Goal: Information Seeking & Learning: Find contact information

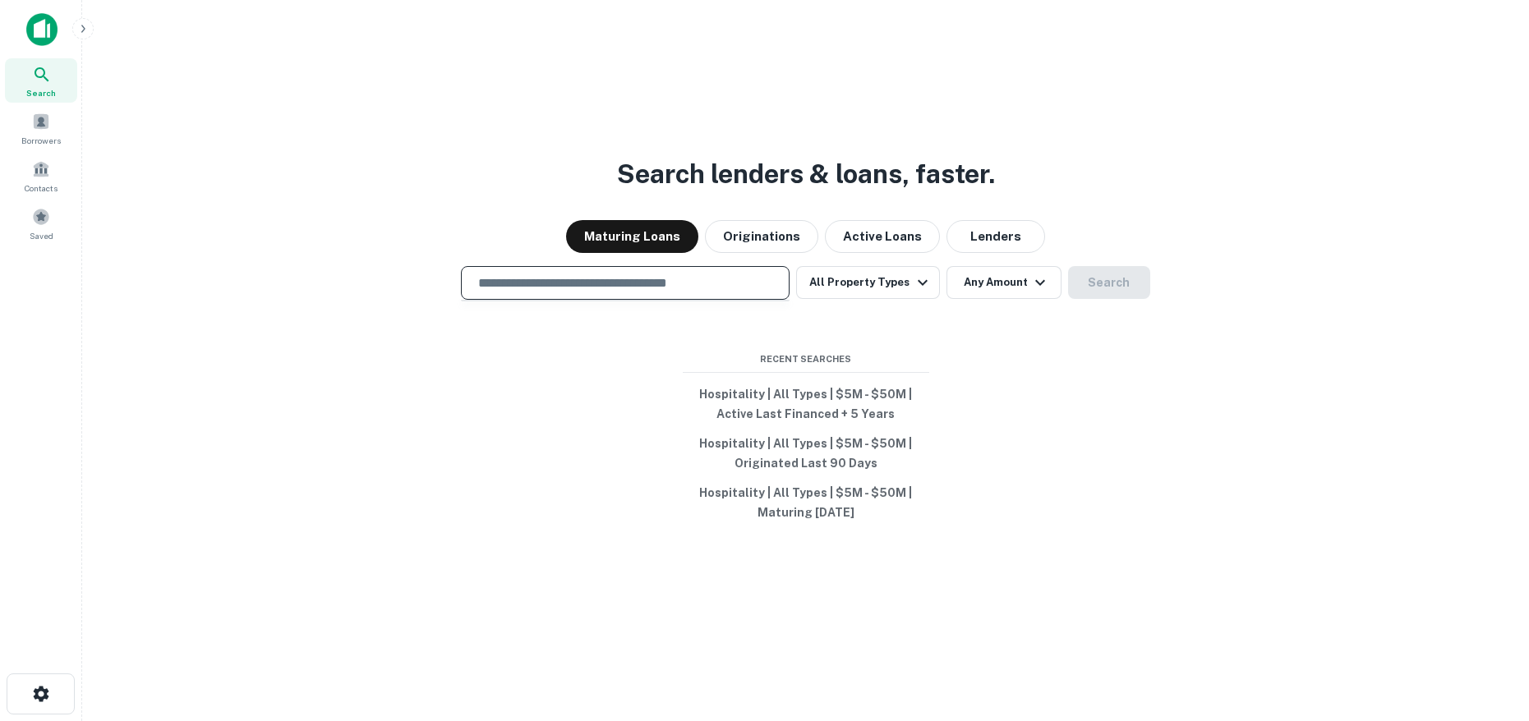
click at [602, 287] on input "text" at bounding box center [625, 283] width 314 height 19
click at [39, 229] on span "Saved" at bounding box center [42, 235] width 24 height 13
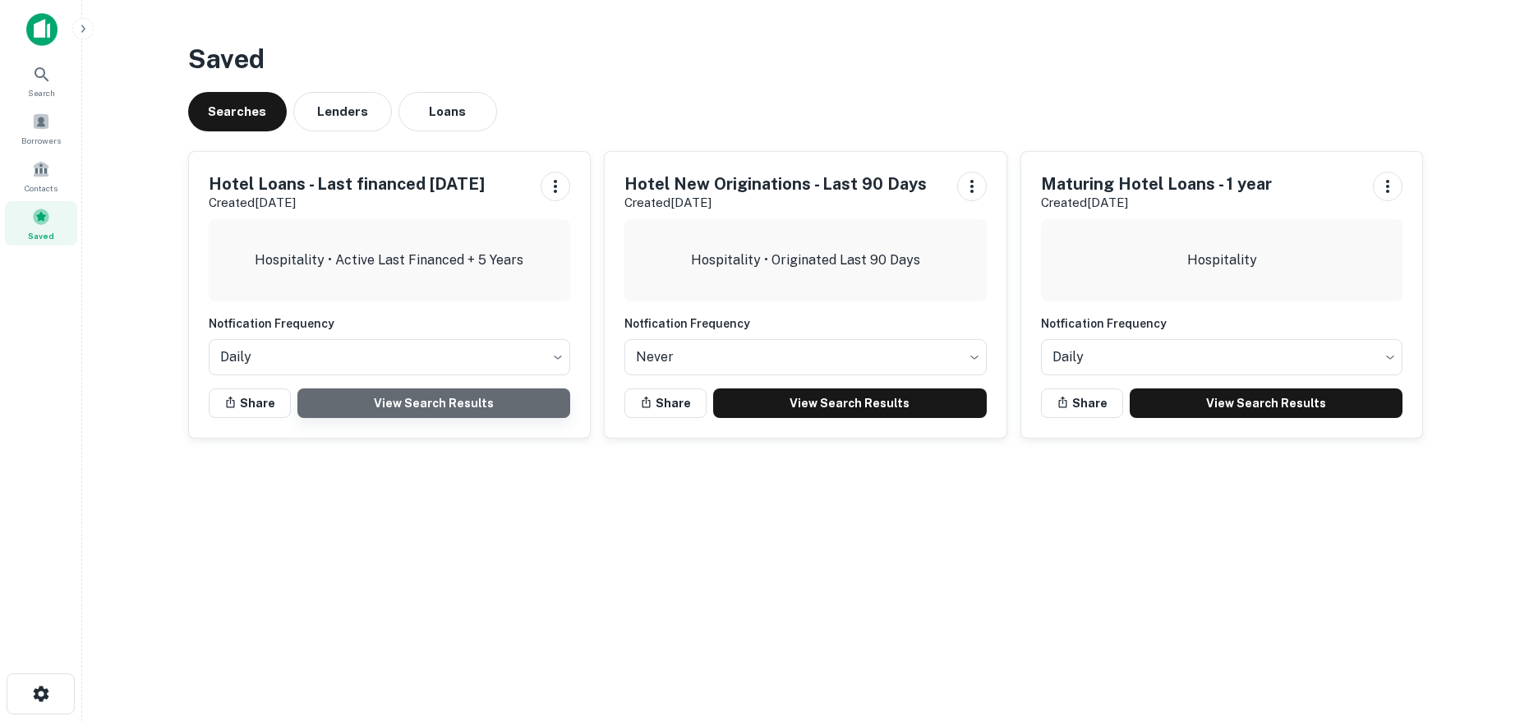
click at [367, 411] on link "View Search Results" at bounding box center [434, 404] width 274 height 30
click at [32, 173] on span at bounding box center [41, 169] width 18 height 18
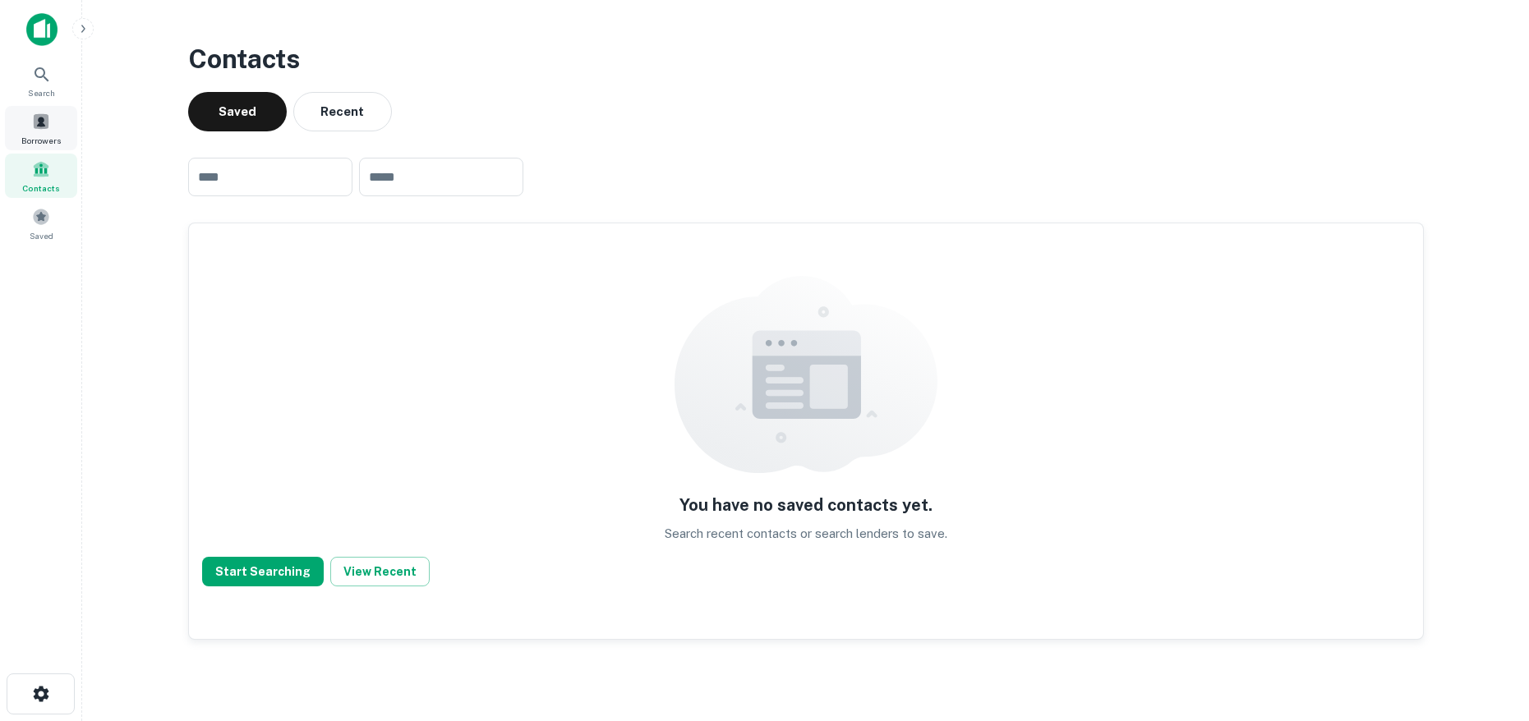
click at [40, 127] on span at bounding box center [41, 122] width 18 height 18
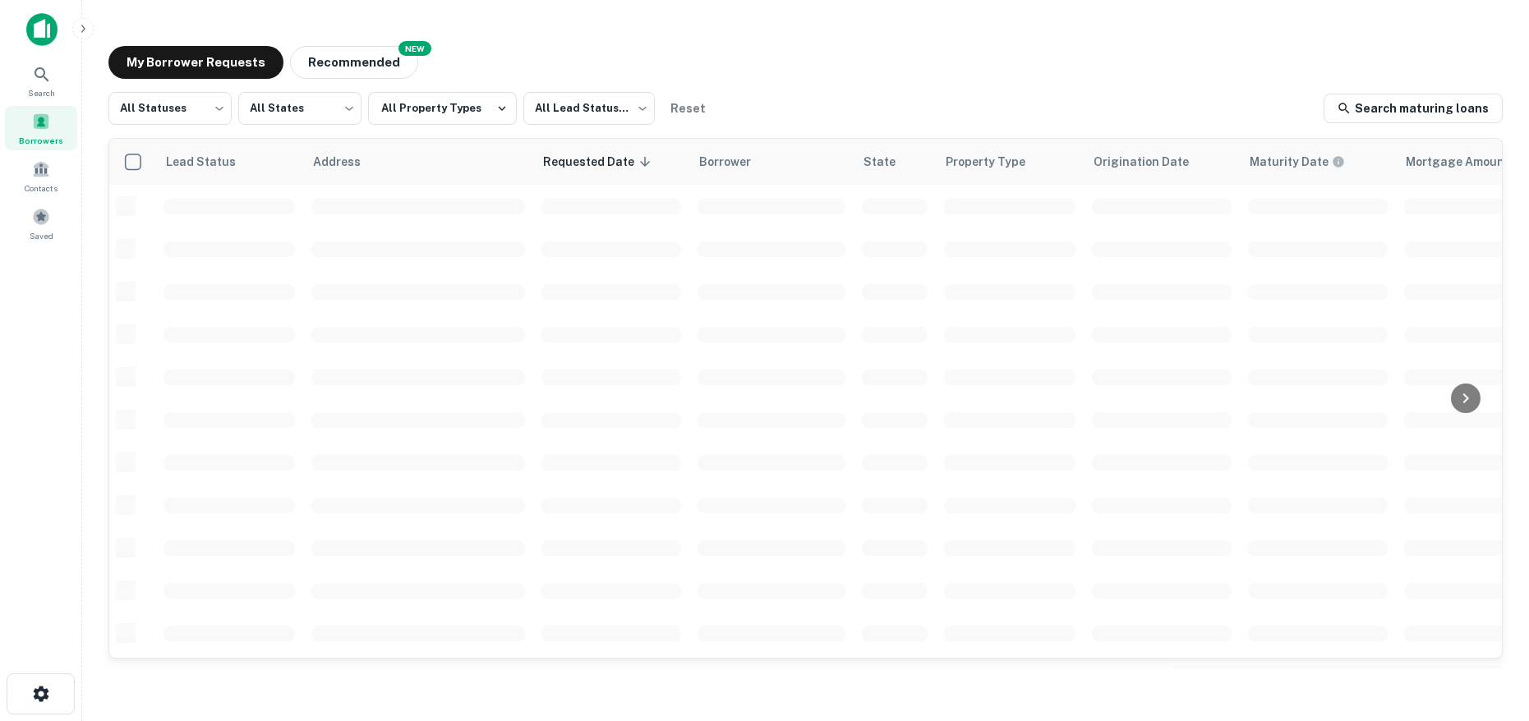
click at [1006, 82] on div "My Borrower Requests NEW Recommended All Statuses *** ​ All States *** ​ All Pr…" at bounding box center [805, 357] width 1420 height 649
click at [1434, 113] on link "Search maturing loans" at bounding box center [1412, 109] width 179 height 30
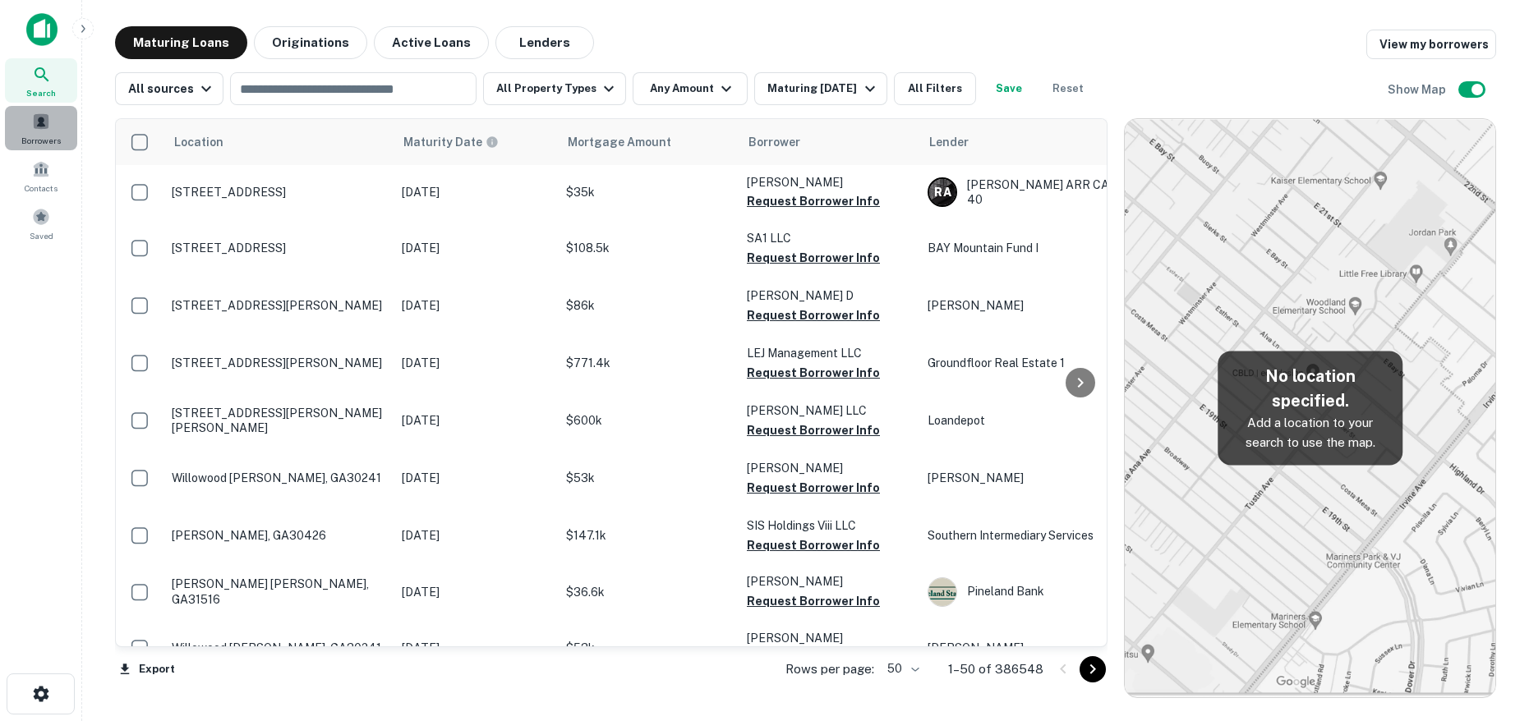
click at [43, 137] on span "Borrowers" at bounding box center [40, 140] width 39 height 13
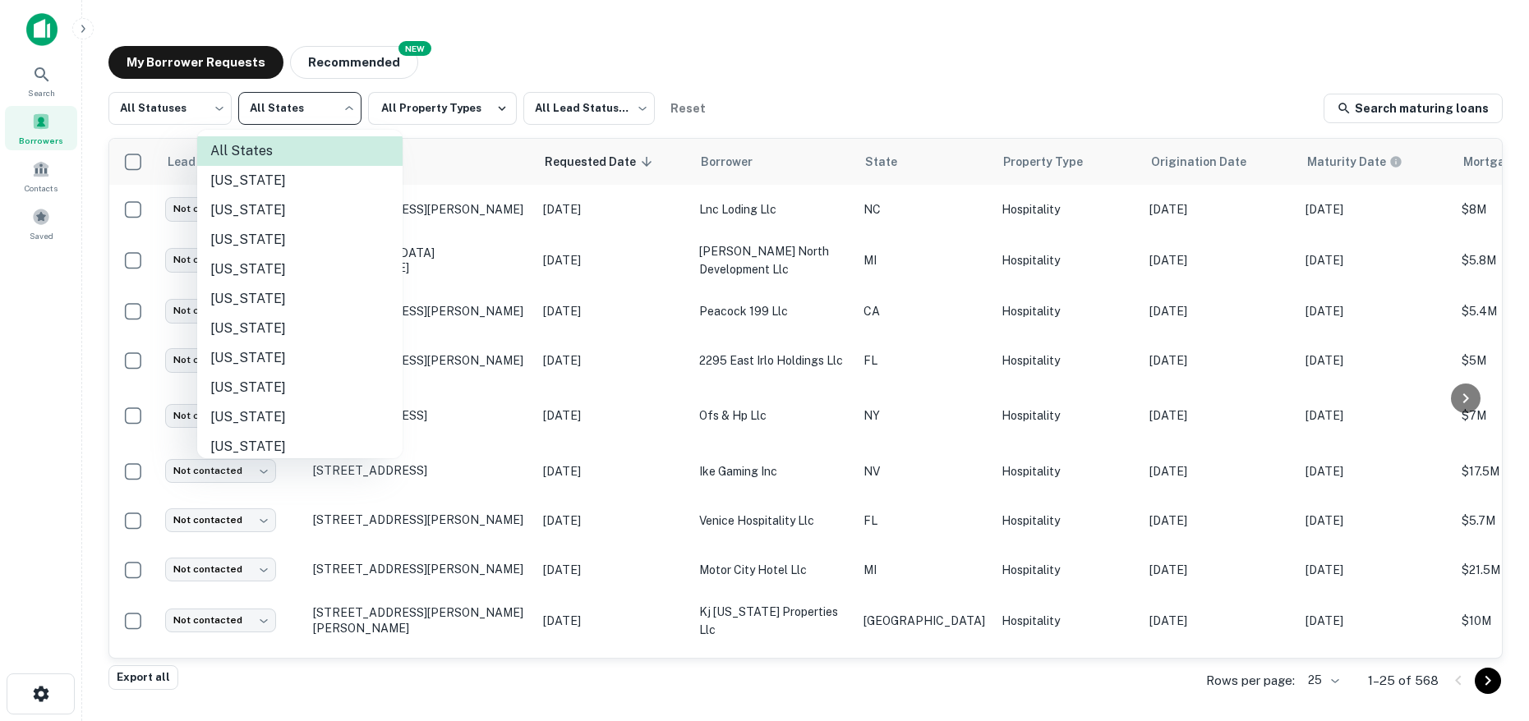
click at [311, 117] on body "Search Borrowers Contacts Saved My Borrower Requests NEW Recommended All Status…" at bounding box center [764, 360] width 1529 height 721
click at [316, 115] on div at bounding box center [764, 360] width 1529 height 721
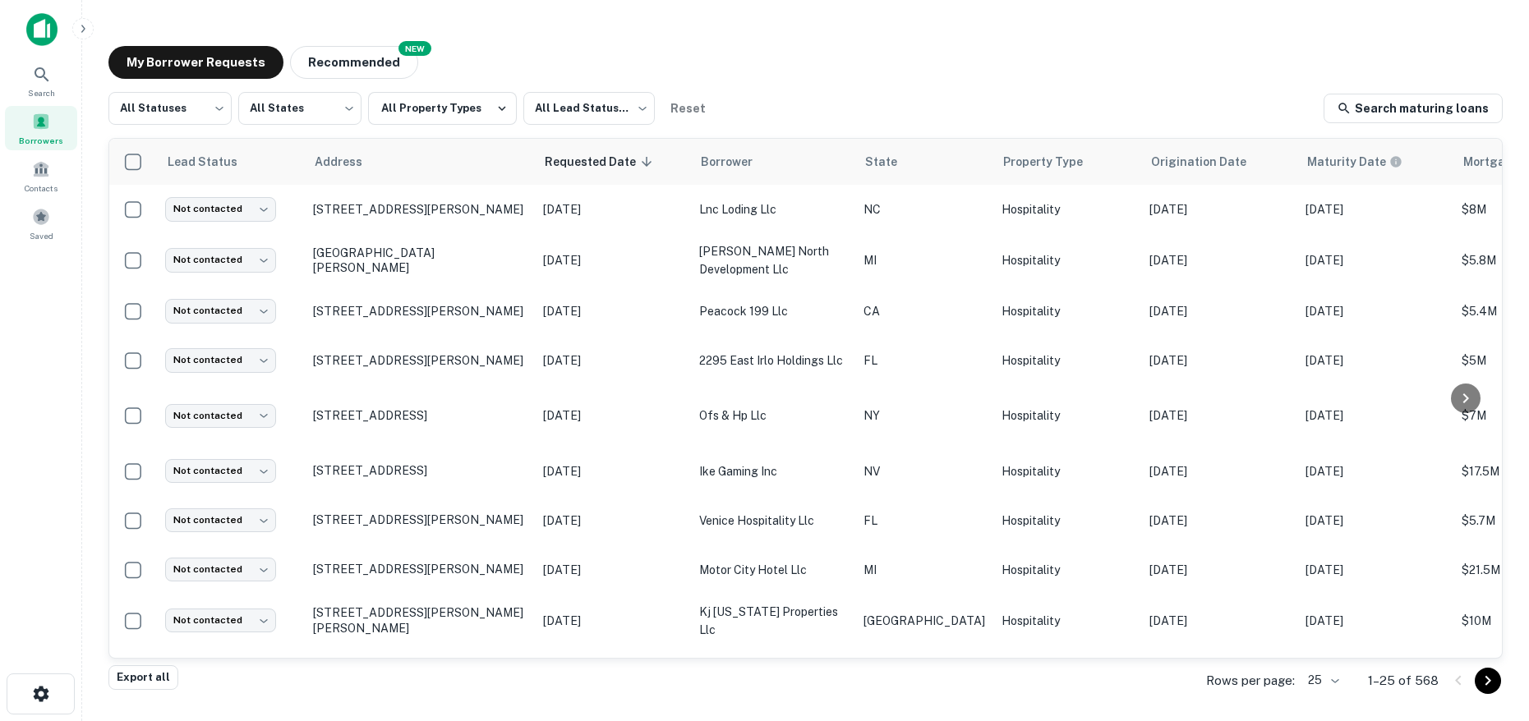
click at [1166, 92] on div "All Statuses *** ​ All States *** ​ All Property Types All Lead Statuses *** ​ …" at bounding box center [805, 108] width 1394 height 33
click at [32, 88] on span "Search" at bounding box center [41, 92] width 27 height 13
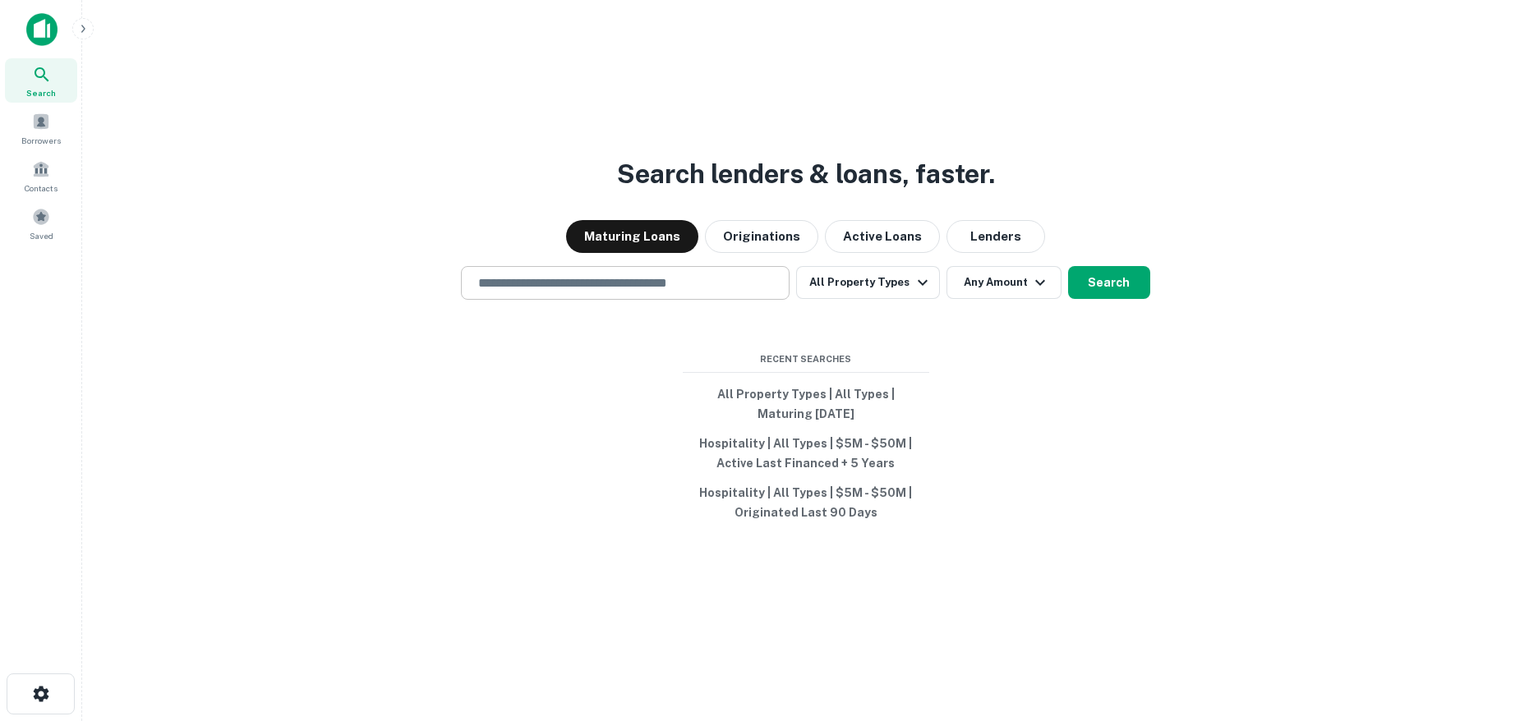
click at [533, 283] on input "text" at bounding box center [625, 283] width 314 height 19
paste input "**********"
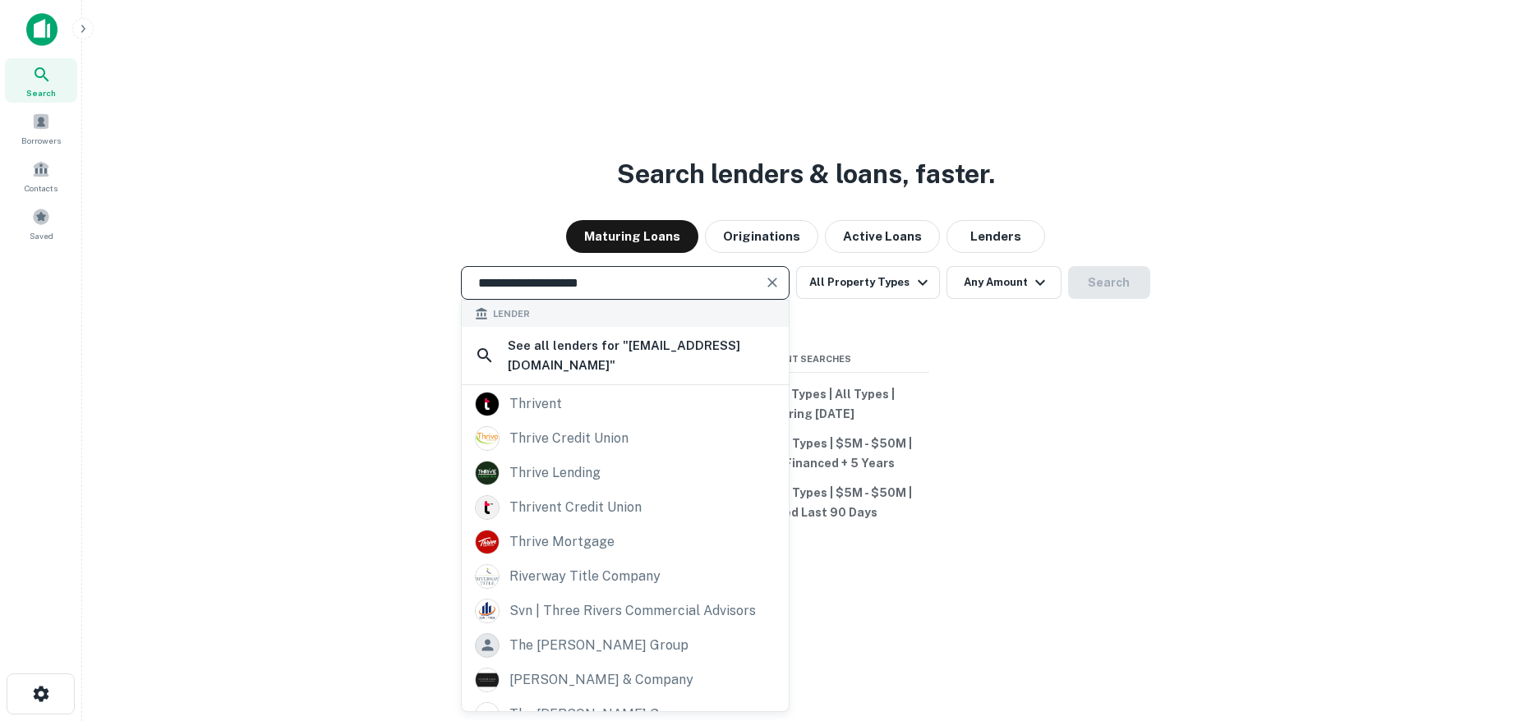
type input "**********"
click at [194, 117] on div "**********" at bounding box center [805, 399] width 1420 height 721
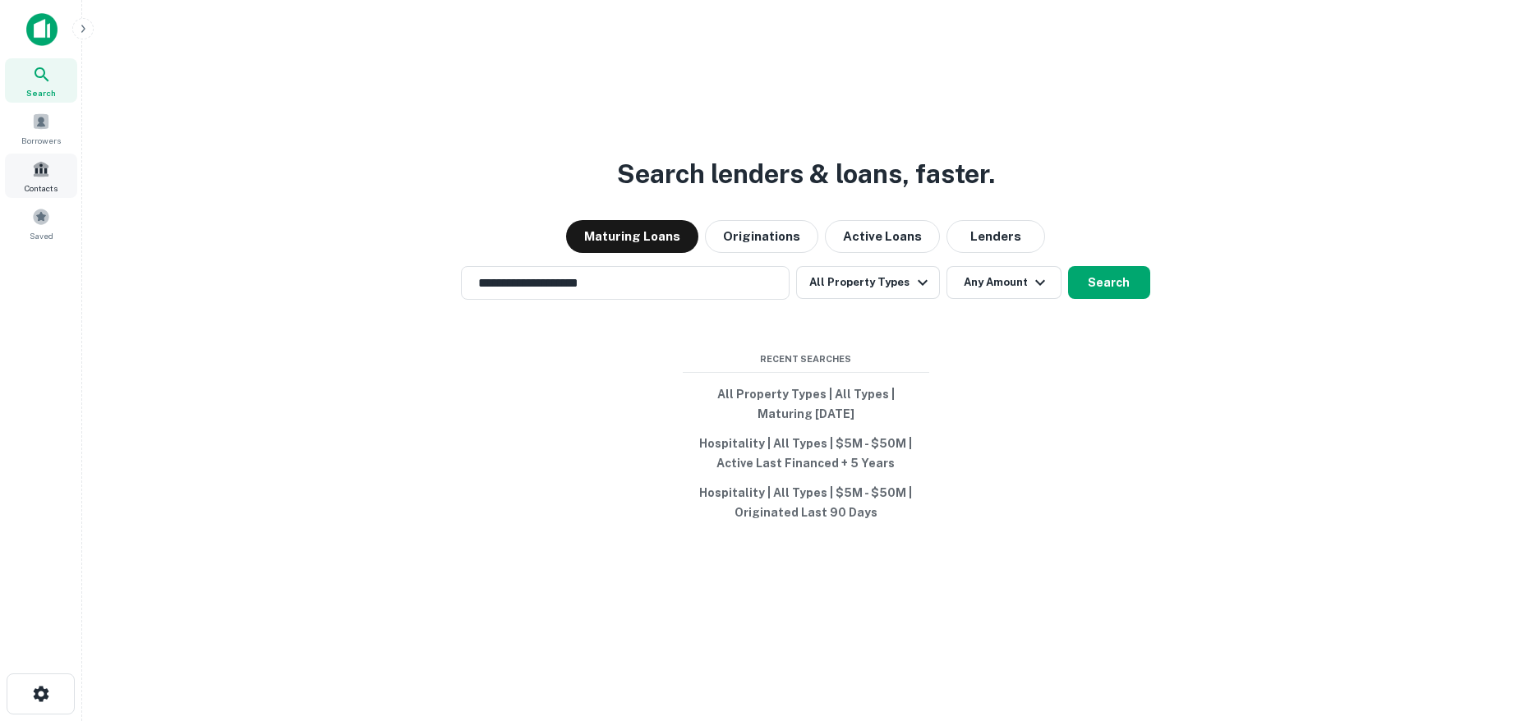
click at [58, 176] on div "Contacts" at bounding box center [41, 176] width 72 height 44
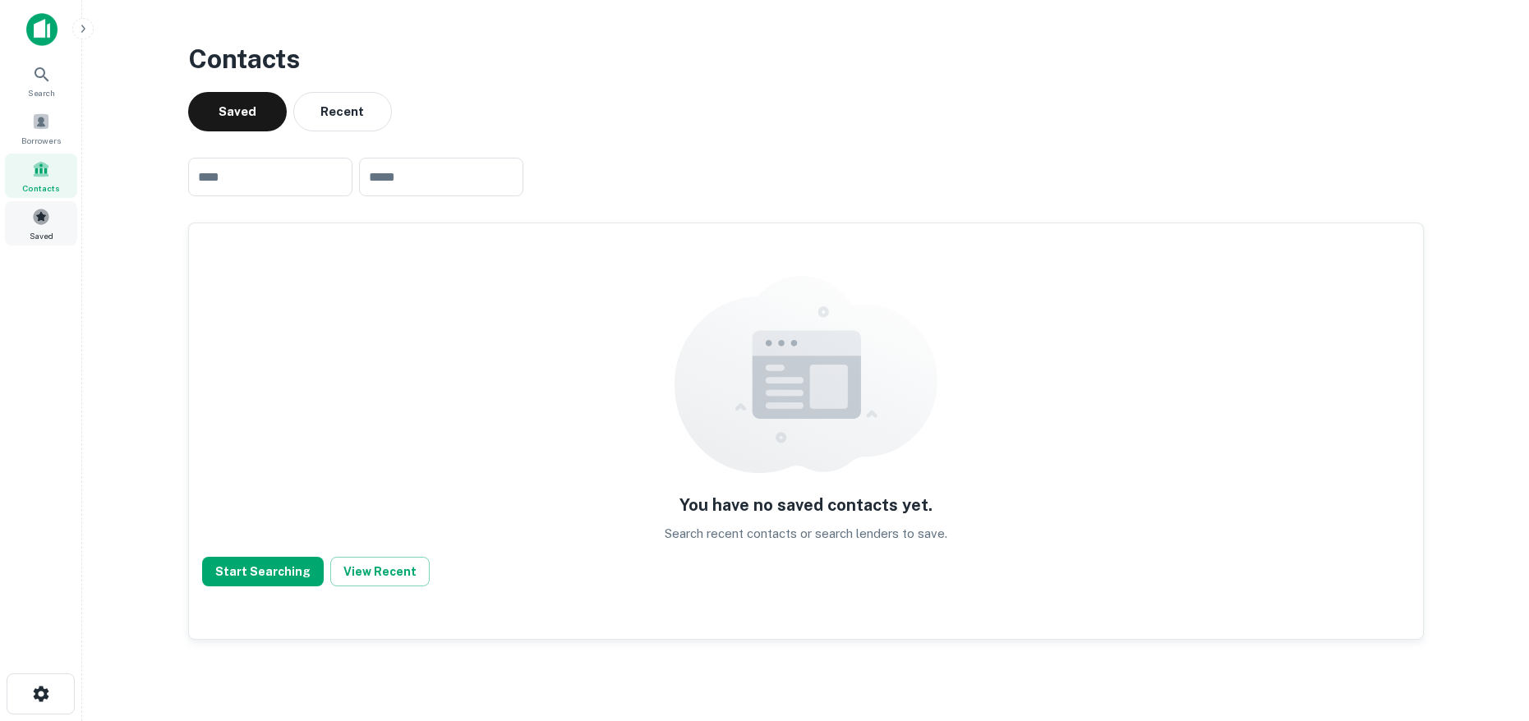
click at [43, 223] on span at bounding box center [41, 217] width 18 height 18
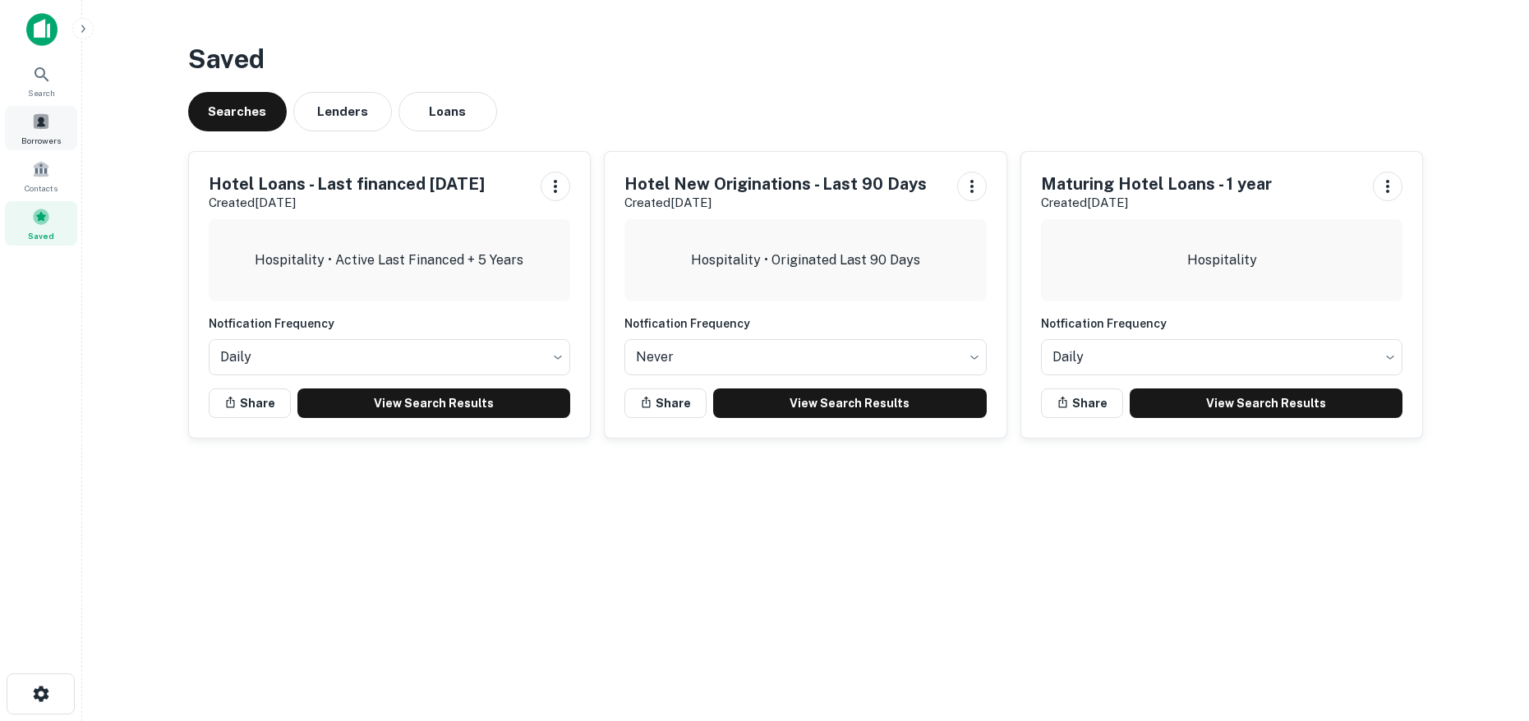
click at [36, 122] on span at bounding box center [41, 122] width 18 height 18
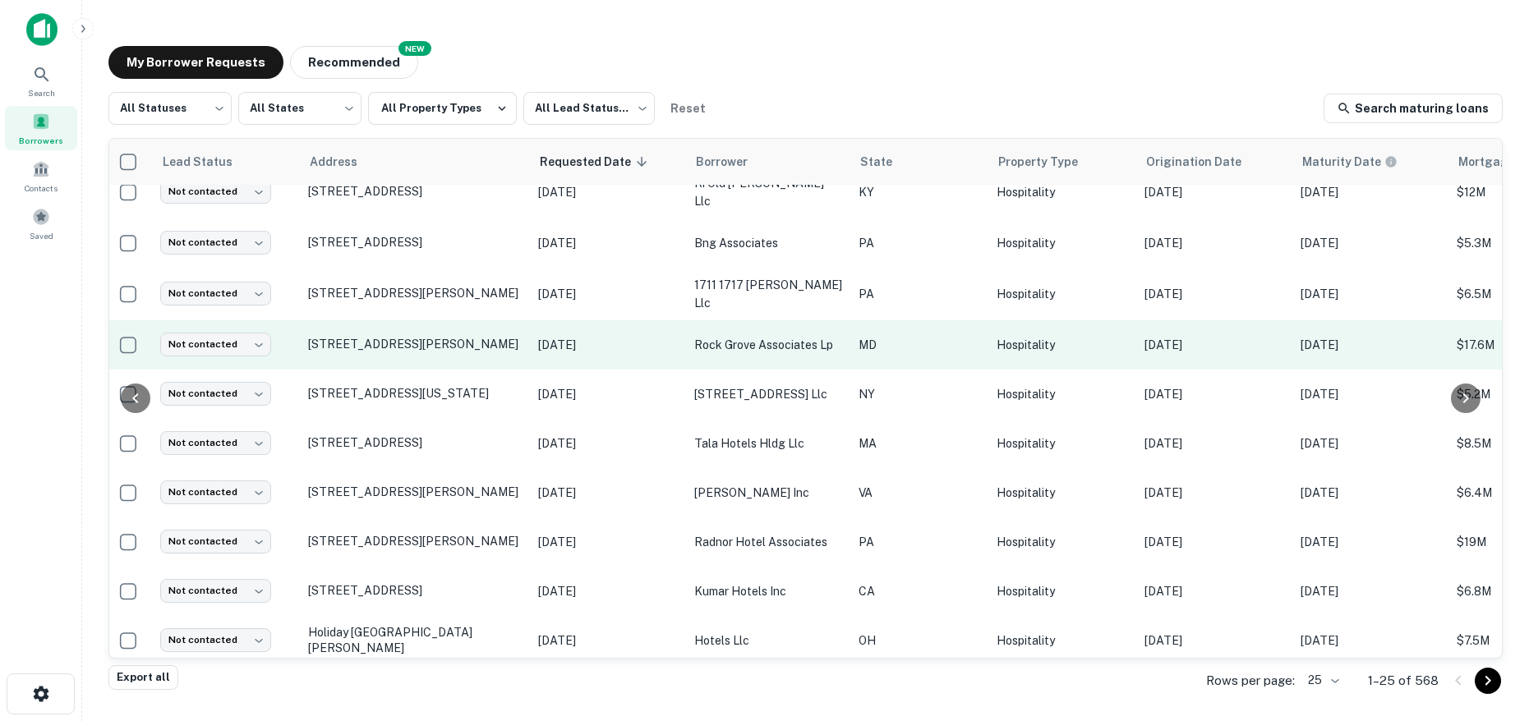
scroll to position [731, 0]
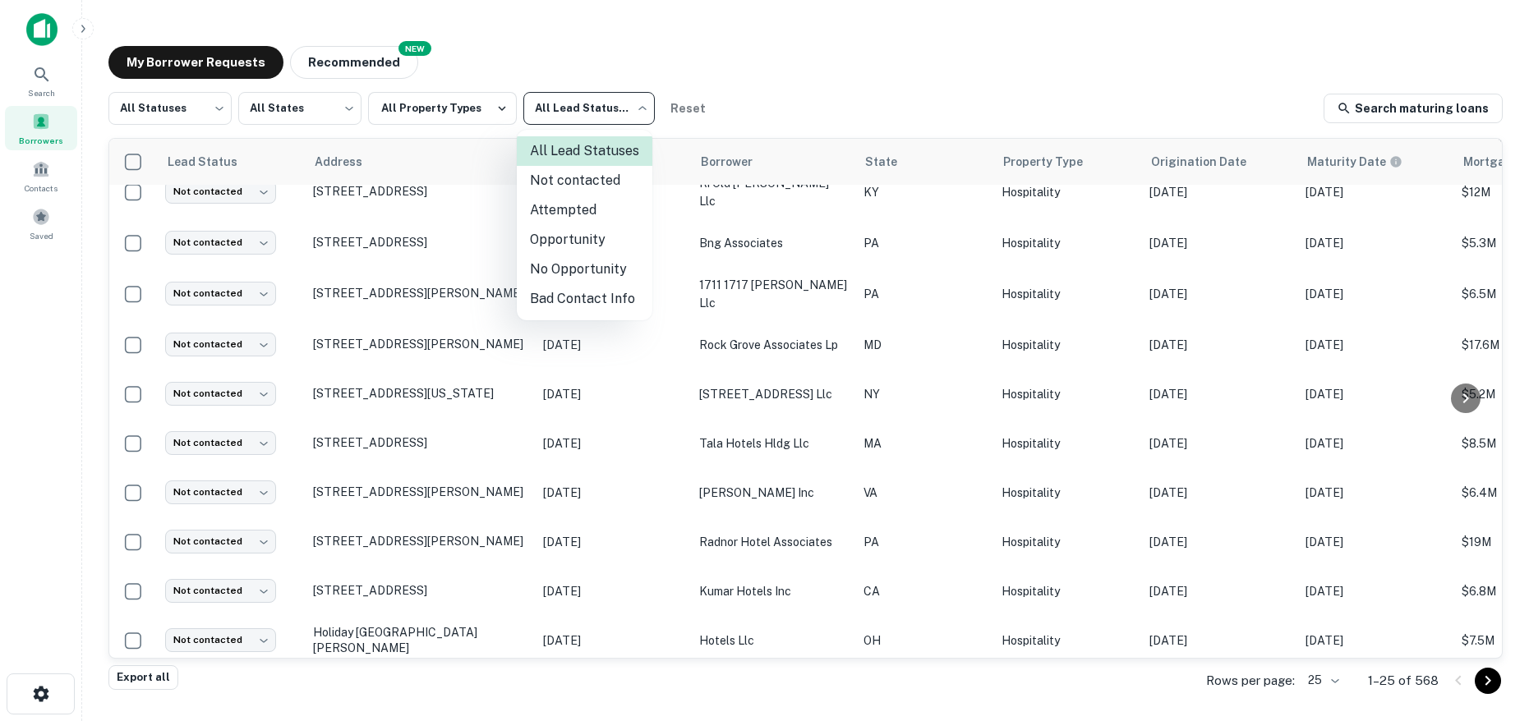
click at [600, 117] on body "Search Borrowers Contacts Saved My Borrower Requests NEW Recommended All Status…" at bounding box center [764, 360] width 1529 height 721
click at [598, 205] on li "Attempted" at bounding box center [585, 211] width 136 height 30
type input "*********"
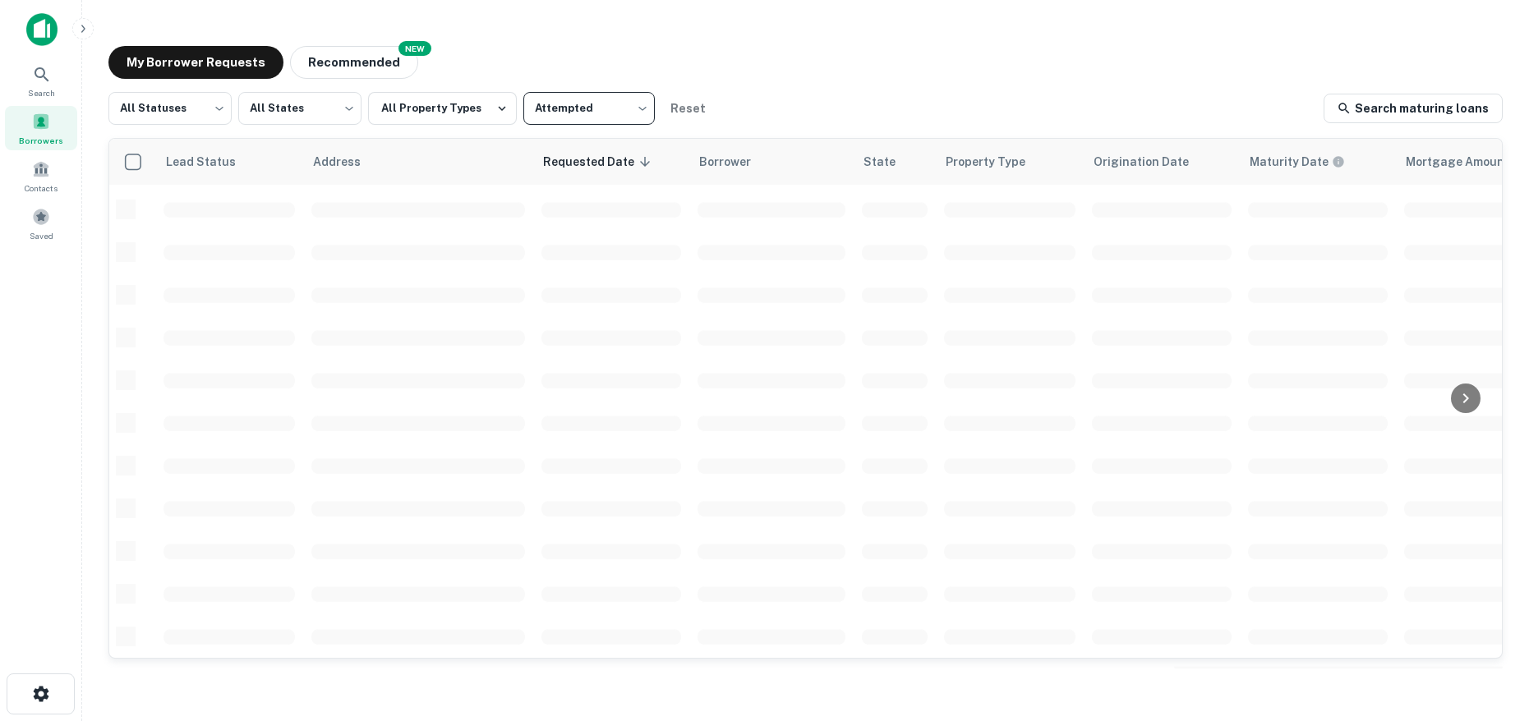
scroll to position [731, 0]
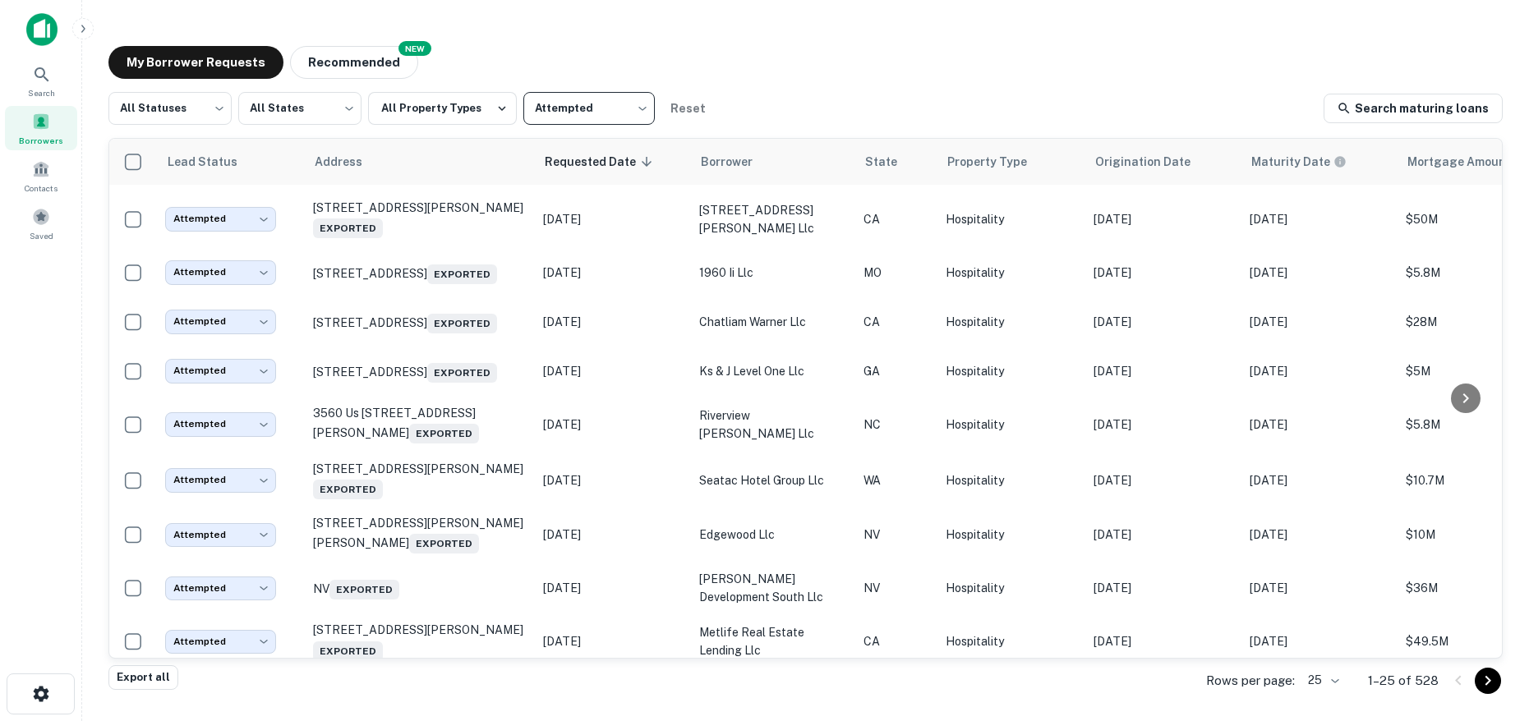
click at [1331, 684] on body "Search Borrowers Contacts Saved My Borrower Requests NEW Recommended All Status…" at bounding box center [764, 360] width 1529 height 721
click at [1326, 687] on li "1000" at bounding box center [1324, 687] width 56 height 30
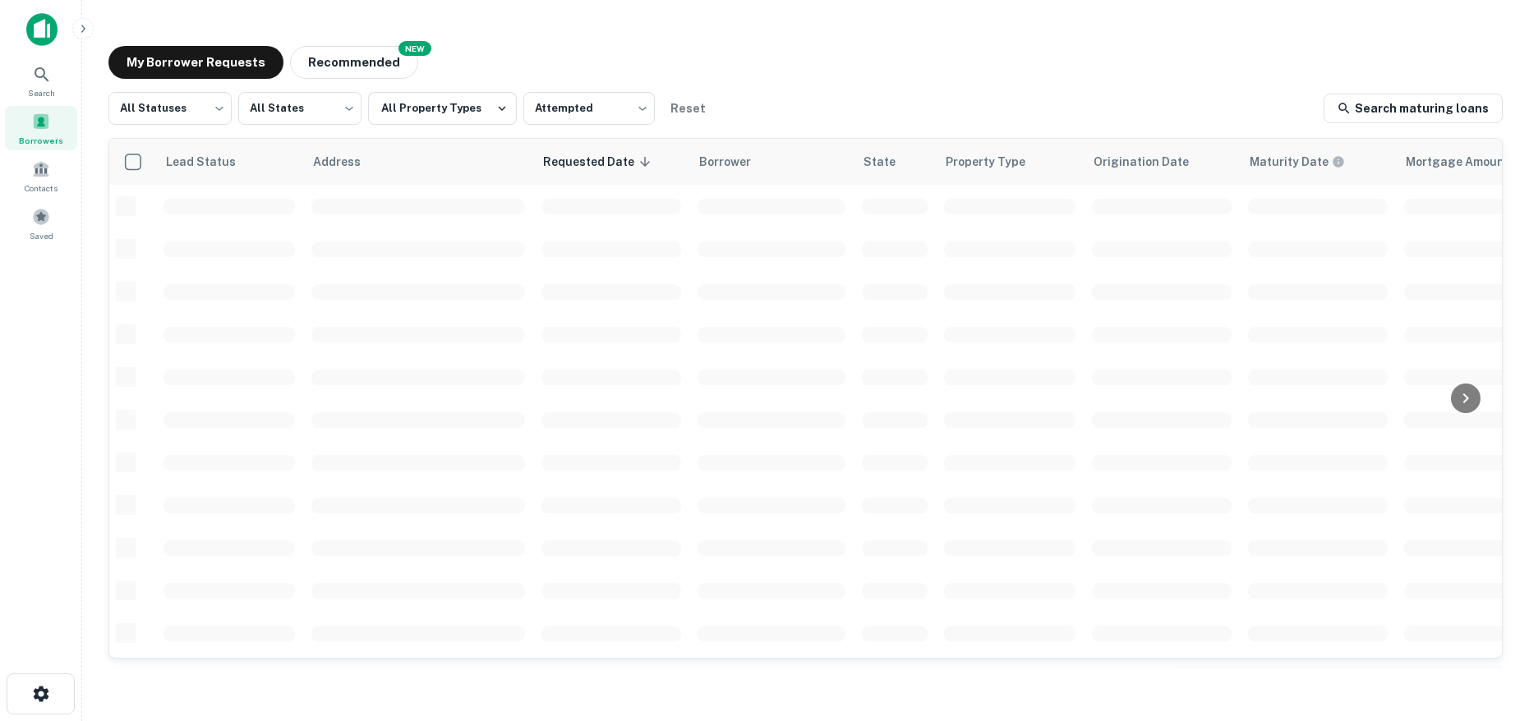
click at [596, 57] on div "My Borrower Requests NEW Recommended" at bounding box center [805, 62] width 1394 height 33
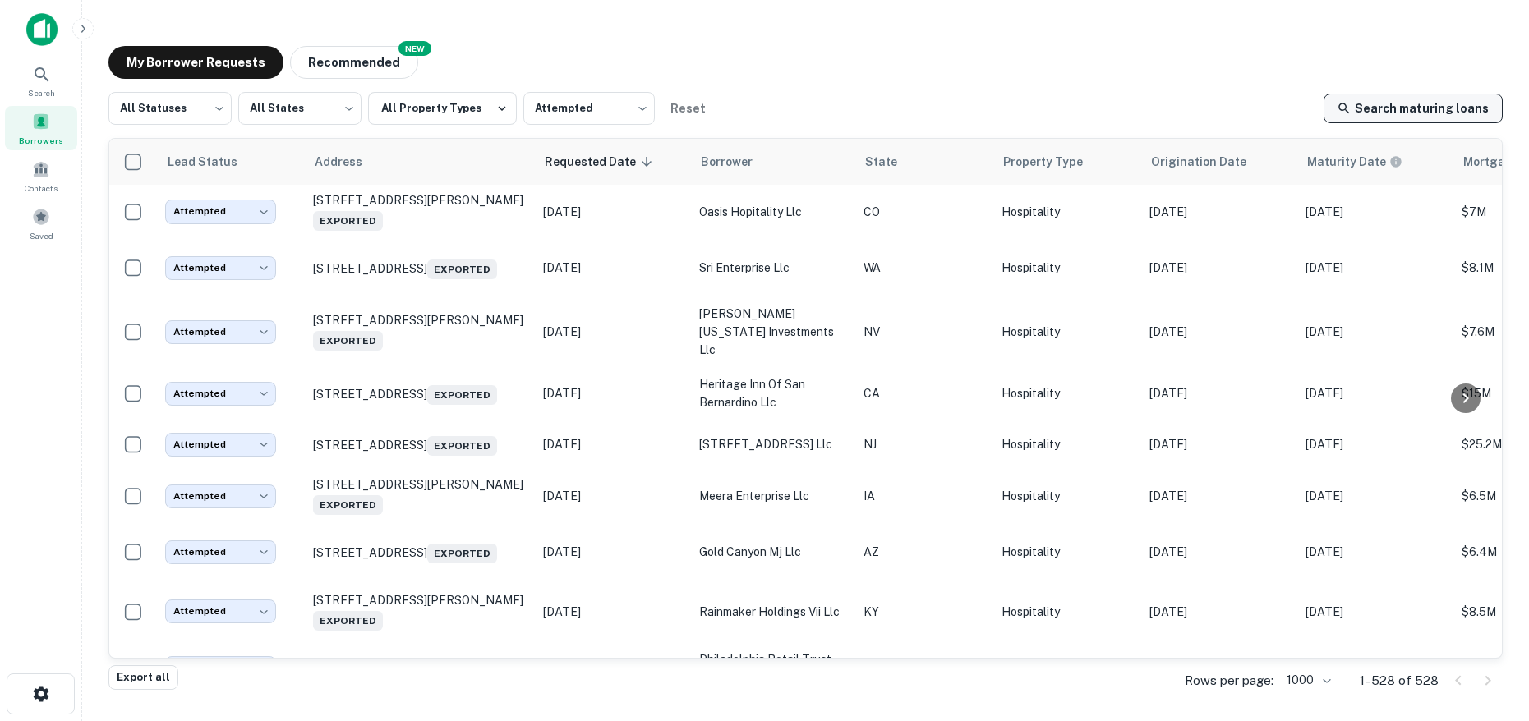
click at [1404, 103] on link "Search maturing loans" at bounding box center [1412, 109] width 179 height 30
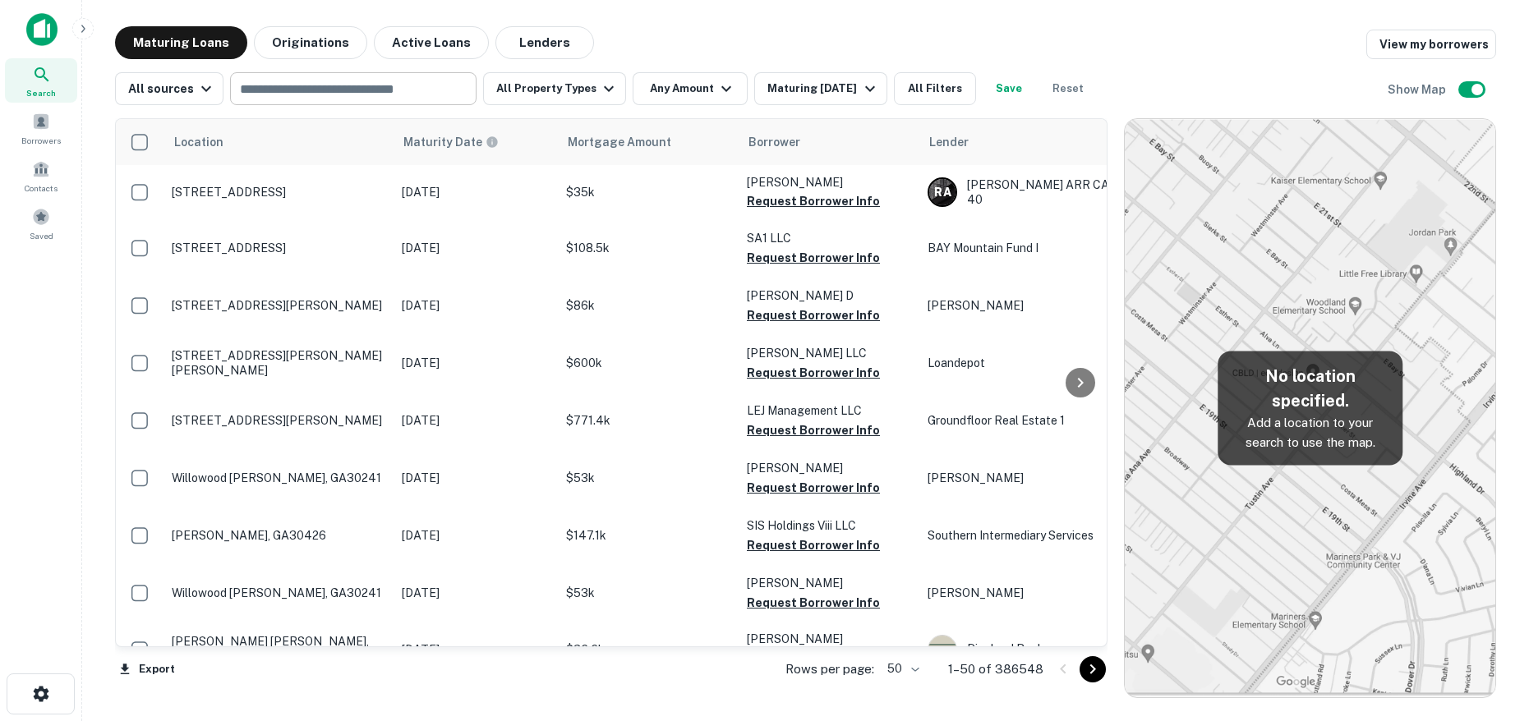
click at [403, 84] on input "text" at bounding box center [352, 88] width 234 height 23
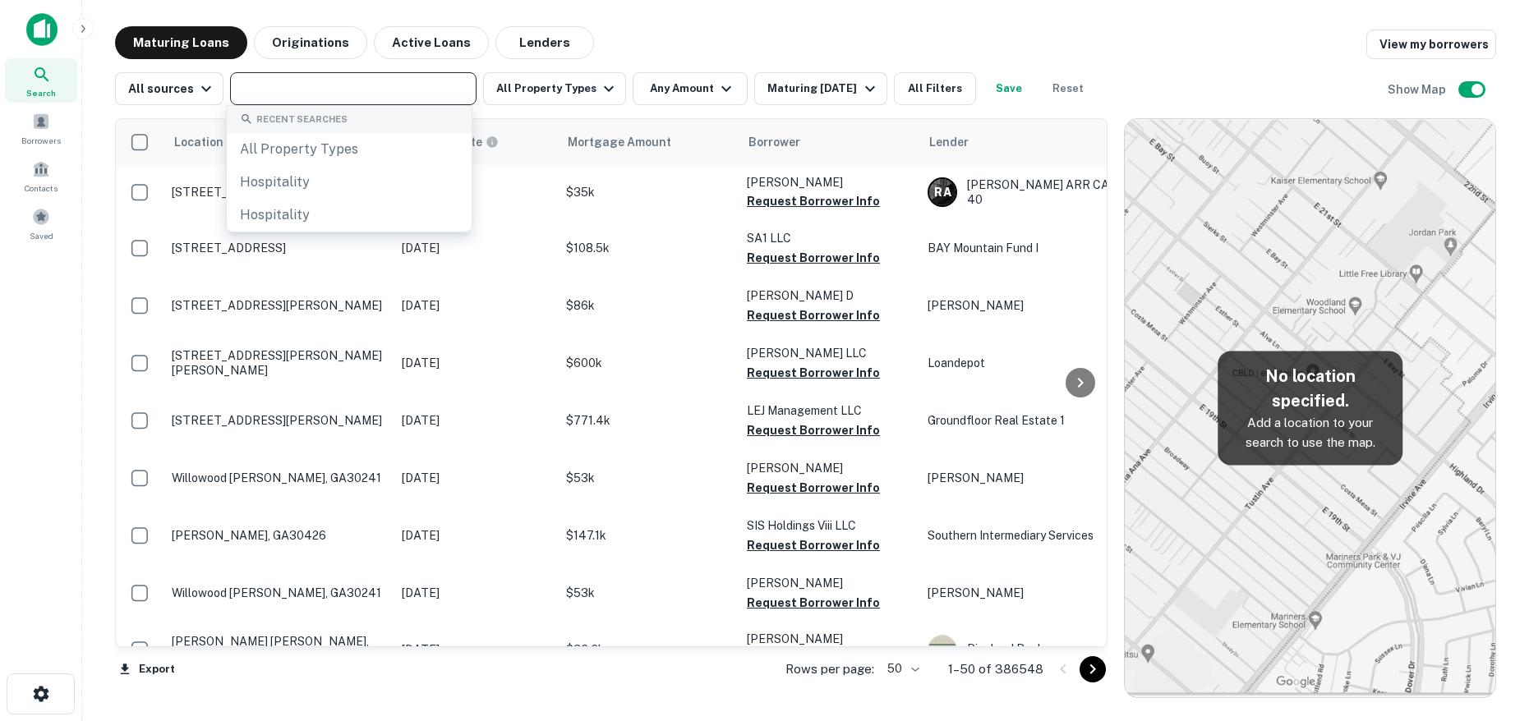
paste input "**********"
type input "**********"
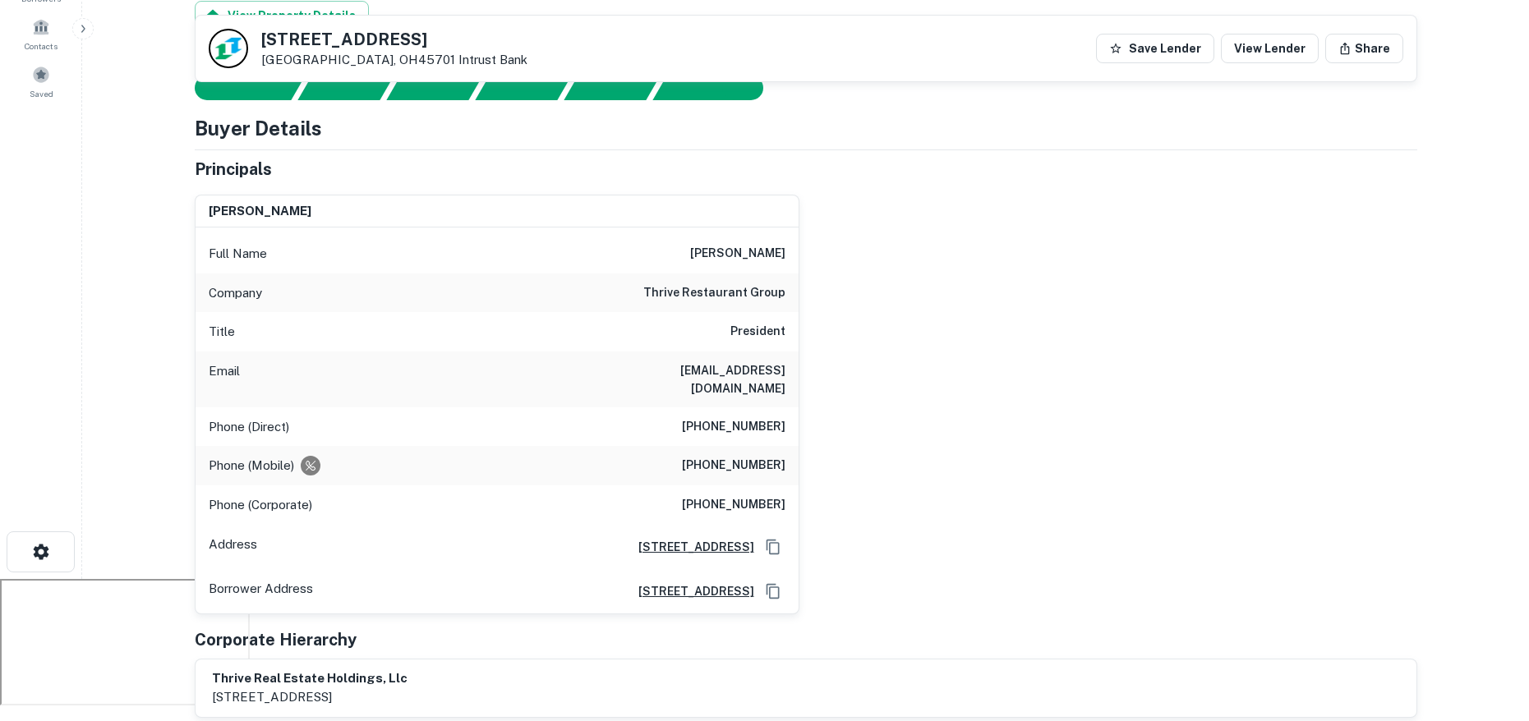
scroll to position [123, 0]
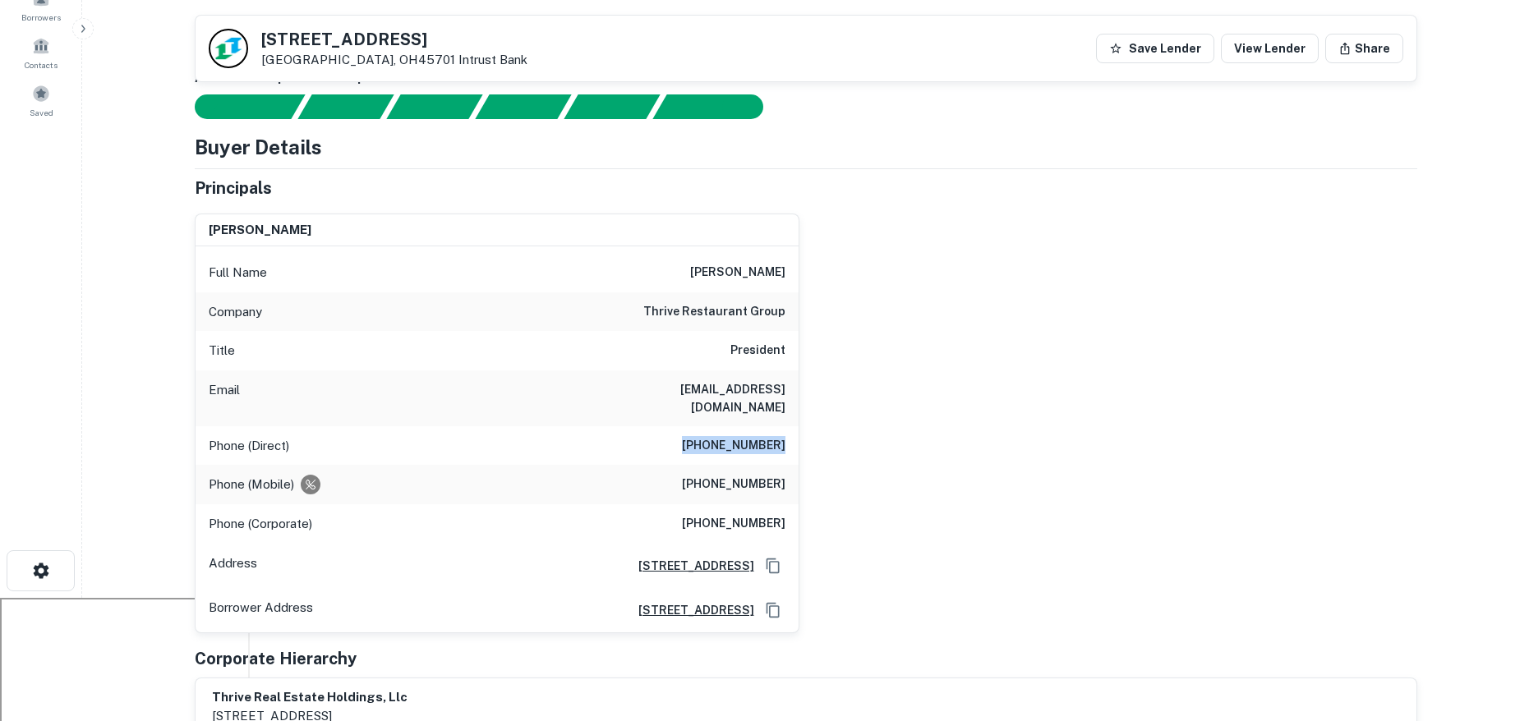
drag, startPoint x: 640, startPoint y: 417, endPoint x: 848, endPoint y: 429, distance: 208.2
click at [848, 429] on div "greg stroud Full Name greg stroud Company thrive restaurant group Title Preside…" at bounding box center [800, 416] width 1236 height 433
drag, startPoint x: 531, startPoint y: 470, endPoint x: 826, endPoint y: 467, distance: 294.9
click at [826, 467] on div "greg stroud Full Name greg stroud Company thrive restaurant group Title Preside…" at bounding box center [800, 416] width 1236 height 433
drag, startPoint x: 623, startPoint y: 511, endPoint x: 905, endPoint y: 507, distance: 282.6
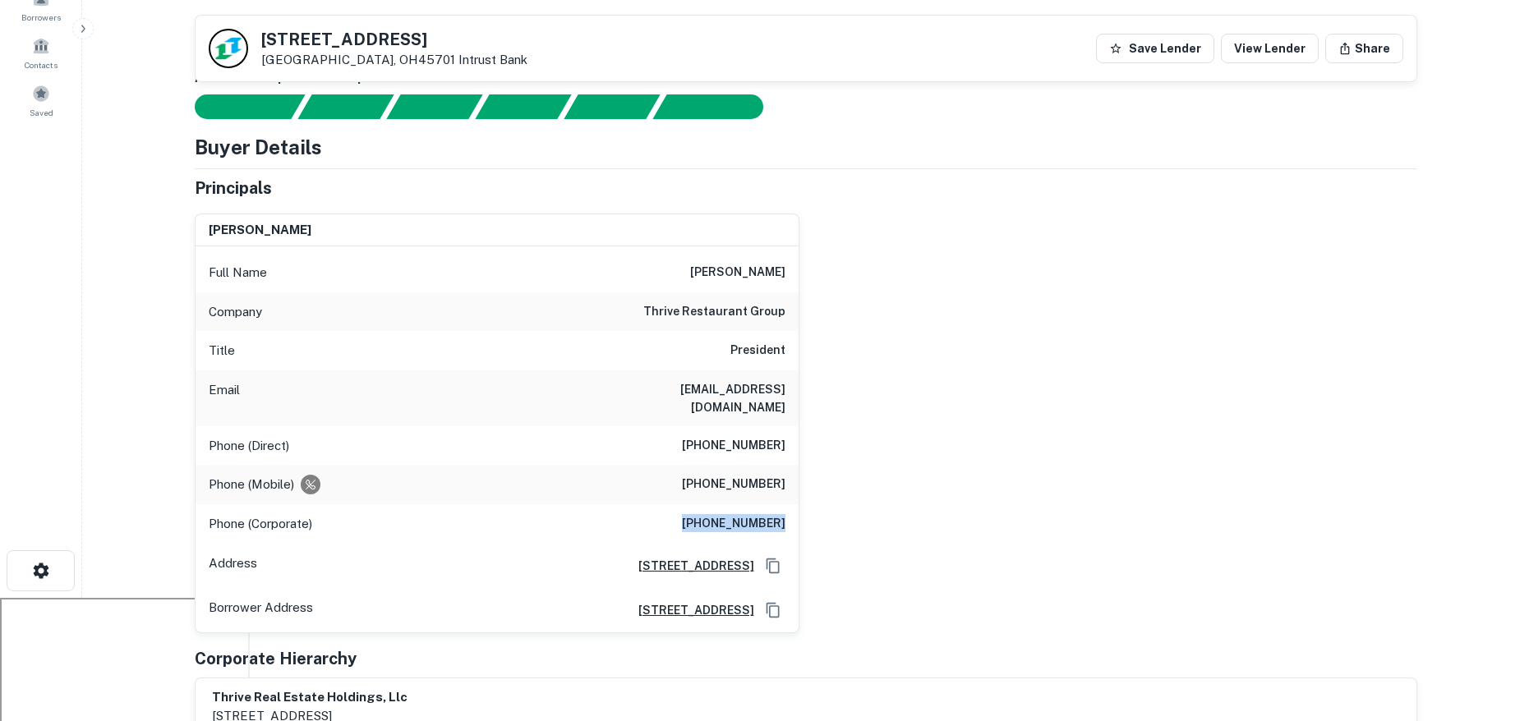
click at [905, 507] on div "greg stroud Full Name greg stroud Company thrive restaurant group Title Preside…" at bounding box center [800, 416] width 1236 height 433
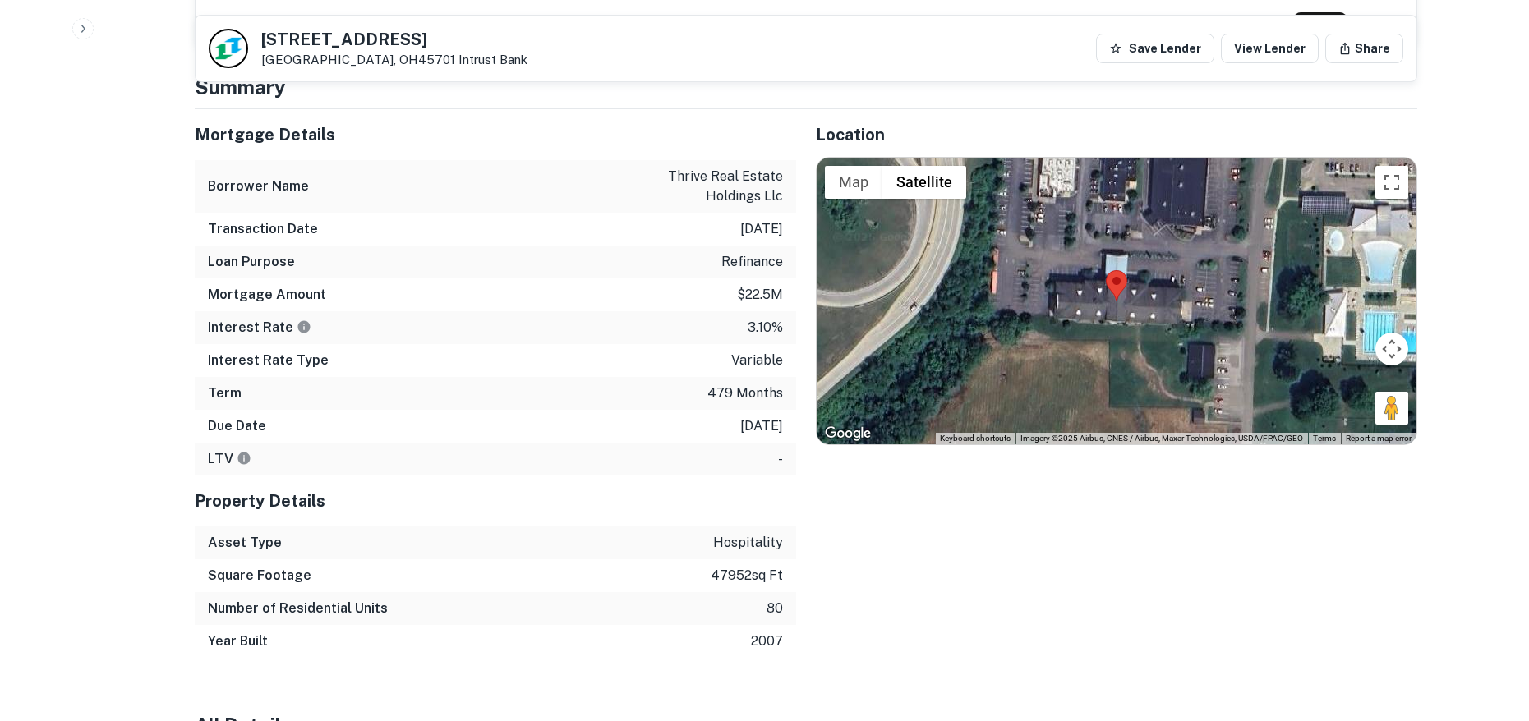
scroll to position [1182, 0]
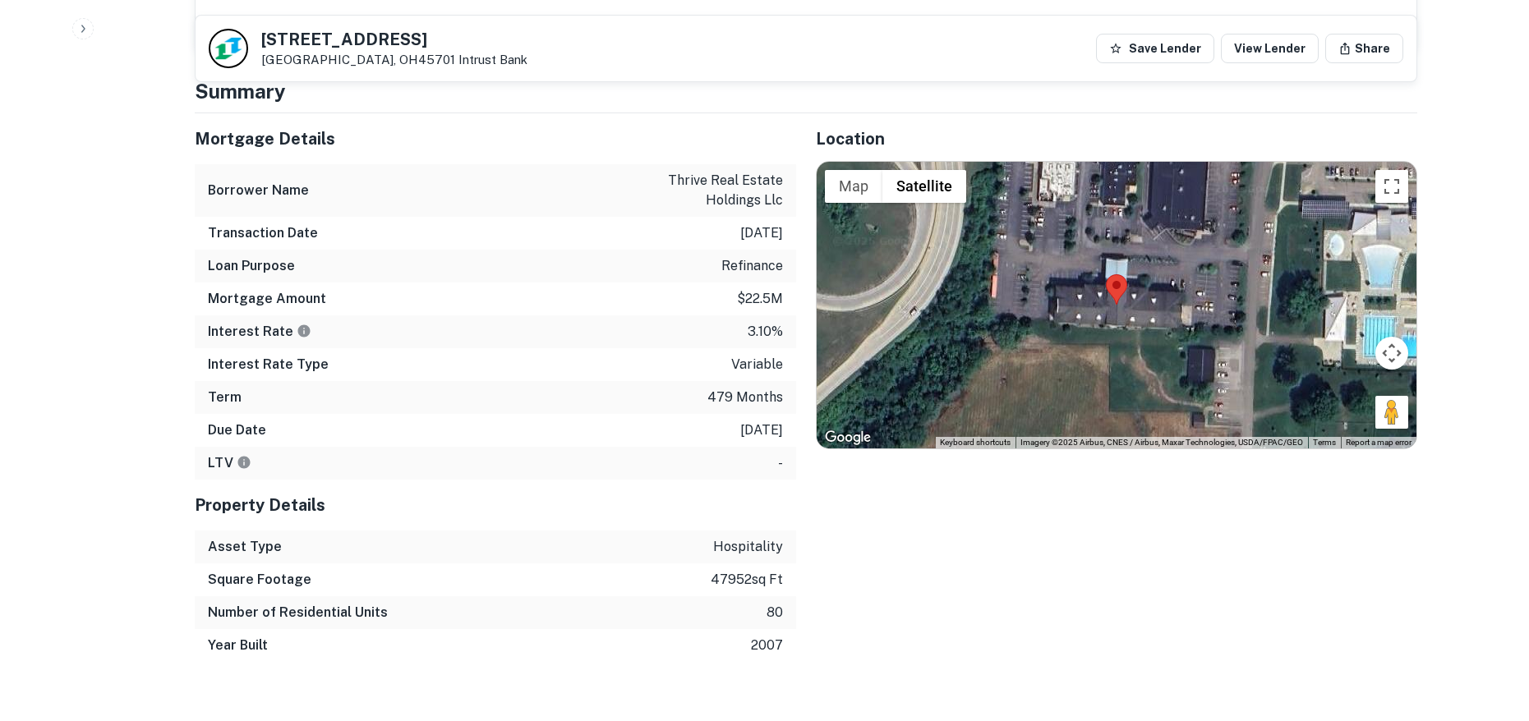
drag, startPoint x: 674, startPoint y: 413, endPoint x: 658, endPoint y: 421, distance: 17.6
click at [666, 414] on div "Due Date 6/29/2060" at bounding box center [495, 430] width 601 height 33
click at [593, 414] on div "Due Date 6/29/2060" at bounding box center [495, 430] width 601 height 33
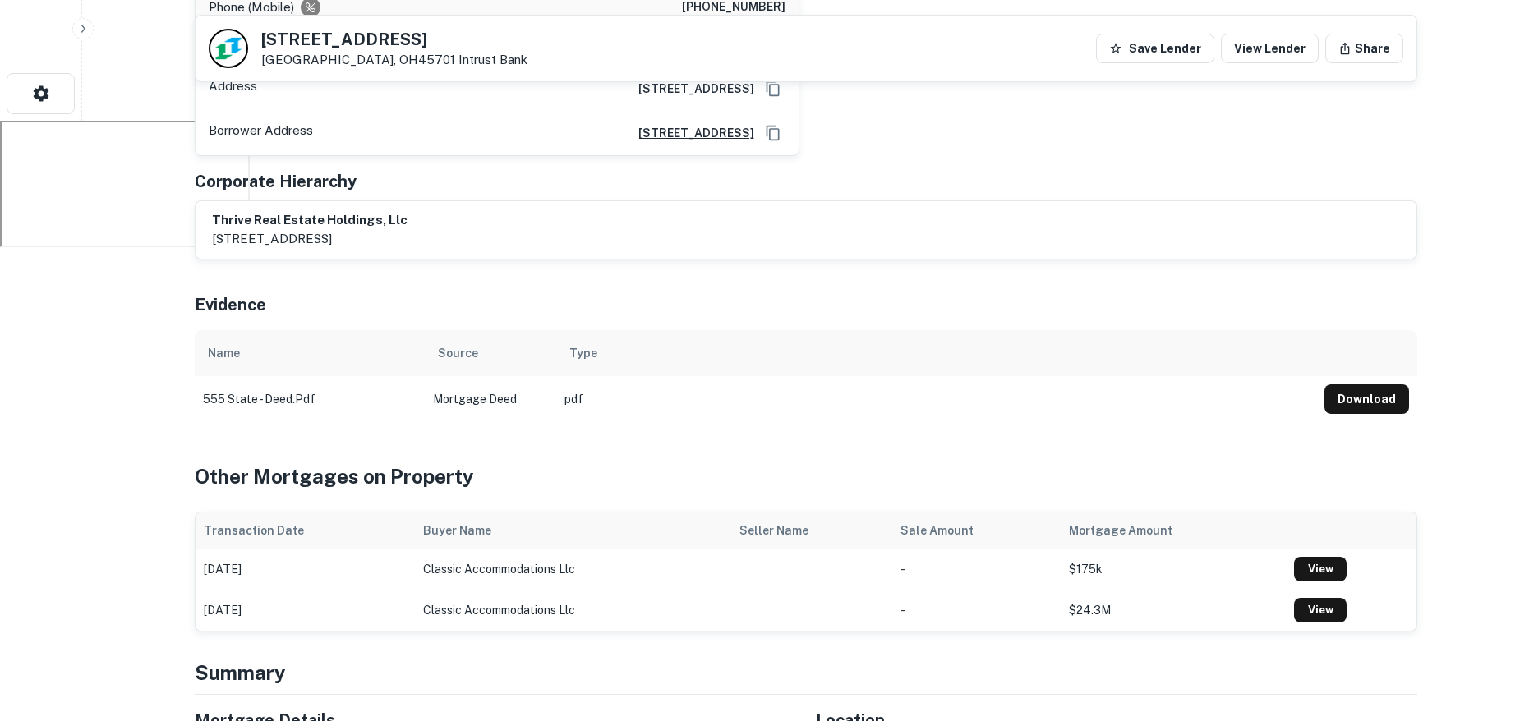
scroll to position [600, 0]
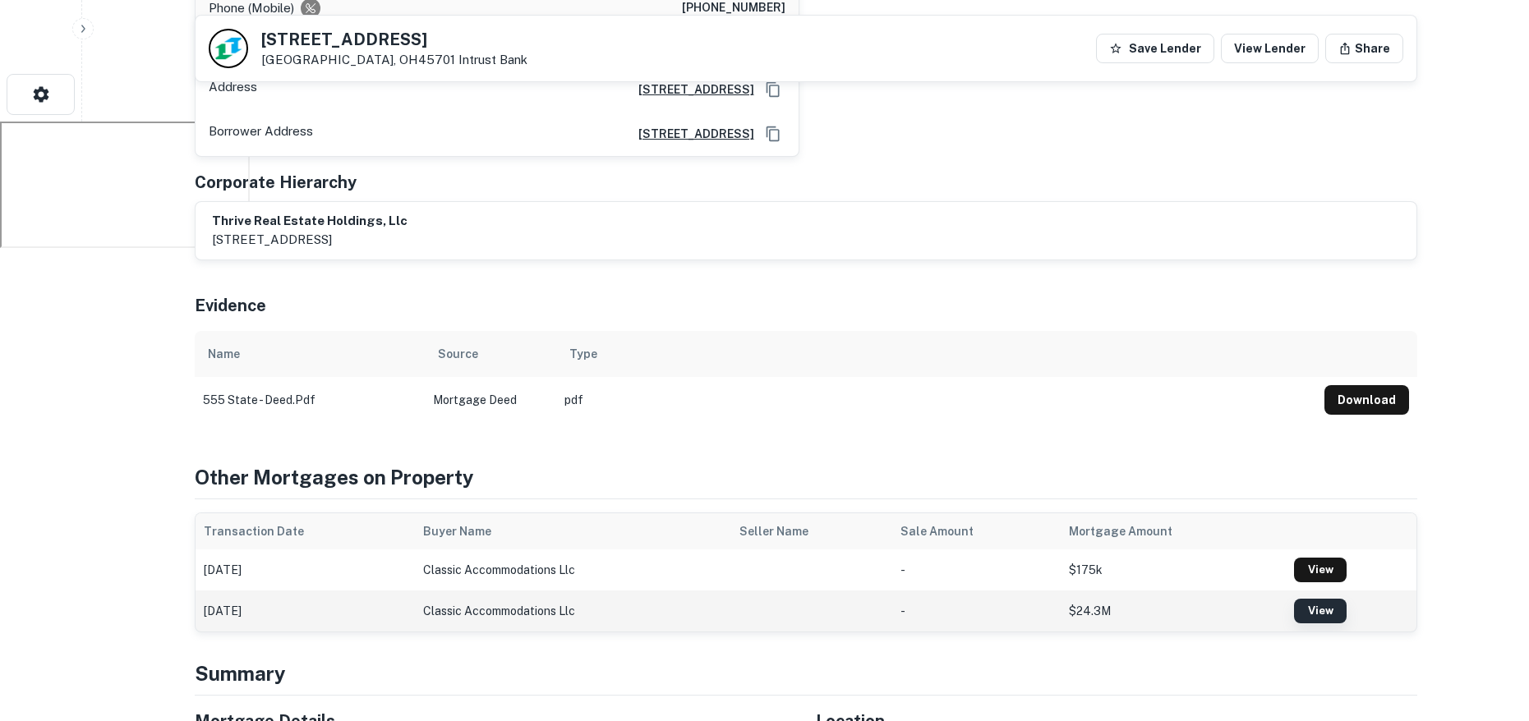
click at [1323, 599] on link "View" at bounding box center [1320, 611] width 53 height 25
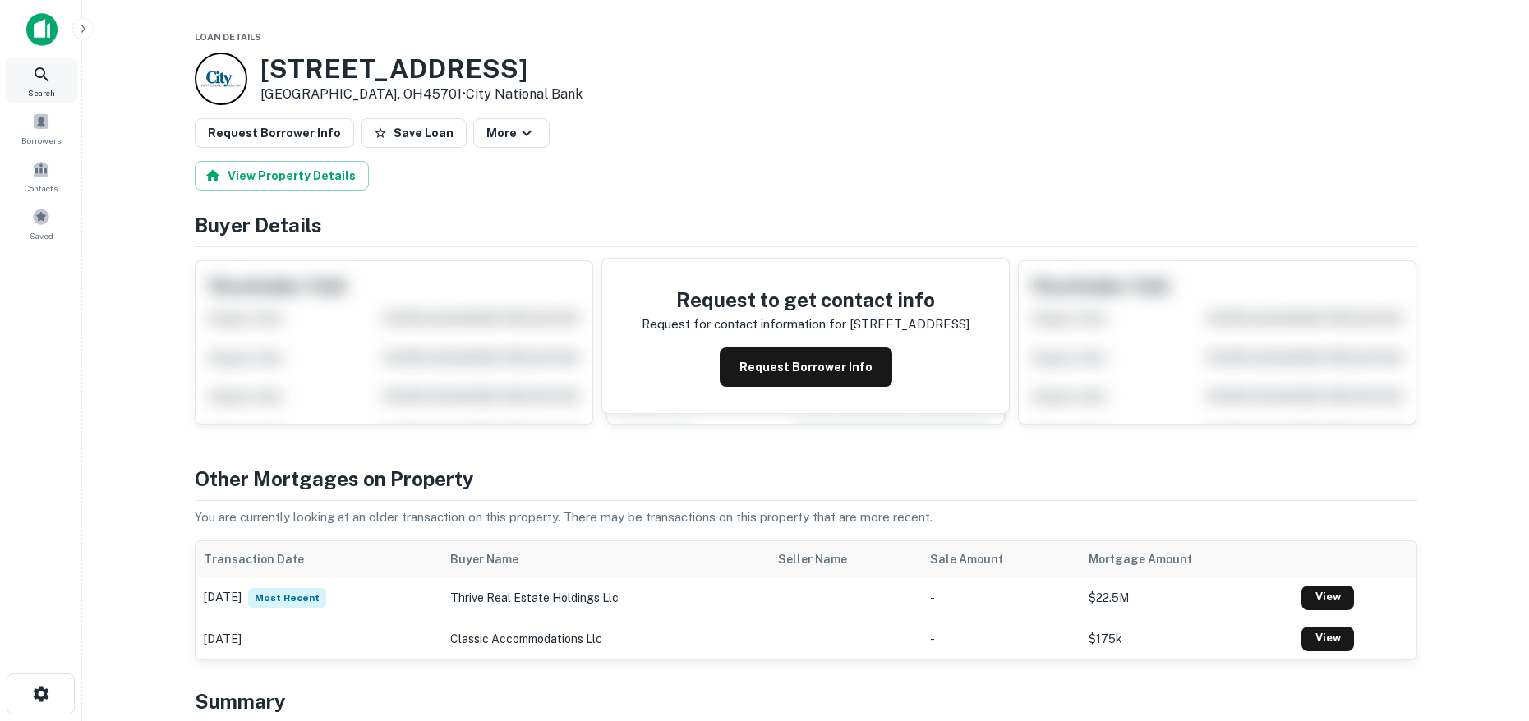
click at [40, 75] on icon at bounding box center [42, 75] width 20 height 20
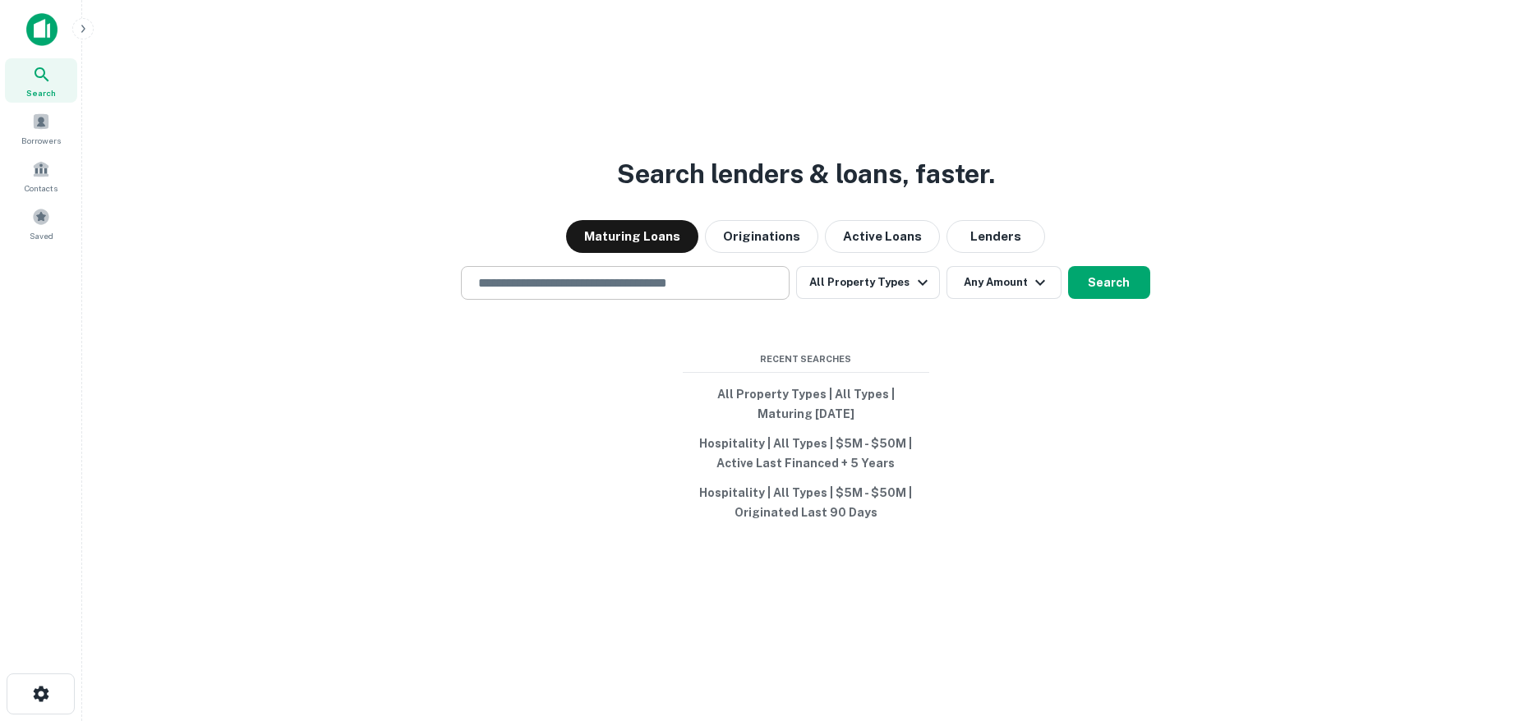
click at [624, 287] on input "text" at bounding box center [625, 283] width 314 height 19
paste input "**********"
type input "**********"
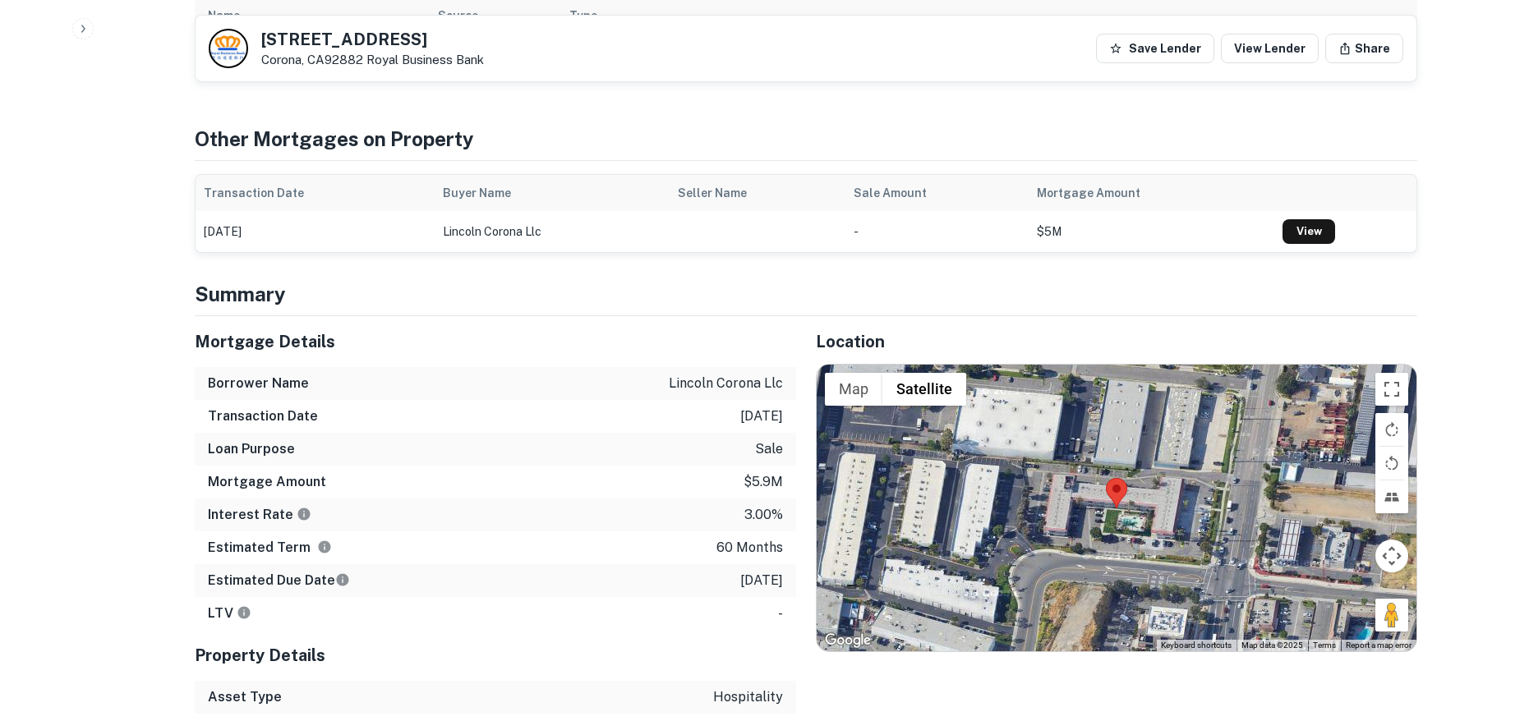
scroll to position [1103, 0]
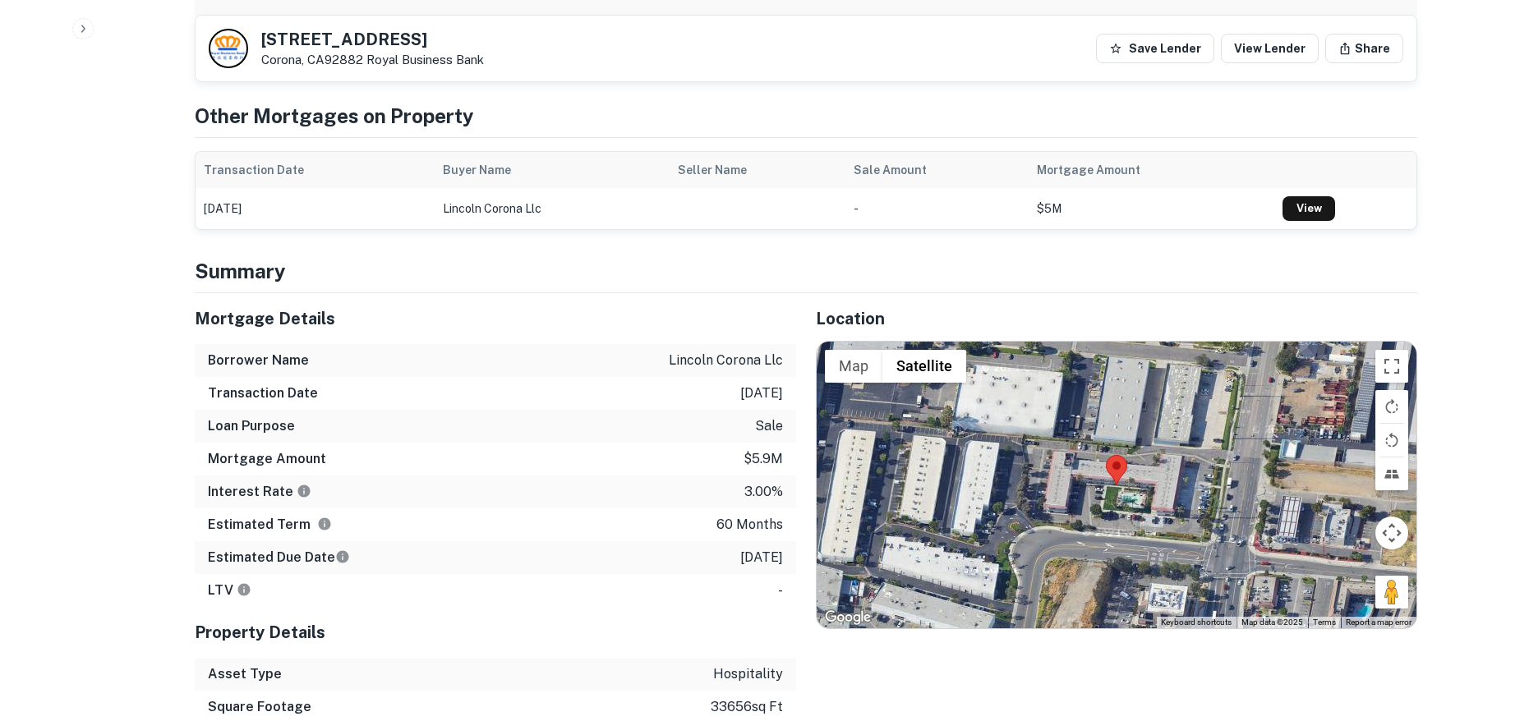
drag, startPoint x: 712, startPoint y: 536, endPoint x: 709, endPoint y: 570, distance: 33.8
click at [789, 541] on div "Estimated Due Date [DATE]" at bounding box center [495, 557] width 601 height 33
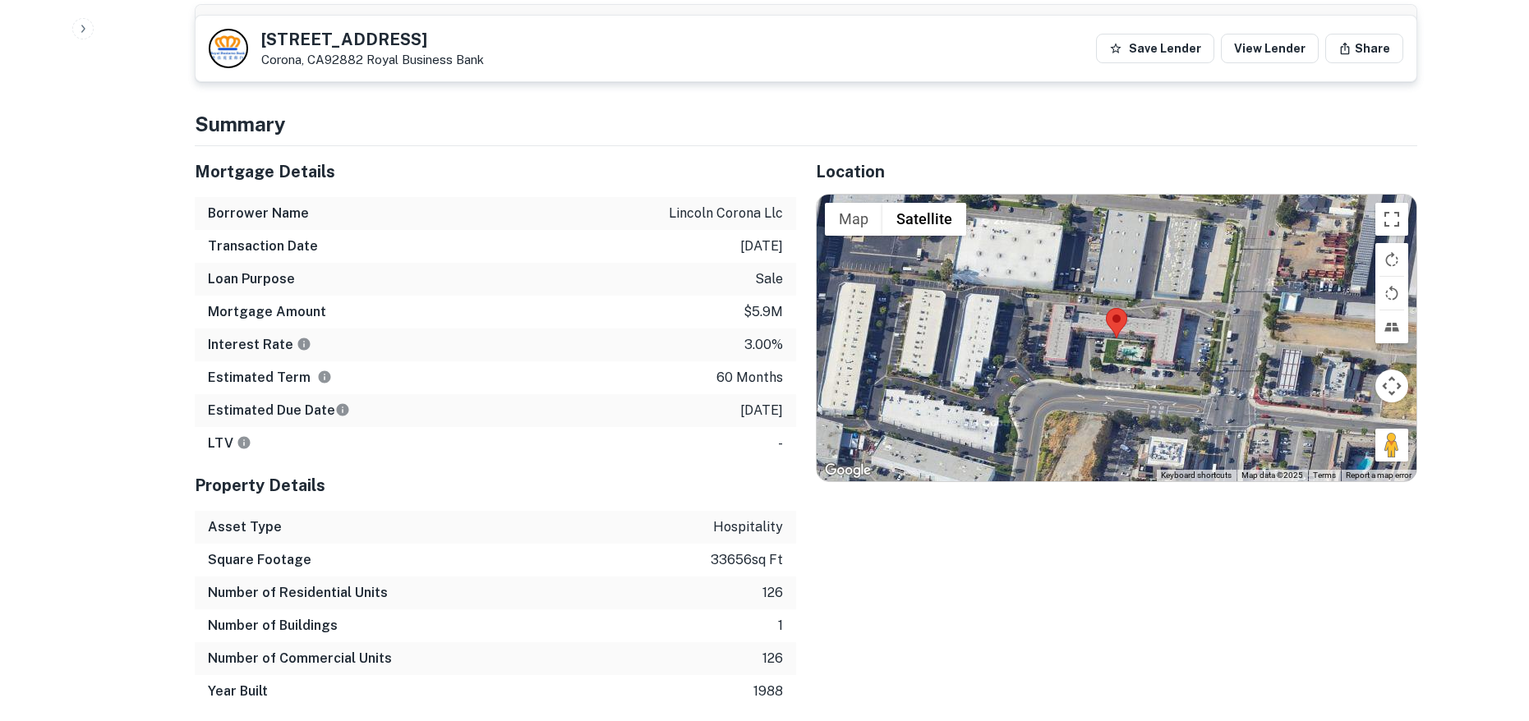
scroll to position [1333, 0]
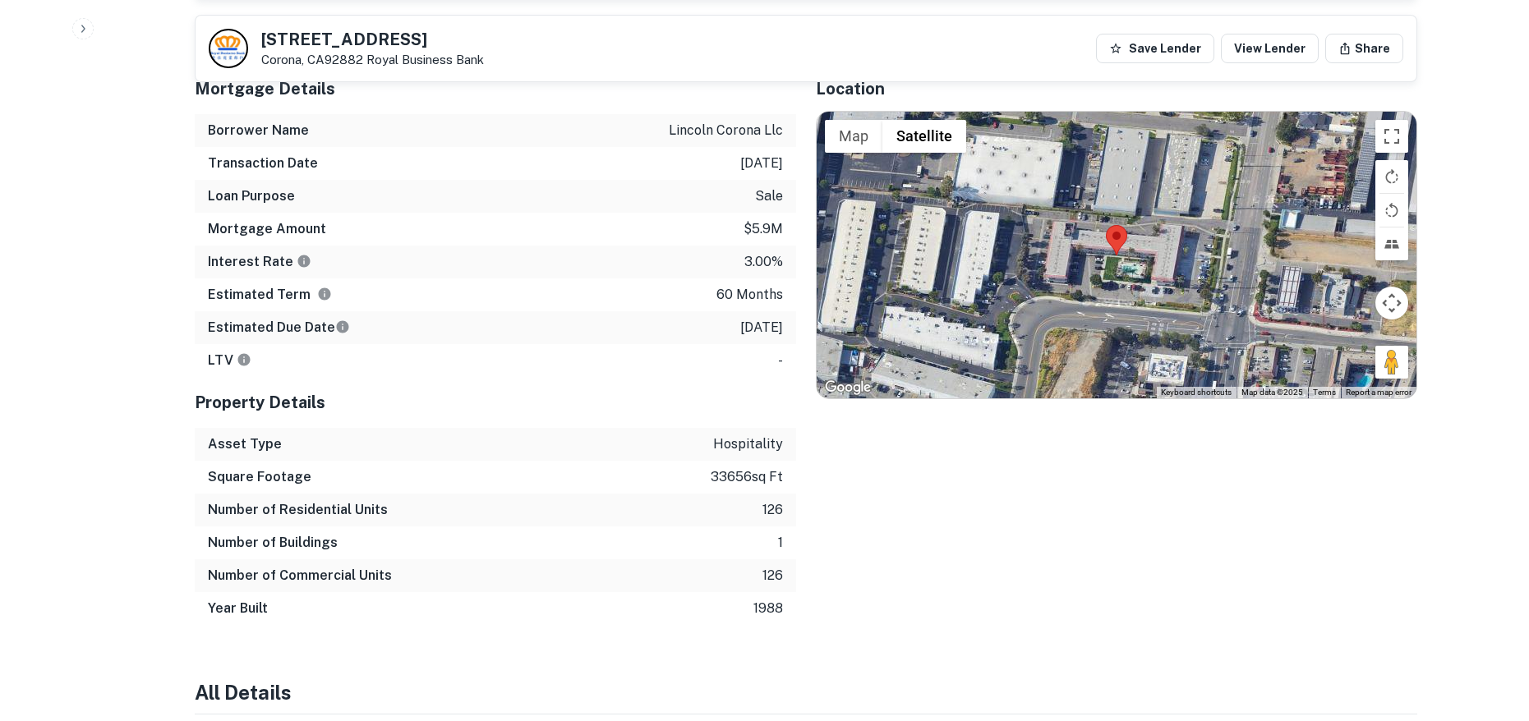
click at [685, 292] on div "Estimated Term 60 months" at bounding box center [495, 294] width 601 height 33
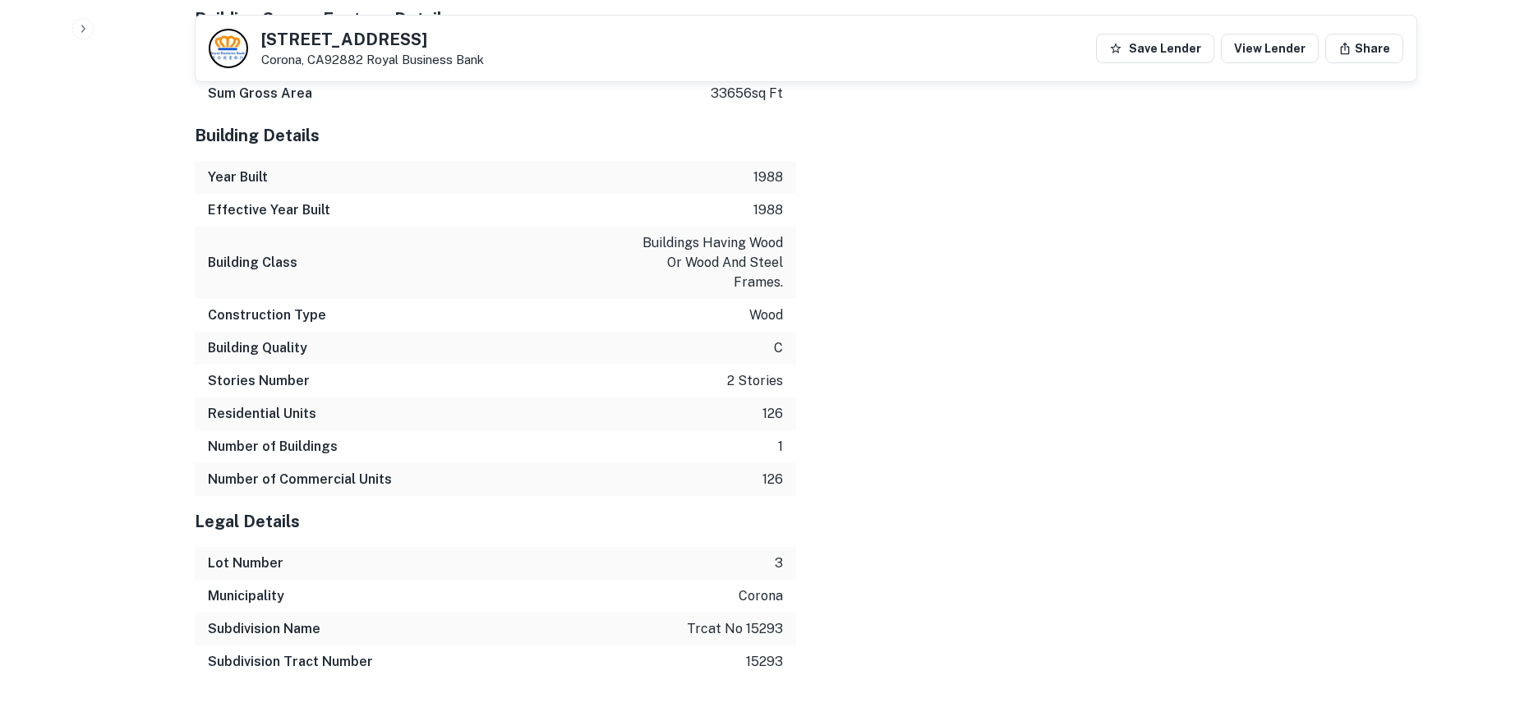
scroll to position [2992, 0]
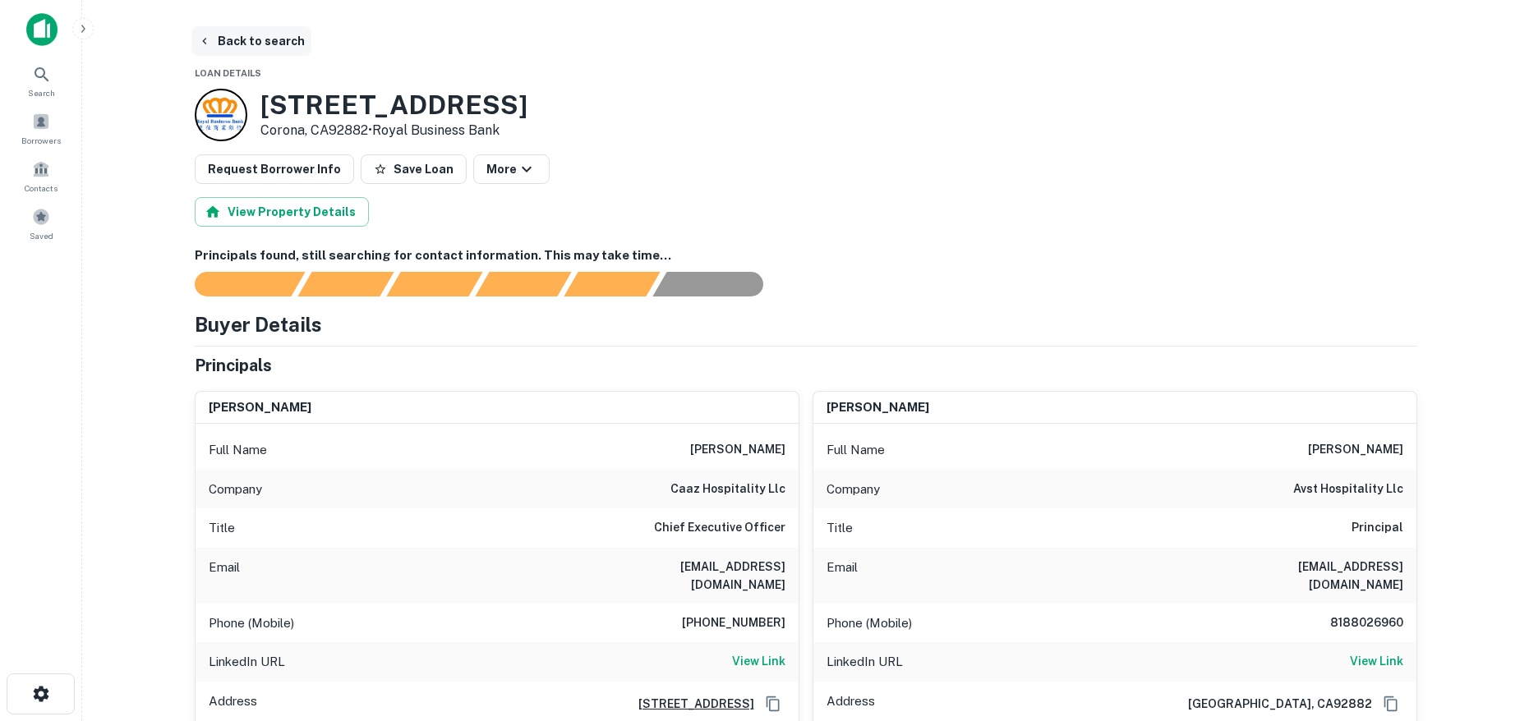
click at [263, 35] on button "Back to search" at bounding box center [251, 41] width 120 height 30
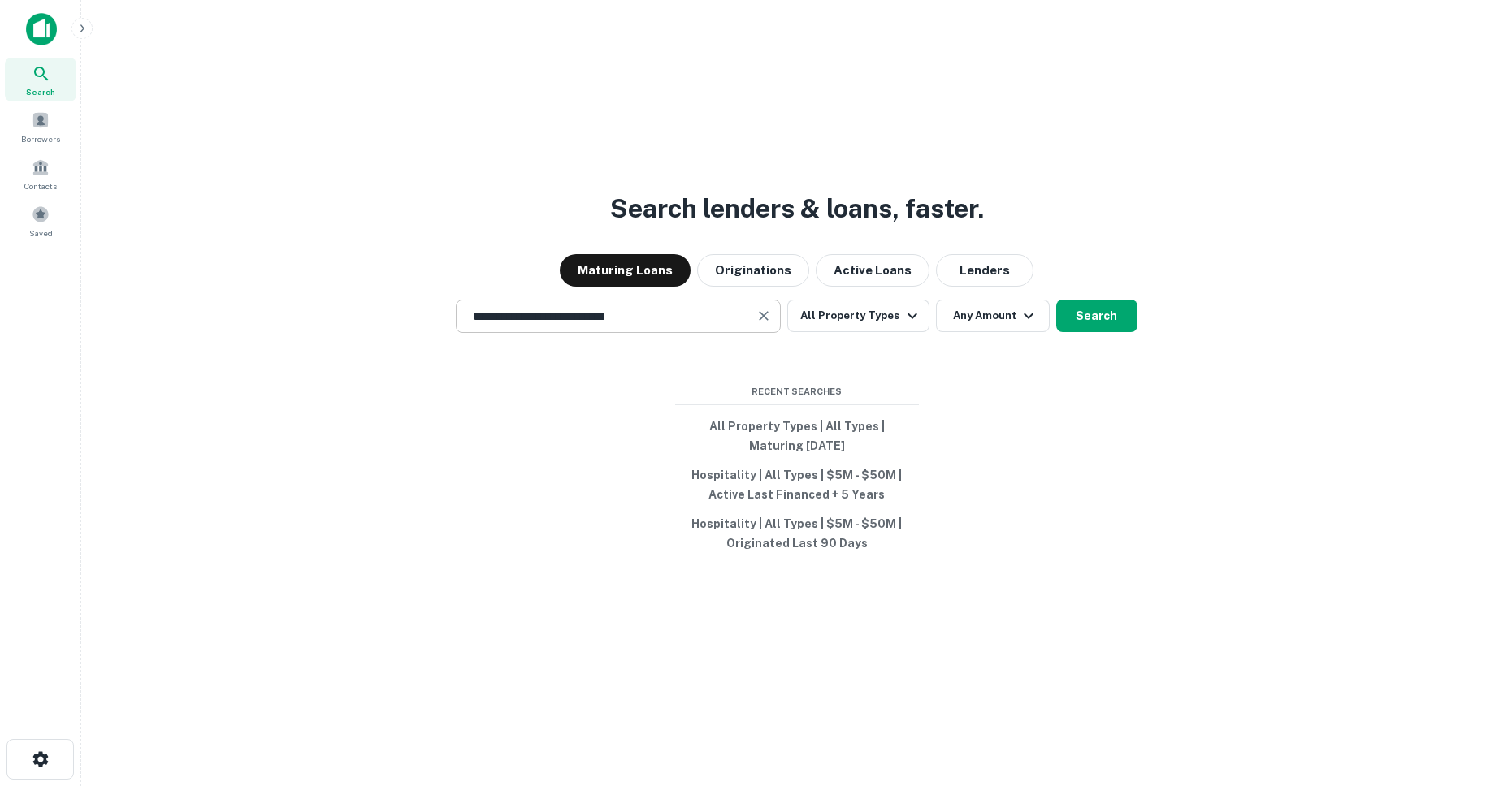
click at [696, 305] on div "**********" at bounding box center [618, 316] width 325 height 34
click at [704, 310] on input "**********" at bounding box center [605, 316] width 286 height 19
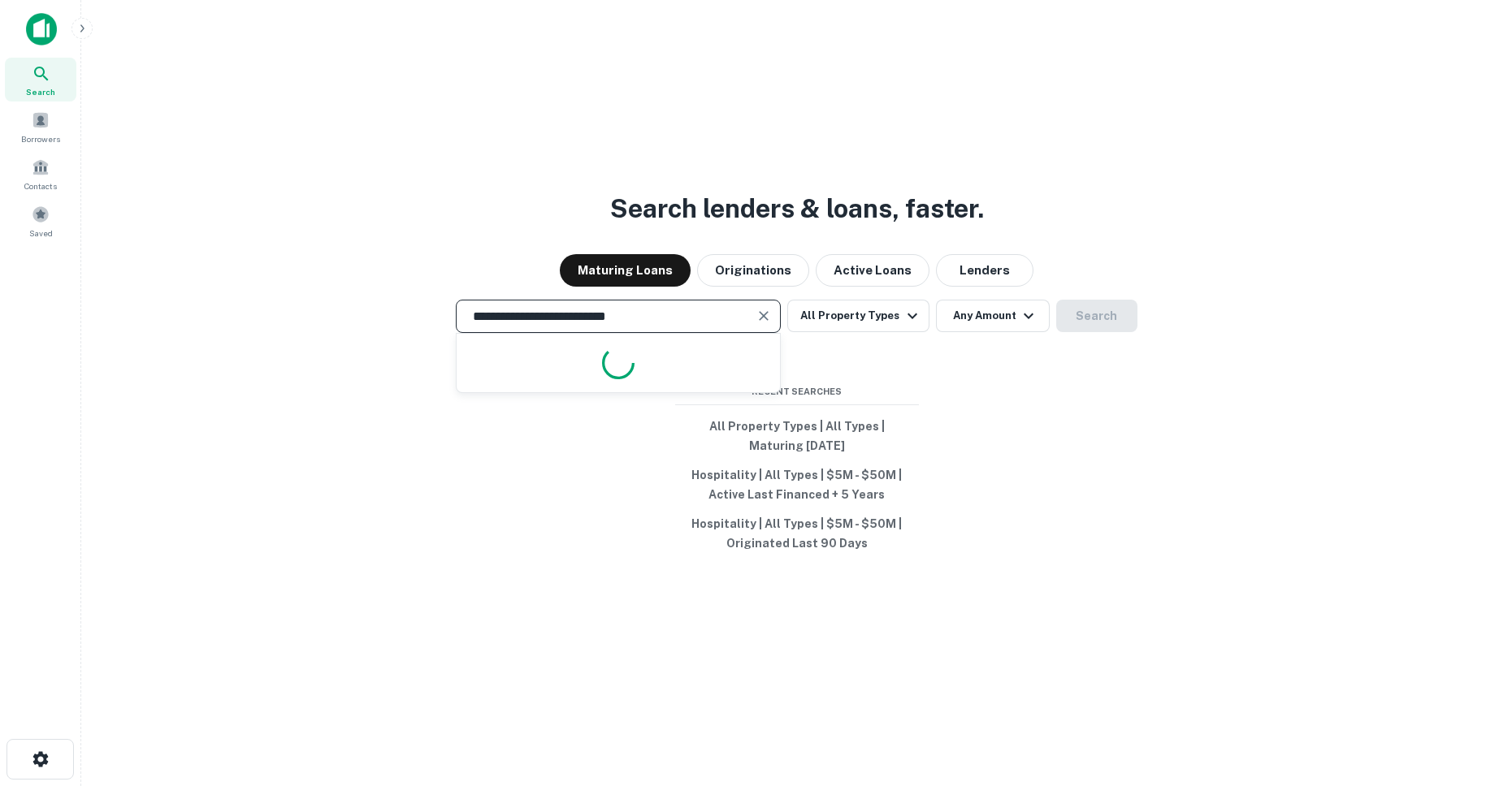
paste input "text"
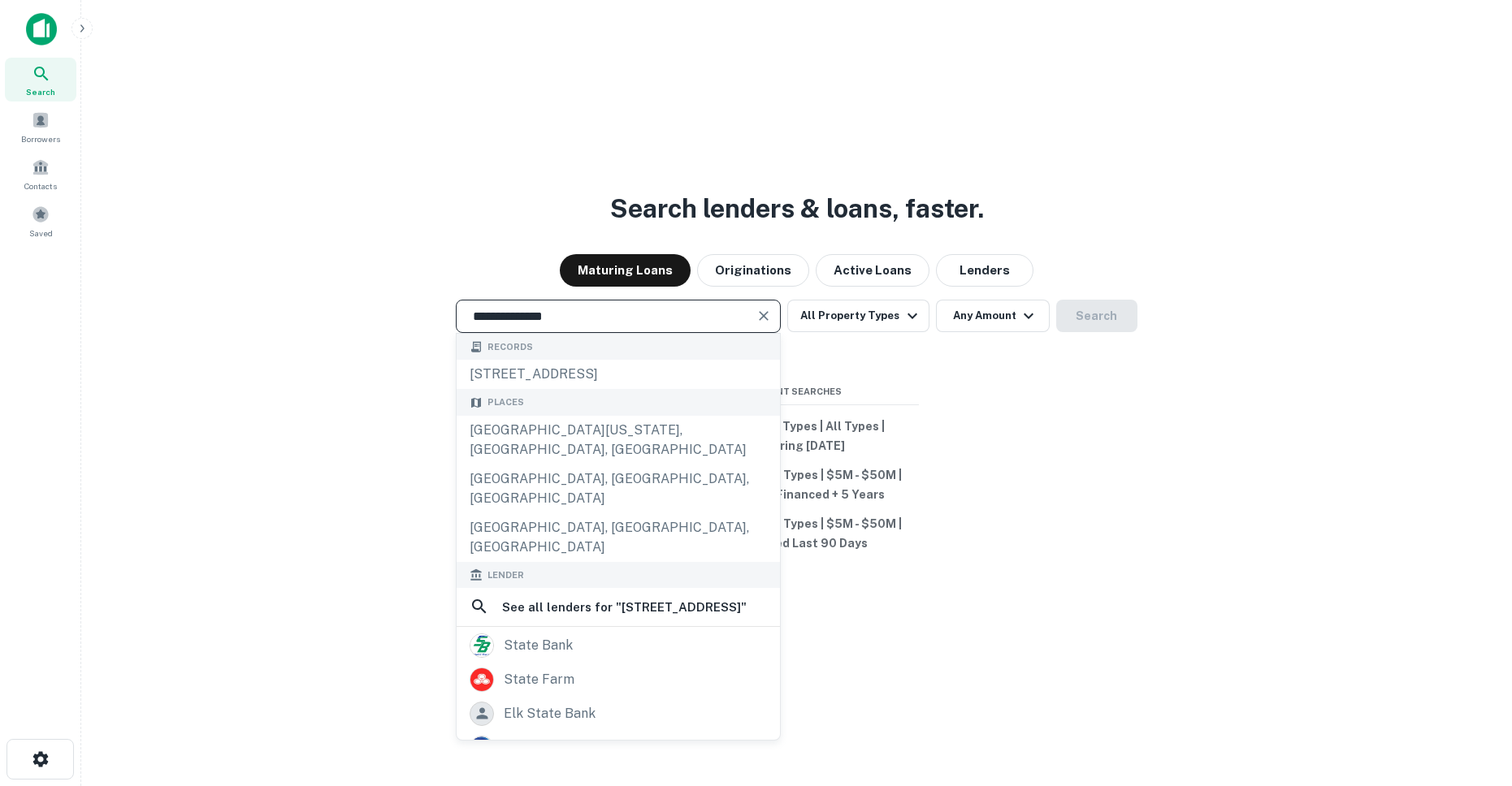
type input "**********"
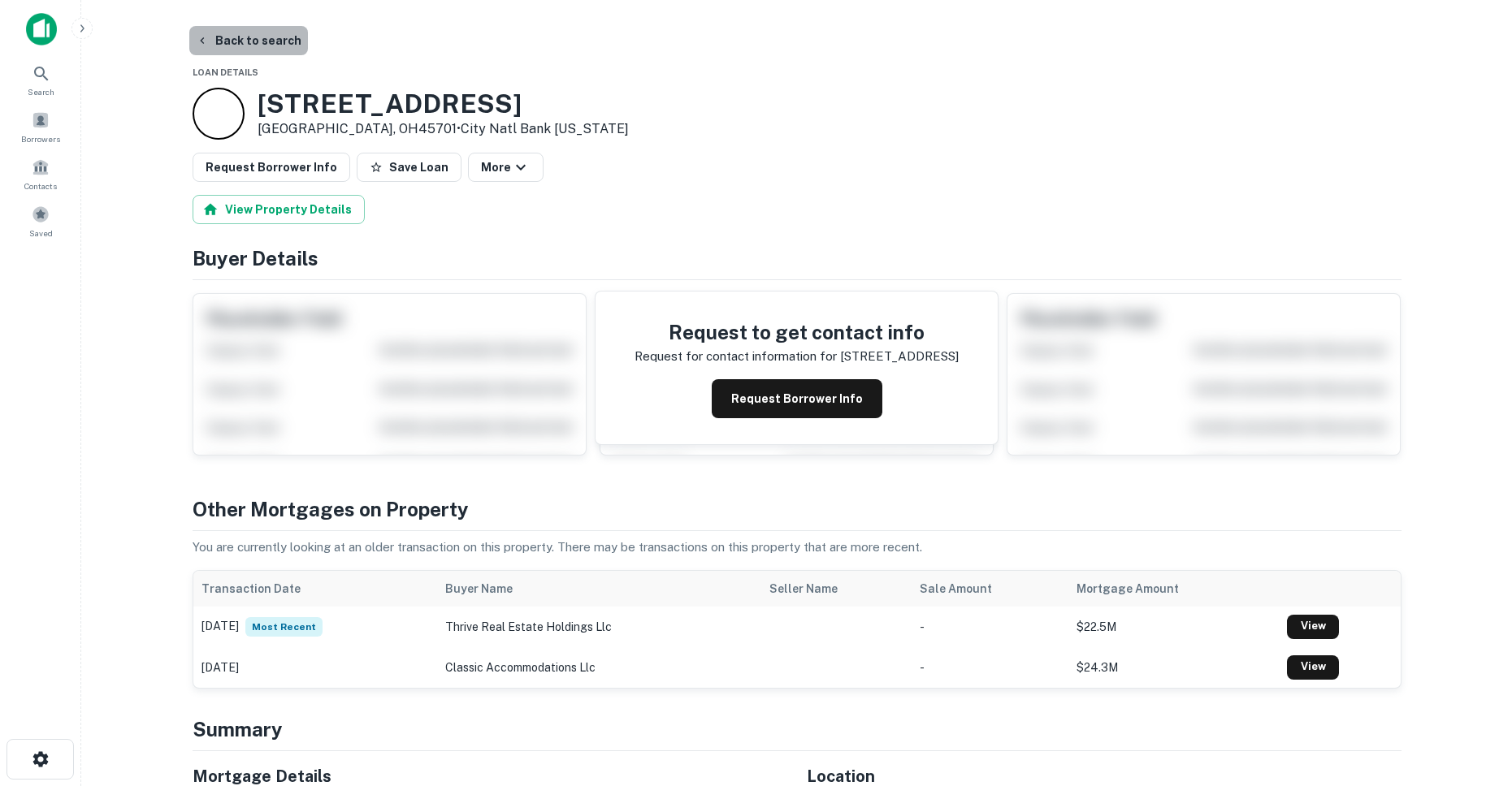
click at [257, 39] on button "Back to search" at bounding box center [248, 41] width 119 height 30
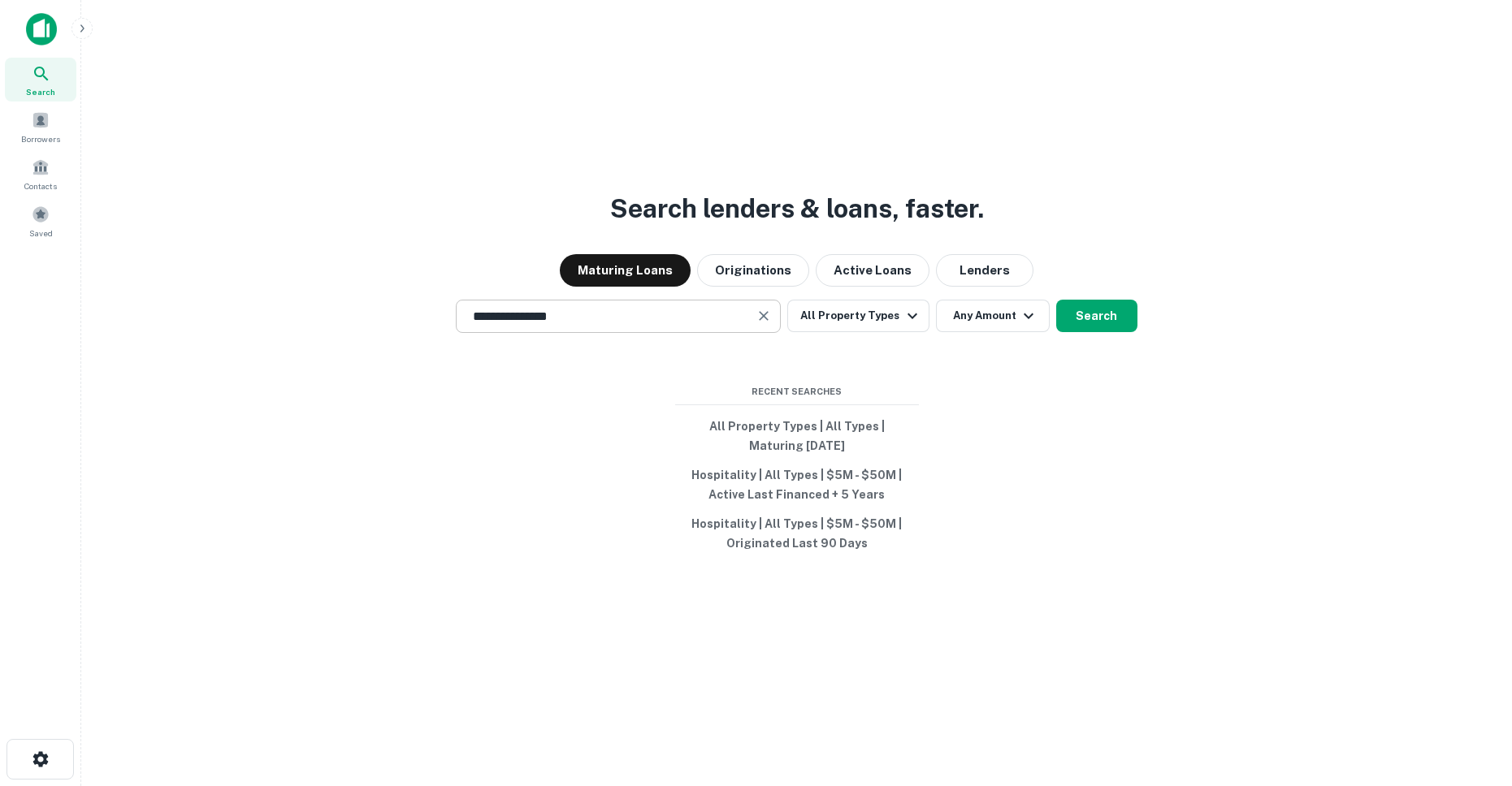
click at [587, 323] on input "**********" at bounding box center [605, 316] width 286 height 19
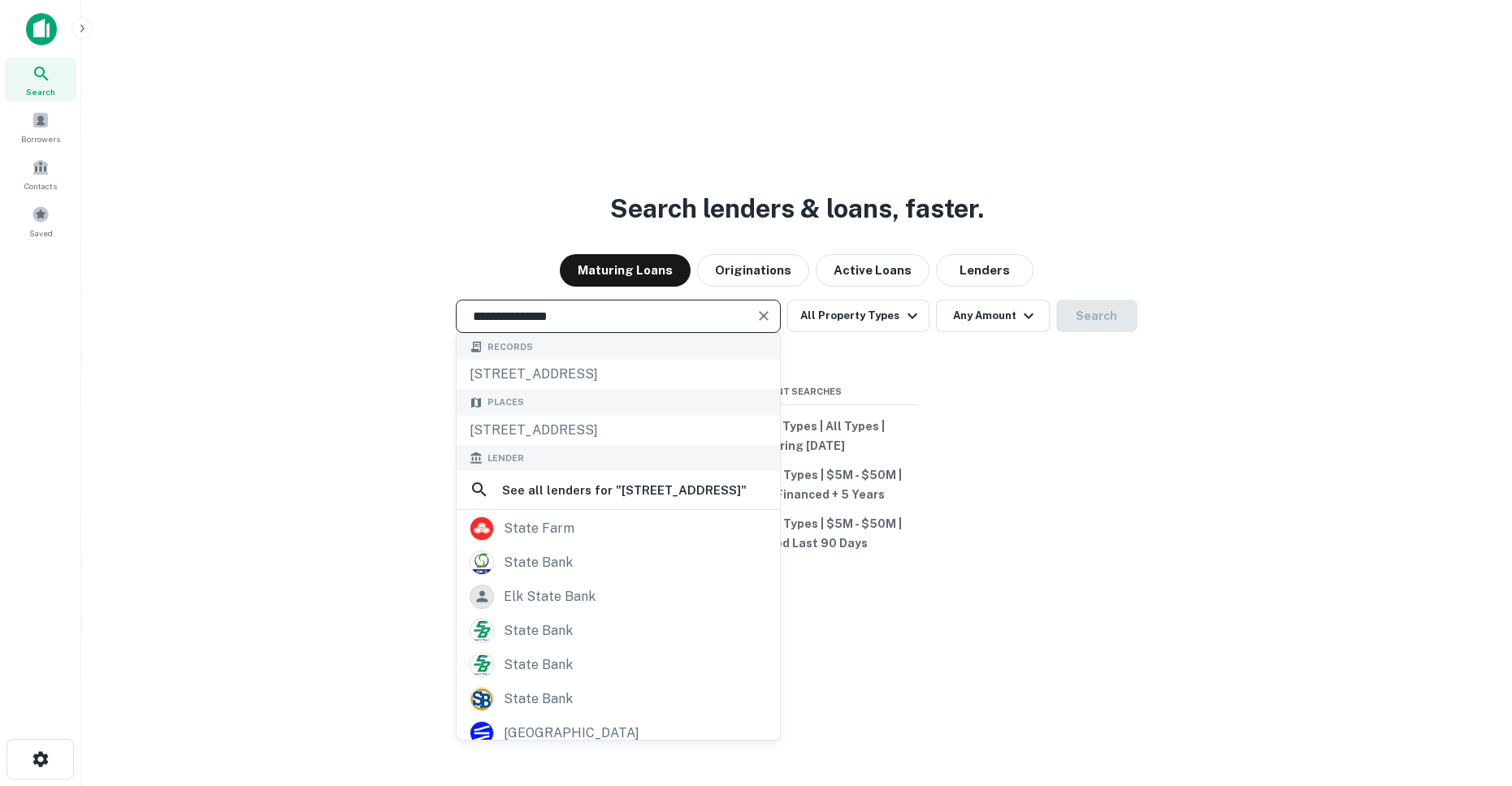
paste input "***"
type input "**********"
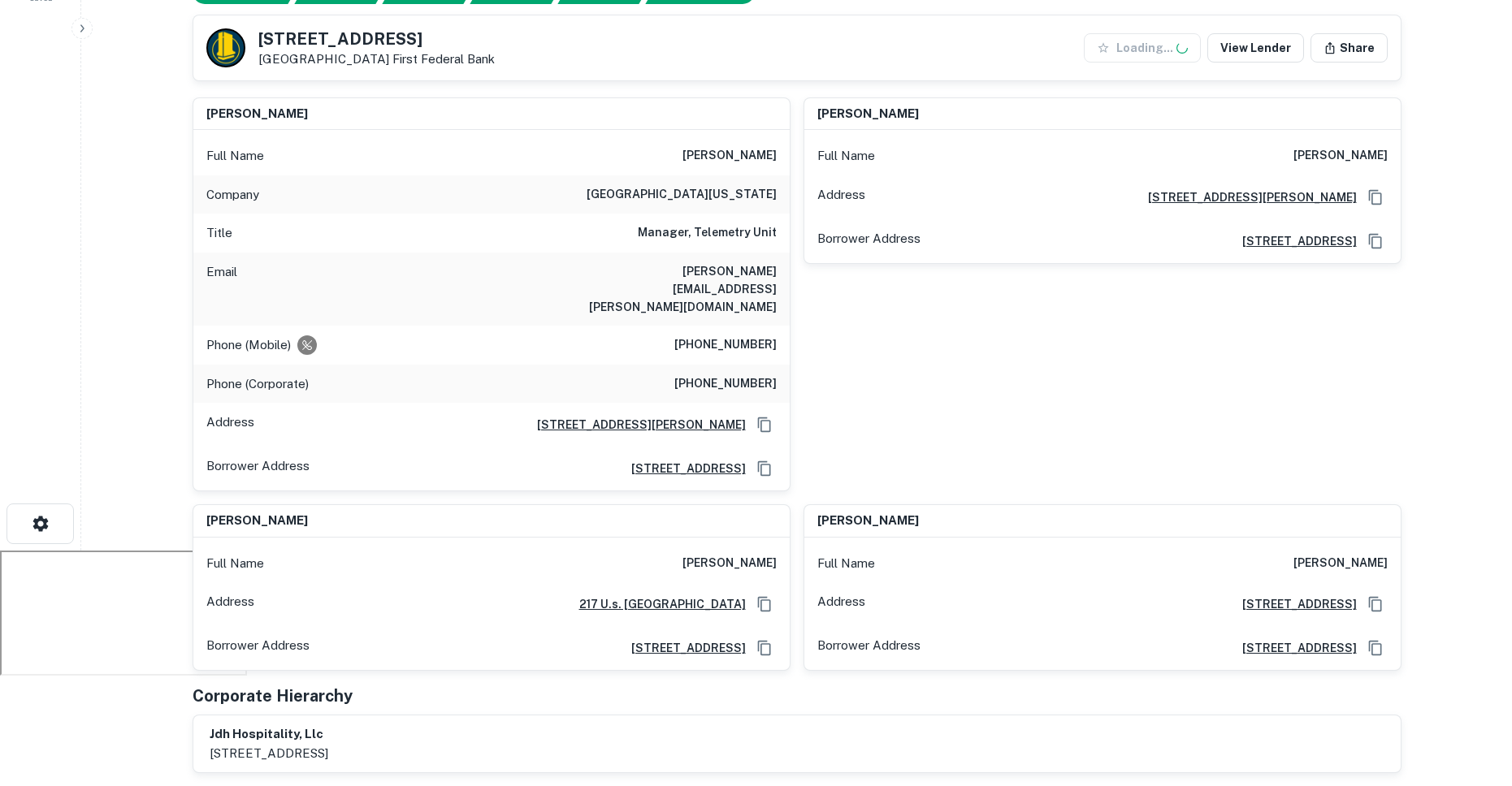
scroll to position [248, 0]
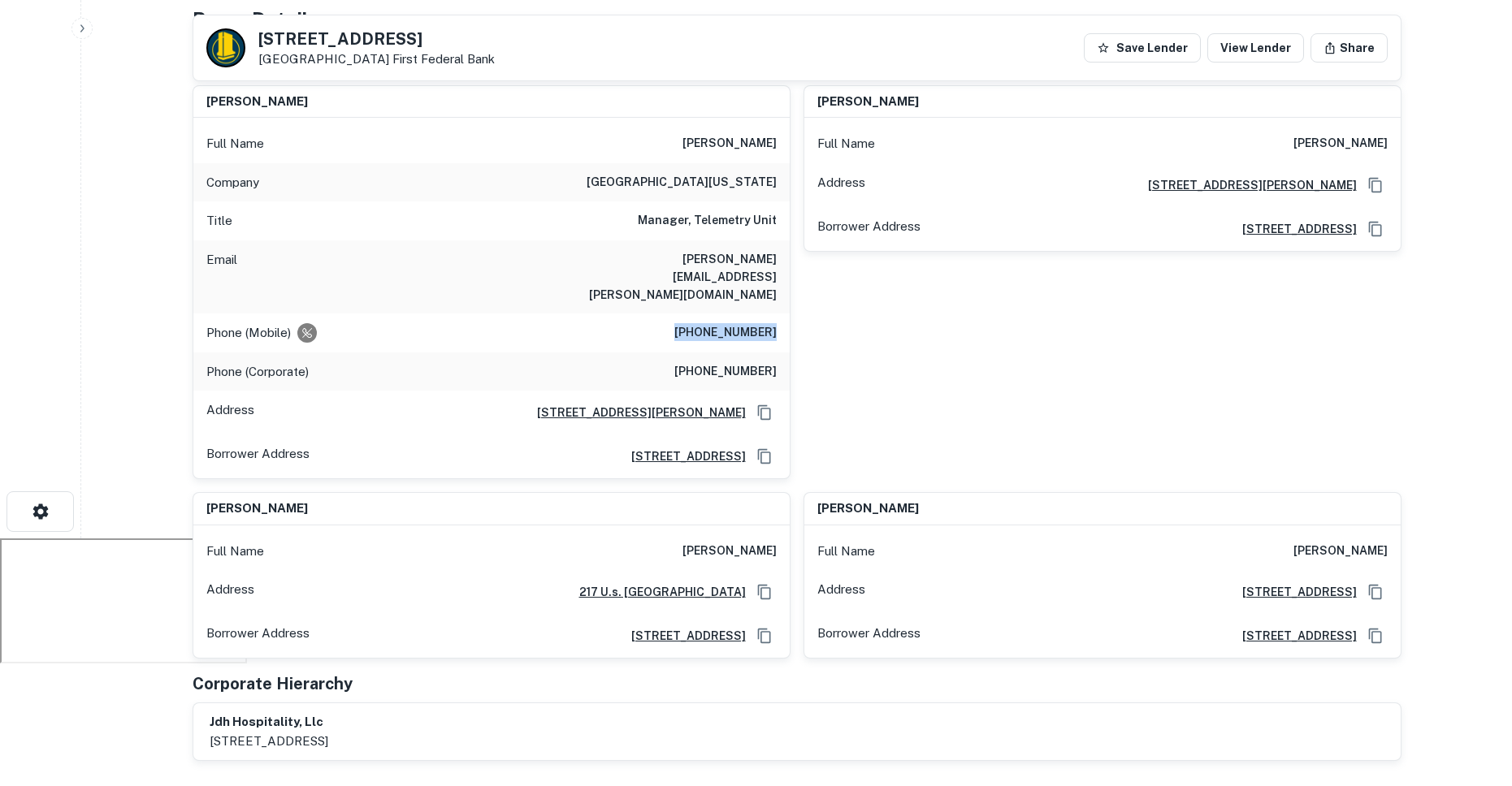
drag, startPoint x: 690, startPoint y: 295, endPoint x: 780, endPoint y: 296, distance: 90.0
click at [780, 313] on div "Phone (Mobile) [PHONE_NUMBER]" at bounding box center [491, 332] width 596 height 39
copy h6 "[PHONE_NUMBER]"
click at [609, 313] on div "Phone (Mobile) [PHONE_NUMBER]" at bounding box center [491, 332] width 596 height 39
click at [685, 353] on div "Phone (Corporate) (301) 868-8000" at bounding box center [491, 372] width 596 height 39
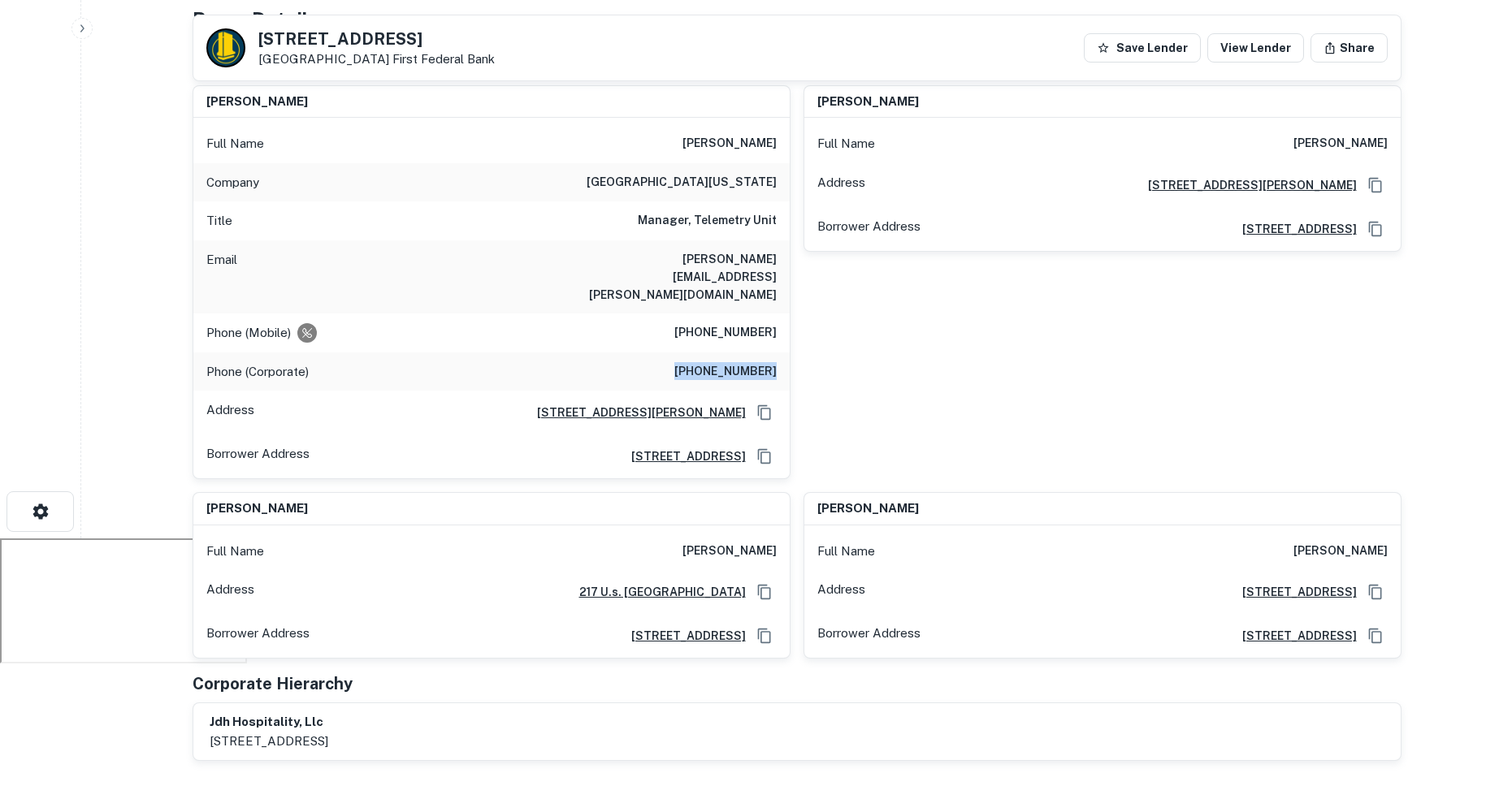
drag, startPoint x: 686, startPoint y: 332, endPoint x: 780, endPoint y: 335, distance: 94.0
click at [780, 353] on div "Phone (Corporate) (301) 868-8000" at bounding box center [491, 372] width 596 height 39
copy h6 "(301) 868-8000"
drag, startPoint x: 689, startPoint y: 294, endPoint x: 779, endPoint y: 294, distance: 90.0
click at [779, 313] on div "Phone (Mobile) (301) 751-9902" at bounding box center [491, 332] width 596 height 39
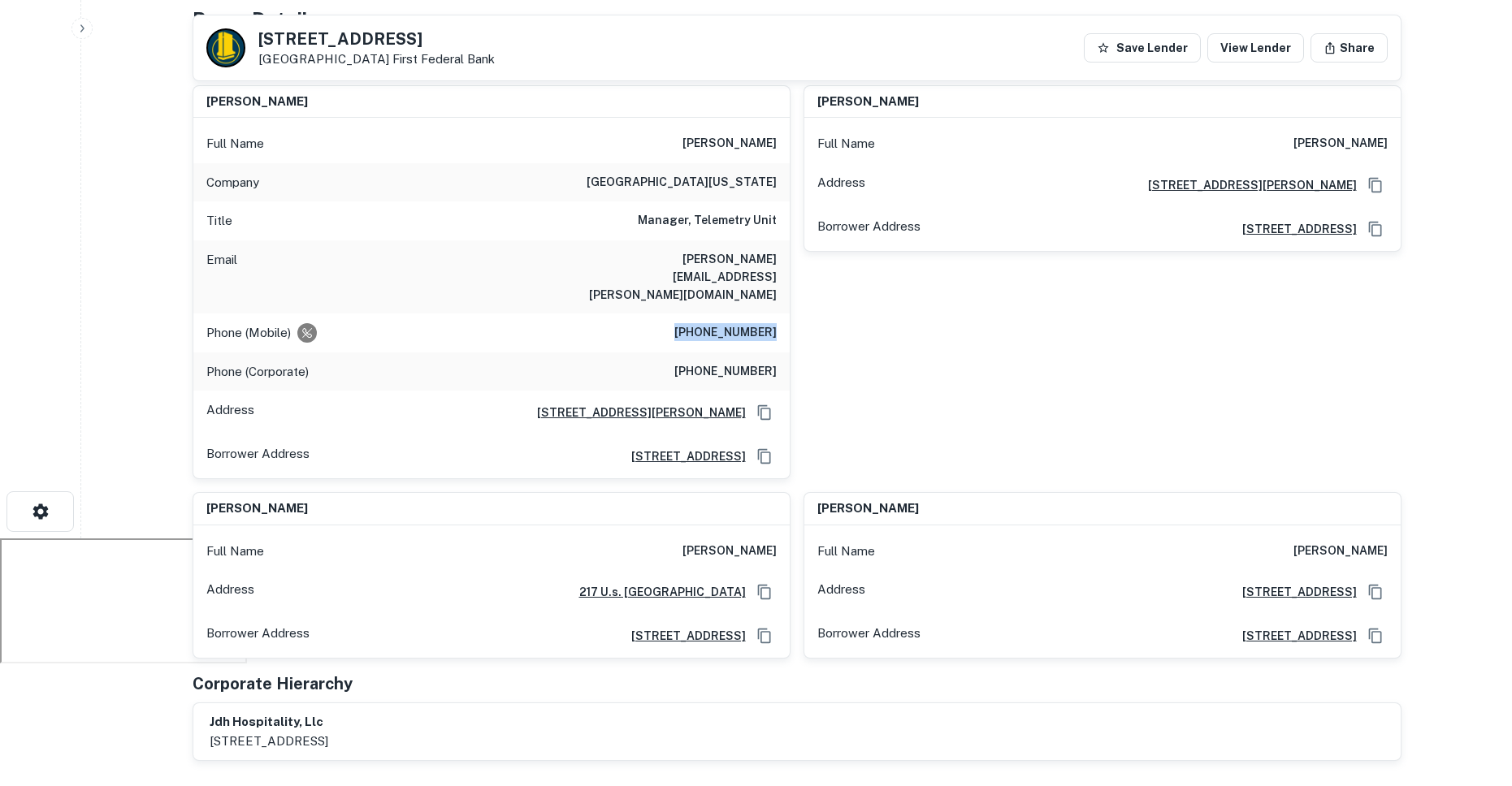
copy h6 "(301) 751-9902"
click at [977, 329] on div "nareshkumar patel Full Name nareshkumar patel Address 225 Beckrich Road, Panama…" at bounding box center [1096, 276] width 611 height 407
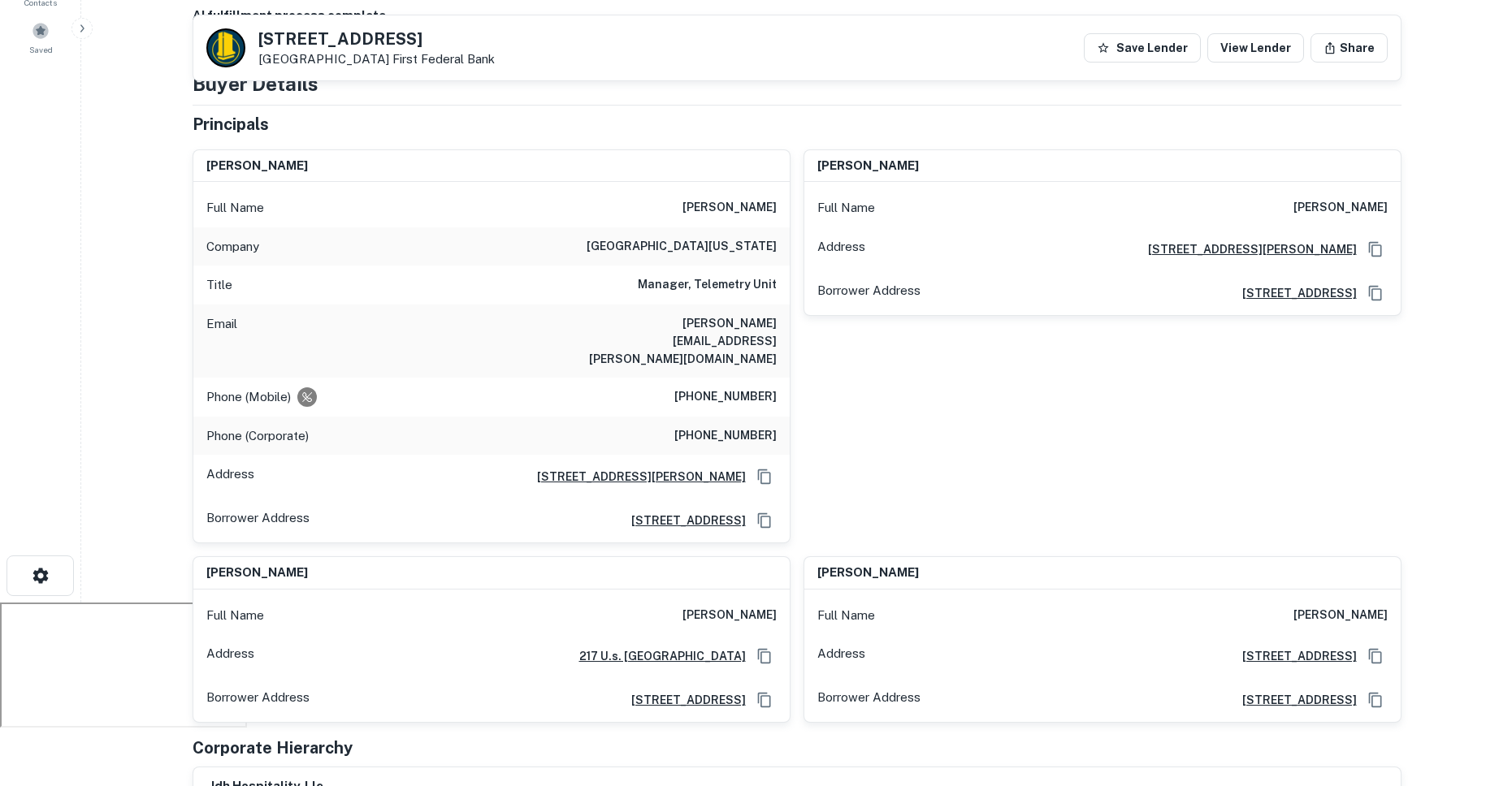
scroll to position [0, 0]
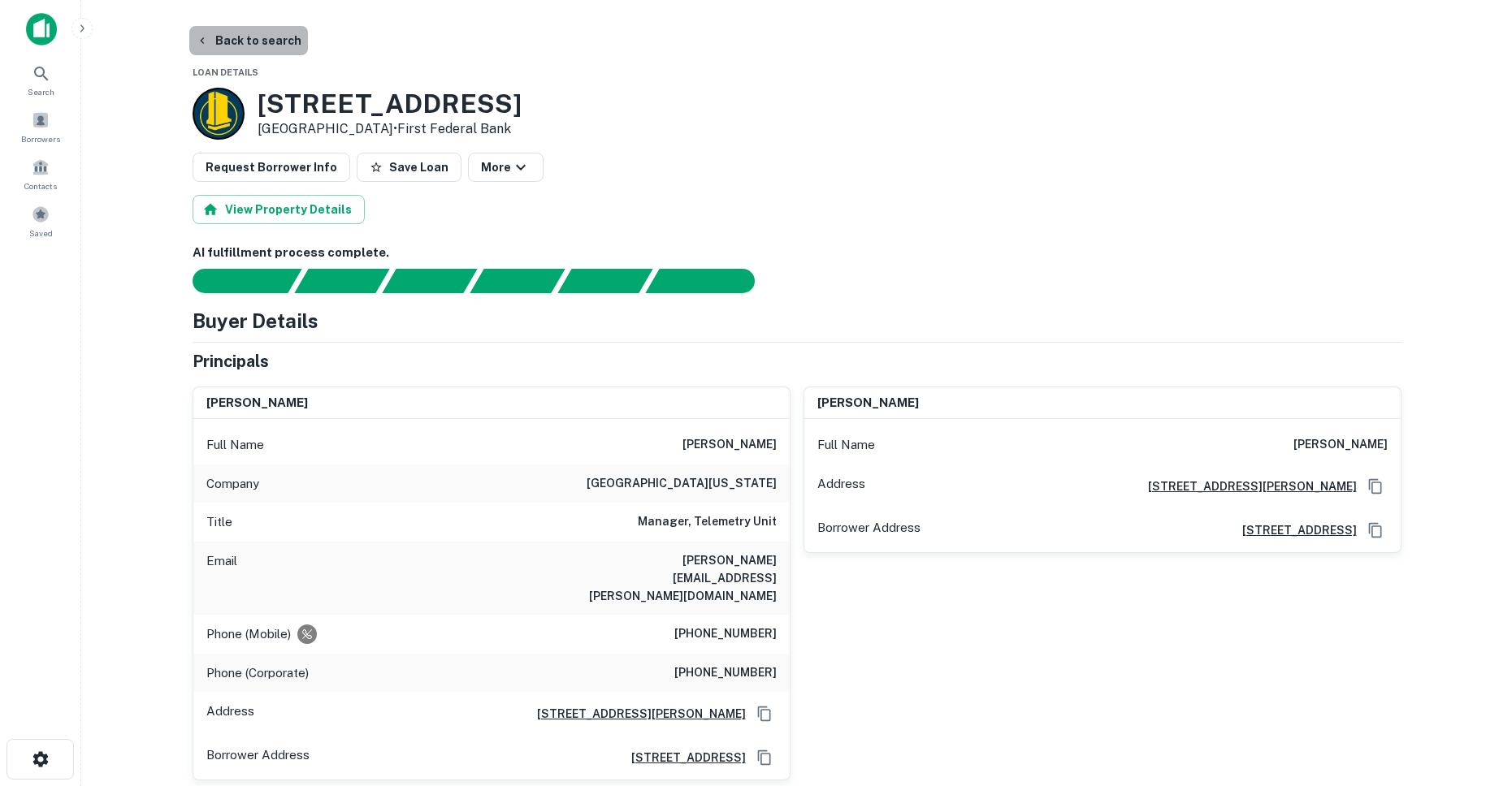
click at [264, 39] on button "Back to search" at bounding box center [248, 41] width 119 height 30
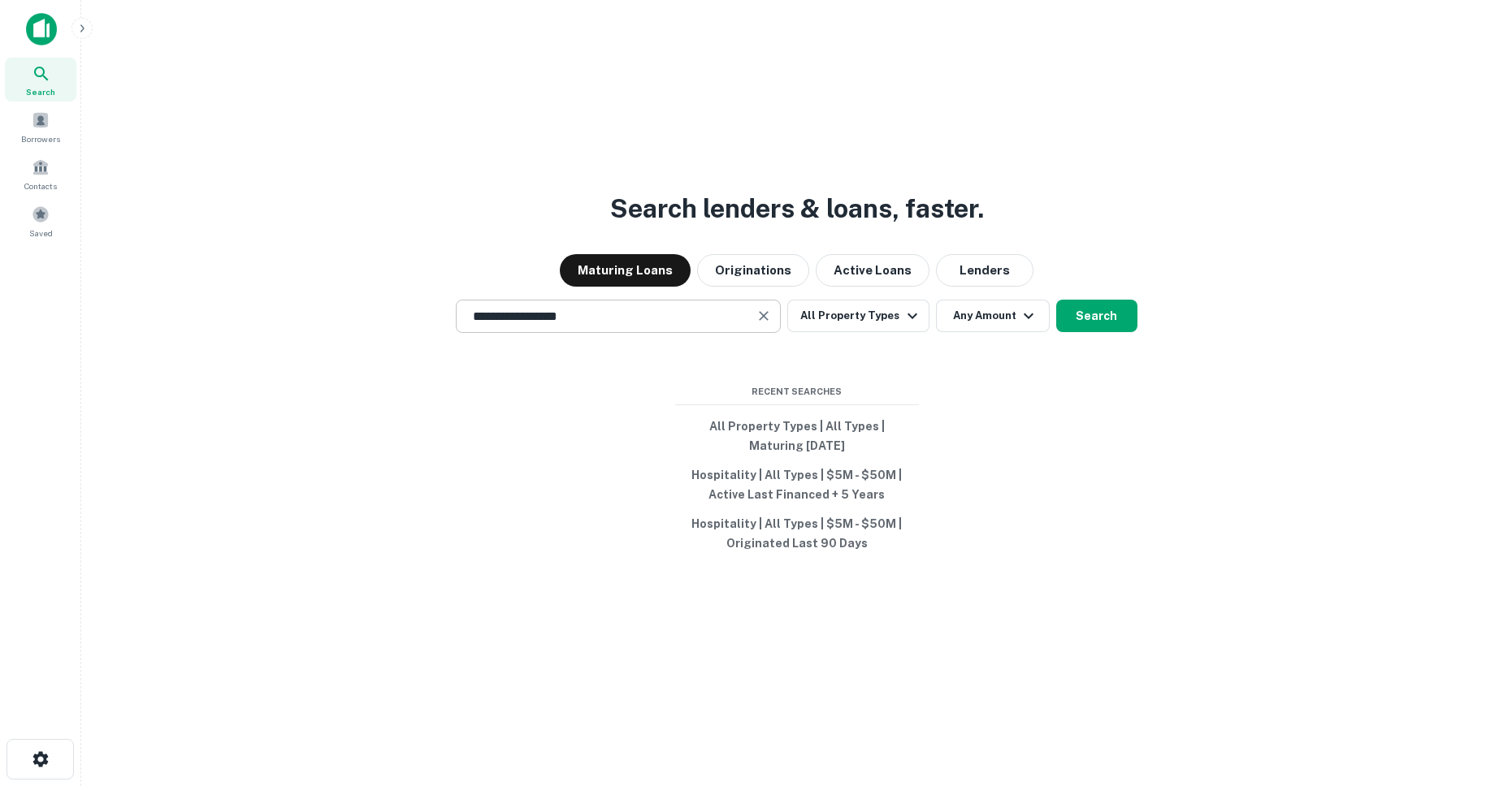
click at [616, 315] on input "**********" at bounding box center [605, 316] width 286 height 19
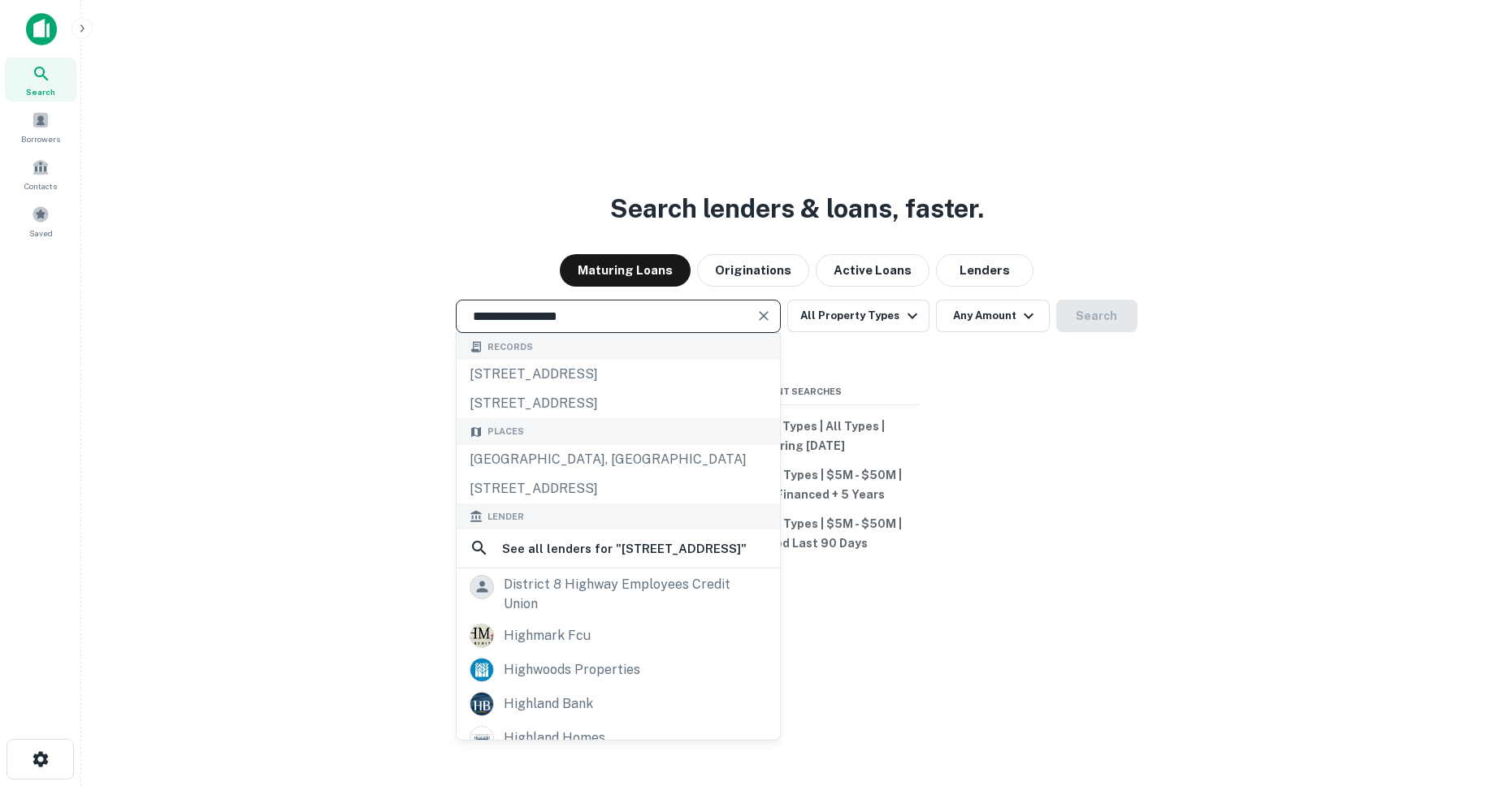
paste input "*"
type input "**********"
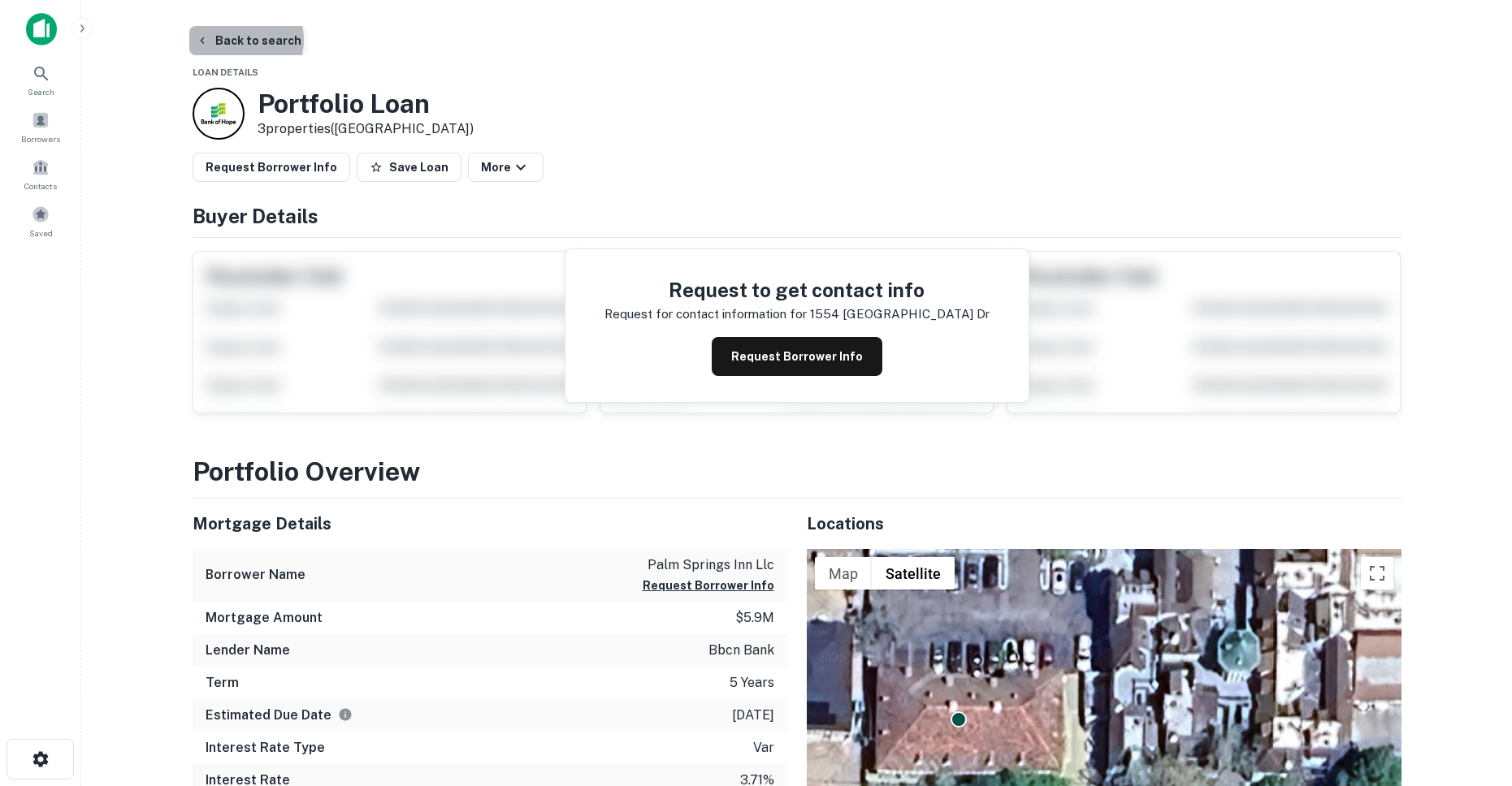
click at [229, 40] on button "Back to search" at bounding box center [248, 41] width 119 height 30
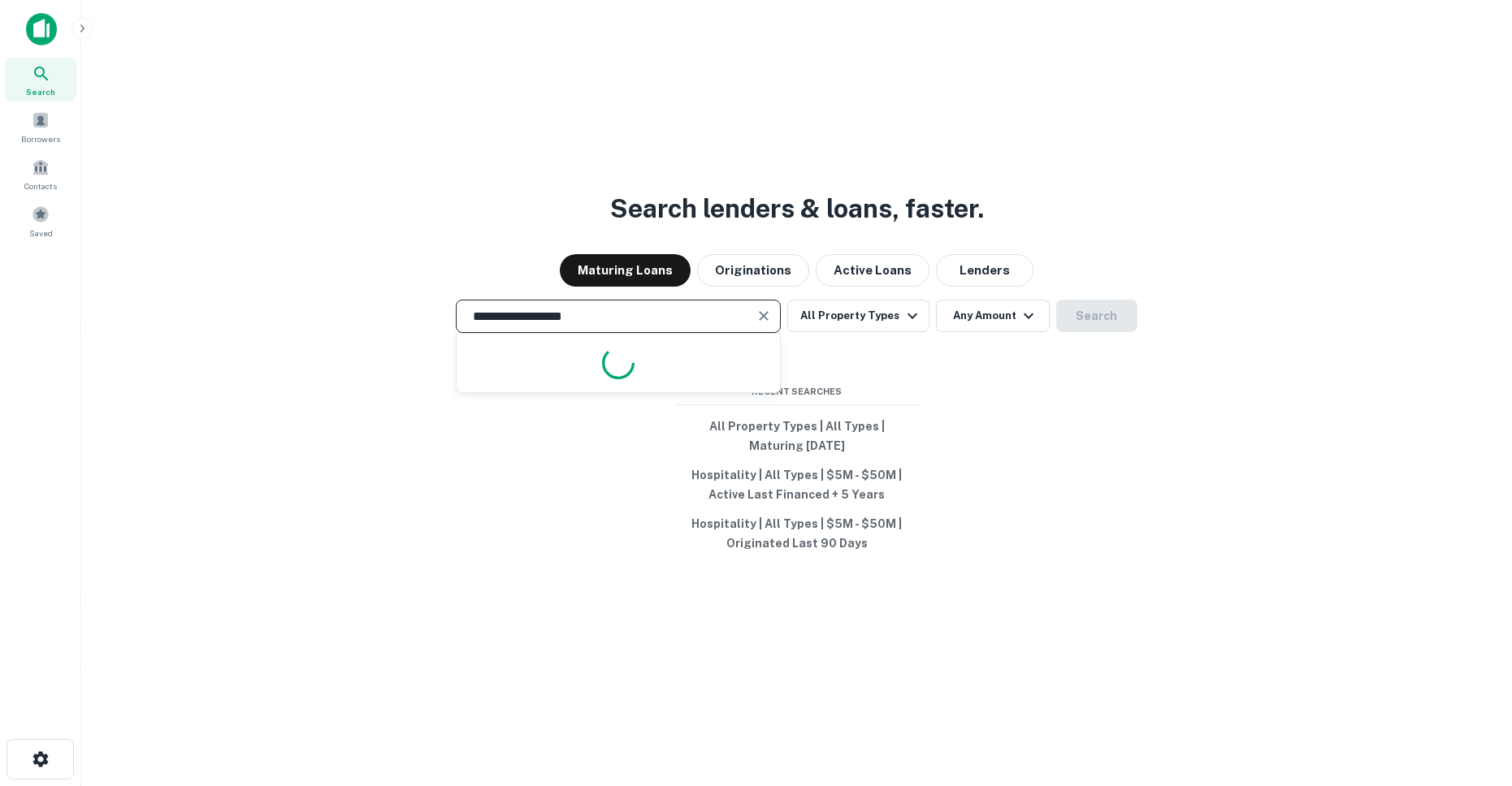
click at [612, 319] on input "**********" at bounding box center [605, 316] width 286 height 19
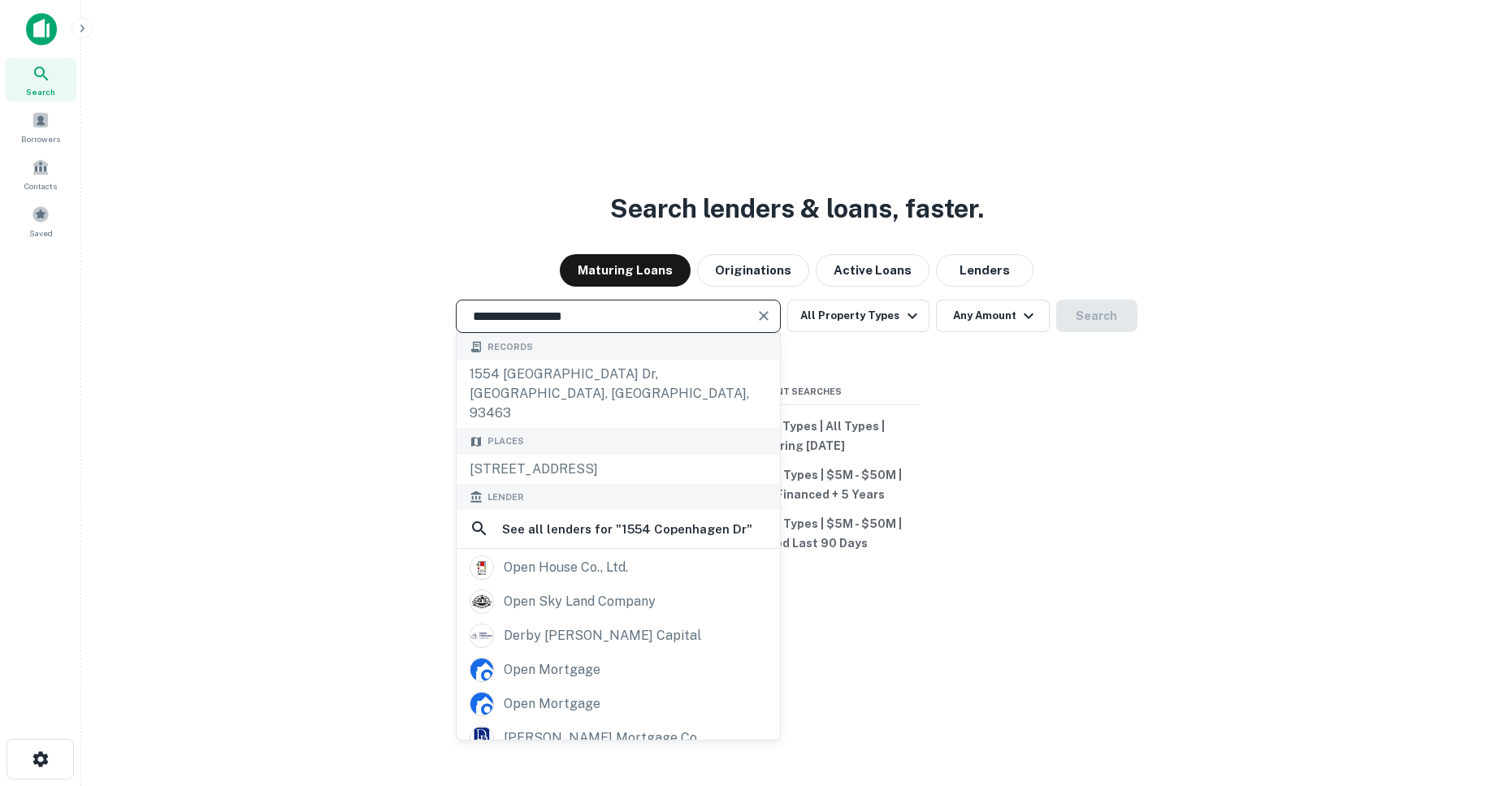
paste input "text"
type input "**********"
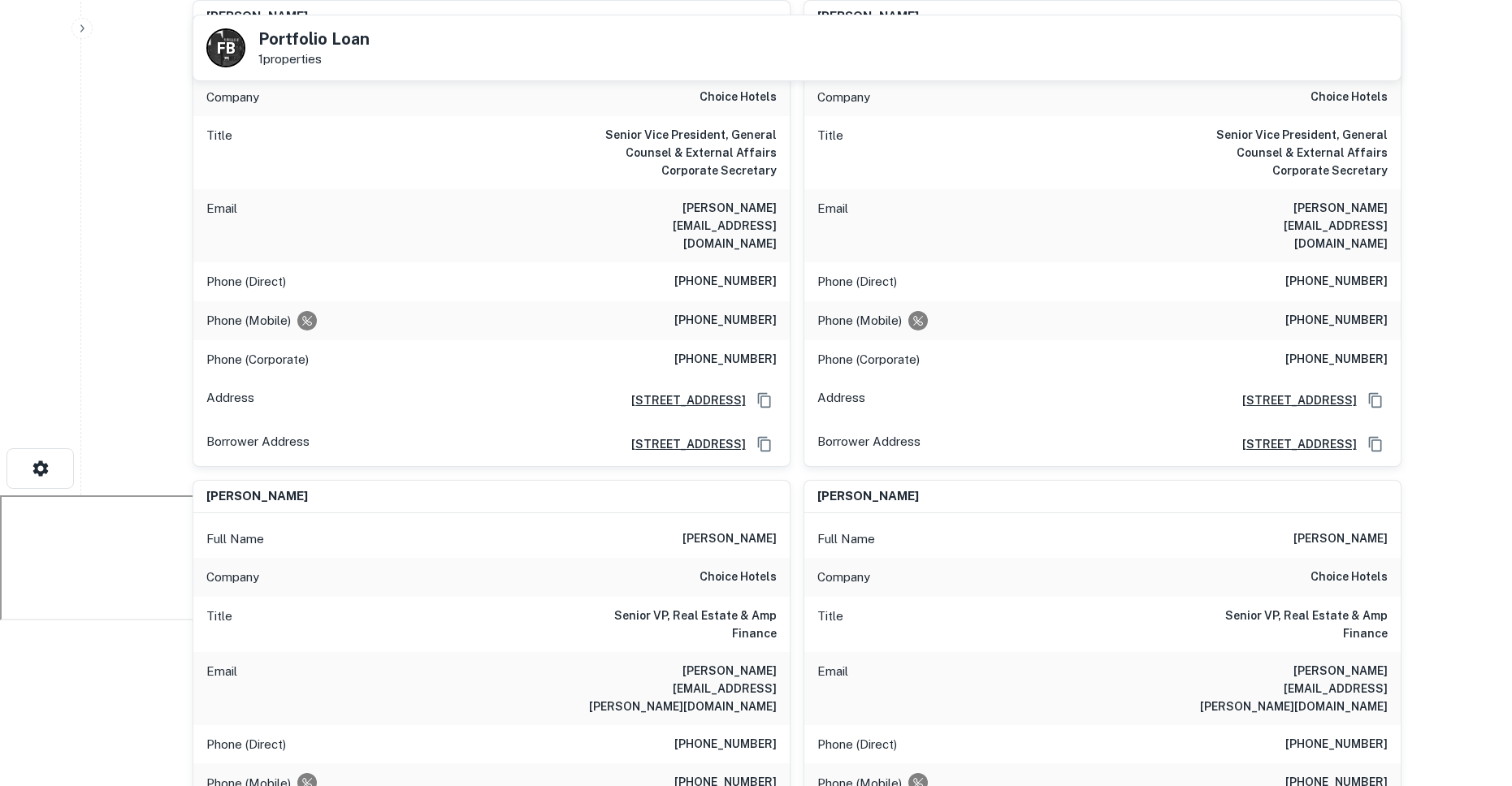
scroll to position [288, 0]
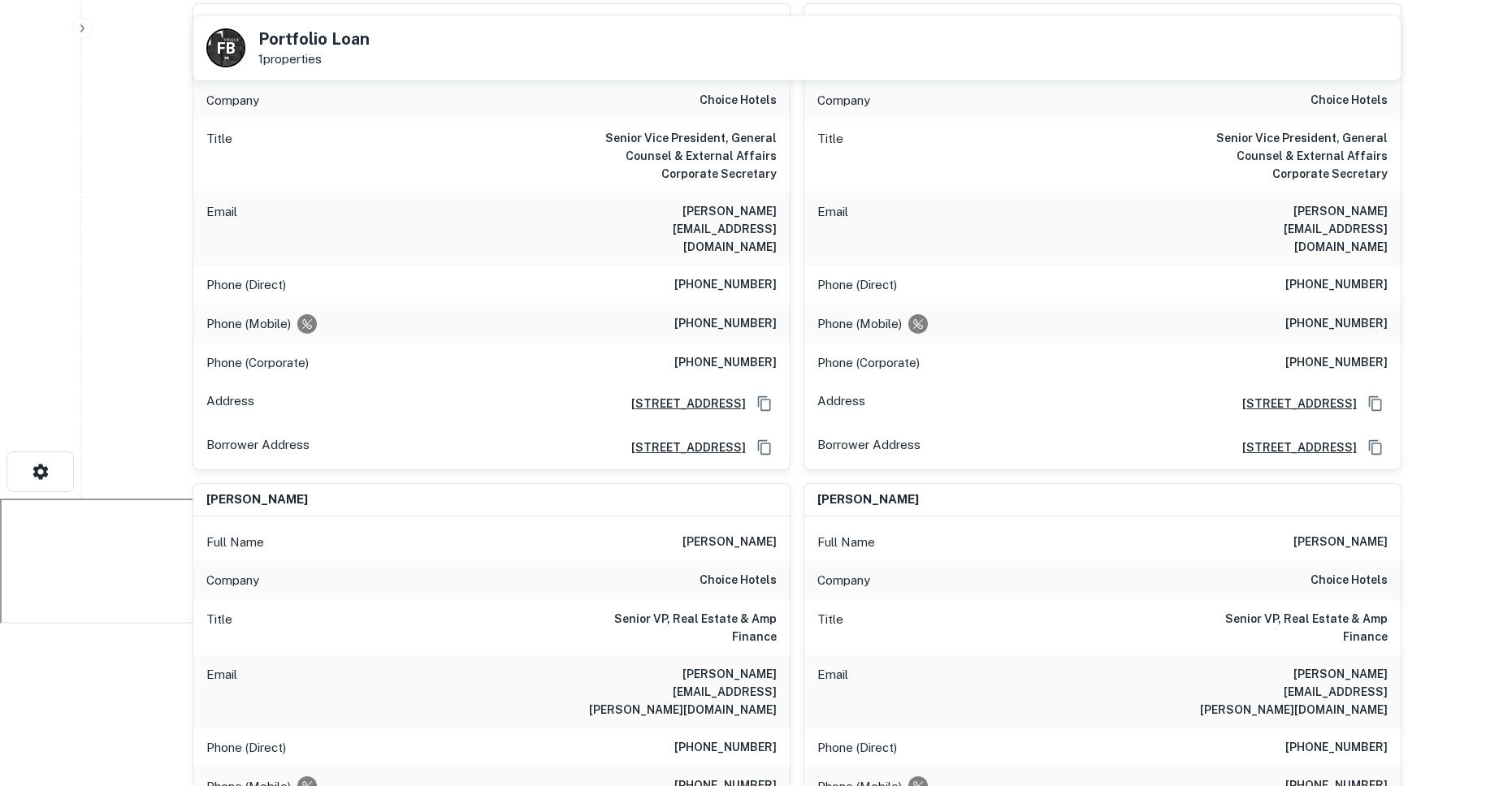
click at [733, 275] on h6 "(301) 592-6305" at bounding box center [726, 285] width 103 height 20
copy h6 "(301) 592-6305"
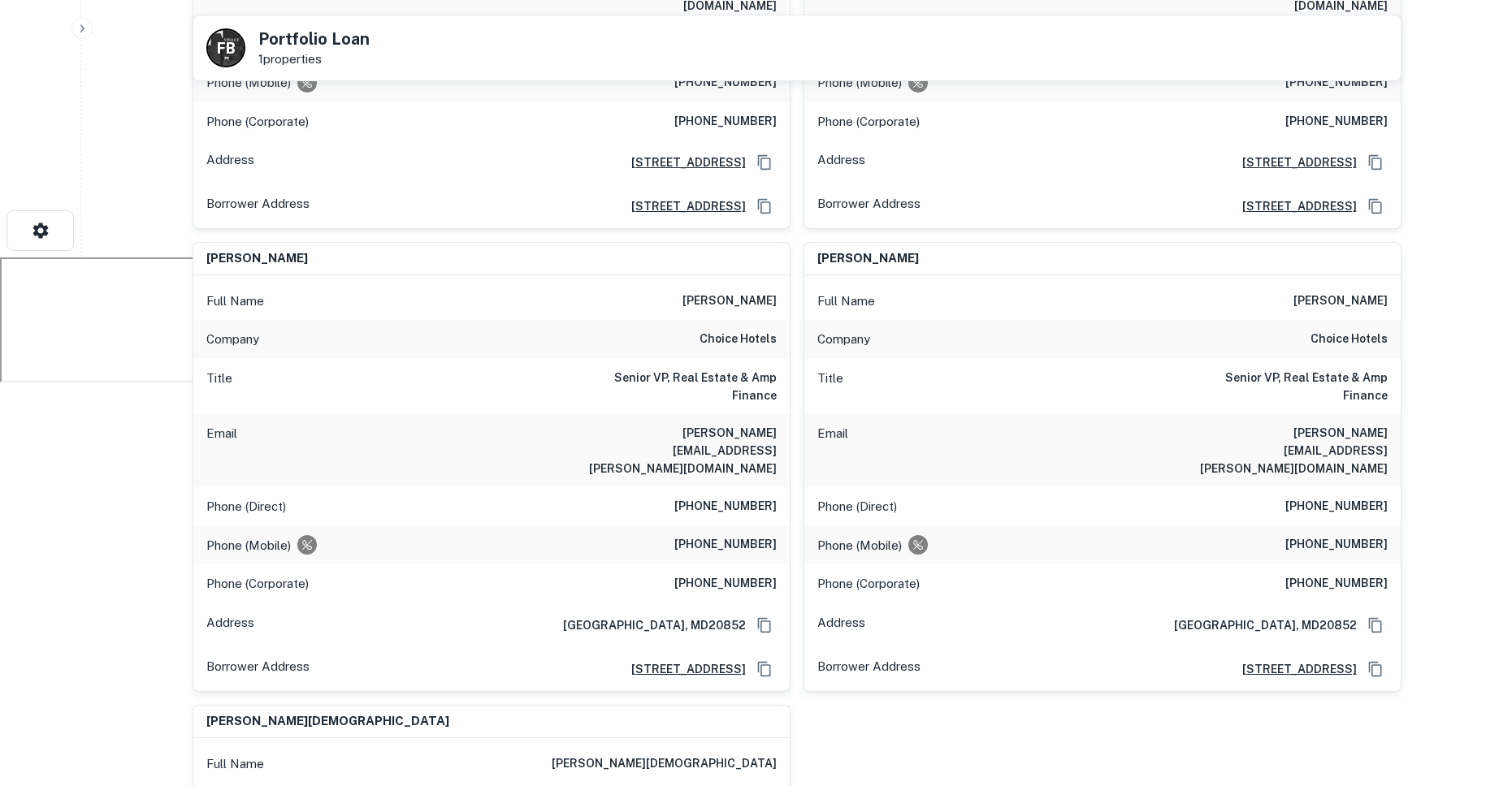
scroll to position [543, 0]
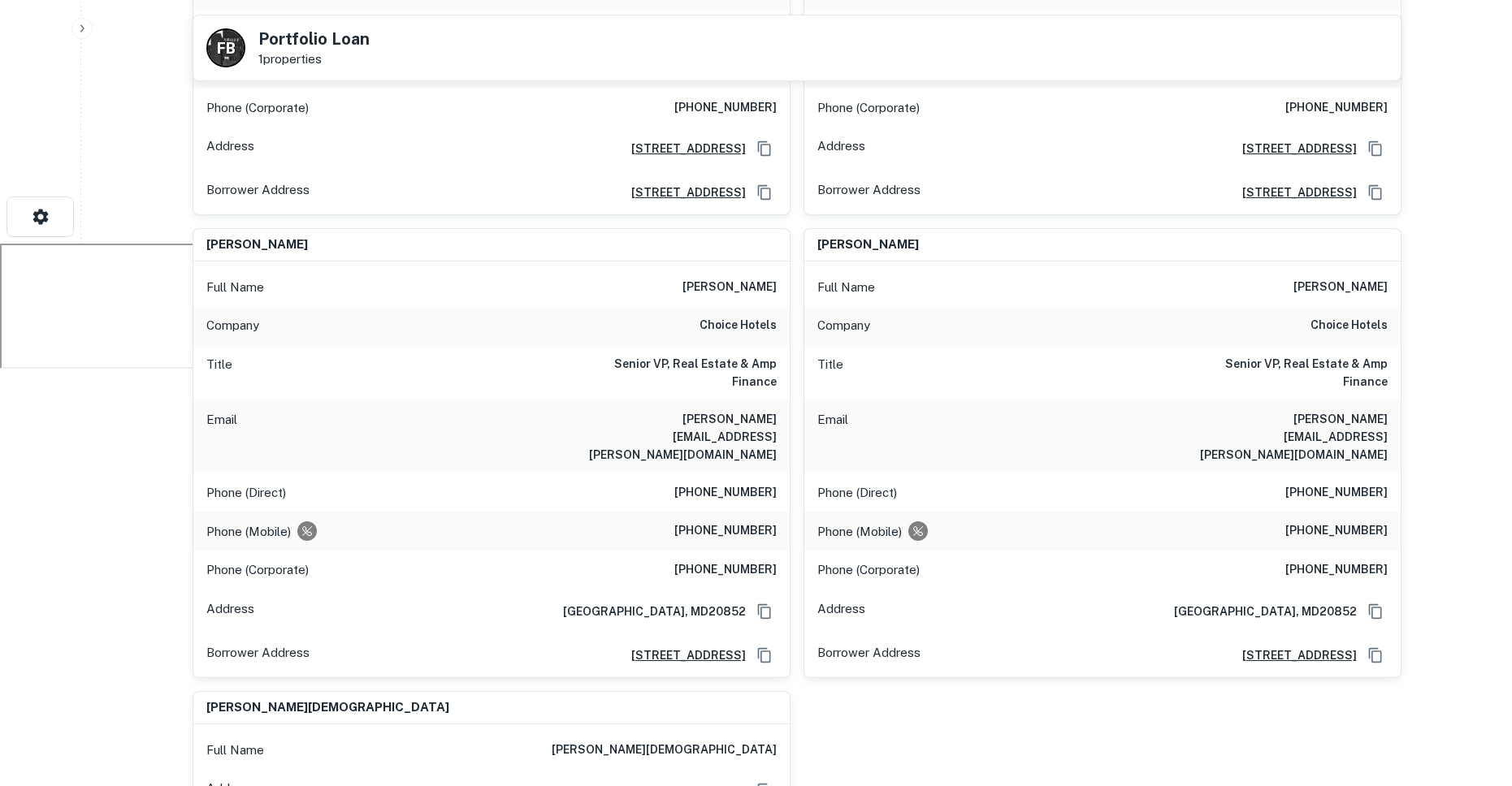
click at [709, 483] on h6 "(301) 592-6659" at bounding box center [726, 493] width 103 height 20
copy h6 "(301) 592-6659"
drag, startPoint x: 777, startPoint y: 461, endPoint x: 694, endPoint y: 465, distance: 83.1
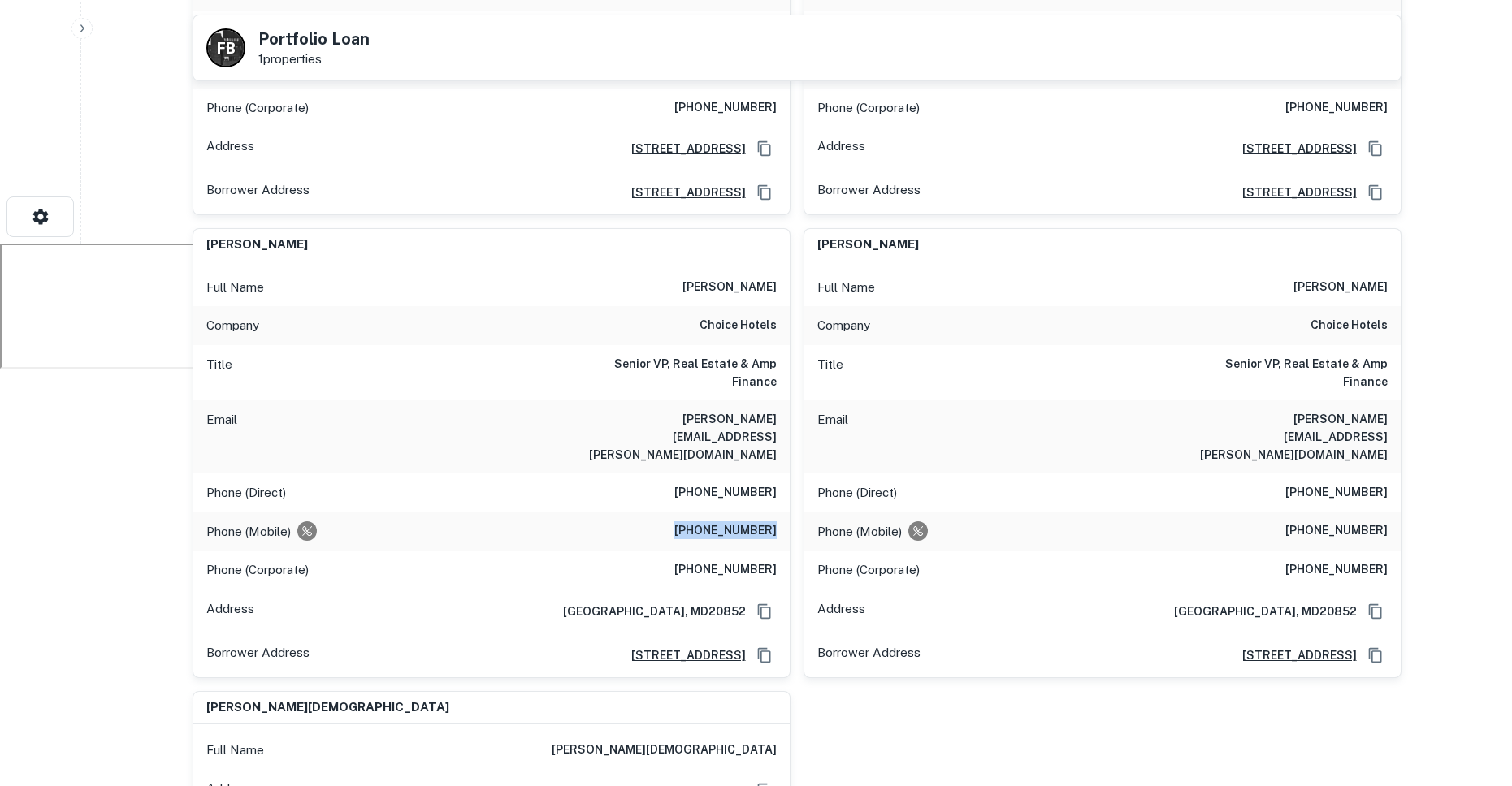
click at [694, 512] on div "Phone (Mobile) (410) 302-7805" at bounding box center [491, 531] width 596 height 39
copy h6 "(410) 302-7805"
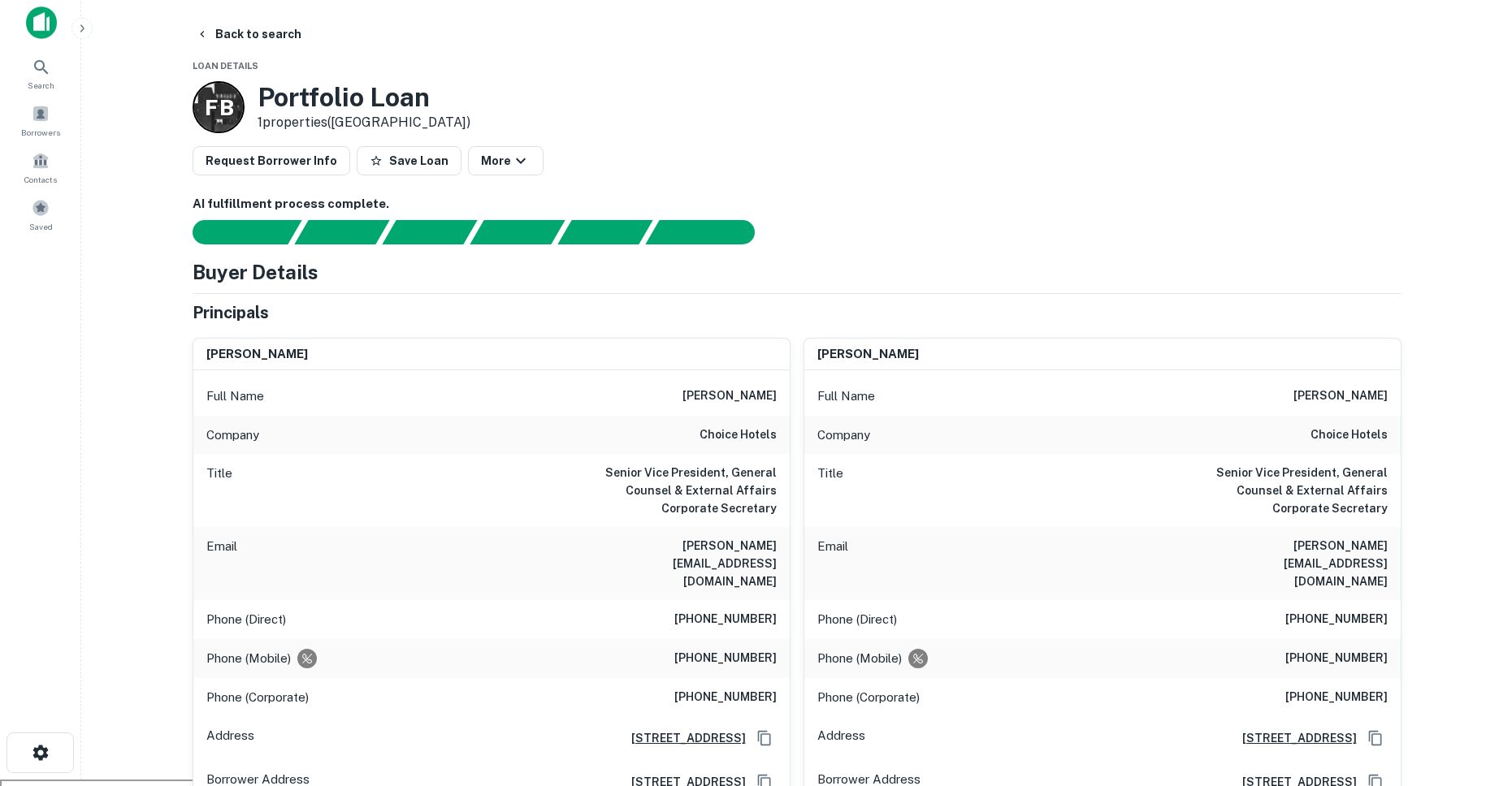
scroll to position [0, 0]
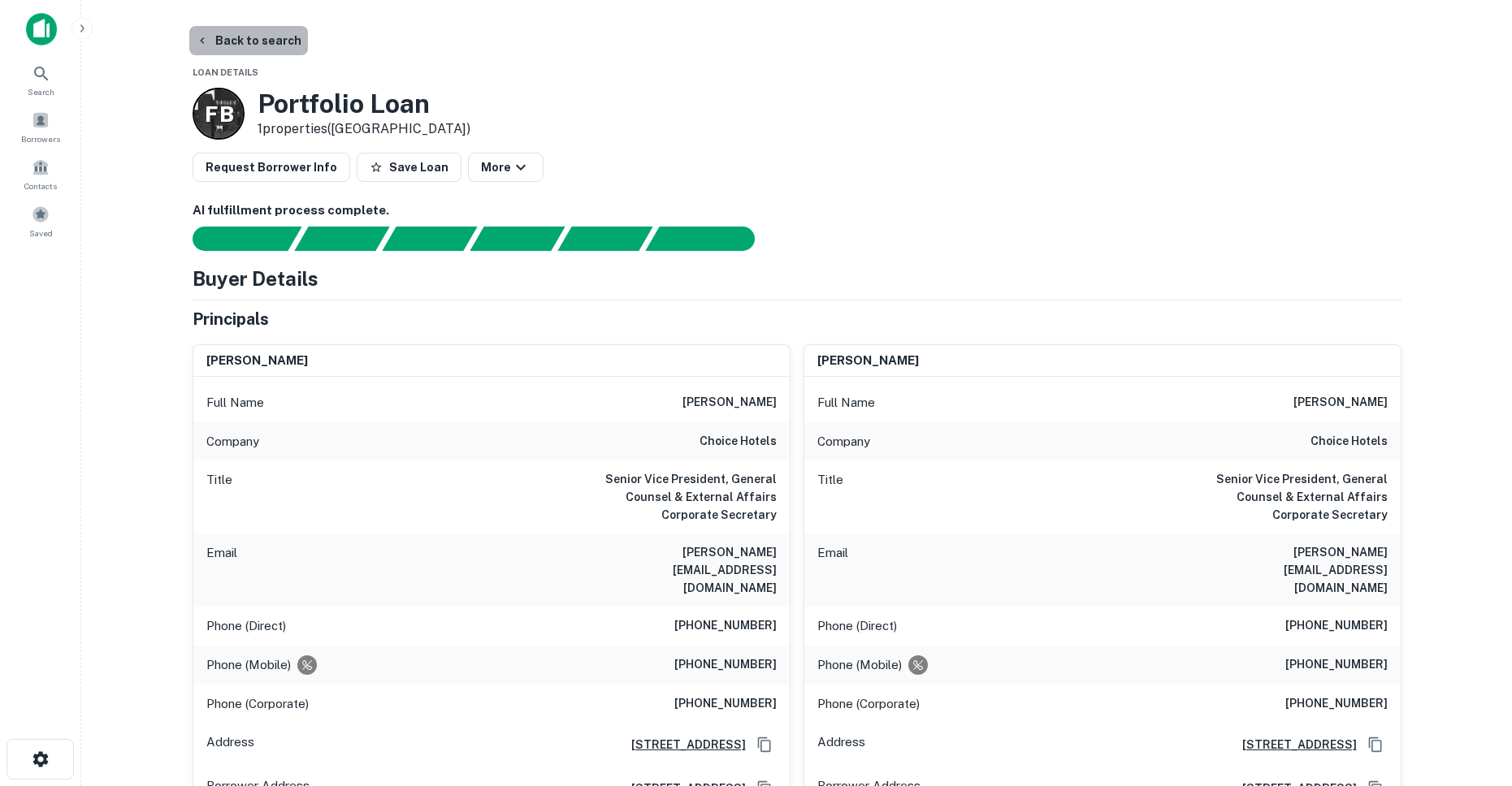
click at [275, 37] on button "Back to search" at bounding box center [248, 41] width 119 height 30
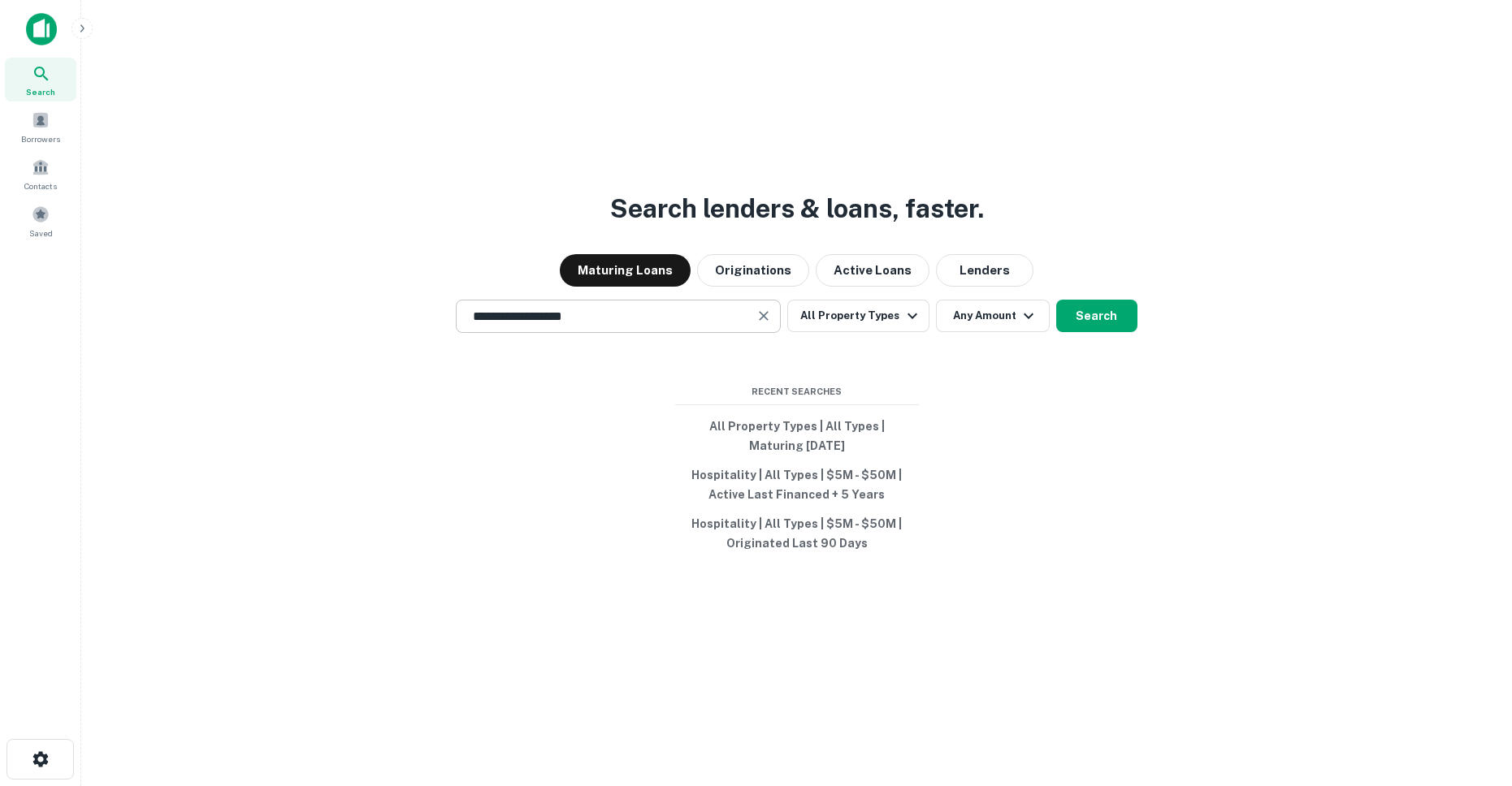
click at [593, 316] on input "**********" at bounding box center [605, 316] width 286 height 19
paste input "text"
type input "**********"
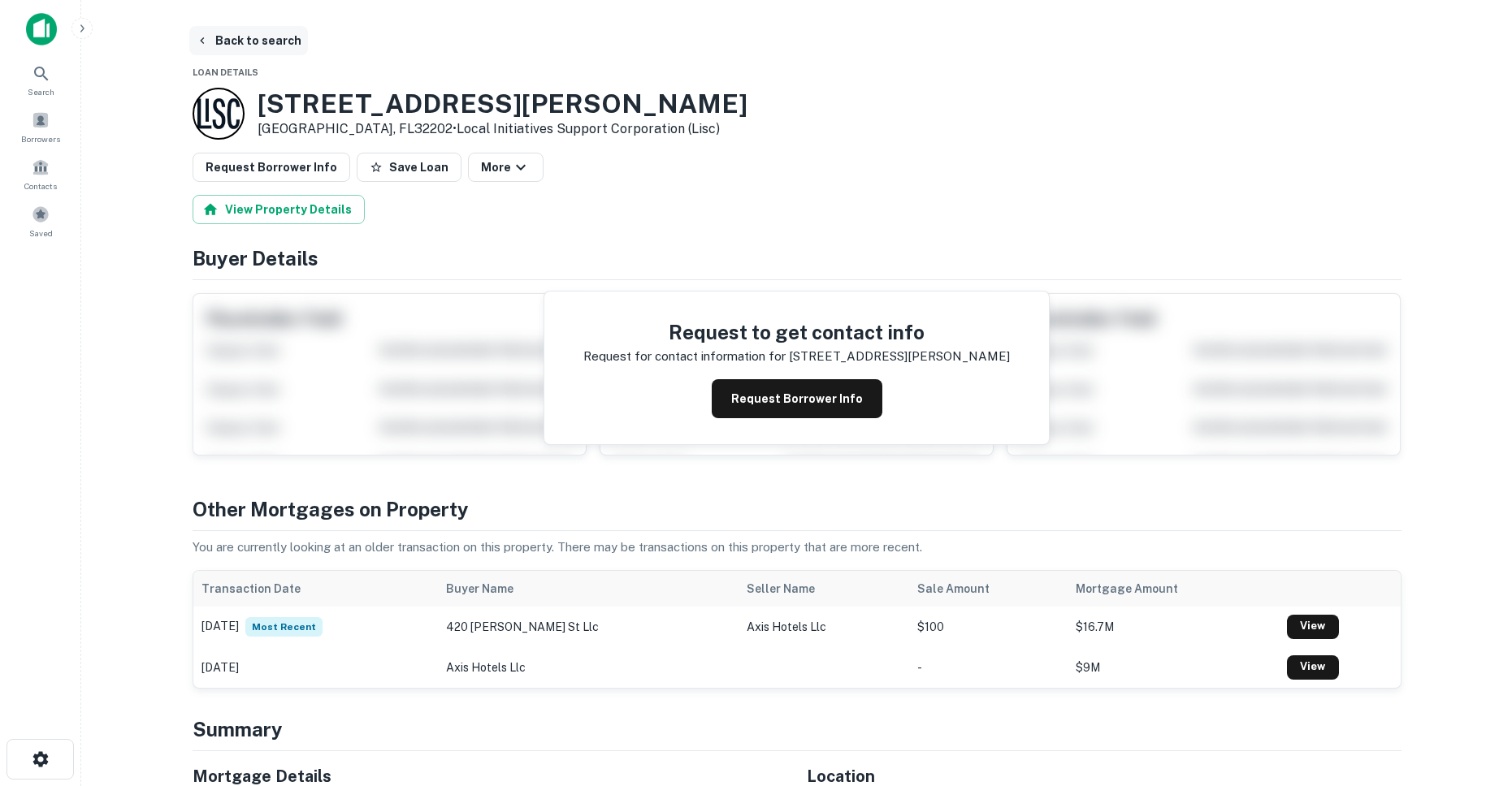
click at [271, 43] on button "Back to search" at bounding box center [248, 41] width 119 height 30
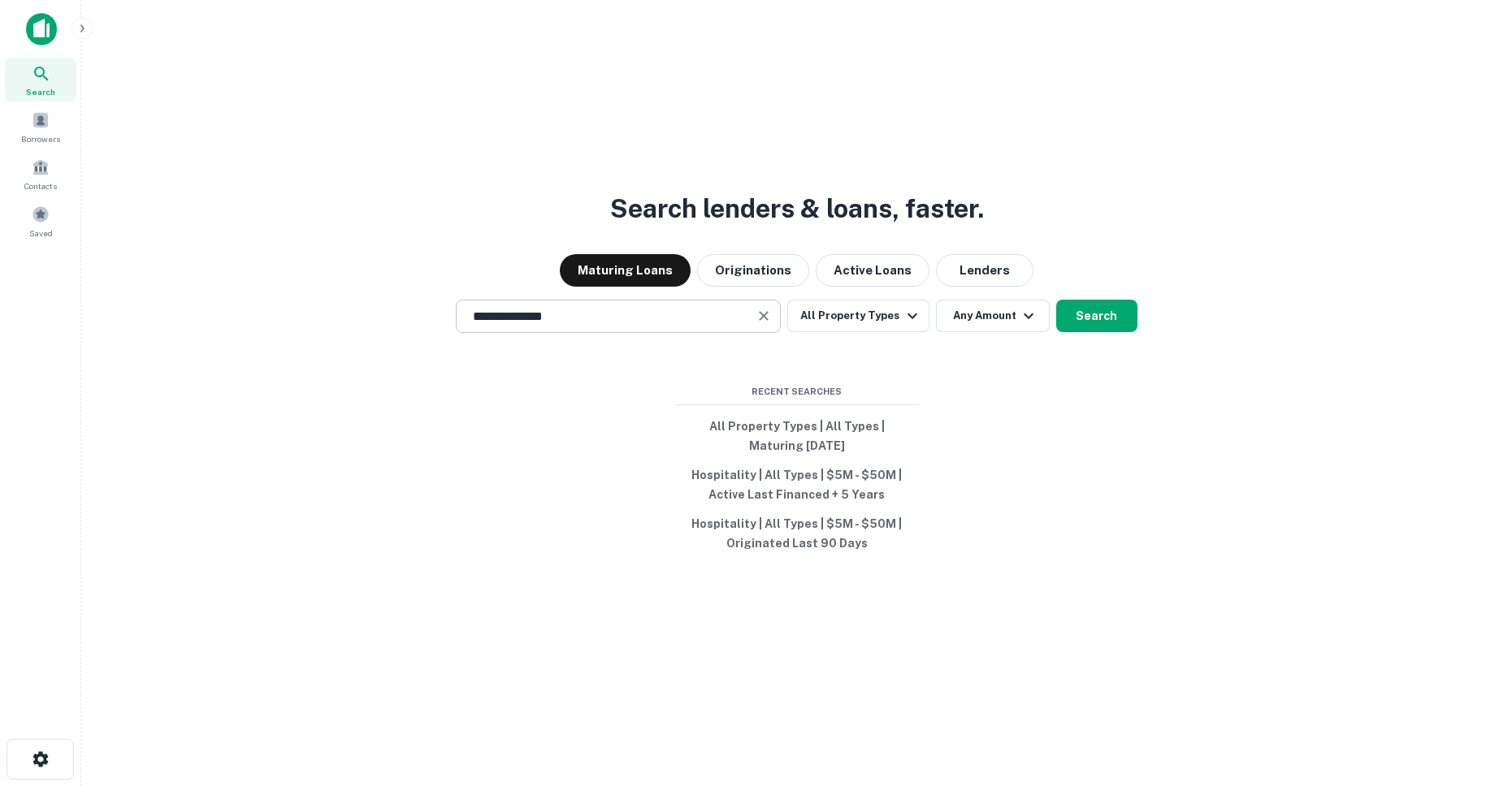
click at [671, 317] on input "**********" at bounding box center [605, 316] width 286 height 19
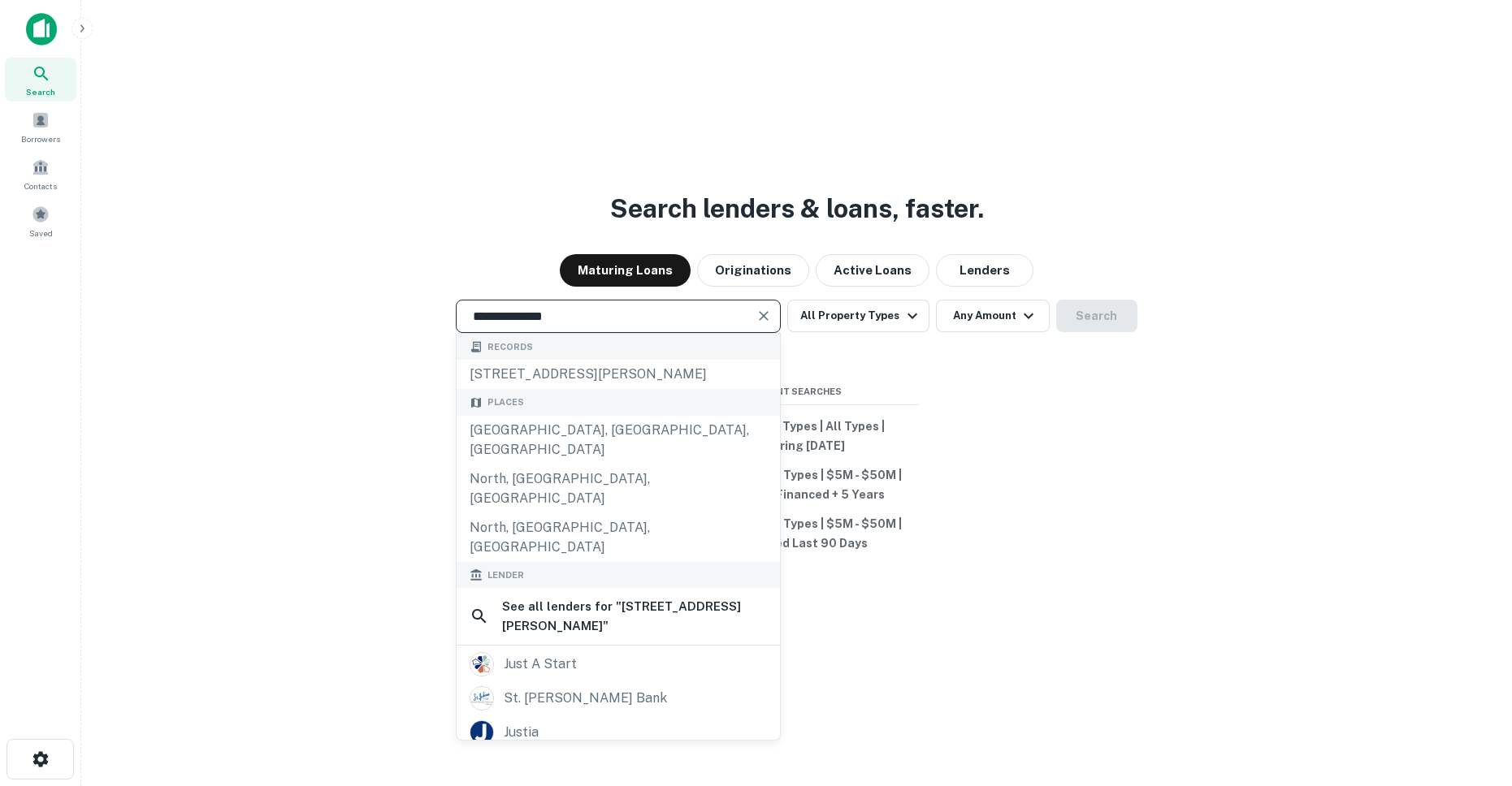
click at [671, 317] on input "**********" at bounding box center [605, 316] width 286 height 19
paste input "***"
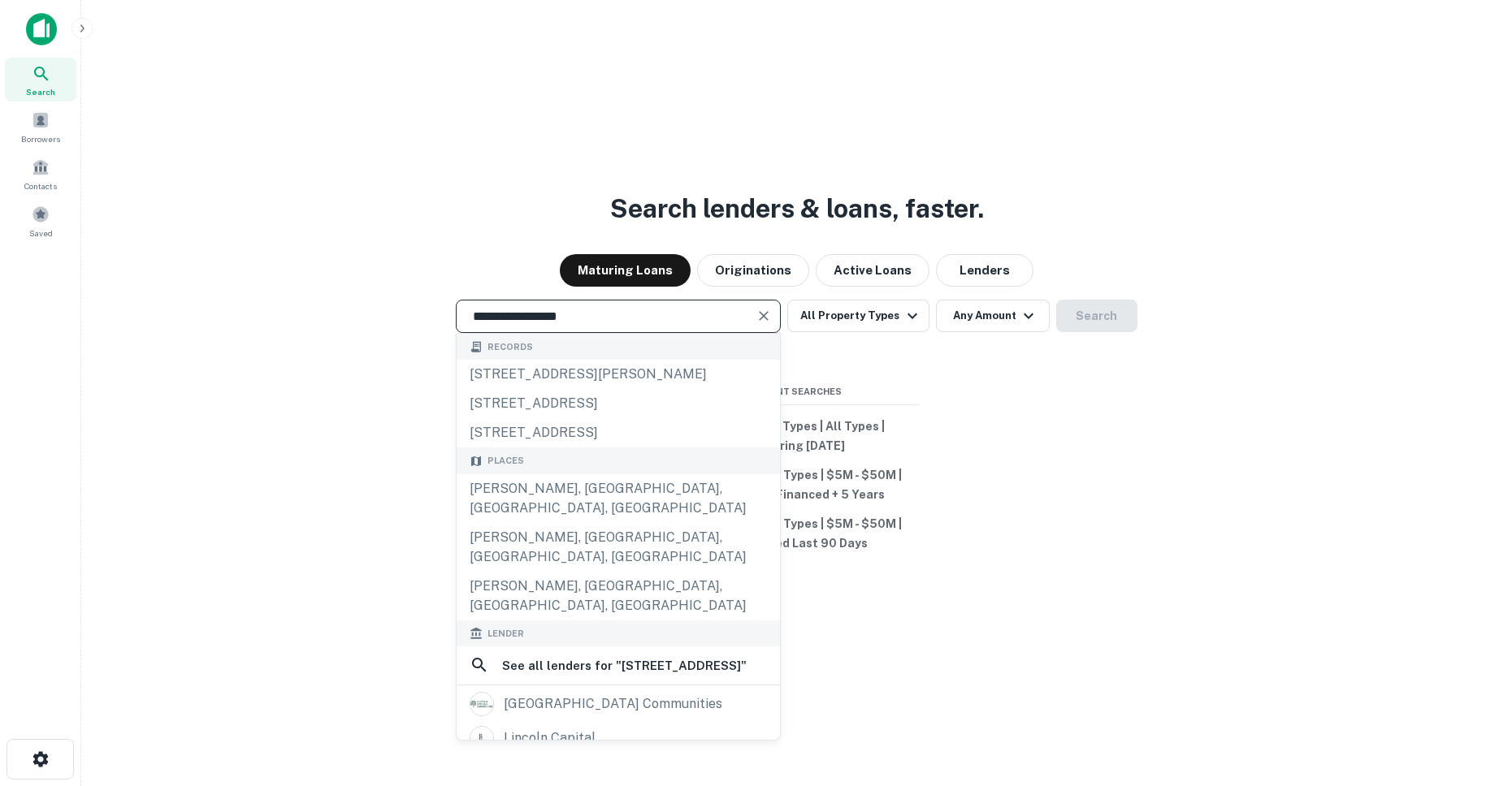
type input "**********"
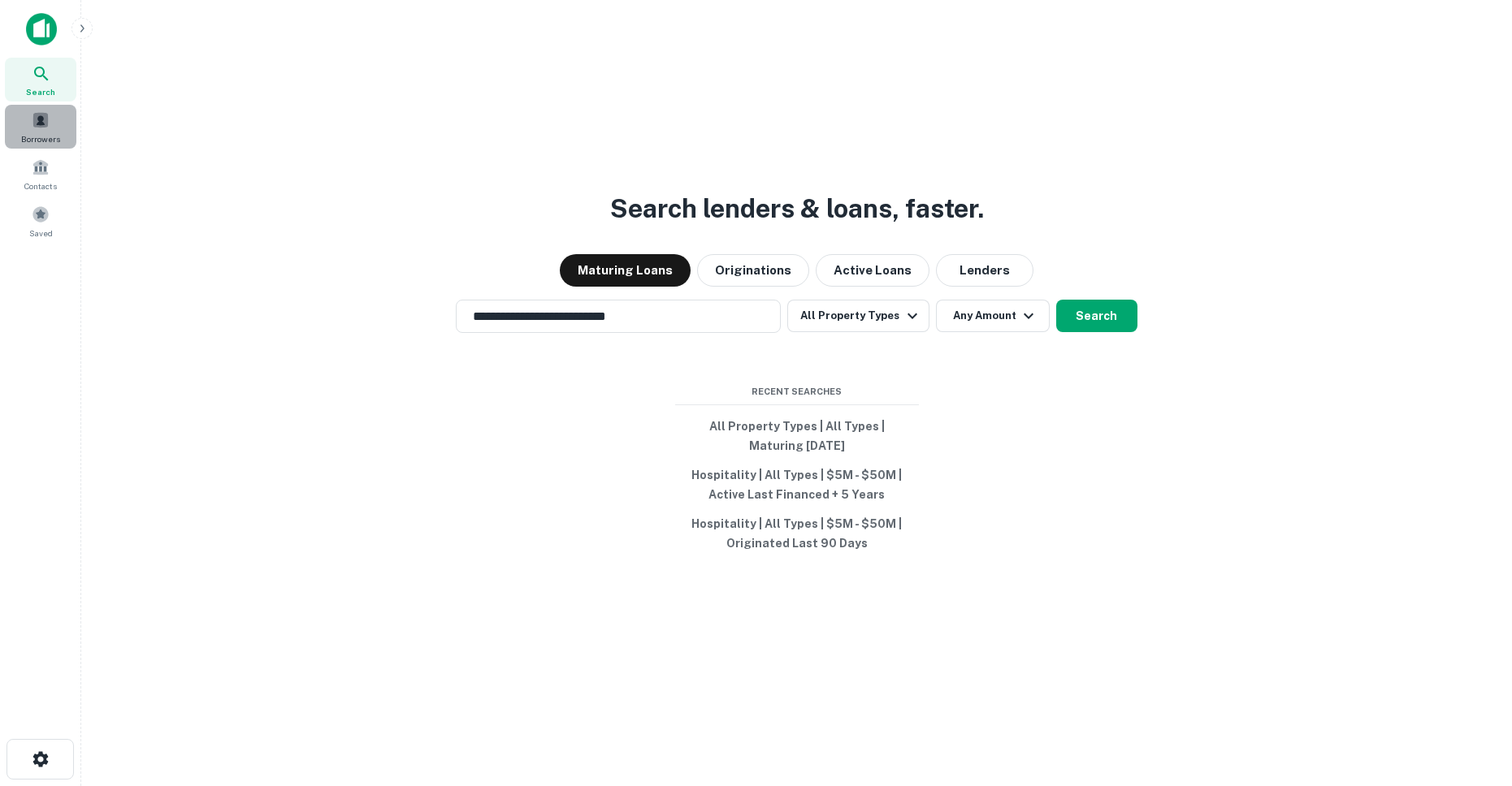
click at [35, 132] on span "Borrowers" at bounding box center [40, 138] width 39 height 13
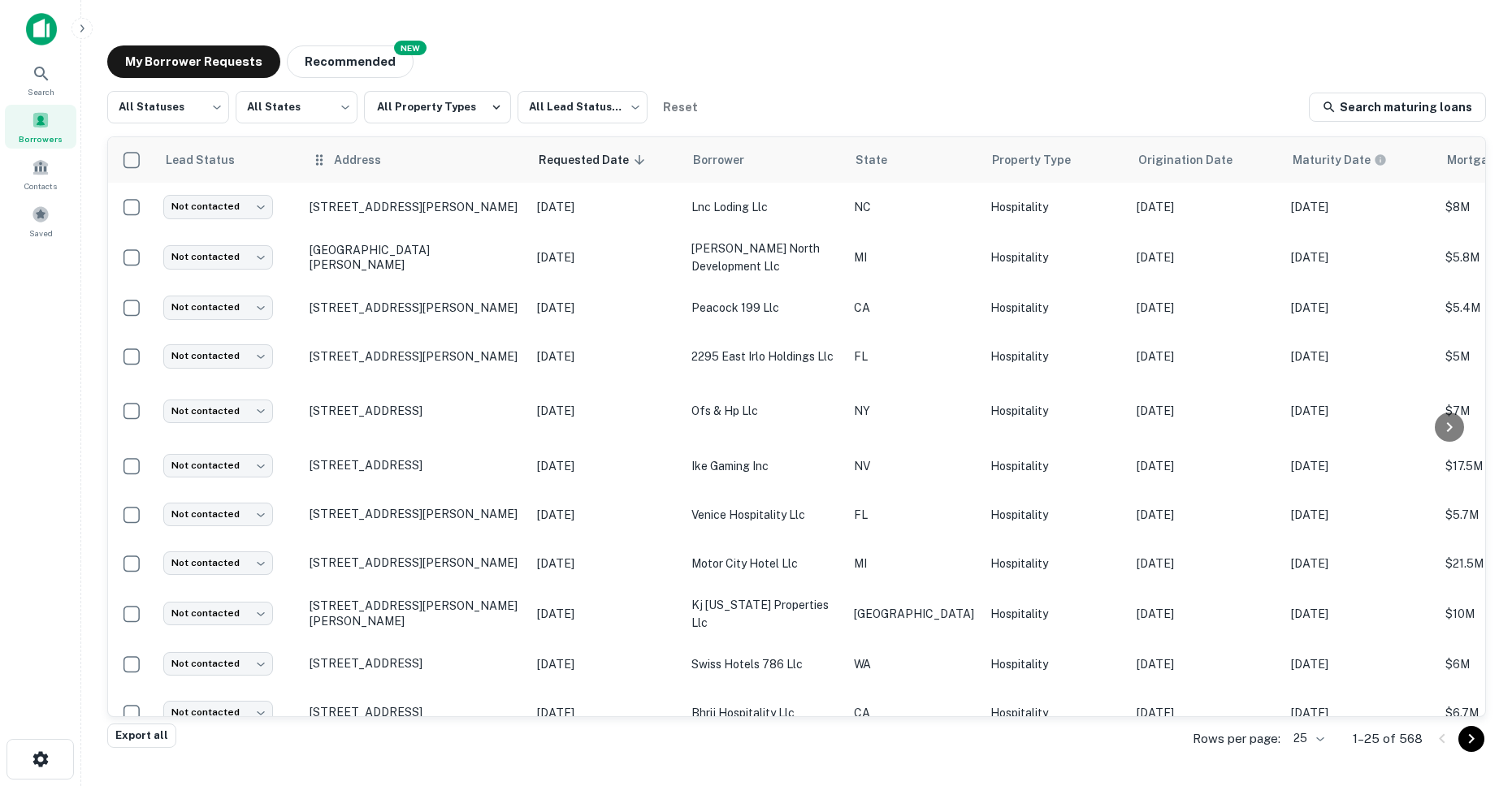
click at [459, 167] on div "Address" at bounding box center [415, 160] width 208 height 20
click at [383, 167] on span "Address" at bounding box center [368, 160] width 68 height 20
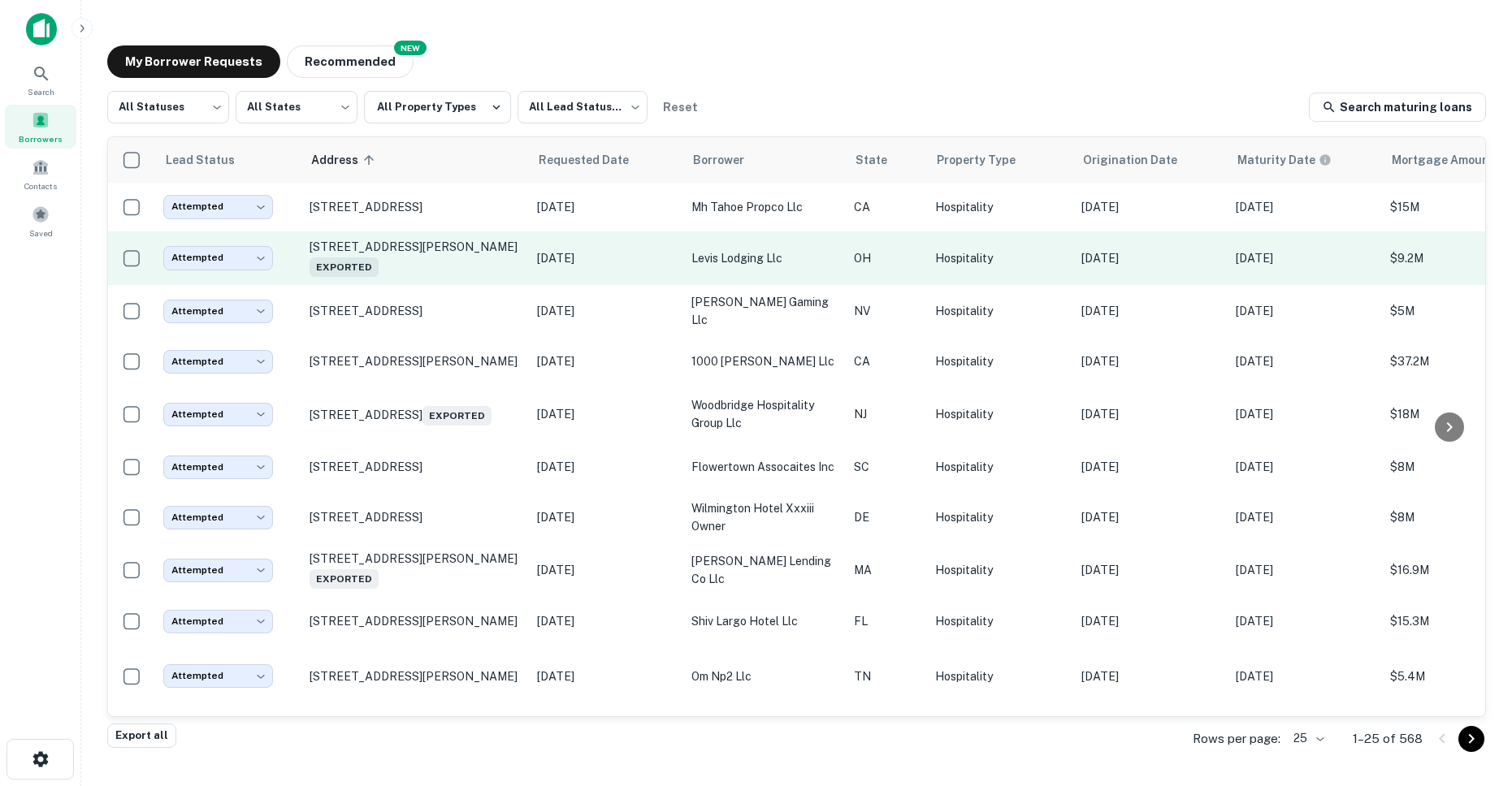
scroll to position [742, 0]
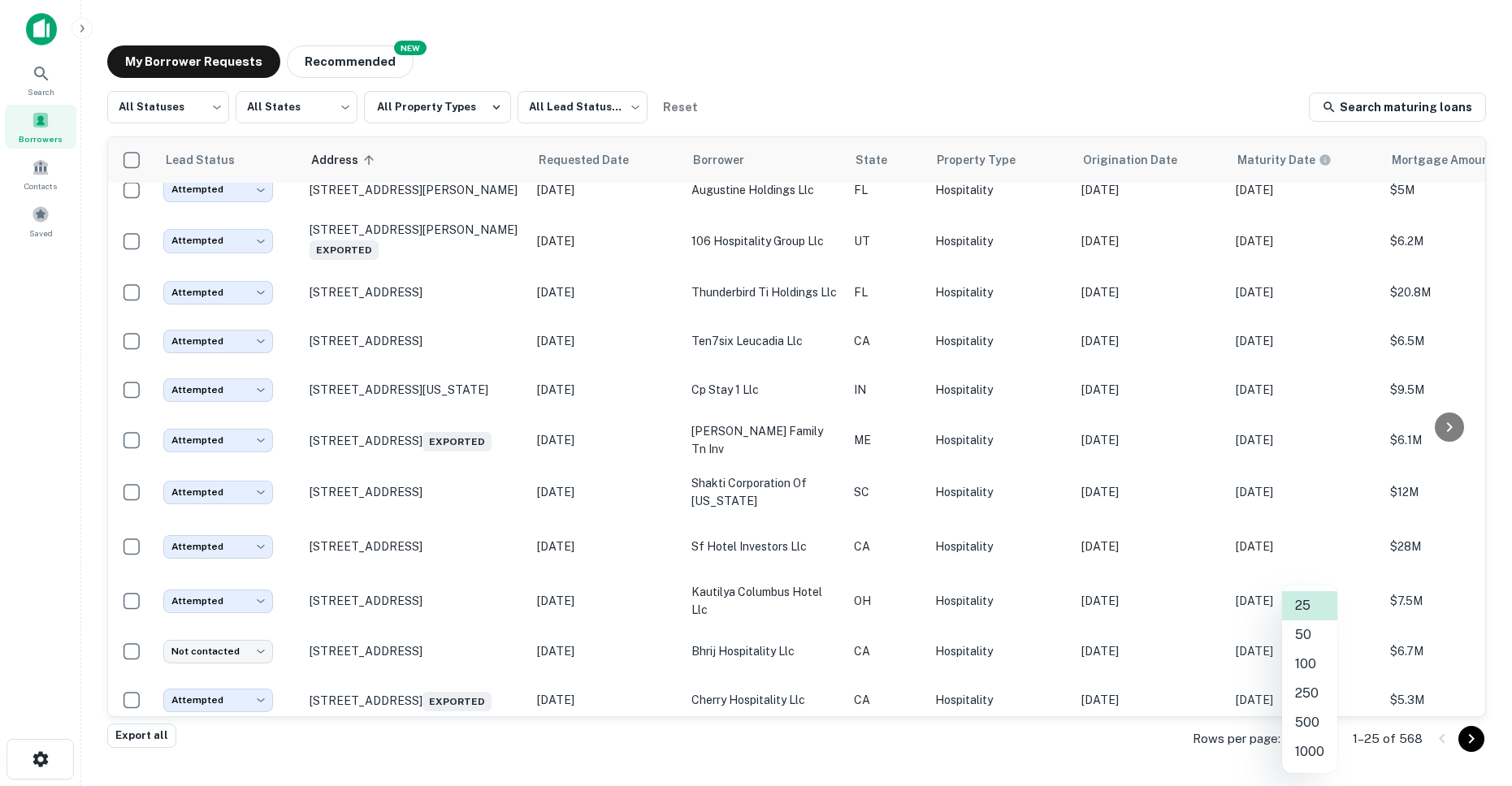
click at [1313, 738] on body "Search Borrowers Contacts Saved My Borrower Requests NEW Recommended All Status…" at bounding box center [756, 393] width 1512 height 786
click at [1314, 710] on li "500" at bounding box center [1309, 723] width 55 height 30
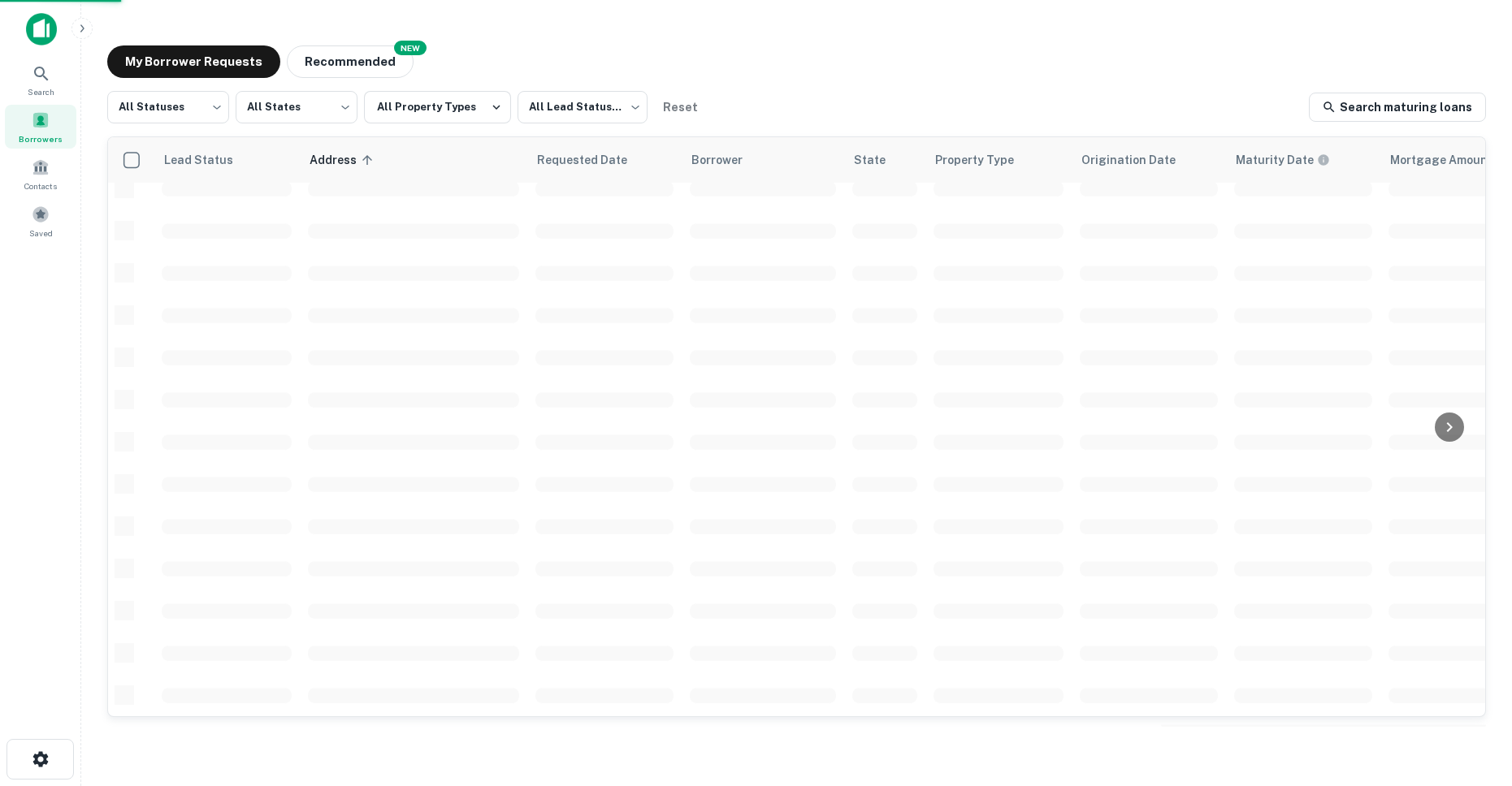
scroll to position [522, 0]
click at [584, 271] on span at bounding box center [604, 274] width 138 height 16
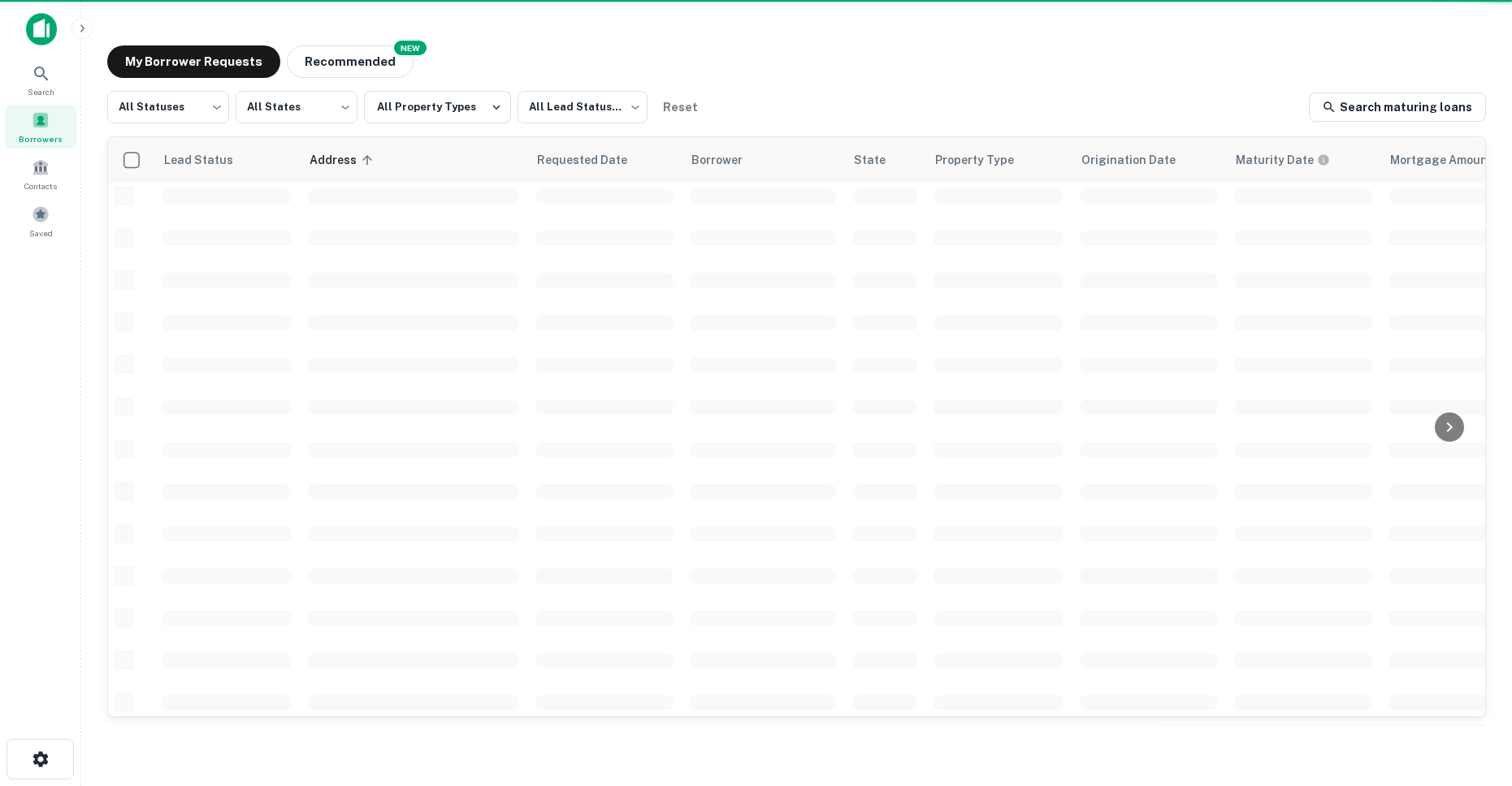
scroll to position [522, 0]
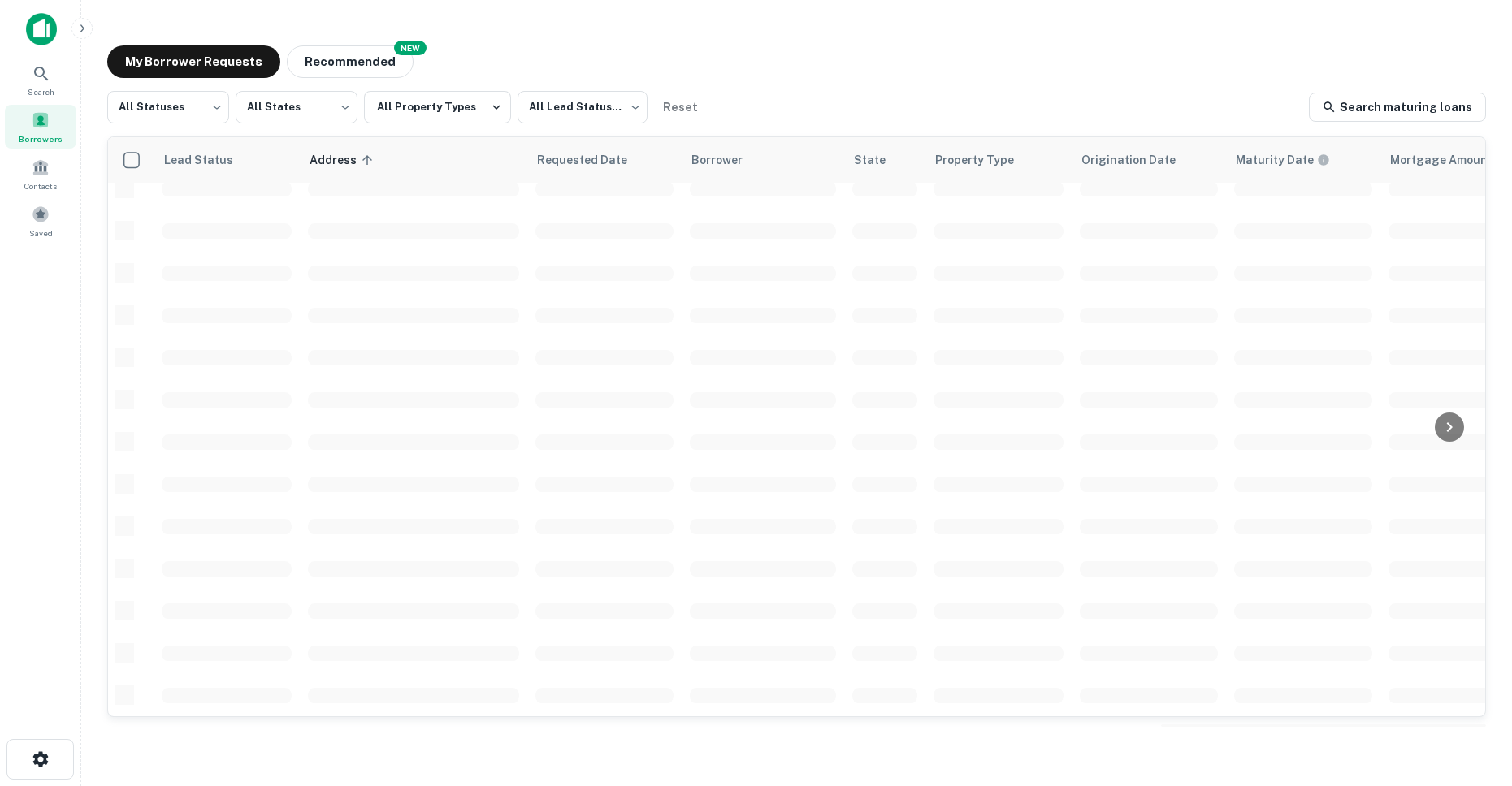
click at [750, 113] on div "All Statuses *** ​ All States *** ​ All Property Types All Lead Statuses *** ​ …" at bounding box center [796, 107] width 1379 height 33
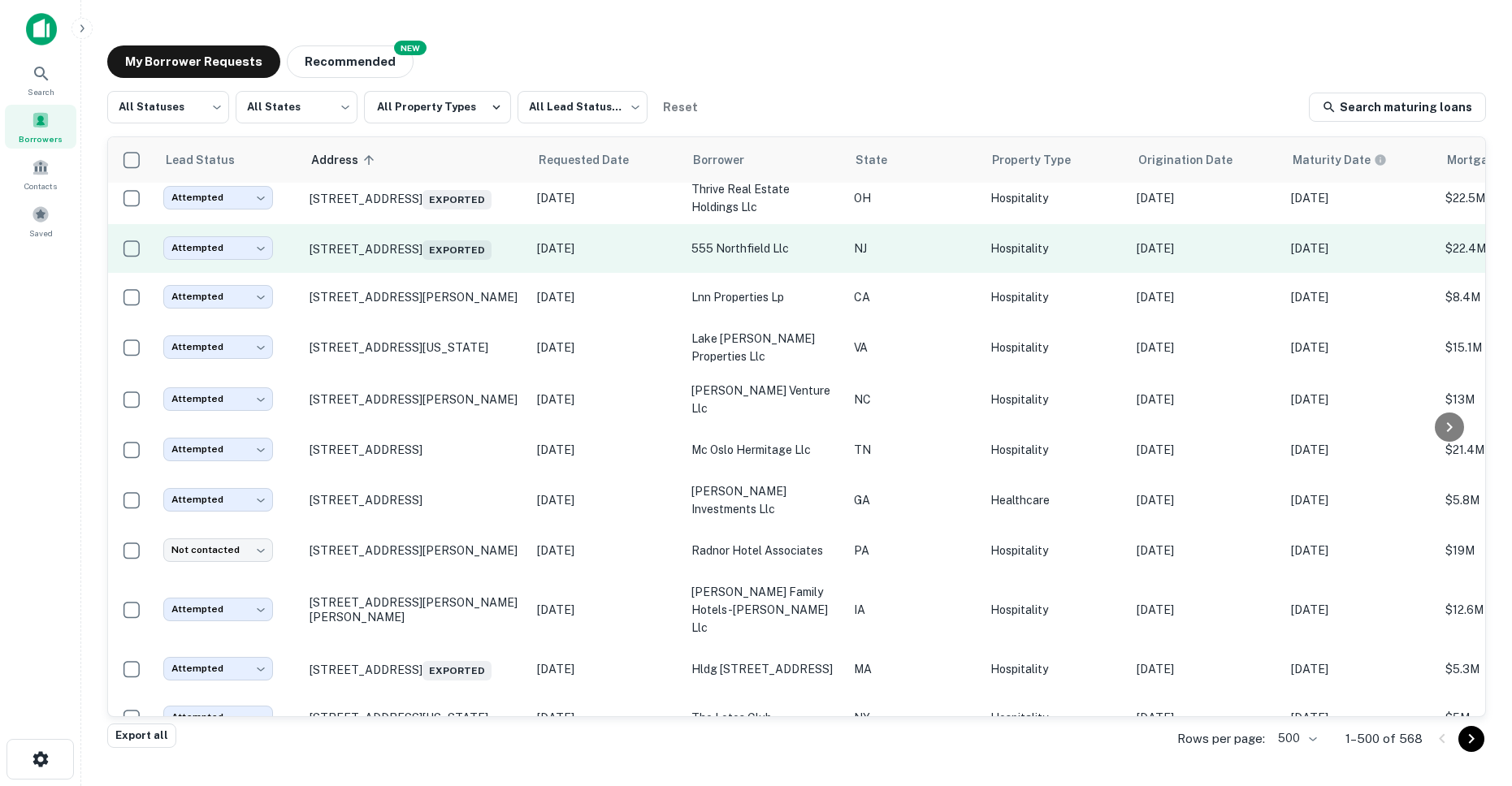
scroll to position [22324, 0]
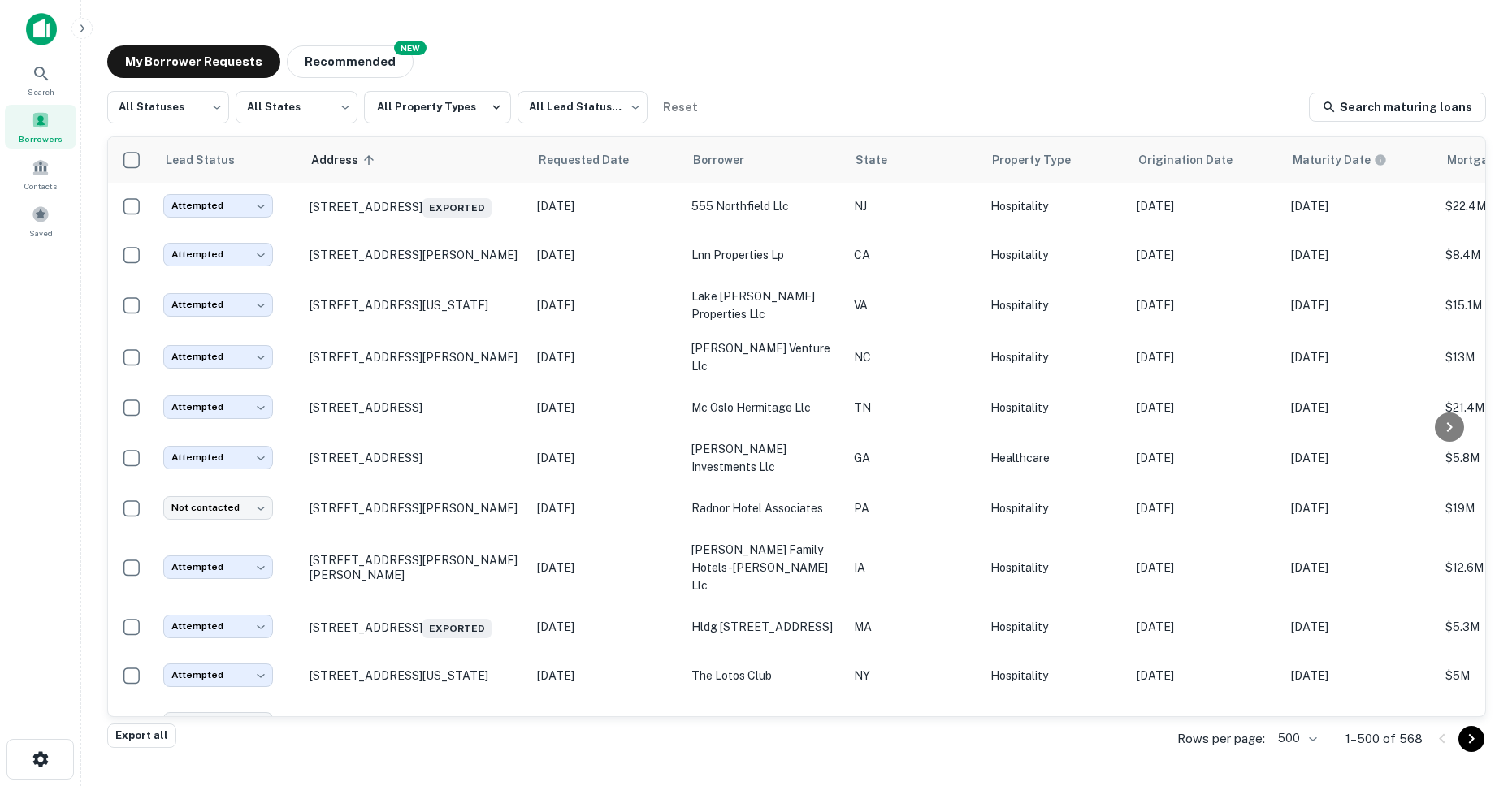
click at [453, 167] on p "555 E State St Athens, OH45701 Exported" at bounding box center [415, 155] width 212 height 23
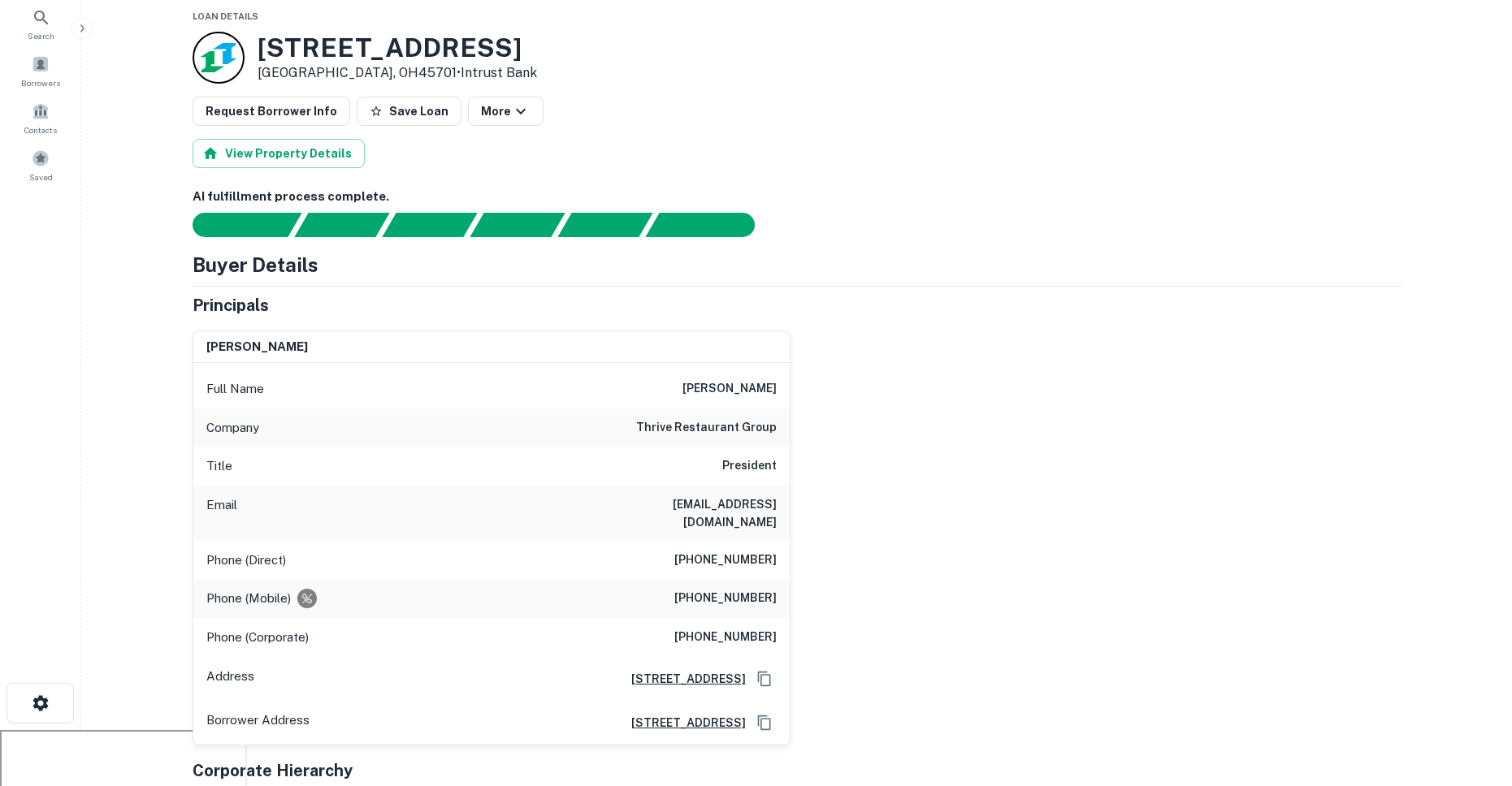
scroll to position [93, 0]
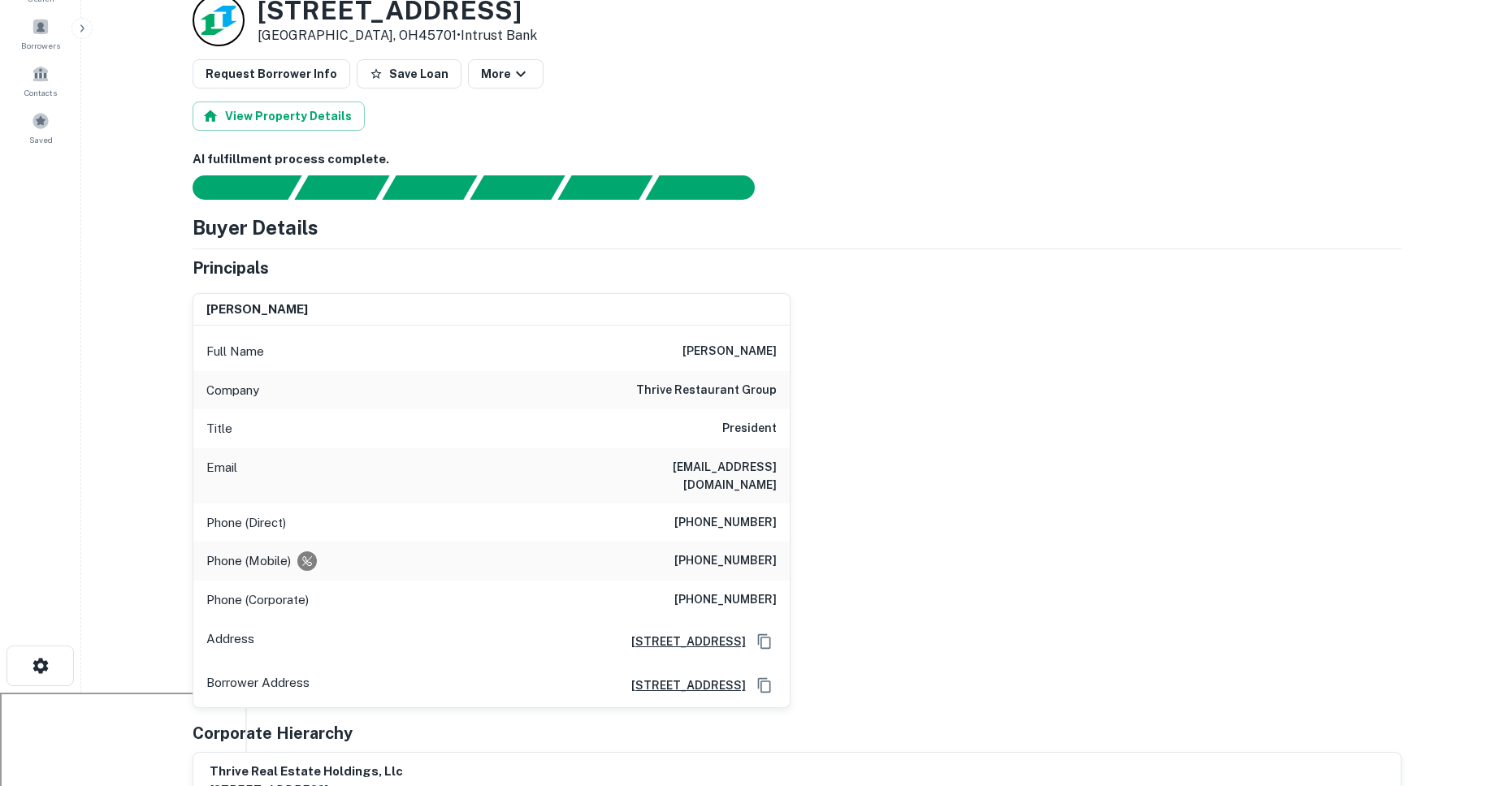
drag, startPoint x: 681, startPoint y: 500, endPoint x: 800, endPoint y: 496, distance: 119.1
click at [806, 496] on div "greg stroud Full Name greg stroud Company thrive restaurant group Title Preside…" at bounding box center [791, 493] width 1222 height 428
drag, startPoint x: 674, startPoint y: 549, endPoint x: 799, endPoint y: 540, distance: 125.3
click at [799, 540] on div "greg stroud Full Name greg stroud Company thrive restaurant group Title Preside…" at bounding box center [791, 493] width 1222 height 428
click at [358, 553] on div "Phone (Mobile) (316) 990-6269" at bounding box center [491, 561] width 596 height 39
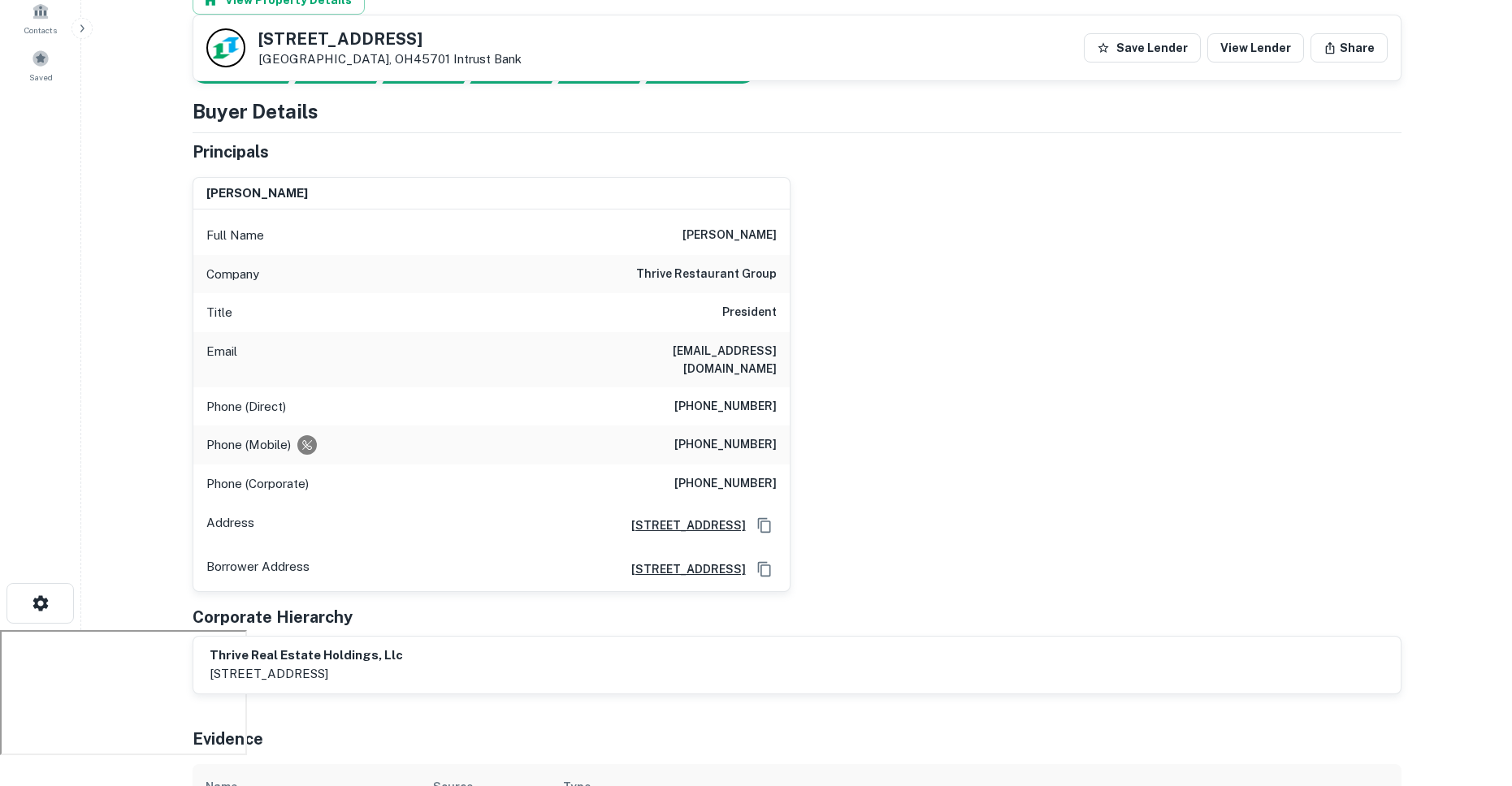
scroll to position [0, 0]
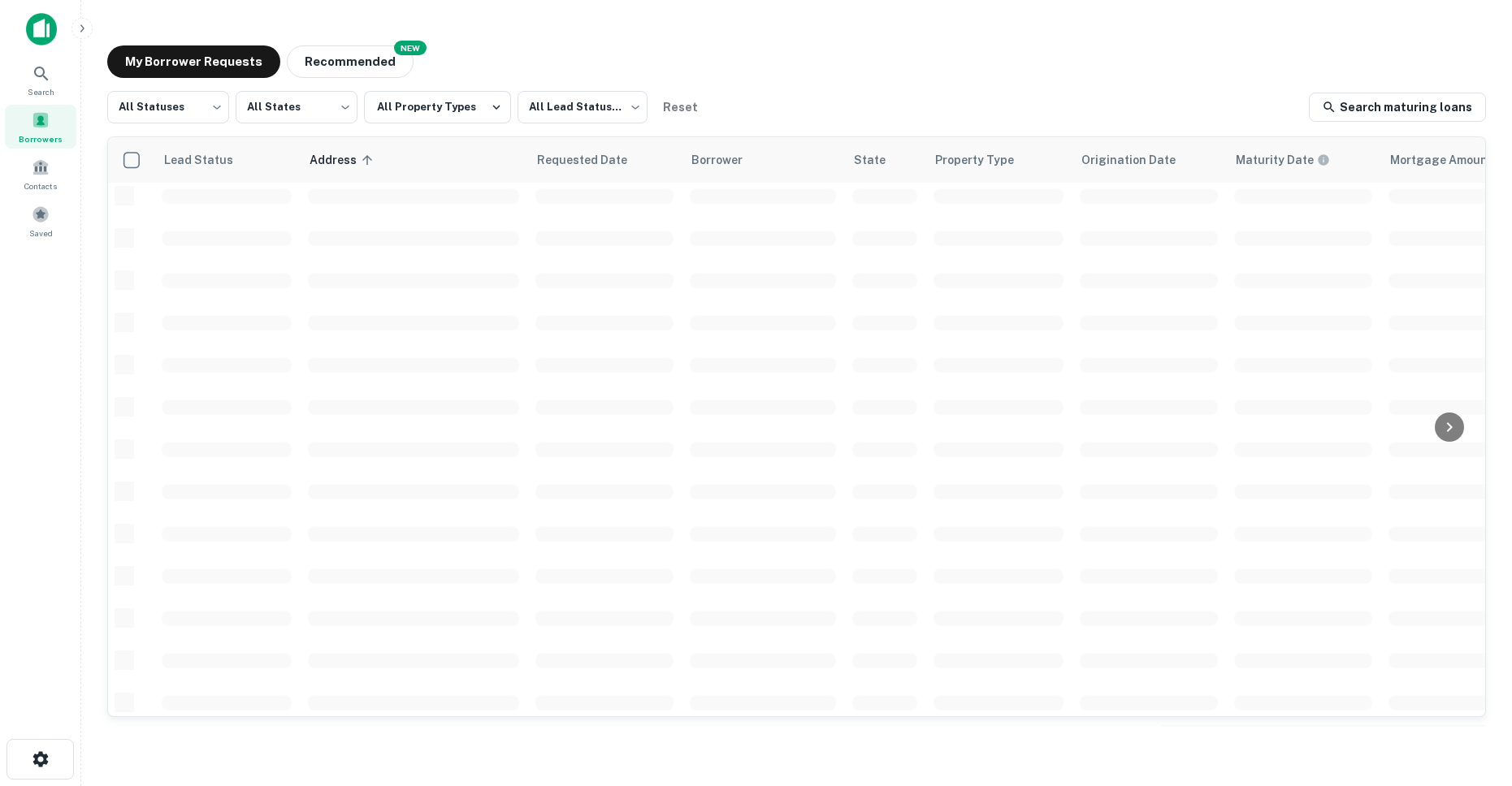
scroll to position [522, 0]
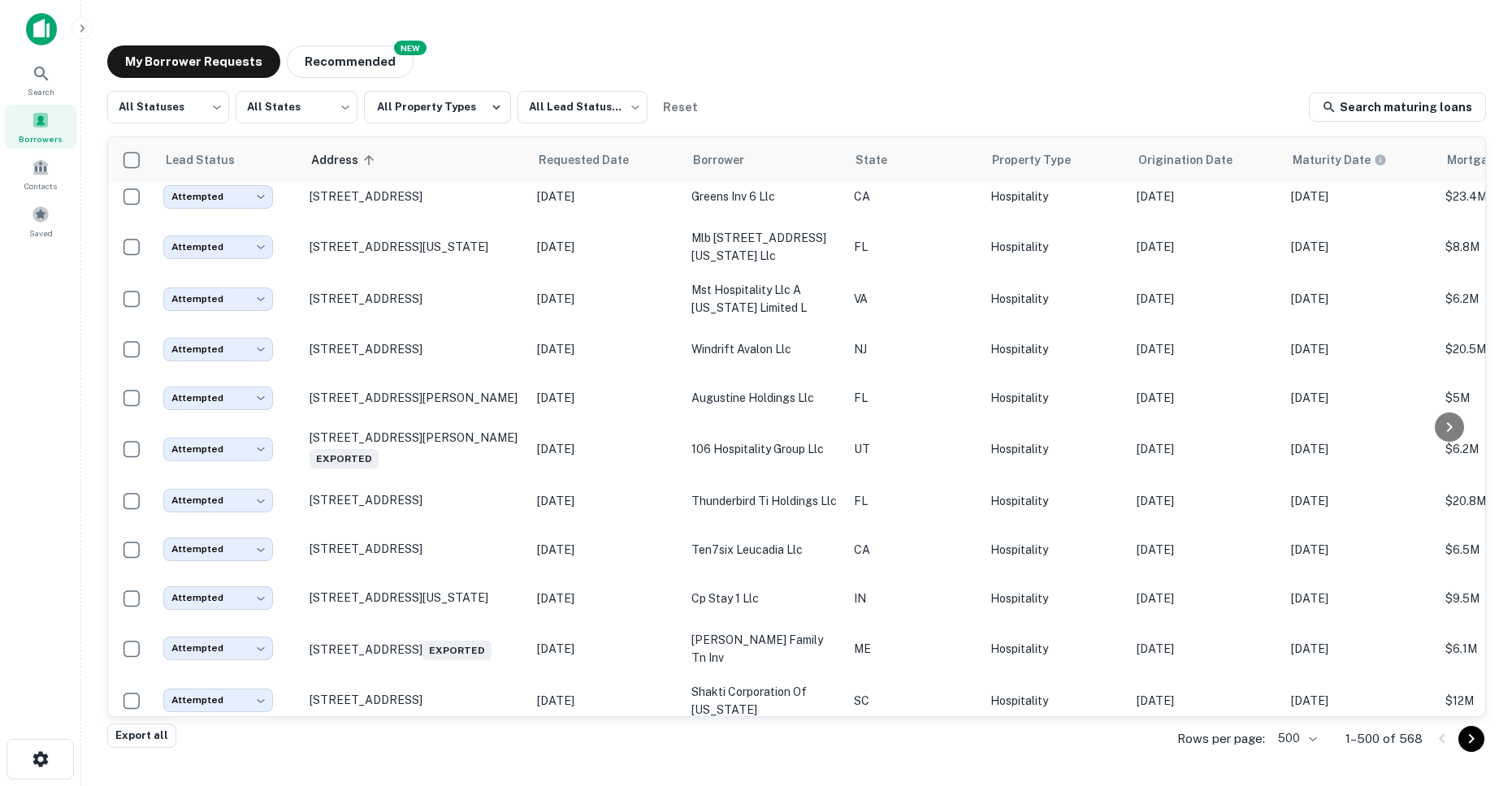
click at [849, 94] on div "All Statuses *** ​ All States *** ​ All Property Types All Lead Statuses *** ​ …" at bounding box center [796, 107] width 1379 height 33
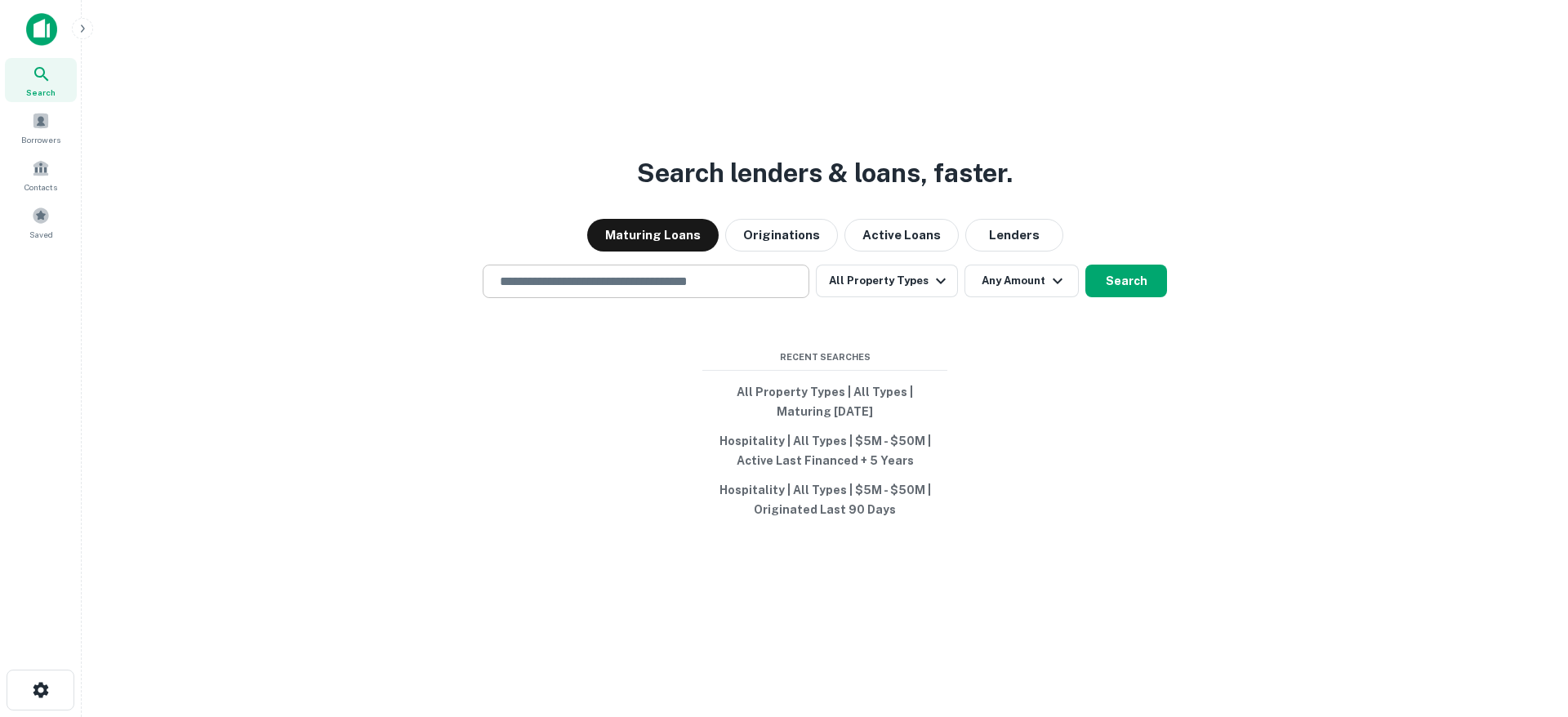
click at [623, 274] on input "text" at bounding box center [646, 281] width 312 height 19
paste input "**********"
type input "**********"
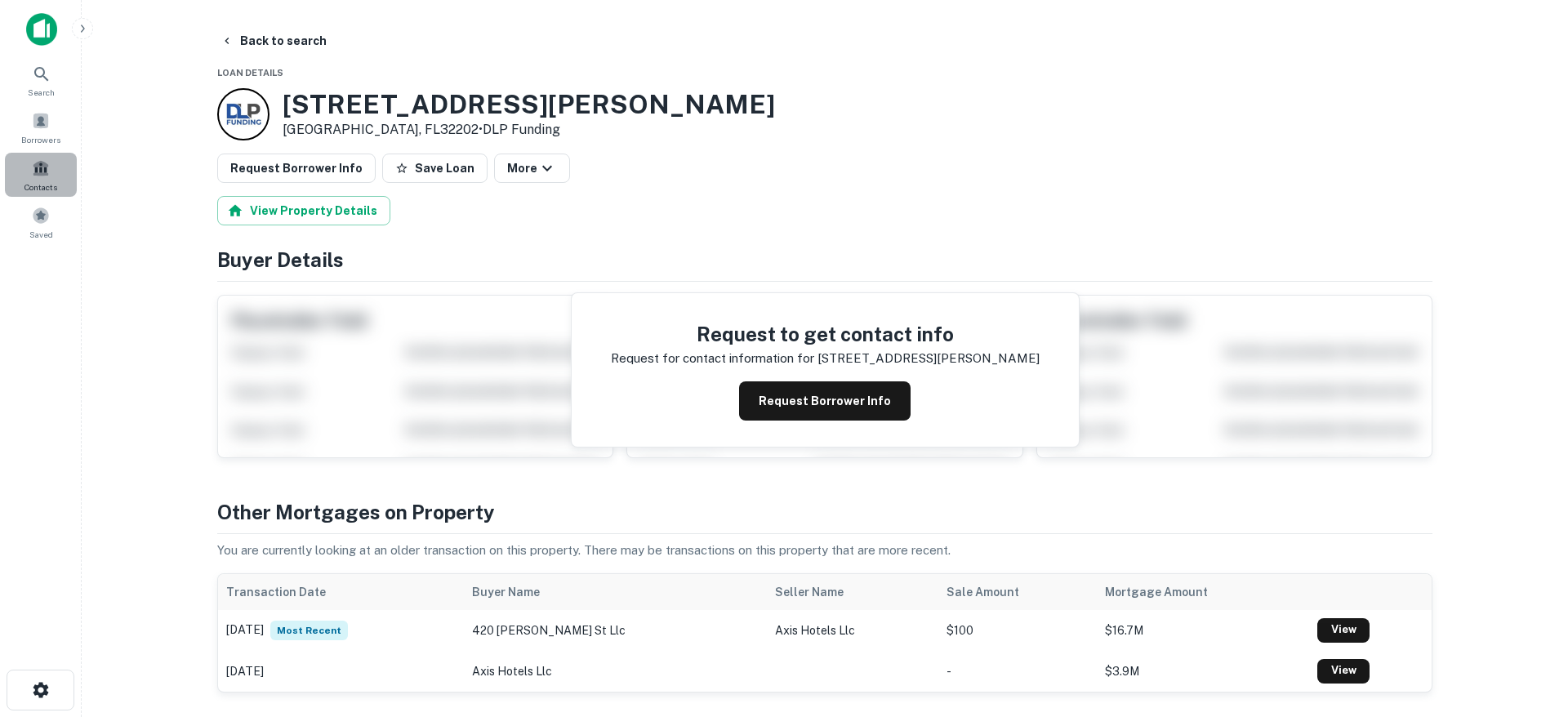
click at [35, 159] on span at bounding box center [41, 168] width 18 height 18
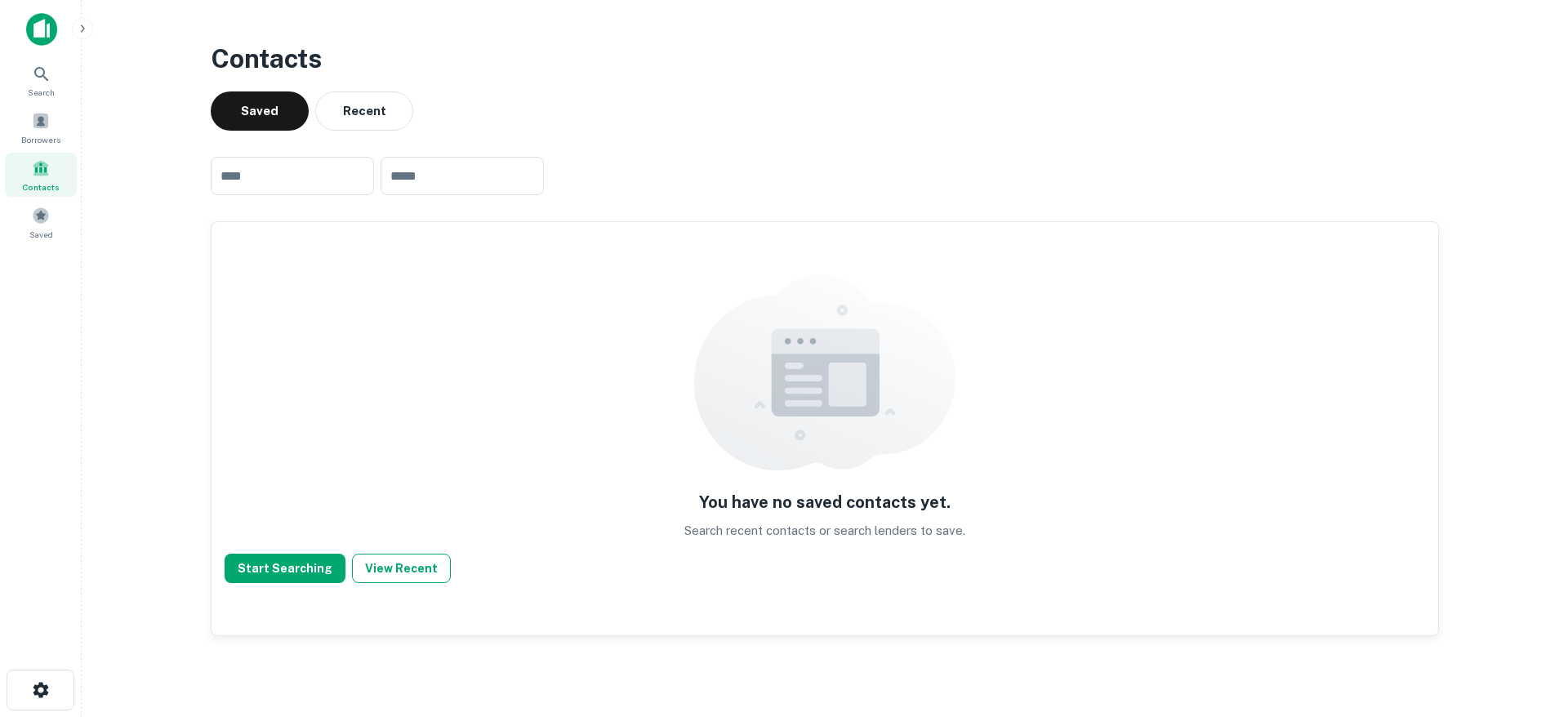
click at [413, 570] on button "View Recent" at bounding box center [401, 569] width 98 height 30
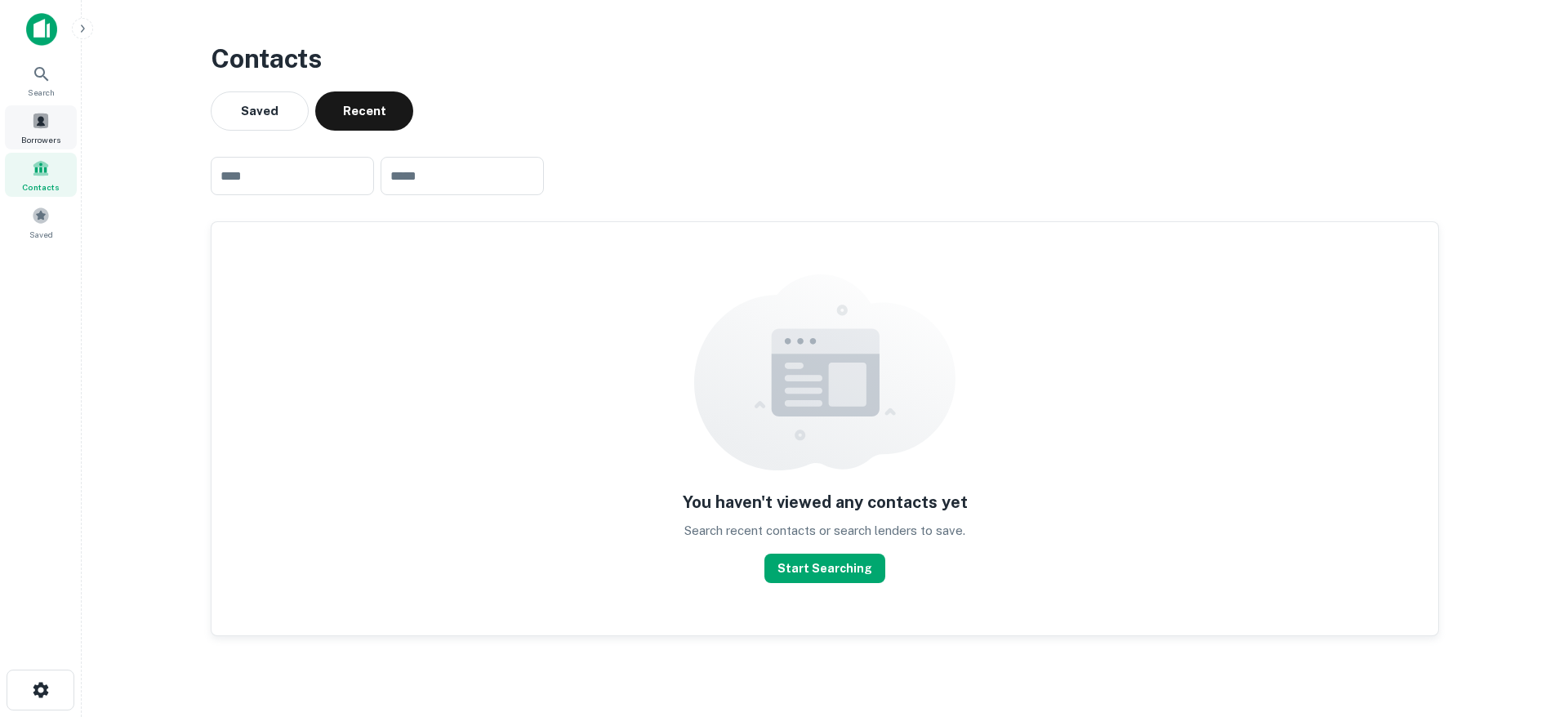
click at [47, 119] on span at bounding box center [41, 121] width 18 height 18
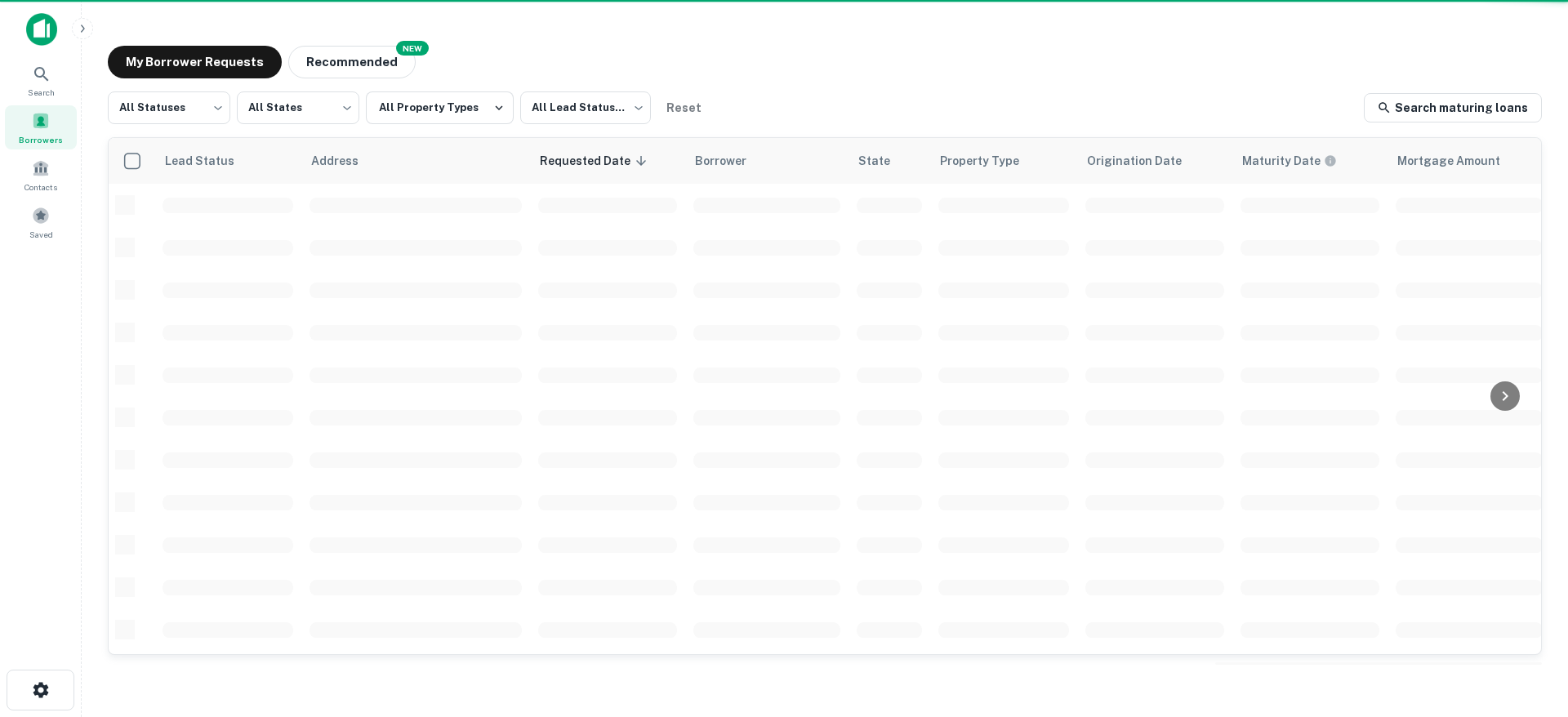
scroll to position [89, 0]
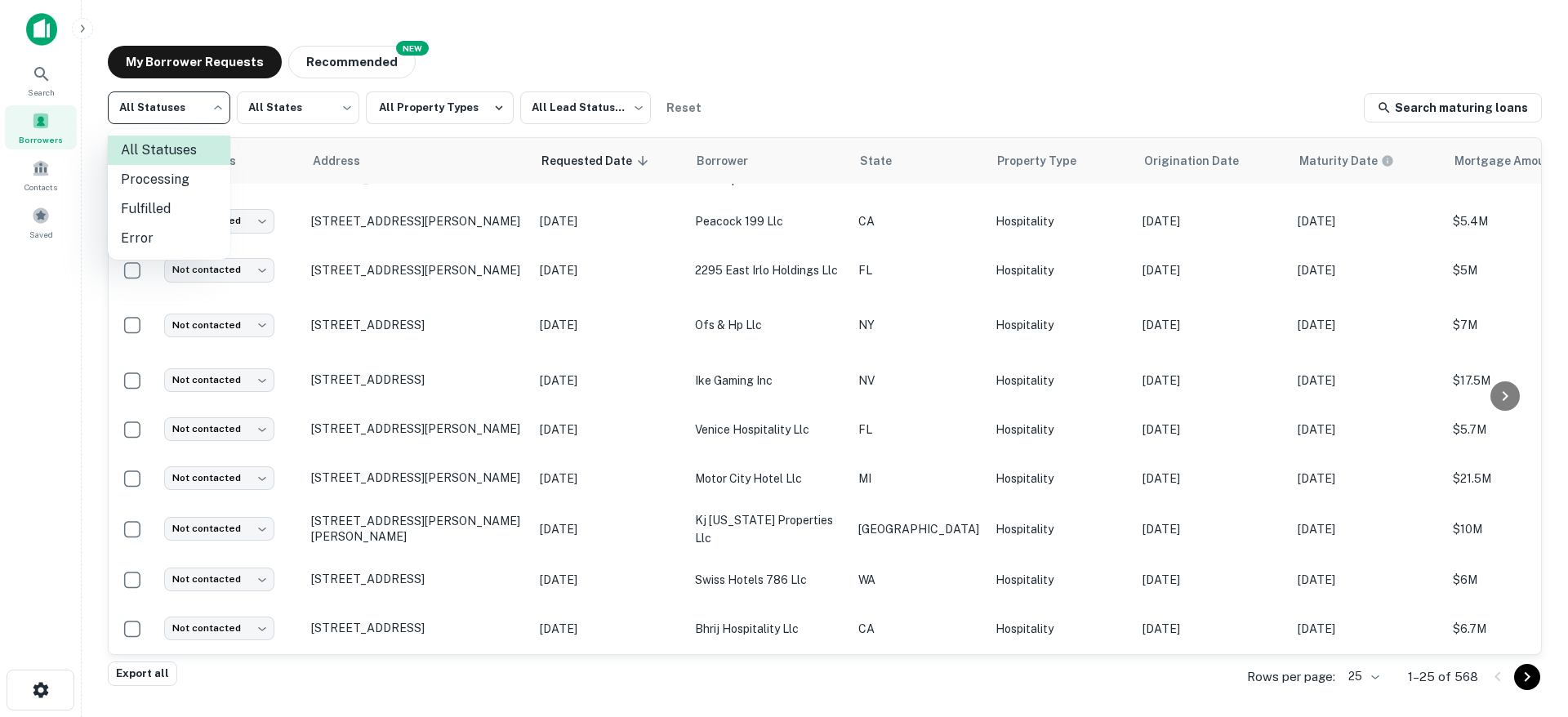
click at [213, 105] on body "Search Borrowers Contacts Saved My Borrower Requests NEW Recommended All Status…" at bounding box center [784, 358] width 1568 height 717
click at [274, 106] on div at bounding box center [784, 358] width 1568 height 717
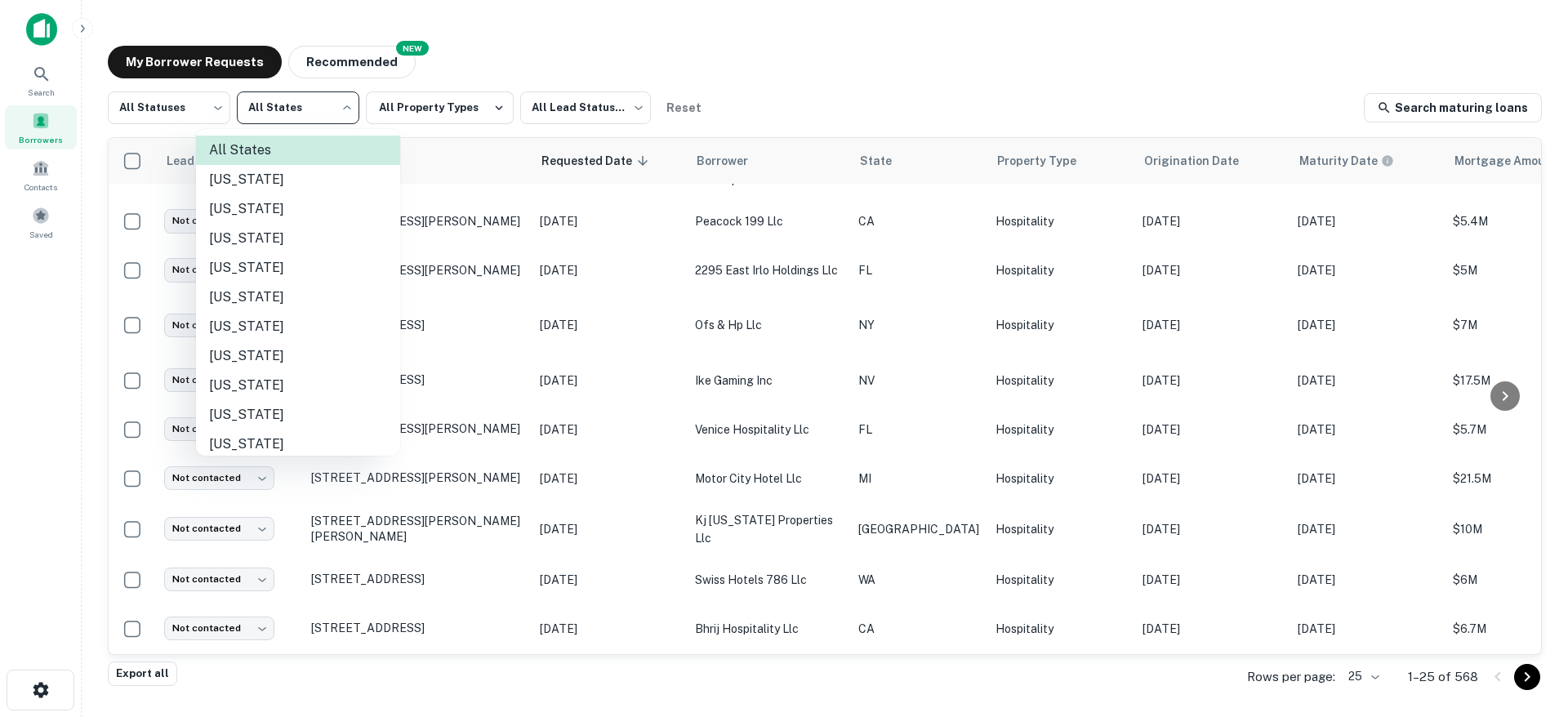
click at [339, 109] on body "Search Borrowers Contacts Saved My Borrower Requests NEW Recommended All Status…" at bounding box center [784, 358] width 1568 height 717
click at [412, 109] on div at bounding box center [784, 358] width 1568 height 717
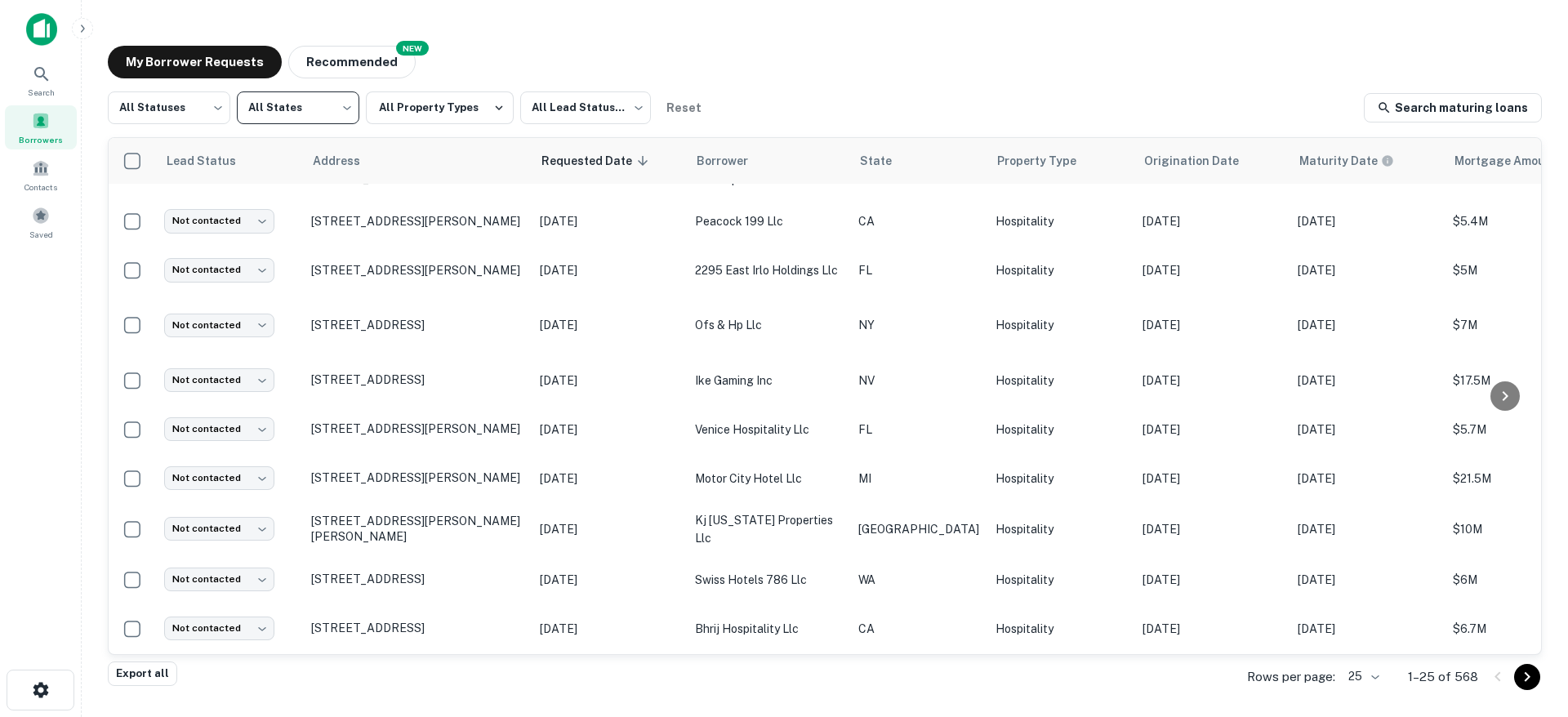
click at [464, 108] on button "All Property Types" at bounding box center [439, 107] width 148 height 33
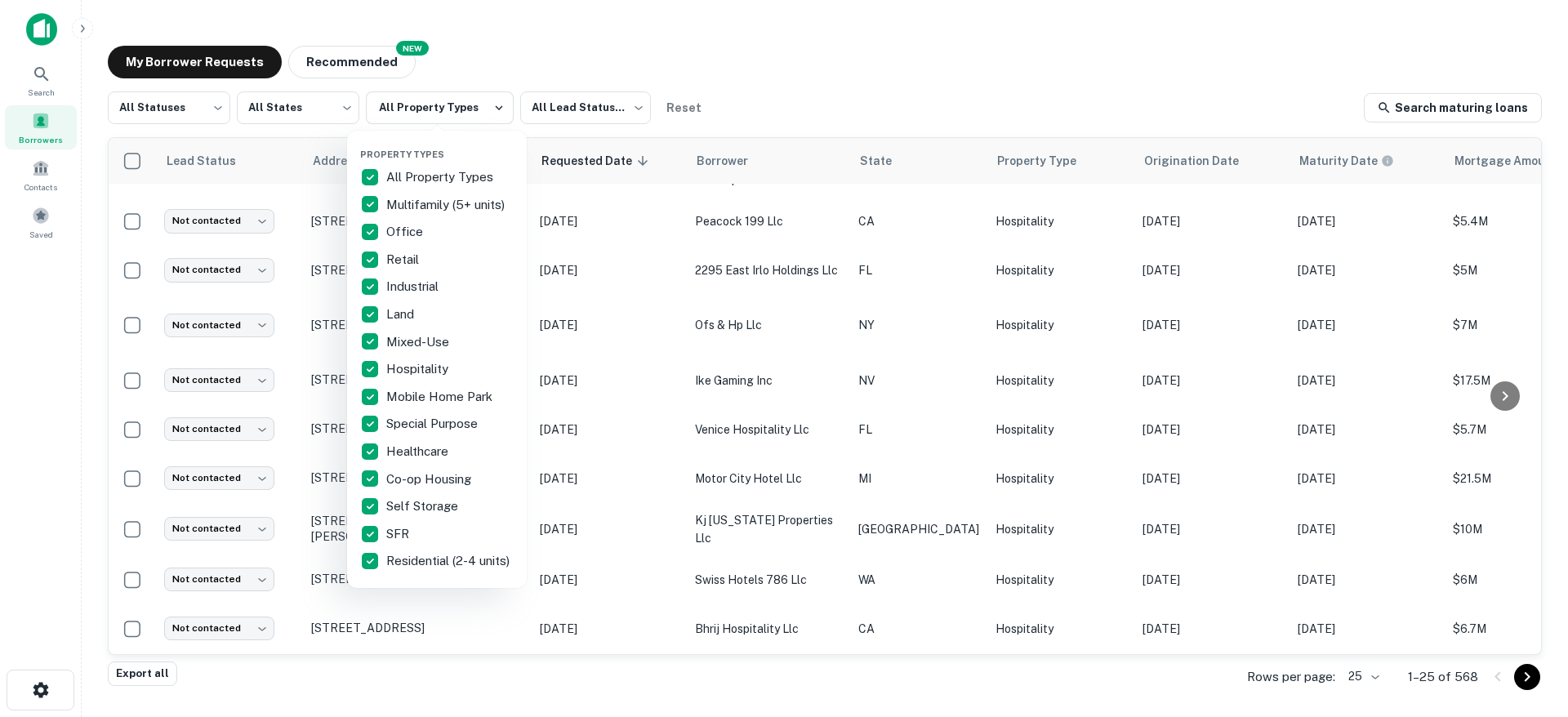
click at [544, 109] on div at bounding box center [784, 358] width 1568 height 717
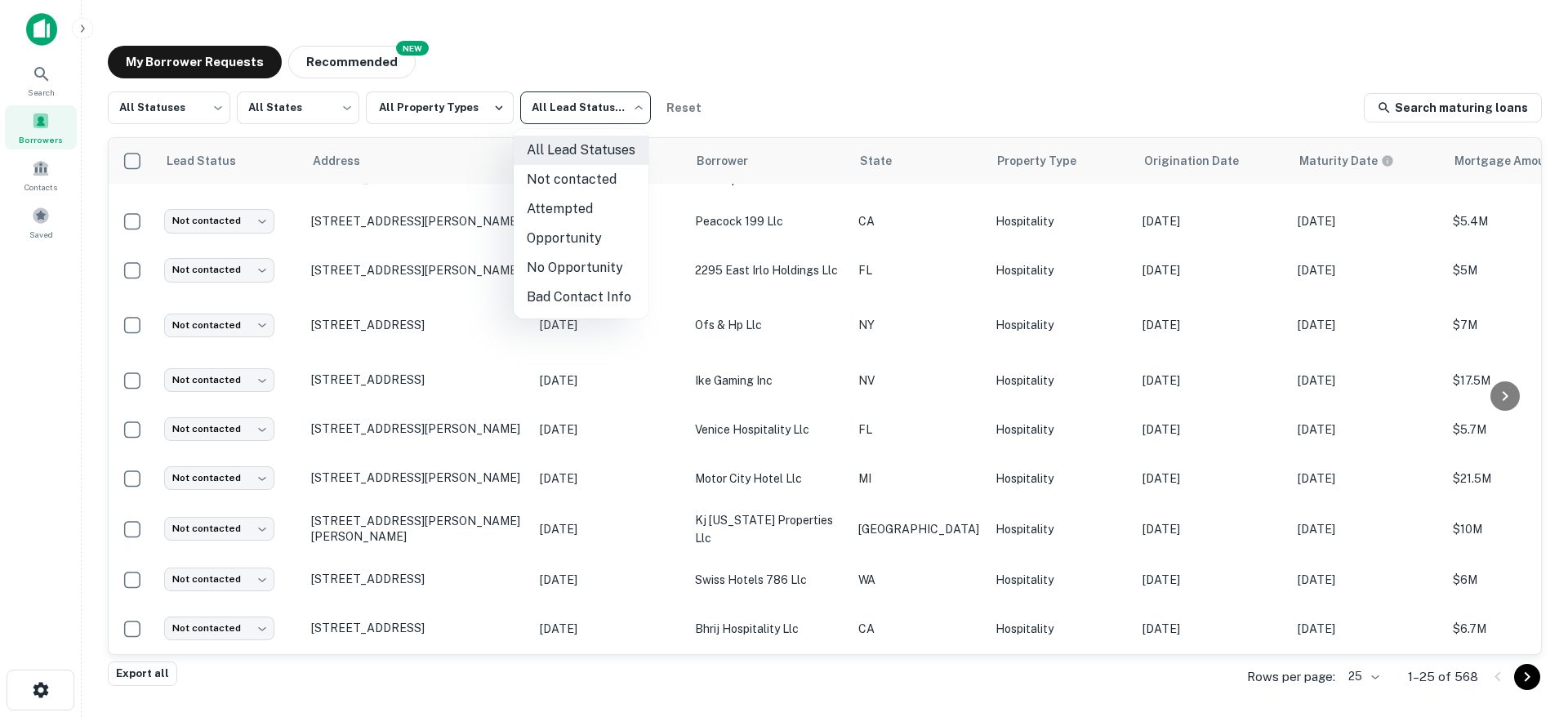
click at [582, 109] on body "Search Borrowers Contacts Saved My Borrower Requests NEW Recommended All Status…" at bounding box center [784, 358] width 1568 height 717
click at [758, 85] on div at bounding box center [784, 358] width 1568 height 717
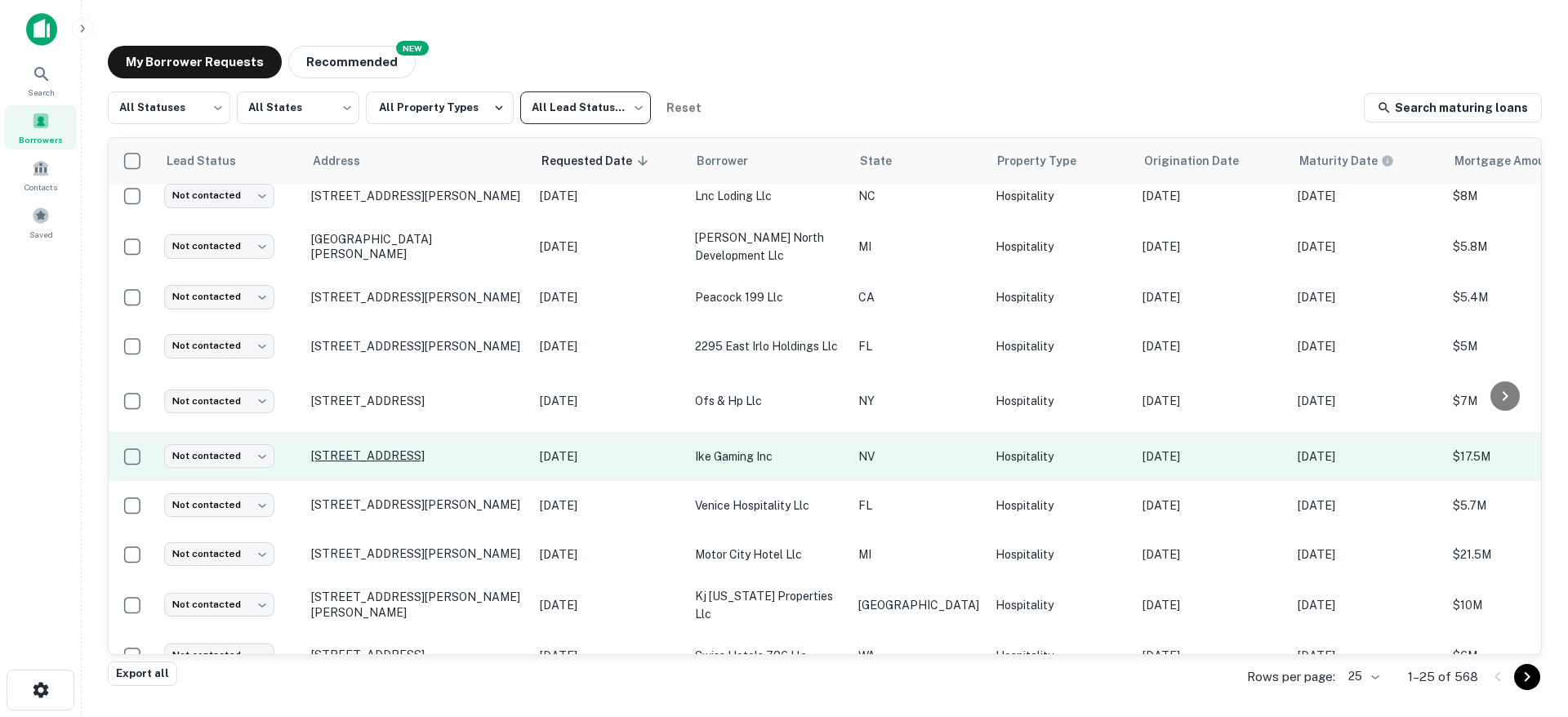
scroll to position [0, 0]
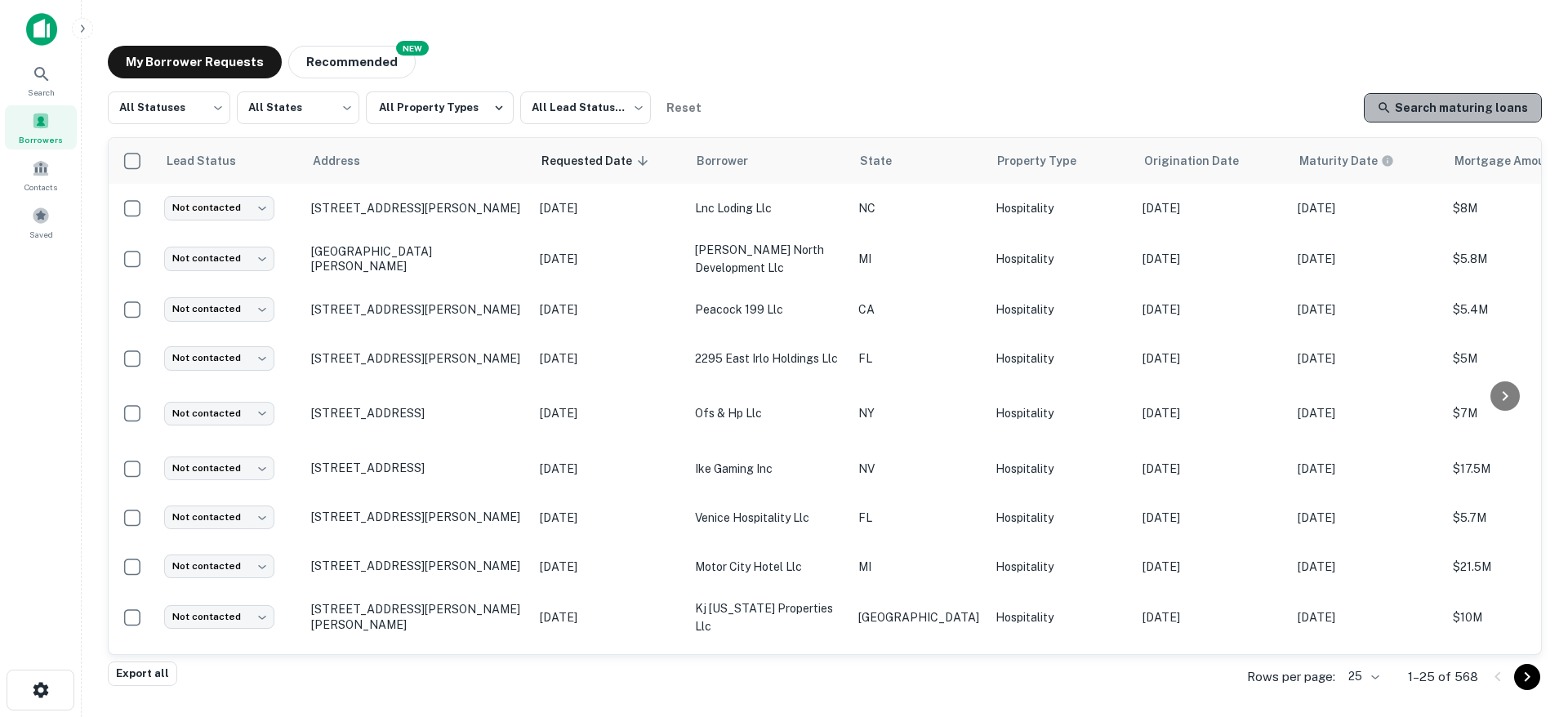
click at [1498, 110] on link "Search maturing loans" at bounding box center [1453, 108] width 178 height 30
click at [776, 98] on div "All Statuses *** ​ All States *** ​ All Property Types All Lead Statuses *** ​ …" at bounding box center [824, 107] width 1435 height 33
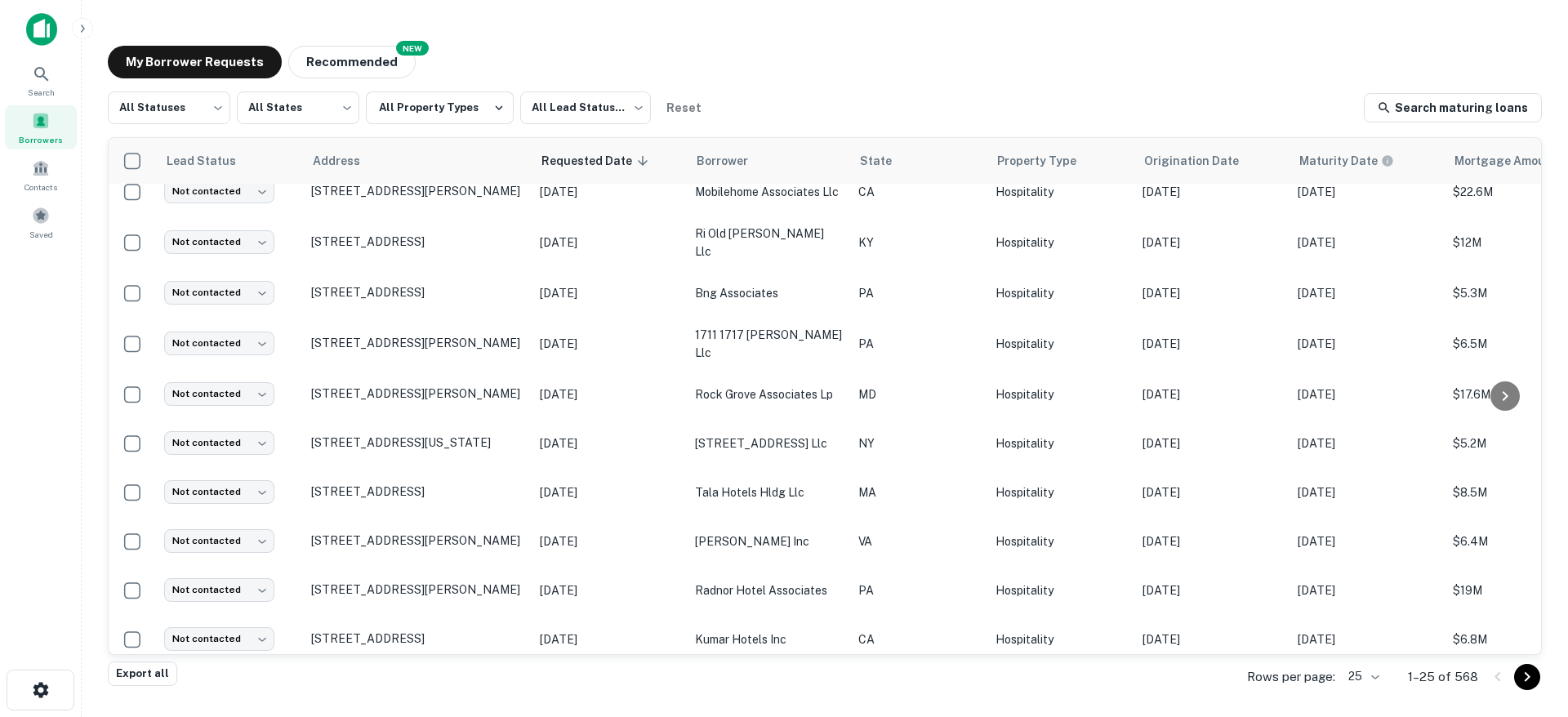
scroll to position [771, 0]
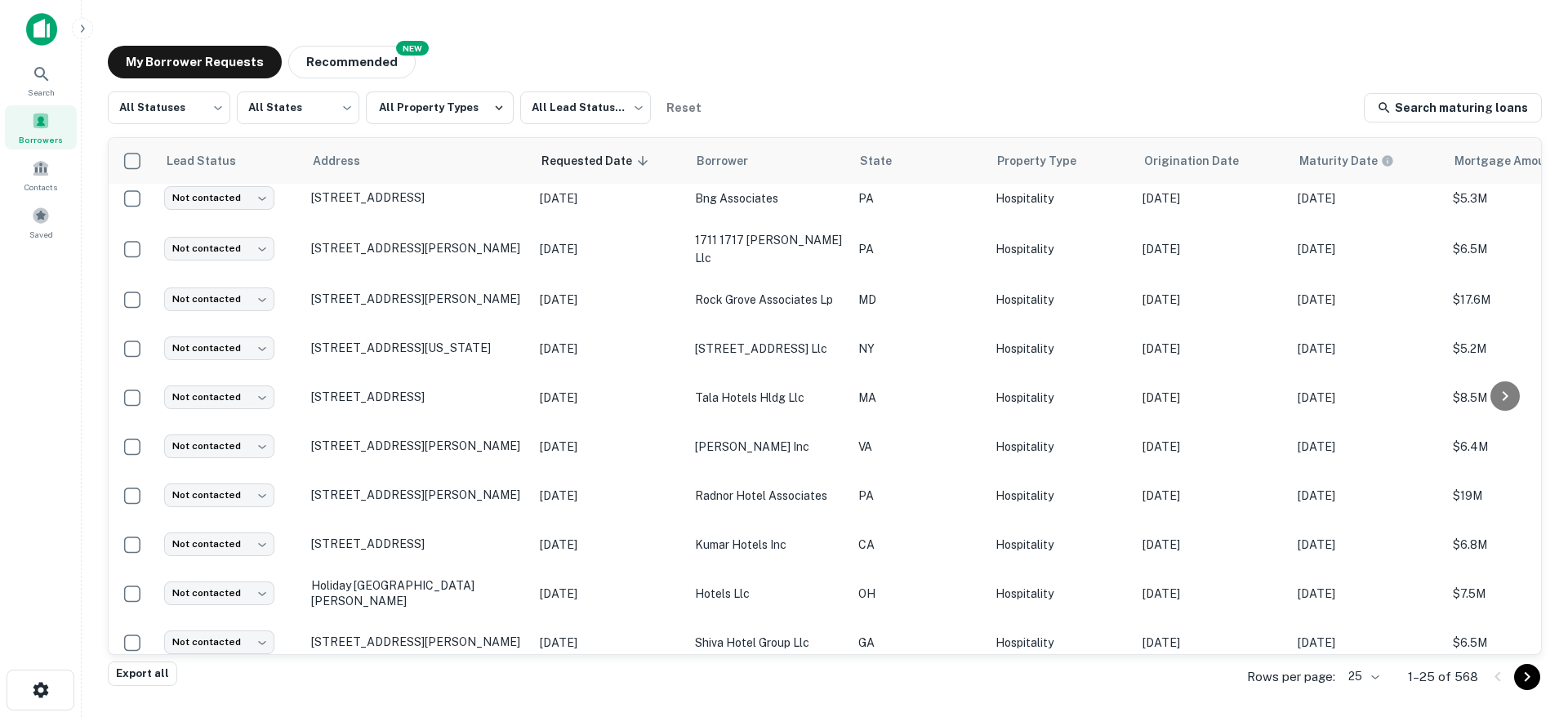
click at [1376, 675] on body "Search Borrowers Contacts Saved My Borrower Requests NEW Recommended All Status…" at bounding box center [784, 358] width 1568 height 717
click at [1361, 681] on li "1000" at bounding box center [1365, 683] width 56 height 30
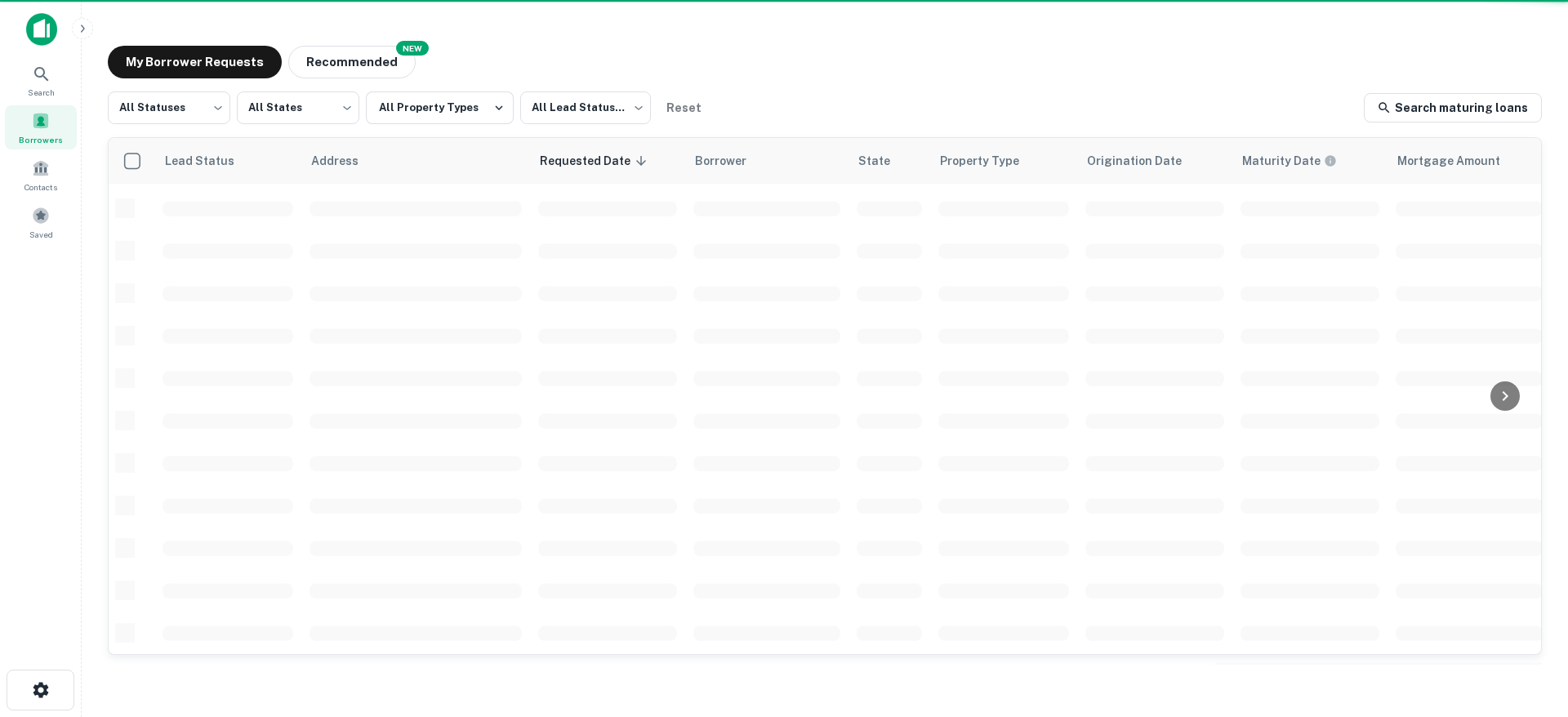
scroll to position [592, 0]
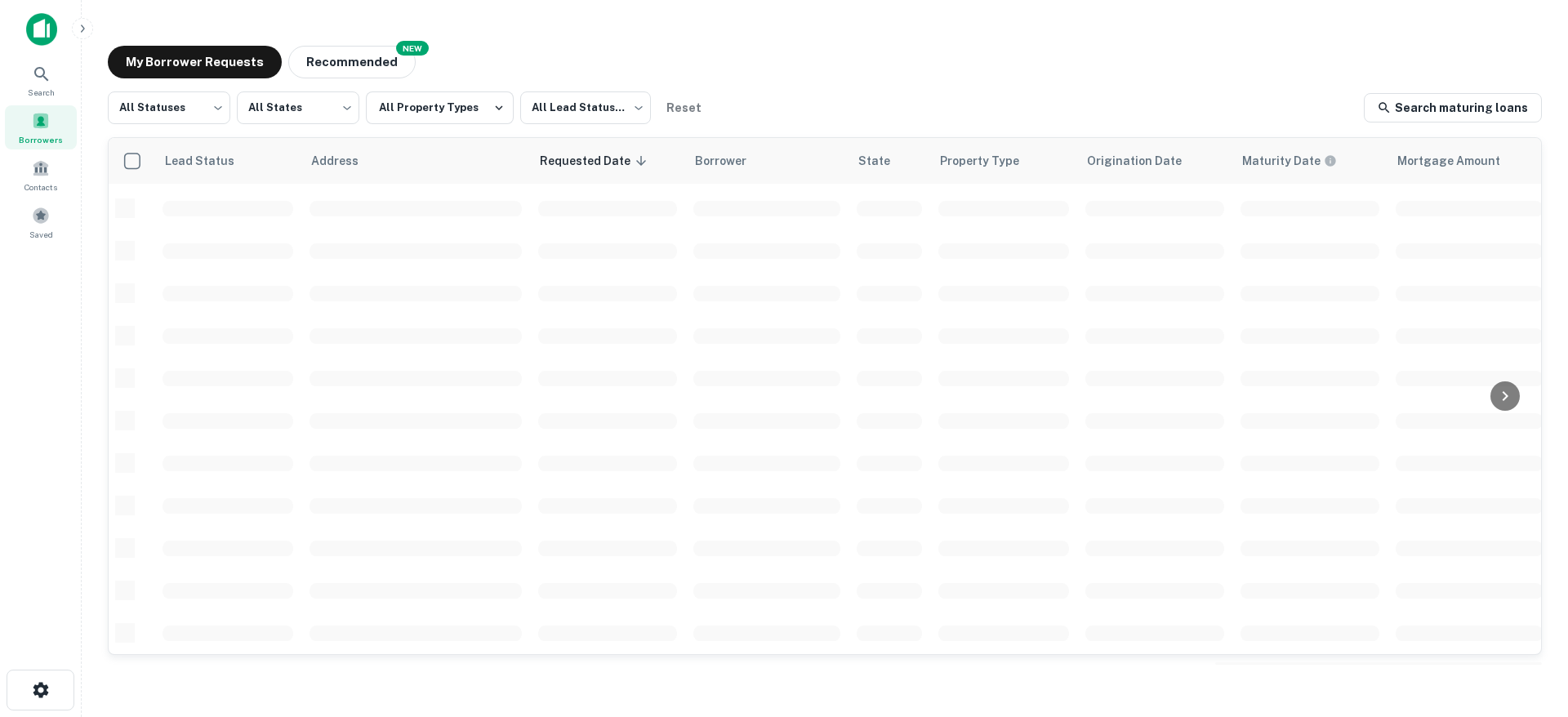
click at [803, 71] on div "My Borrower Requests NEW Recommended" at bounding box center [824, 62] width 1435 height 33
click at [851, 81] on div "My Borrower Requests NEW Recommended All Statuses *** ​ All States *** ​ All Pr…" at bounding box center [824, 355] width 1461 height 645
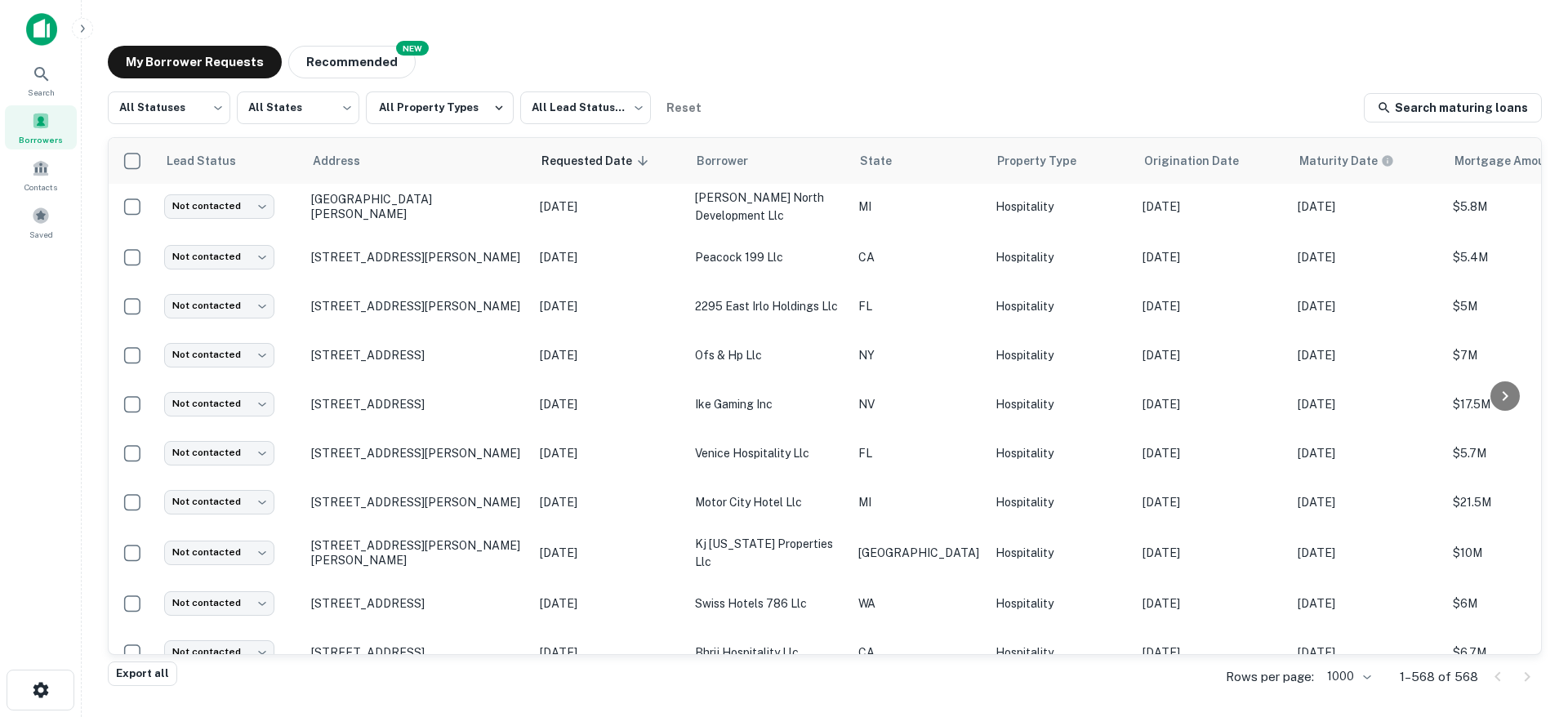
scroll to position [0, 0]
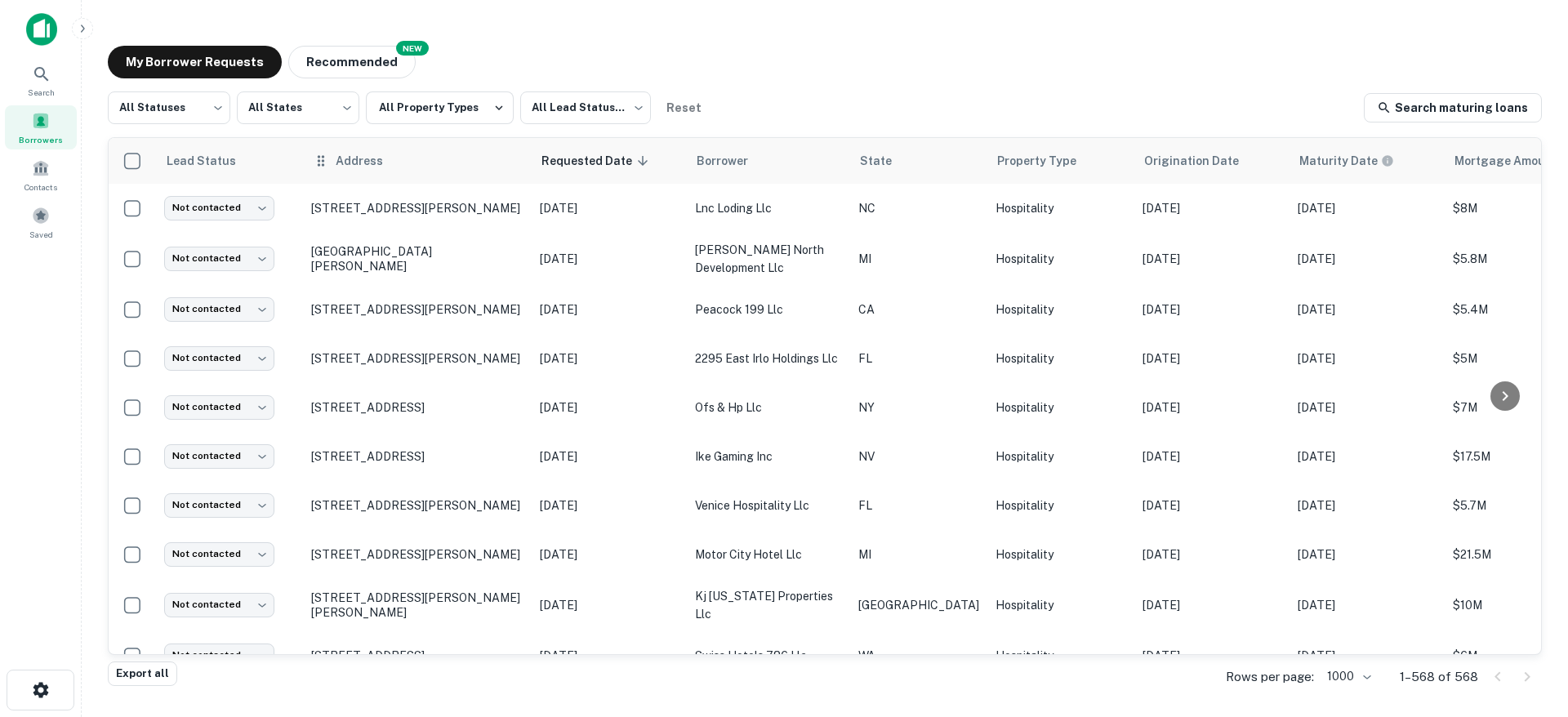
click at [406, 162] on div "Address" at bounding box center [418, 161] width 209 height 20
click at [350, 164] on span "Address" at bounding box center [370, 161] width 69 height 20
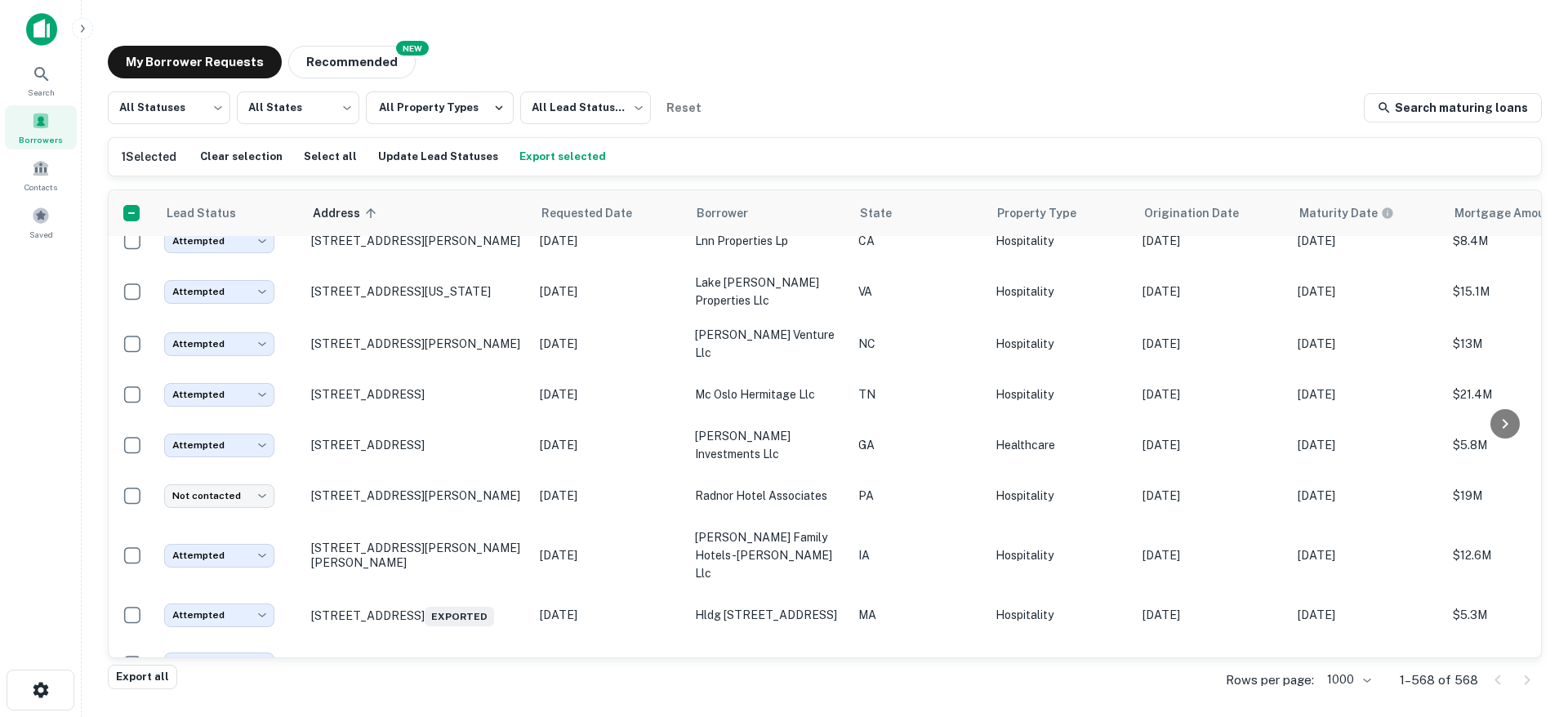
scroll to position [22514, 0]
click at [468, 151] on p "555 E State St Athens, OH45701 Exported" at bounding box center [418, 139] width 213 height 23
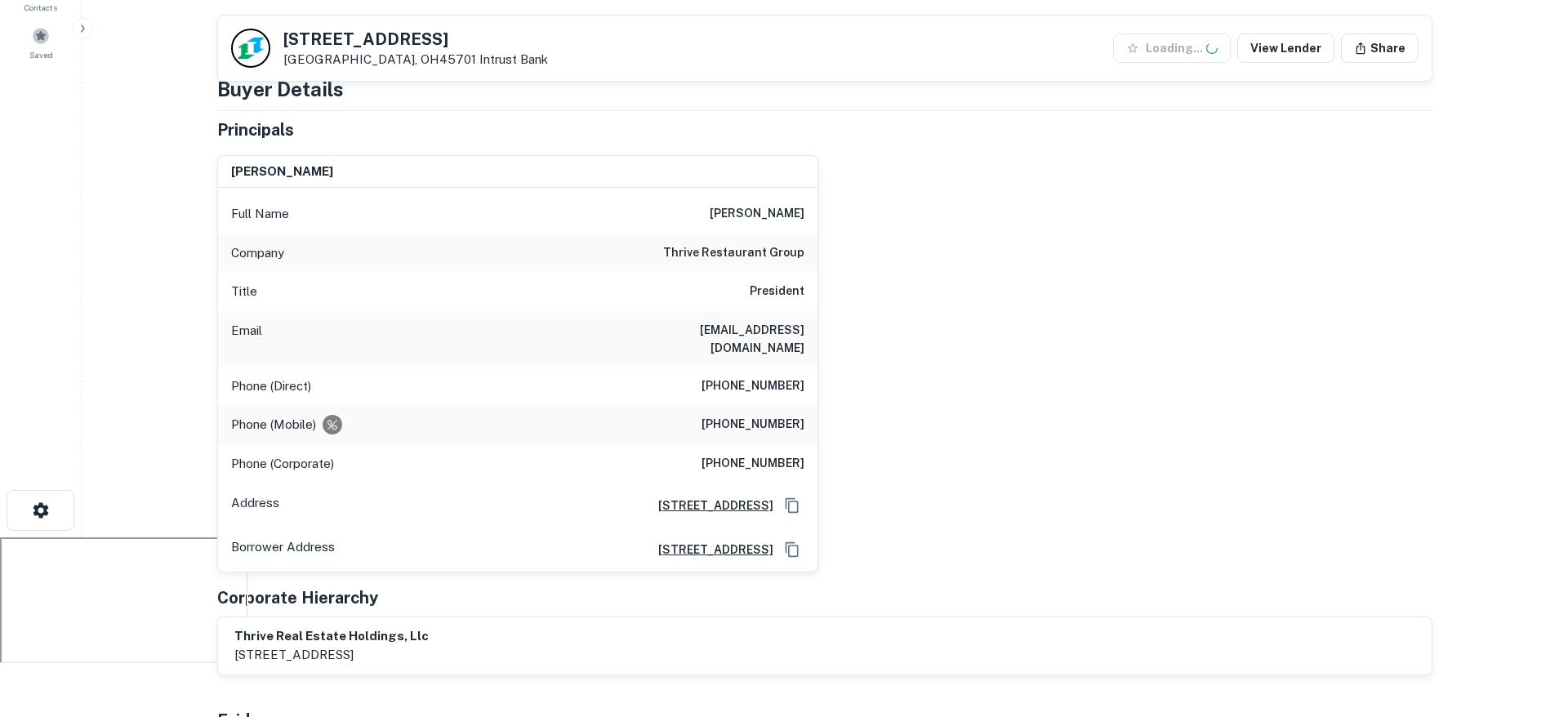
scroll to position [248, 0]
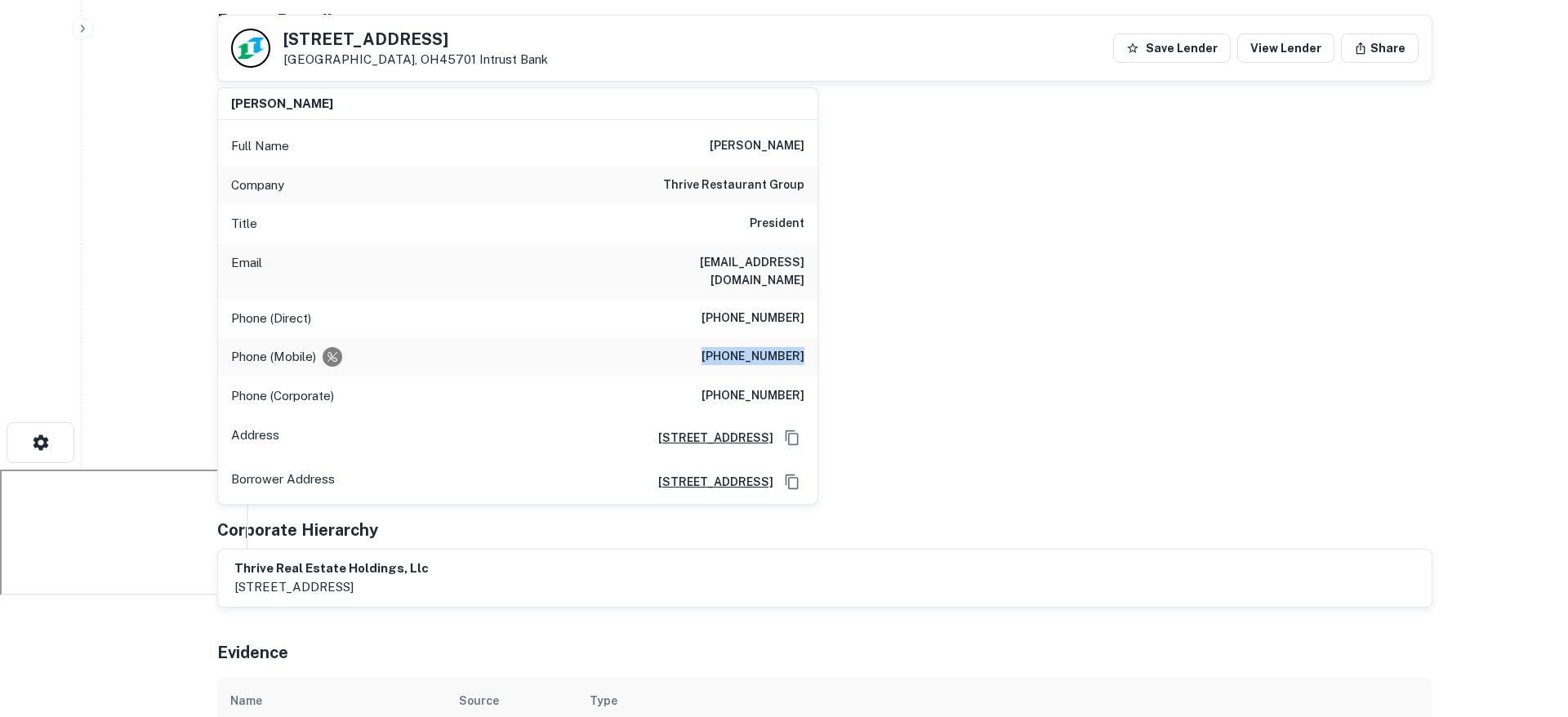
drag, startPoint x: 803, startPoint y: 337, endPoint x: 718, endPoint y: 337, distance: 85.0
click at [718, 347] on h6 "(316) 990-6269" at bounding box center [754, 357] width 103 height 20
copy h6 "(316) 990-6269"
drag, startPoint x: 803, startPoint y: 298, endPoint x: 722, endPoint y: 302, distance: 81.1
click at [722, 309] on h6 "(316) 978-9516" at bounding box center [754, 319] width 103 height 20
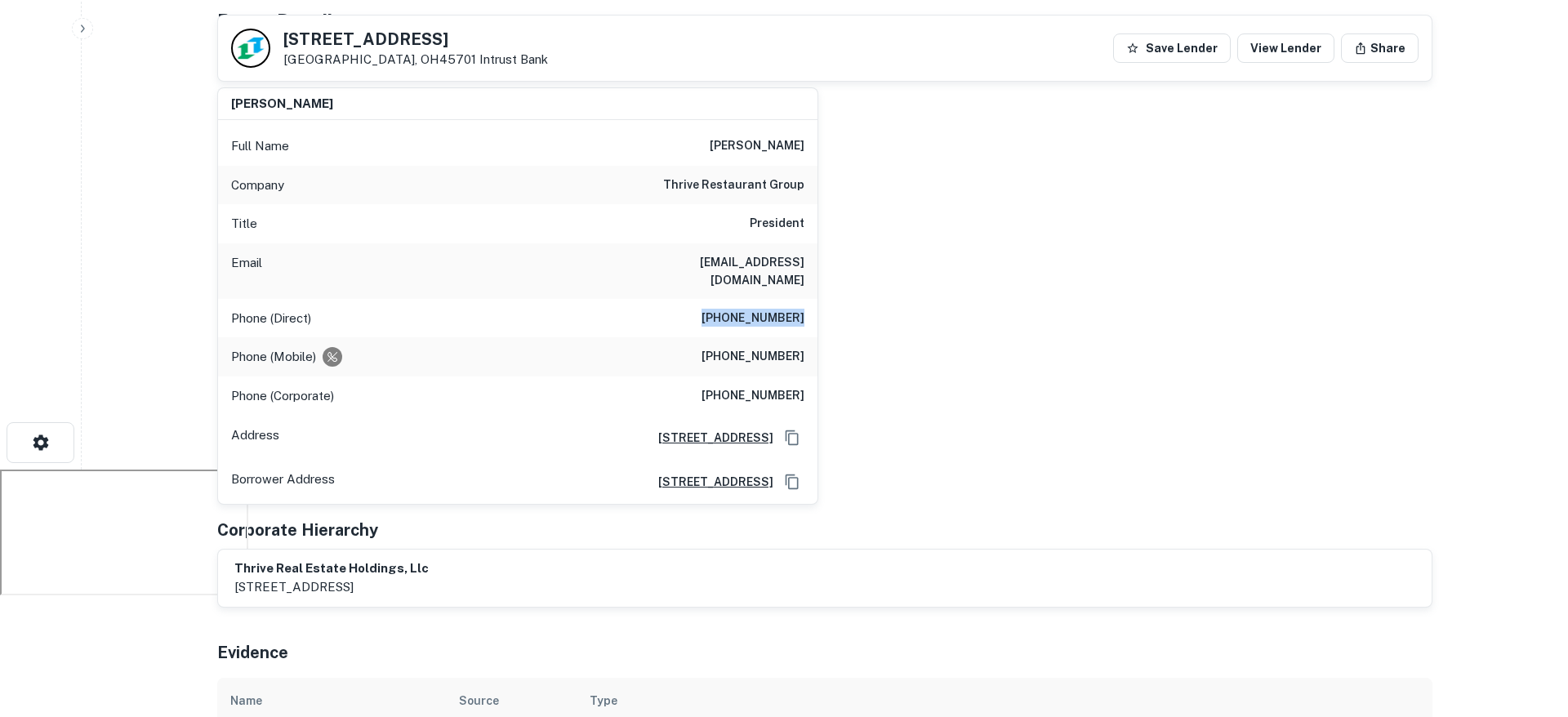
copy h6 "(316) 978-9516"
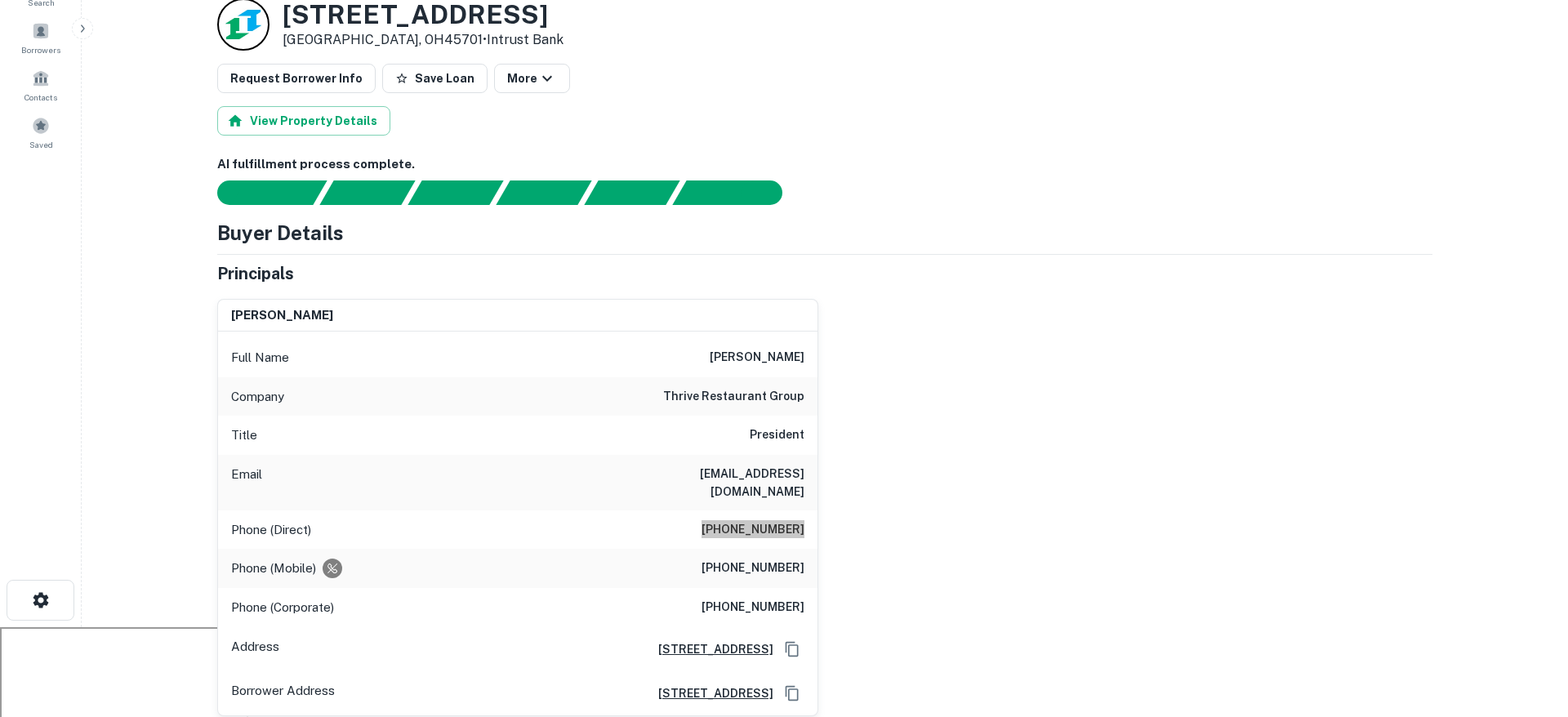
scroll to position [0, 0]
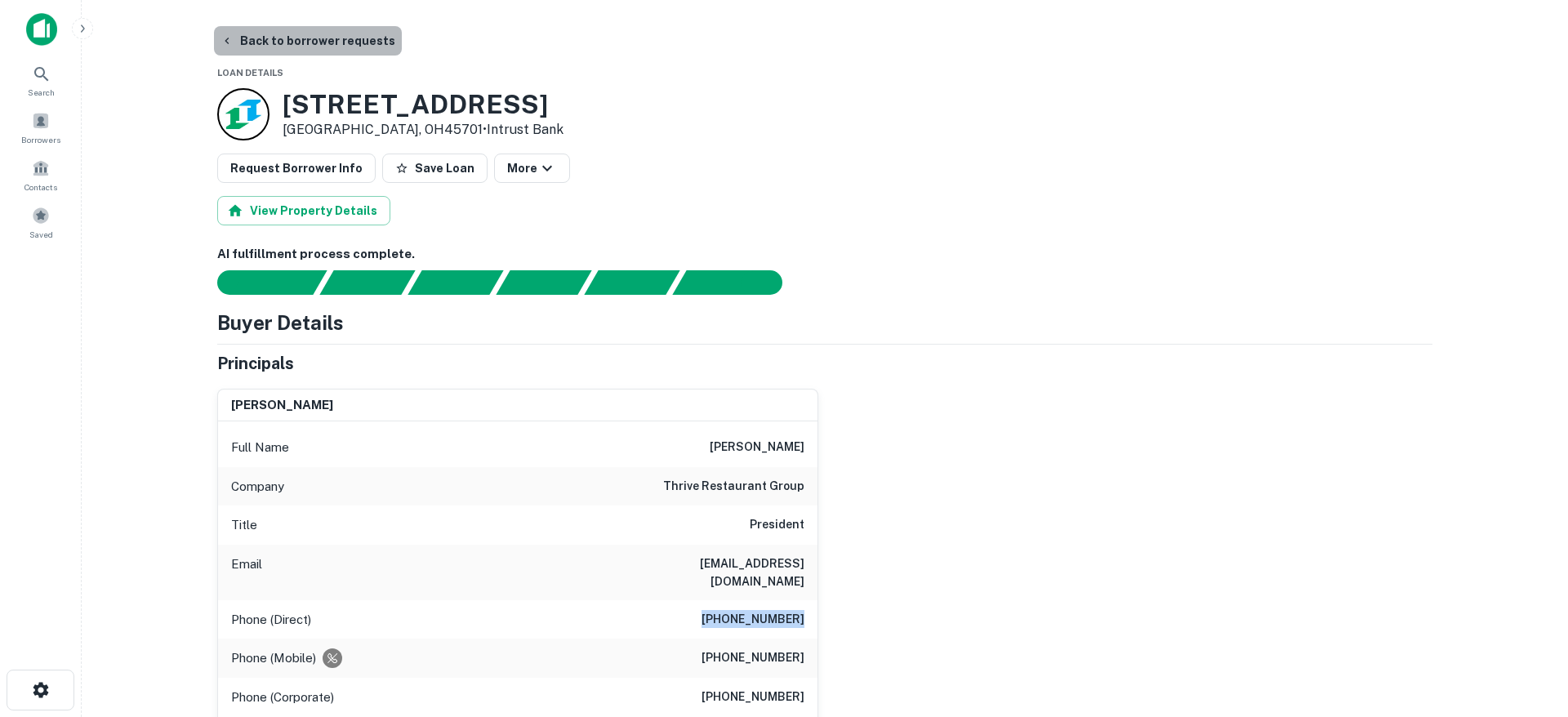
click at [334, 41] on button "Back to borrower requests" at bounding box center [307, 41] width 188 height 30
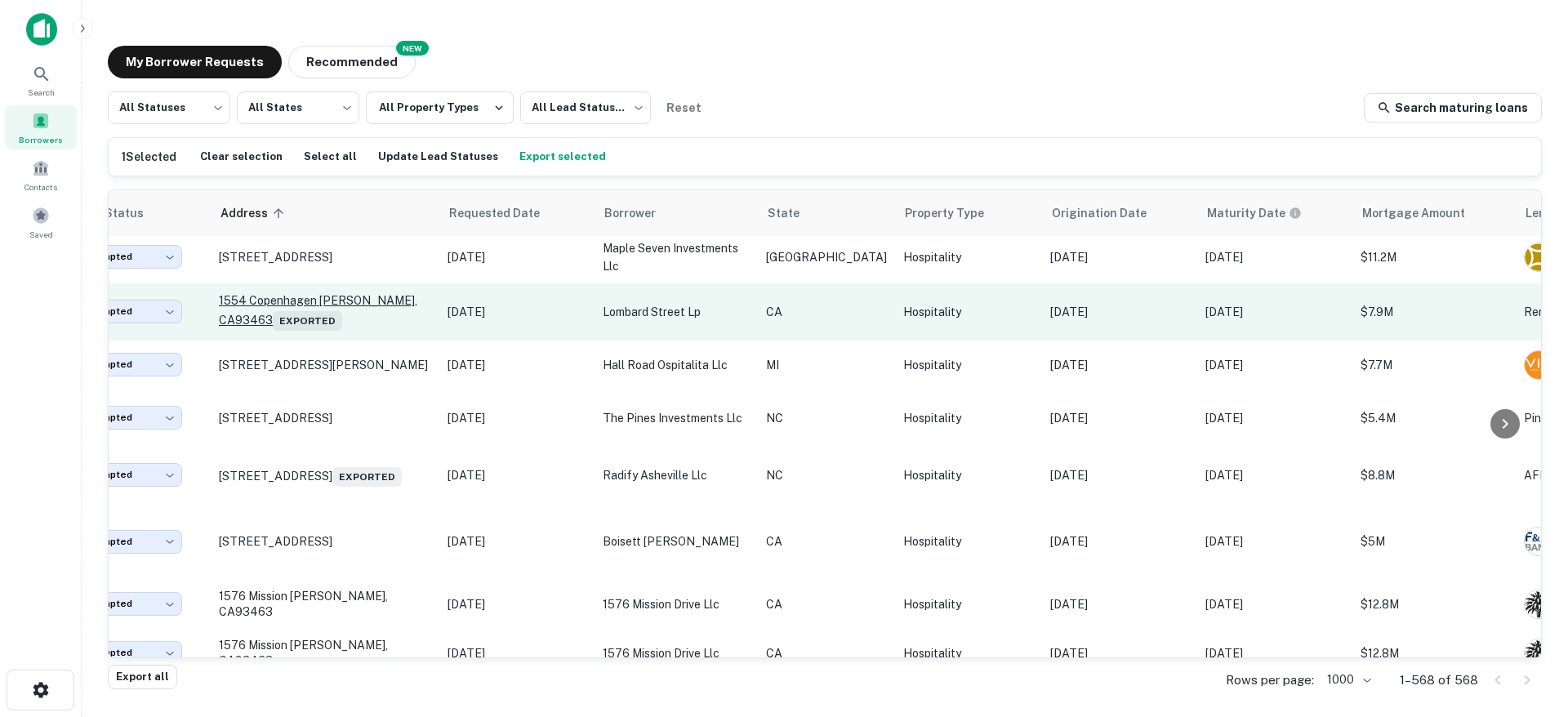
scroll to position [5821, 0]
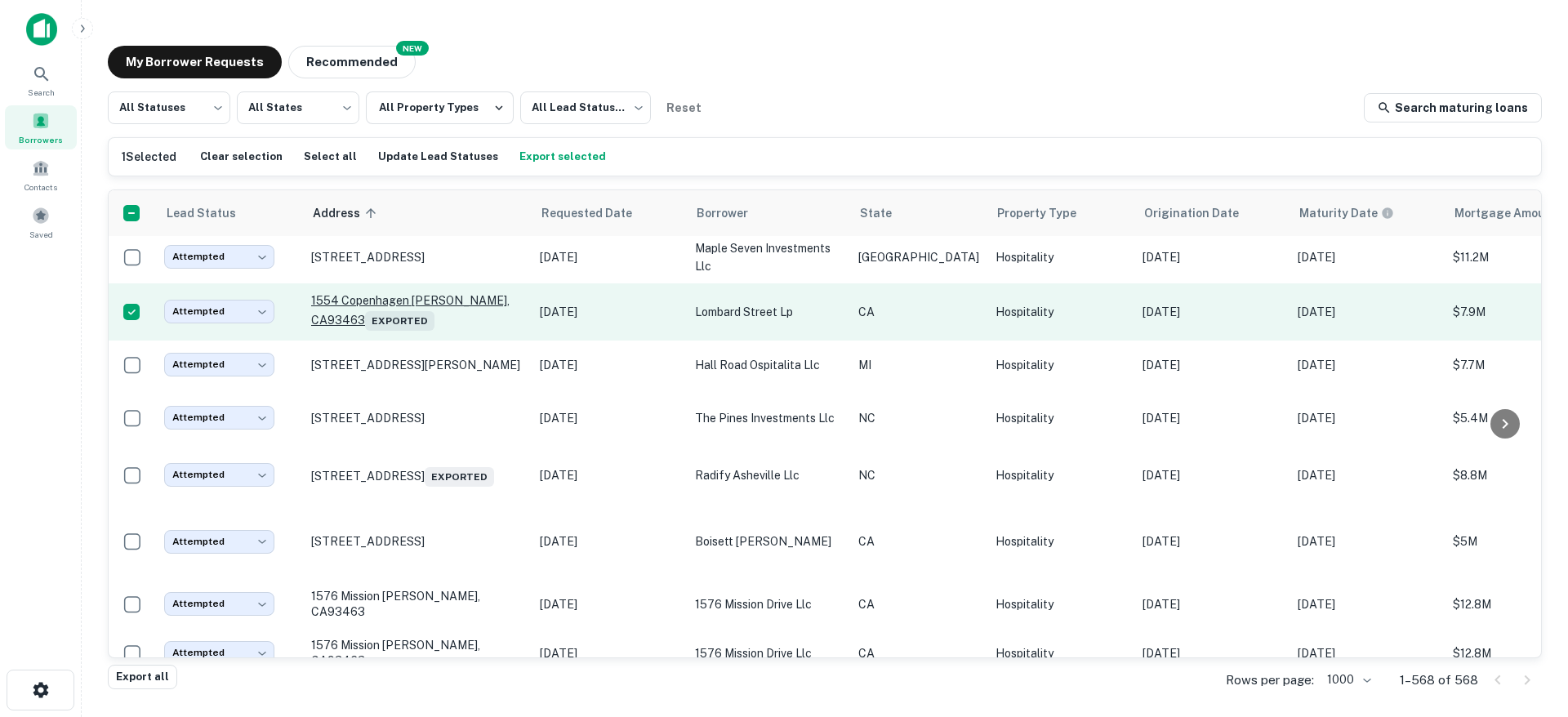
click at [416, 331] on p "1554 Copenhagen Dr Solvang, CA93463 Exported" at bounding box center [418, 312] width 213 height 38
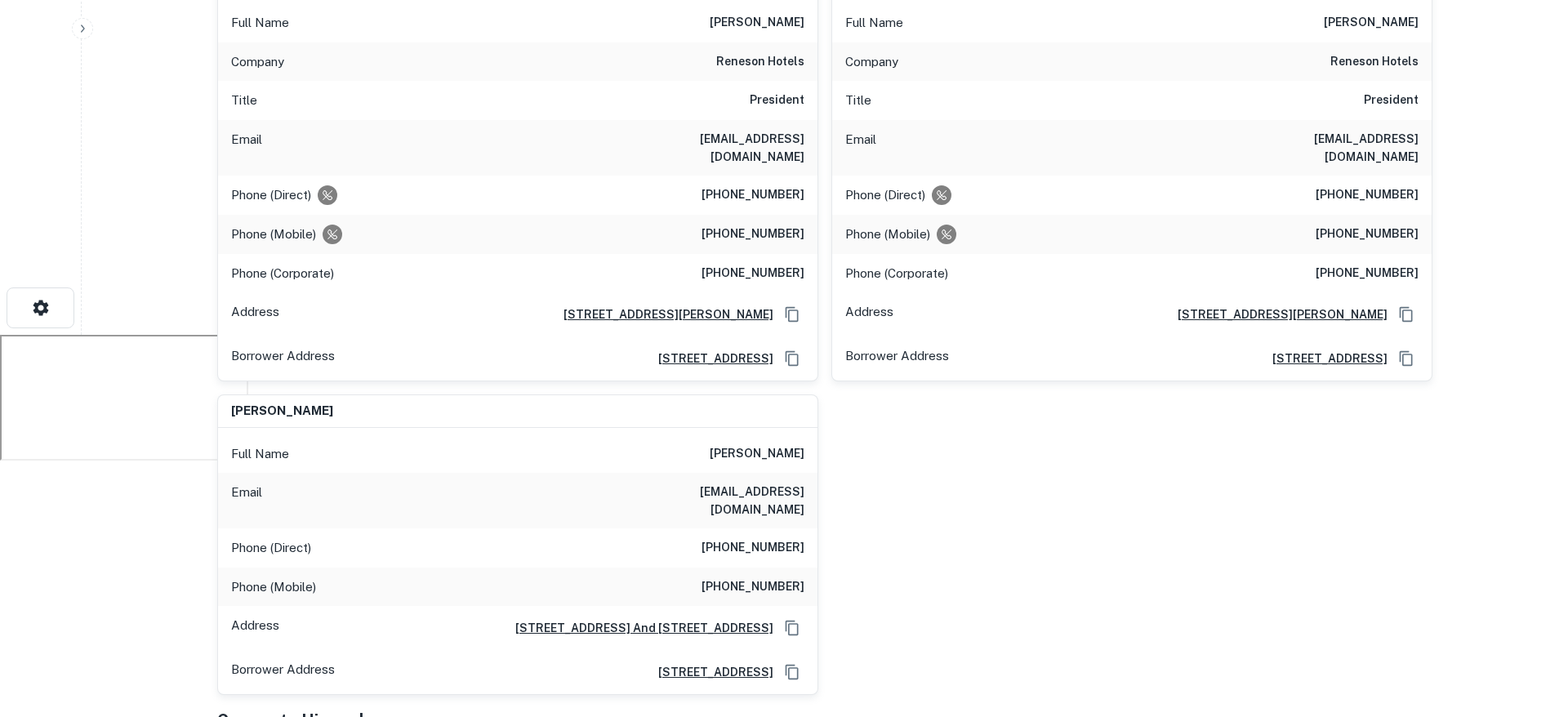
scroll to position [582, 0]
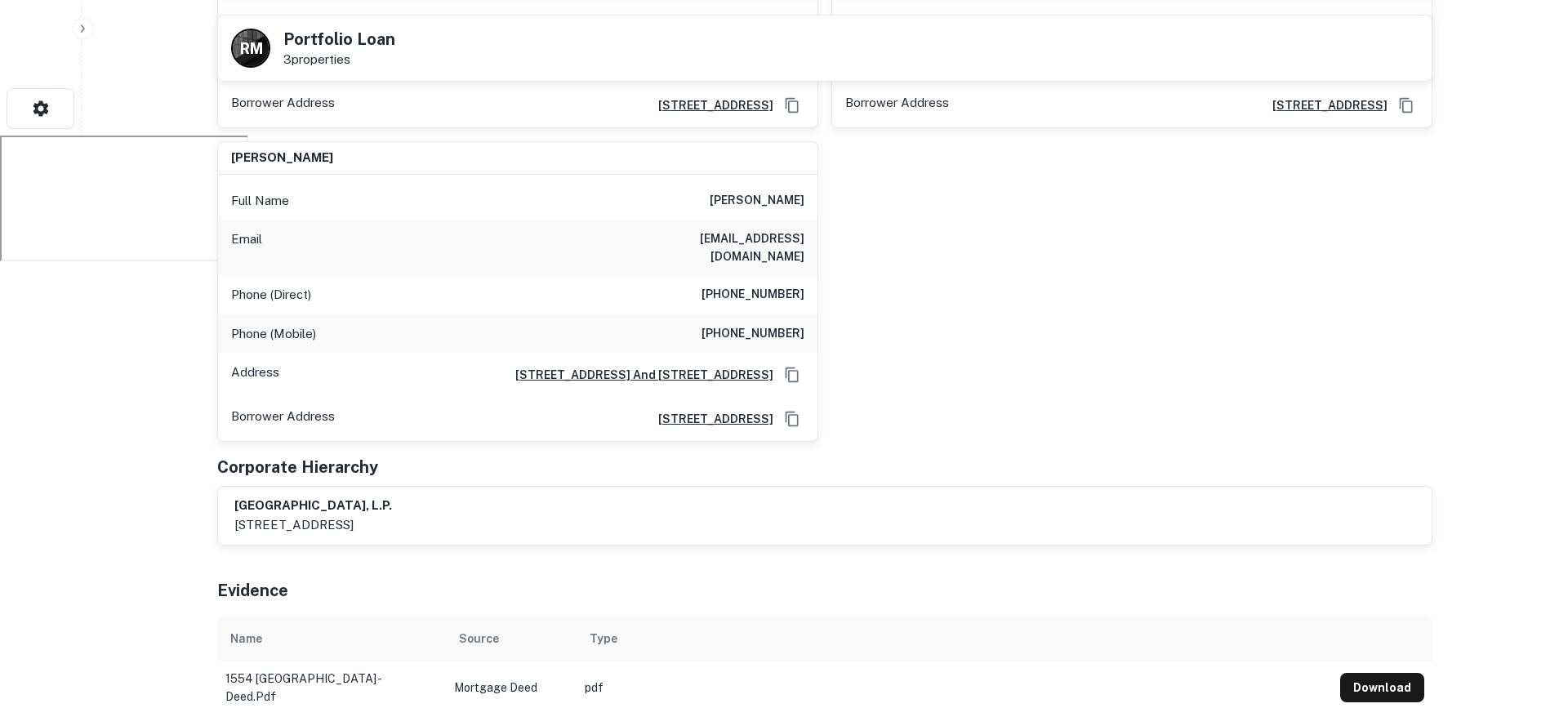
click at [758, 285] on h6 "(415) 457-9236" at bounding box center [754, 295] width 103 height 20
copy h6 "(415) 457-9236"
click at [763, 324] on h6 "(415) 457-1623" at bounding box center [754, 334] width 103 height 20
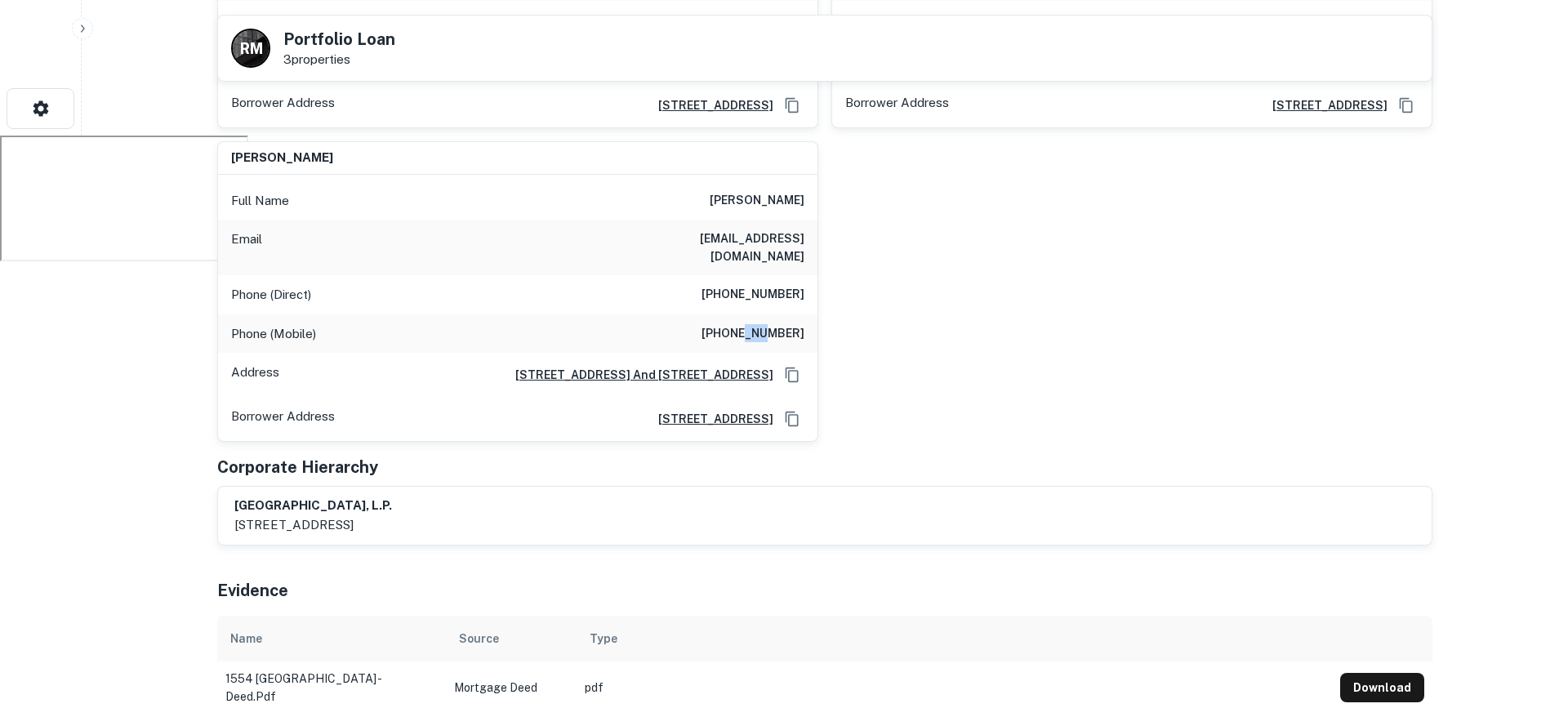
click at [763, 324] on h6 "(415) 457-1623" at bounding box center [754, 334] width 103 height 20
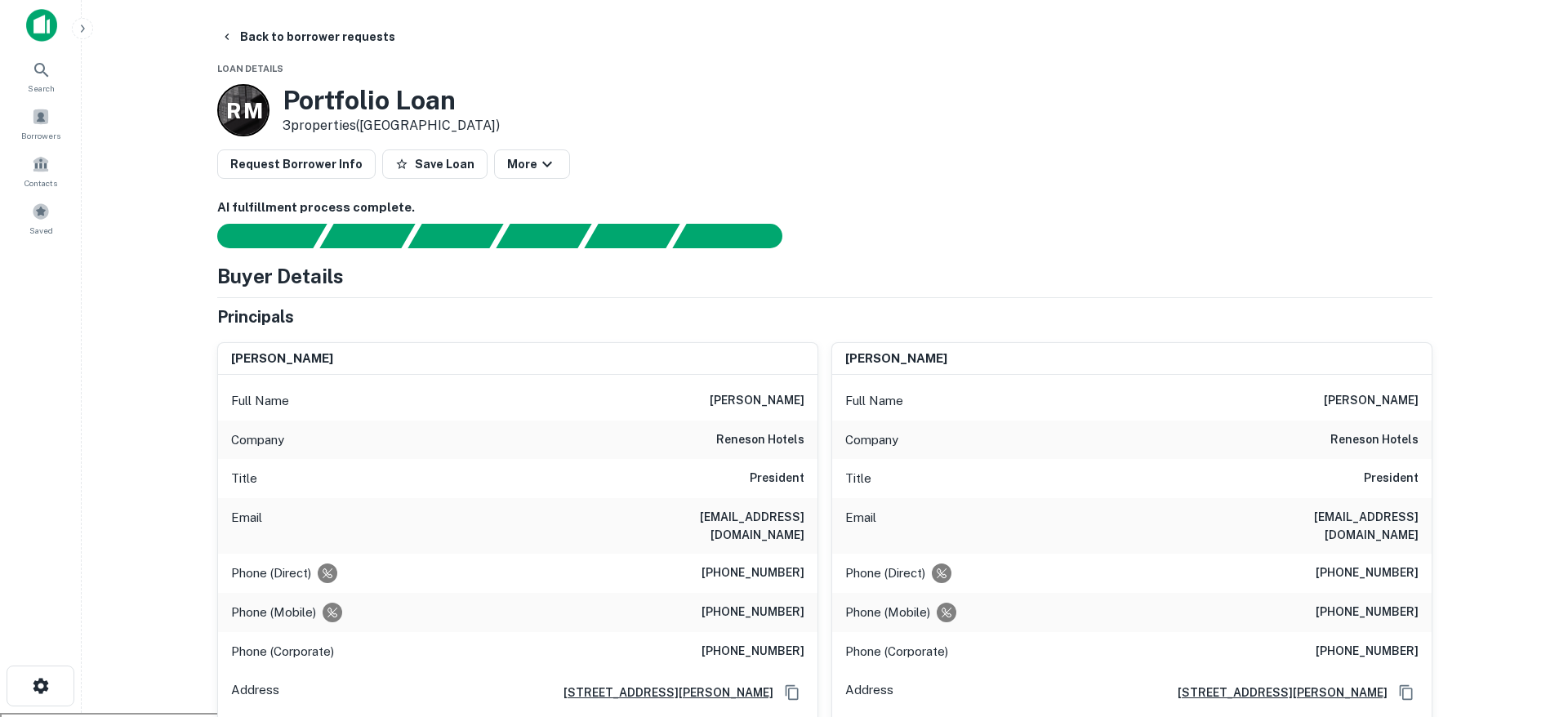
scroll to position [1, 0]
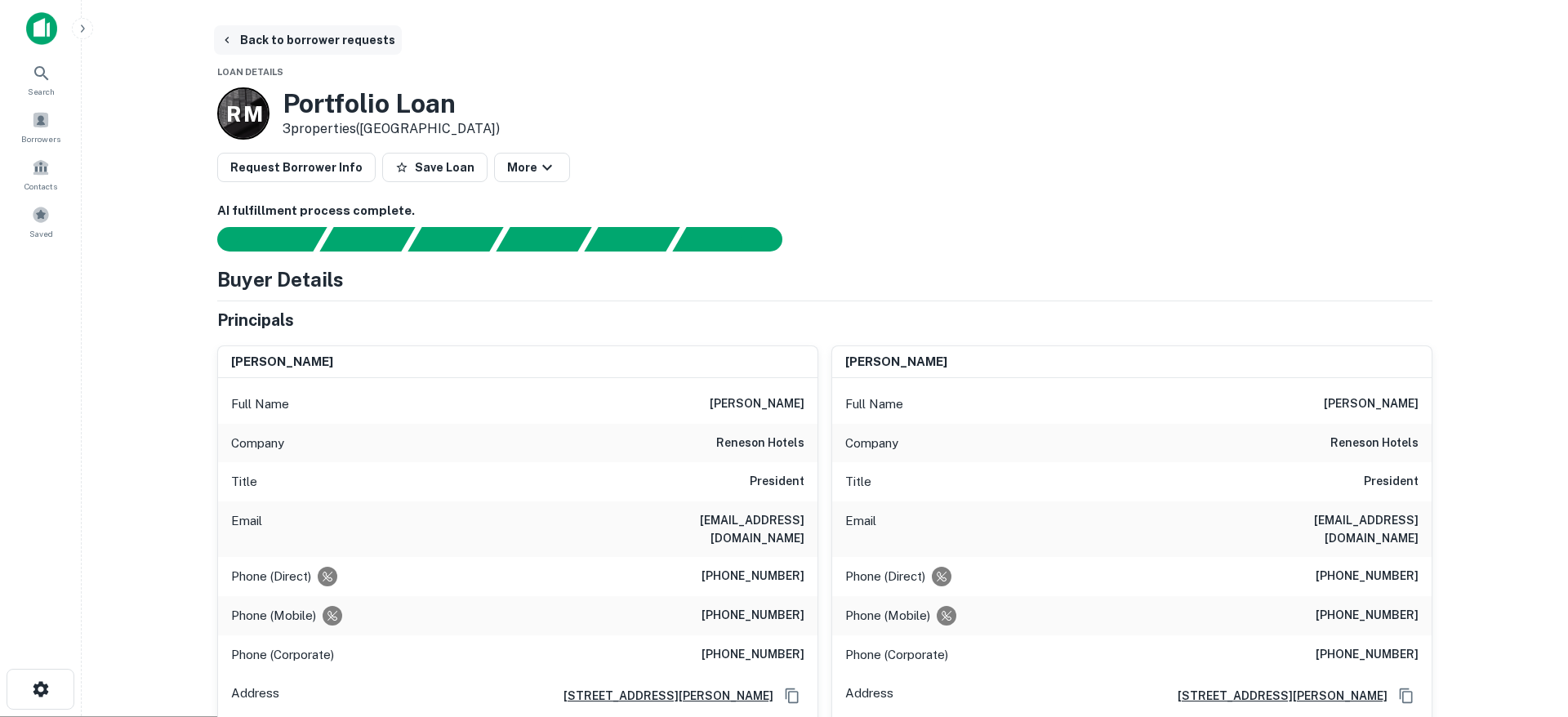
click at [322, 41] on button "Back to borrower requests" at bounding box center [307, 40] width 188 height 30
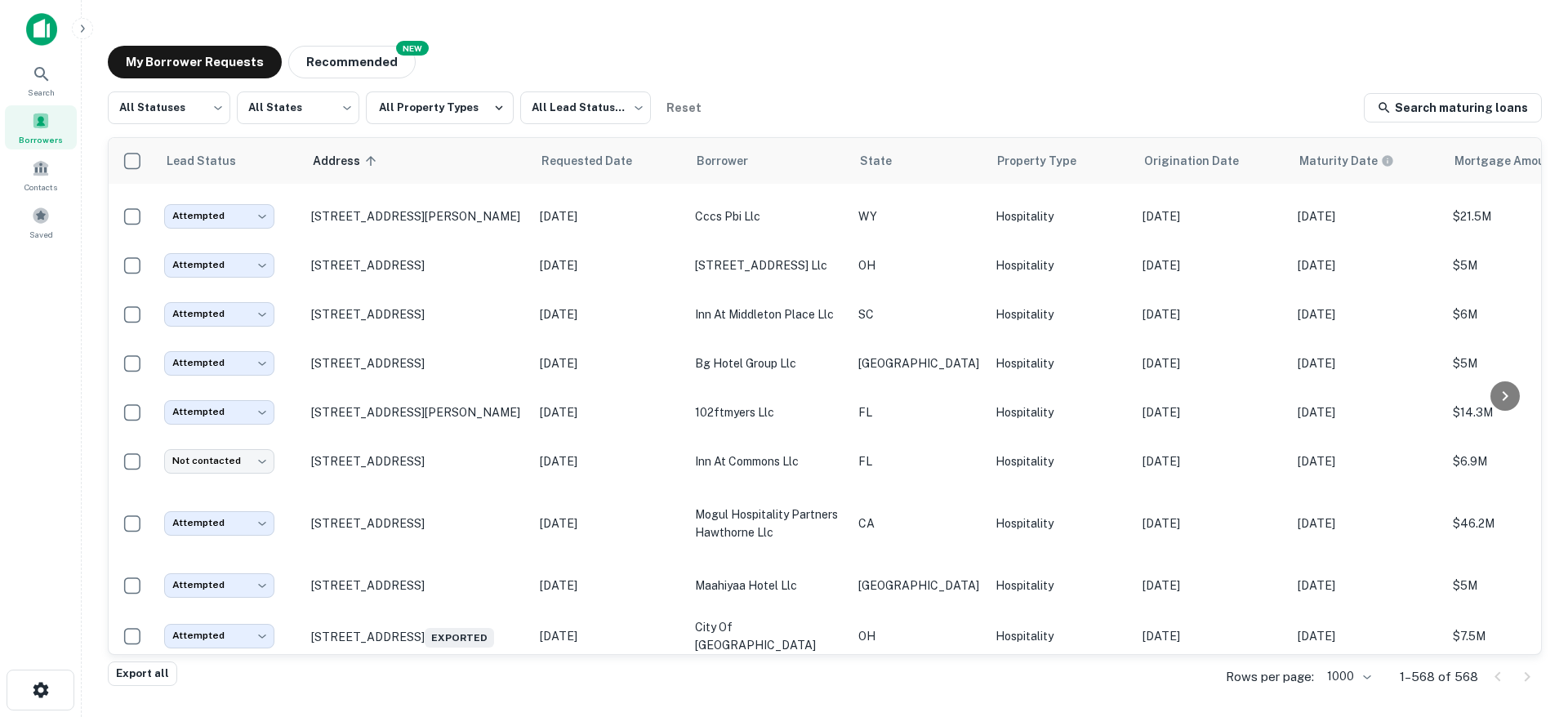
scroll to position [18894, 0]
click at [393, 12] on p "[STREET_ADDRESS][PERSON_NAME]" at bounding box center [418, 5] width 213 height 15
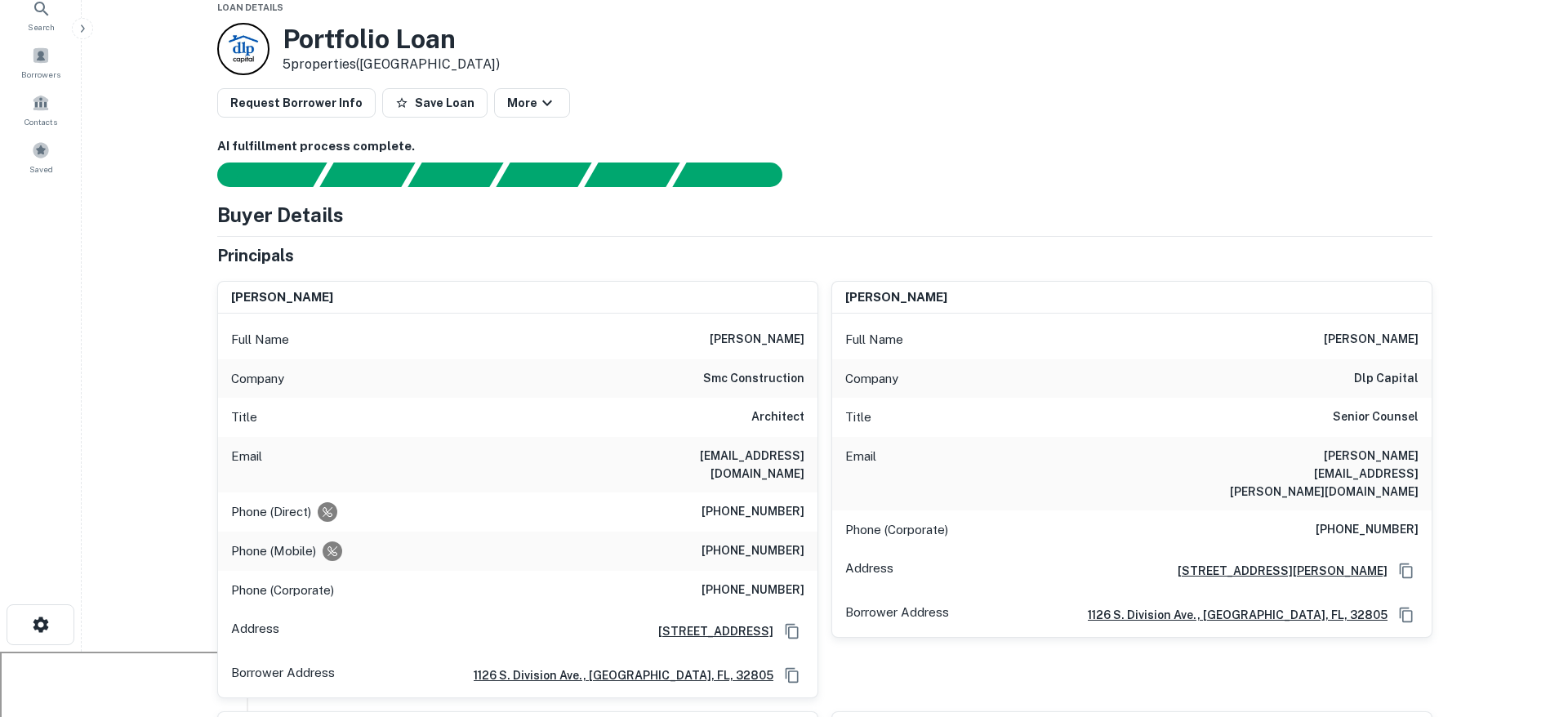
scroll to position [126, 0]
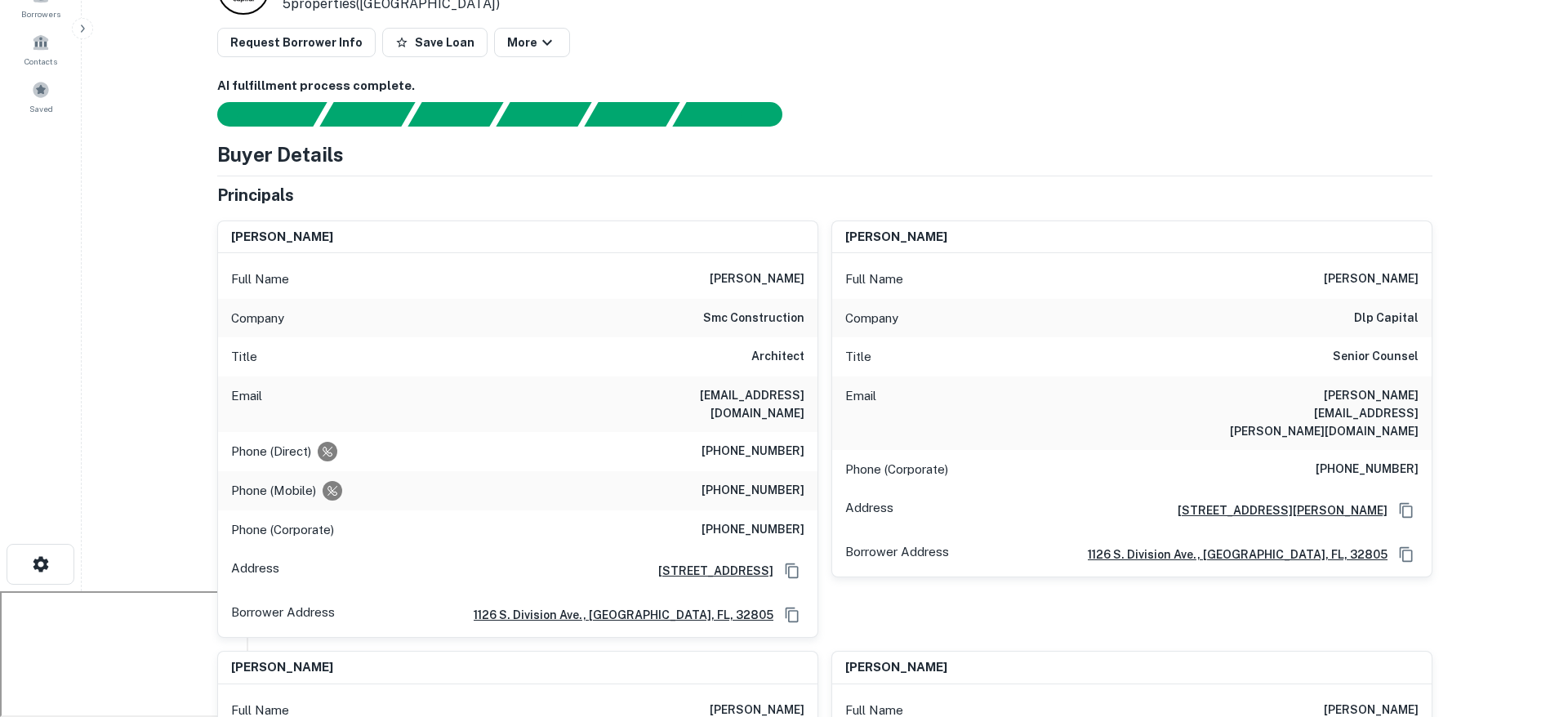
click at [766, 442] on h6 "(386) 754-3627" at bounding box center [754, 451] width 103 height 20
copy h6 "(386) 754-3627"
click at [770, 520] on h6 "(407) 730-5077" at bounding box center [754, 530] width 103 height 20
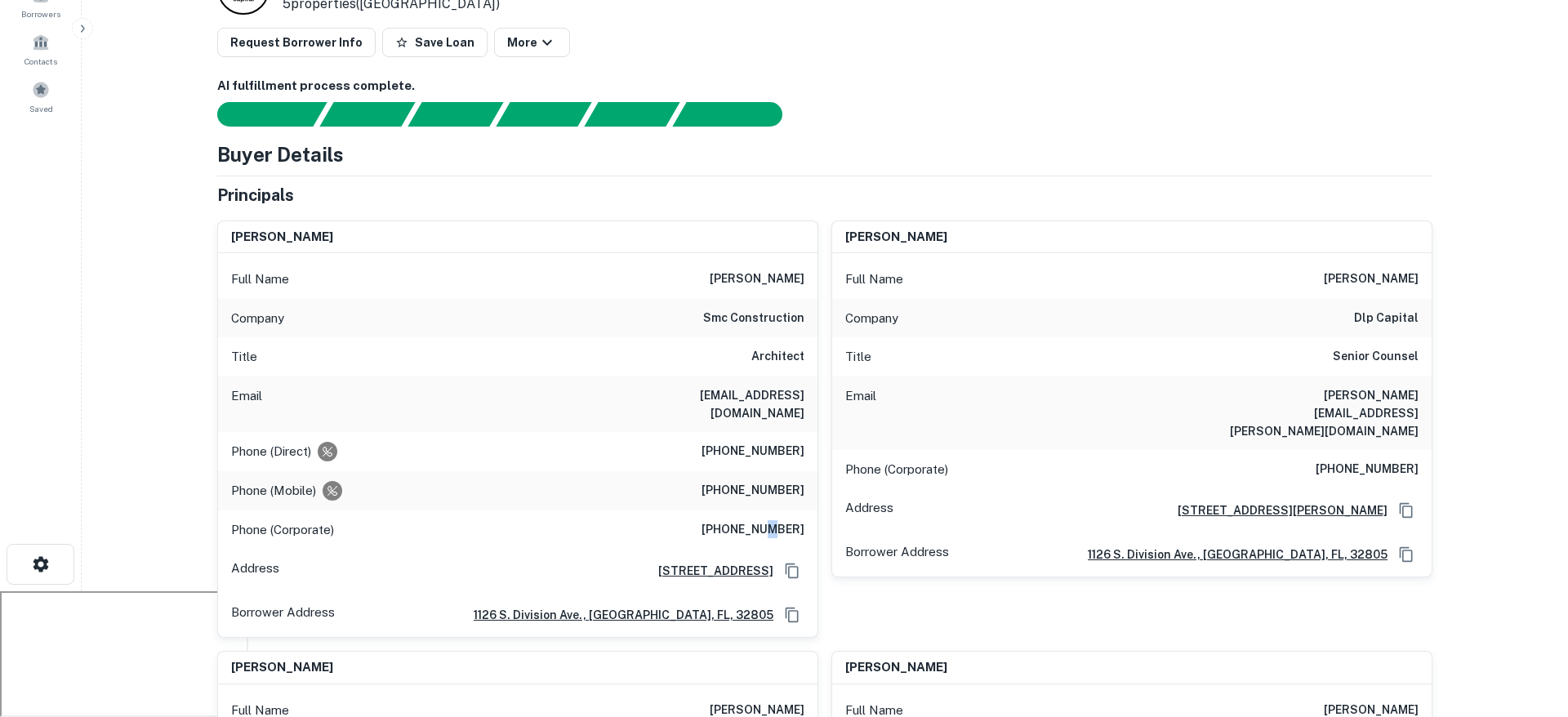
click at [770, 520] on h6 "(407) 730-5077" at bounding box center [754, 530] width 103 height 20
click at [765, 520] on h6 "(407) 730-5077" at bounding box center [754, 530] width 103 height 20
copy h6 "(407) 730-5077"
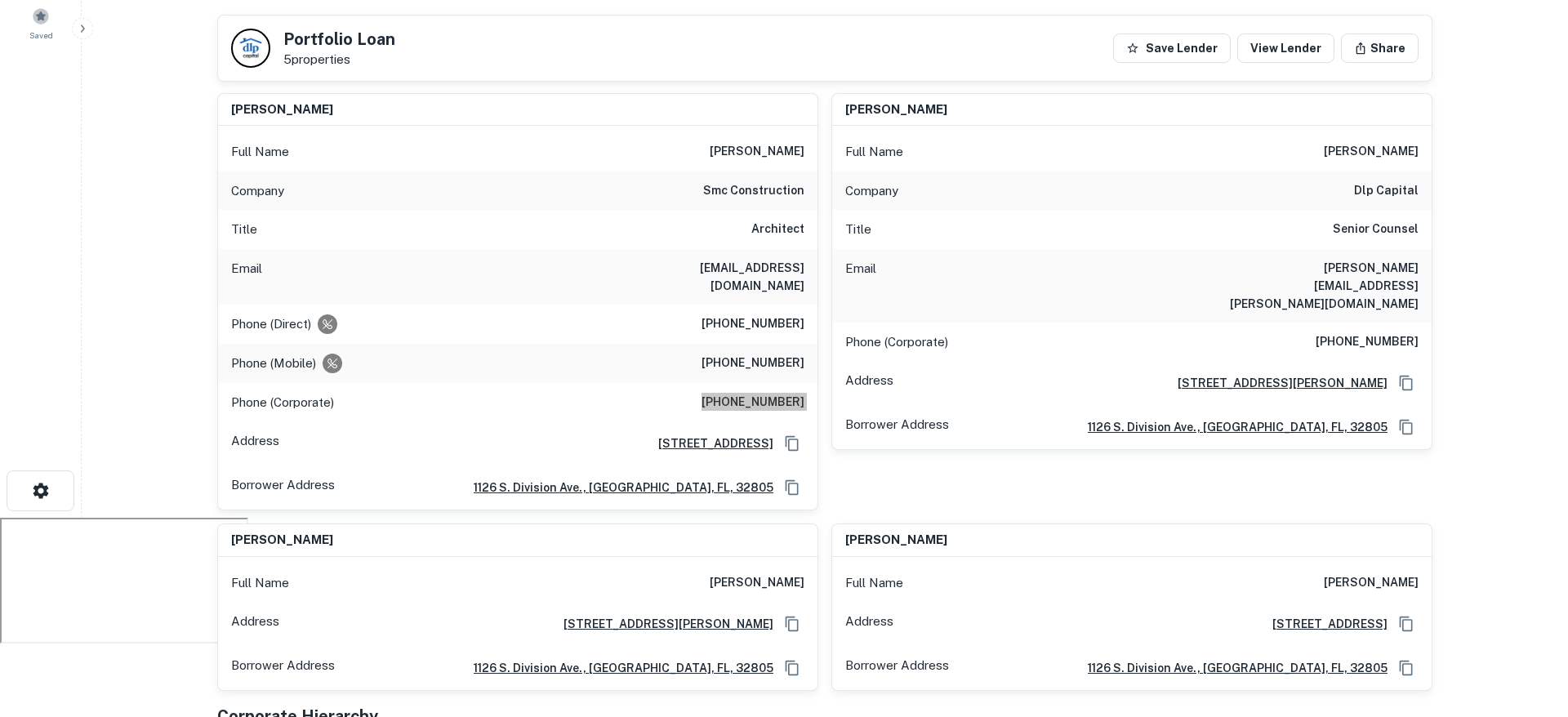
scroll to position [197, 0]
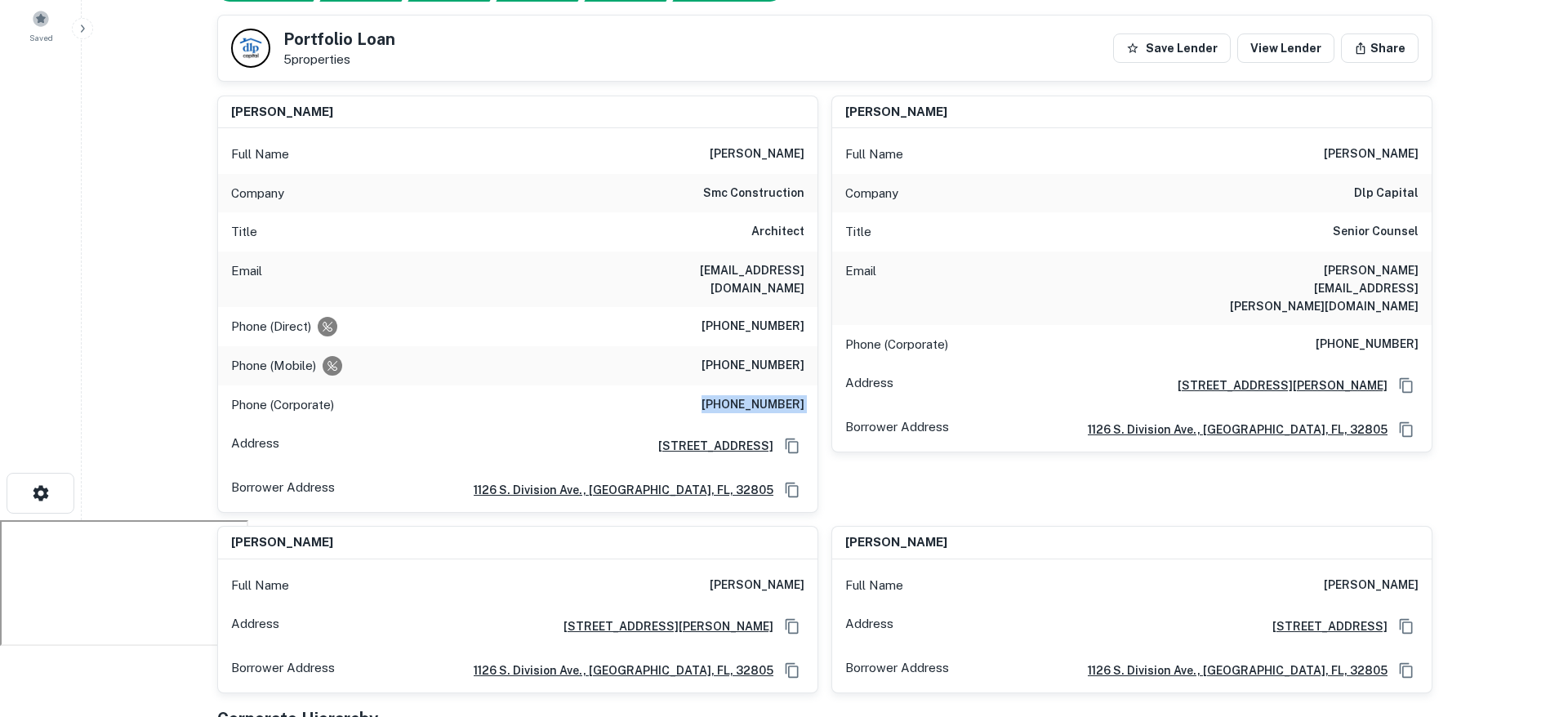
click at [1380, 335] on h6 "(800) 350-8061" at bounding box center [1367, 345] width 103 height 20
copy h6 "(800) 350-8061"
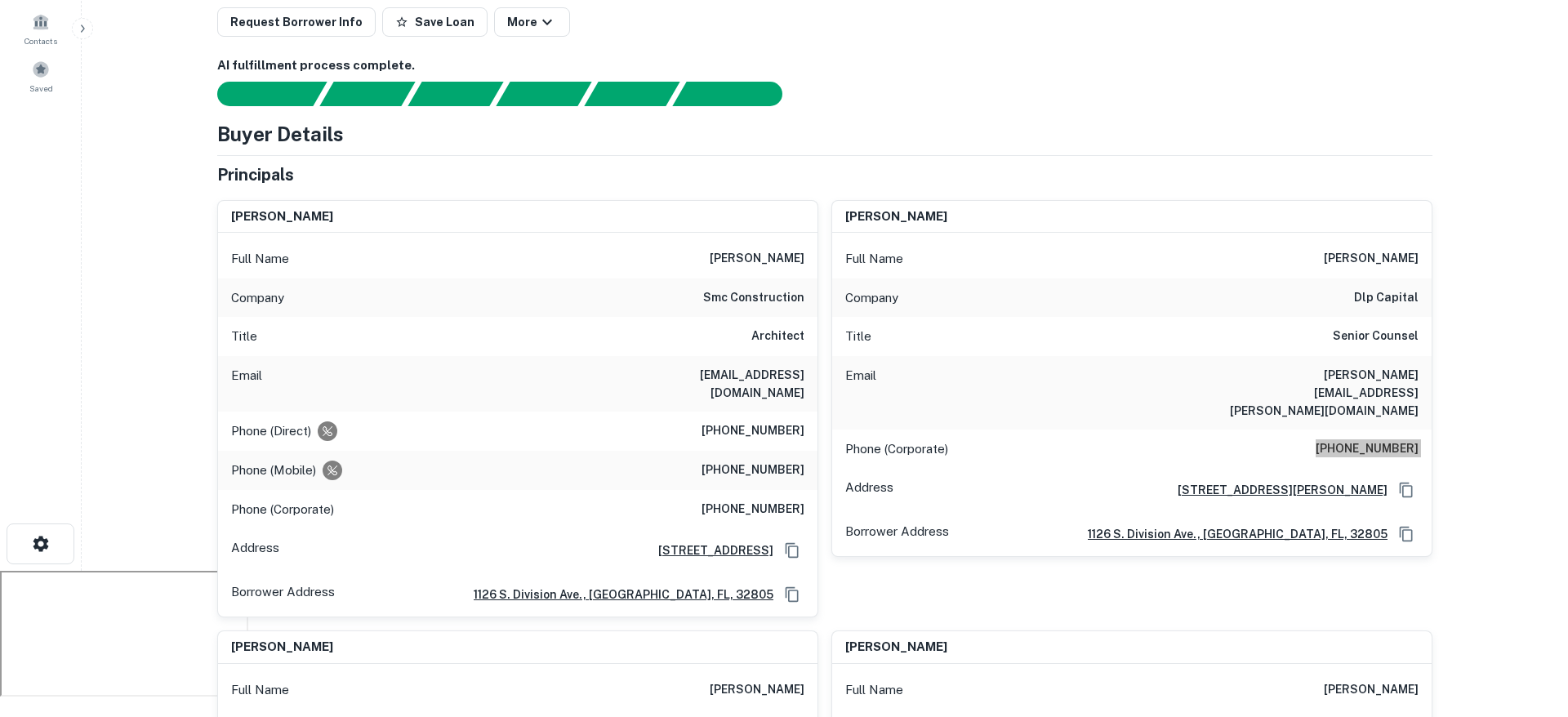
scroll to position [0, 0]
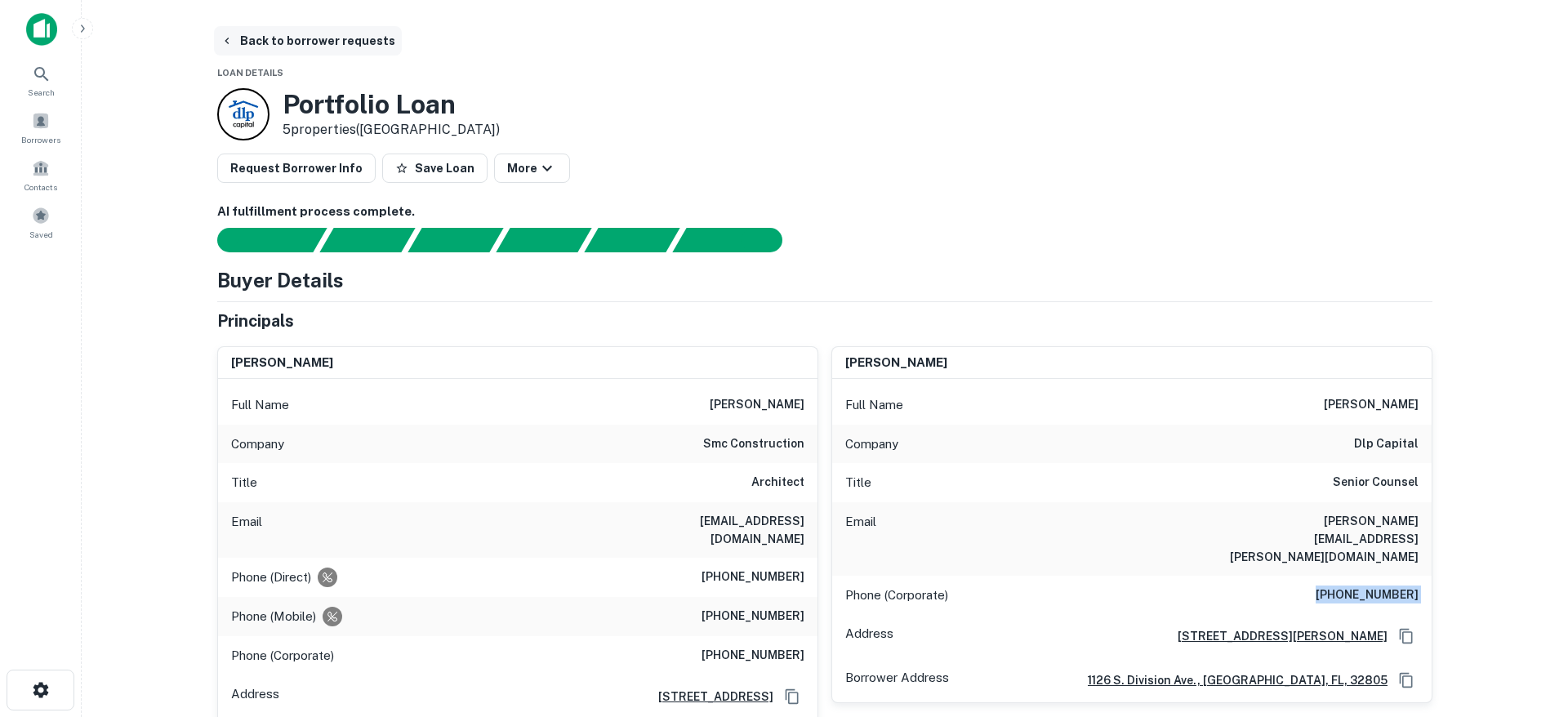
click at [346, 44] on button "Back to borrower requests" at bounding box center [307, 41] width 188 height 30
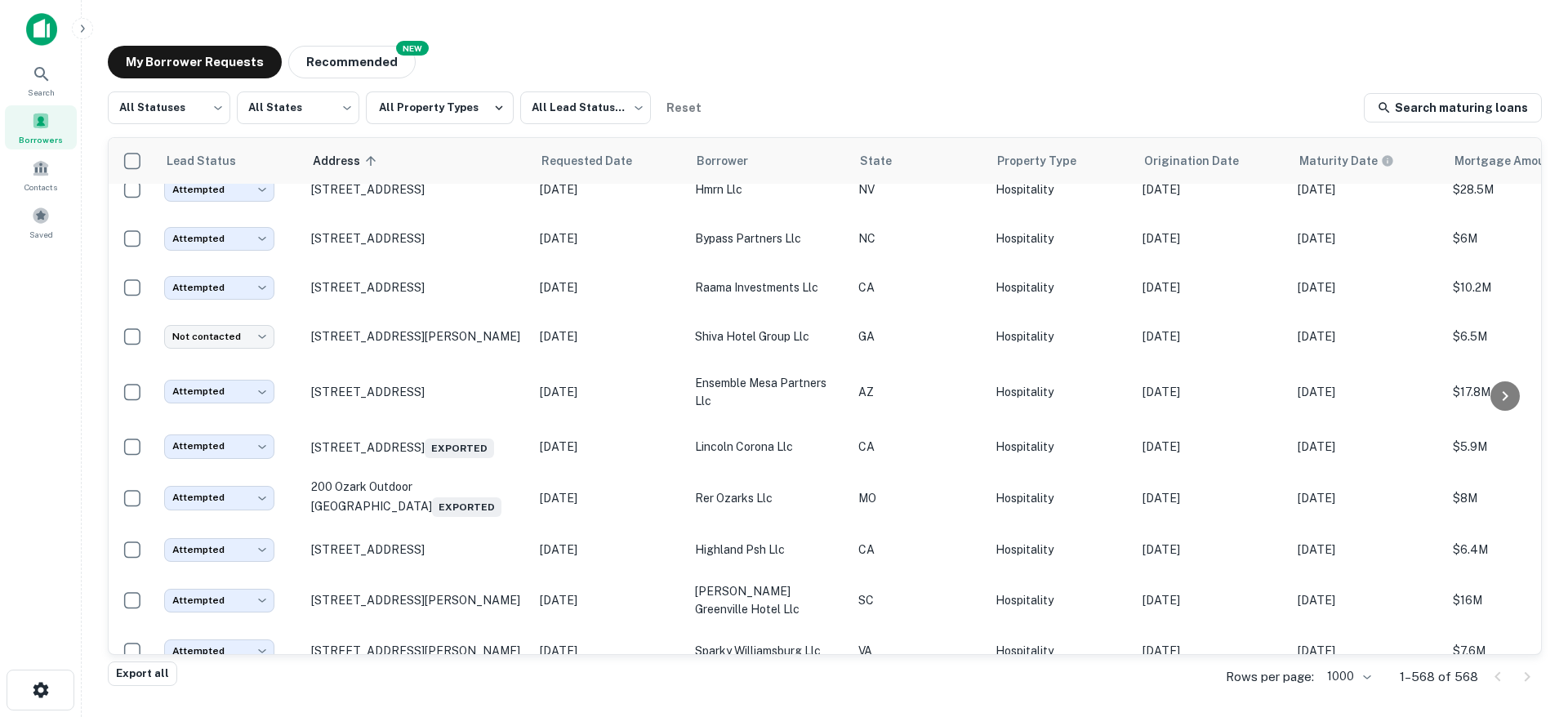
scroll to position [8679, 0]
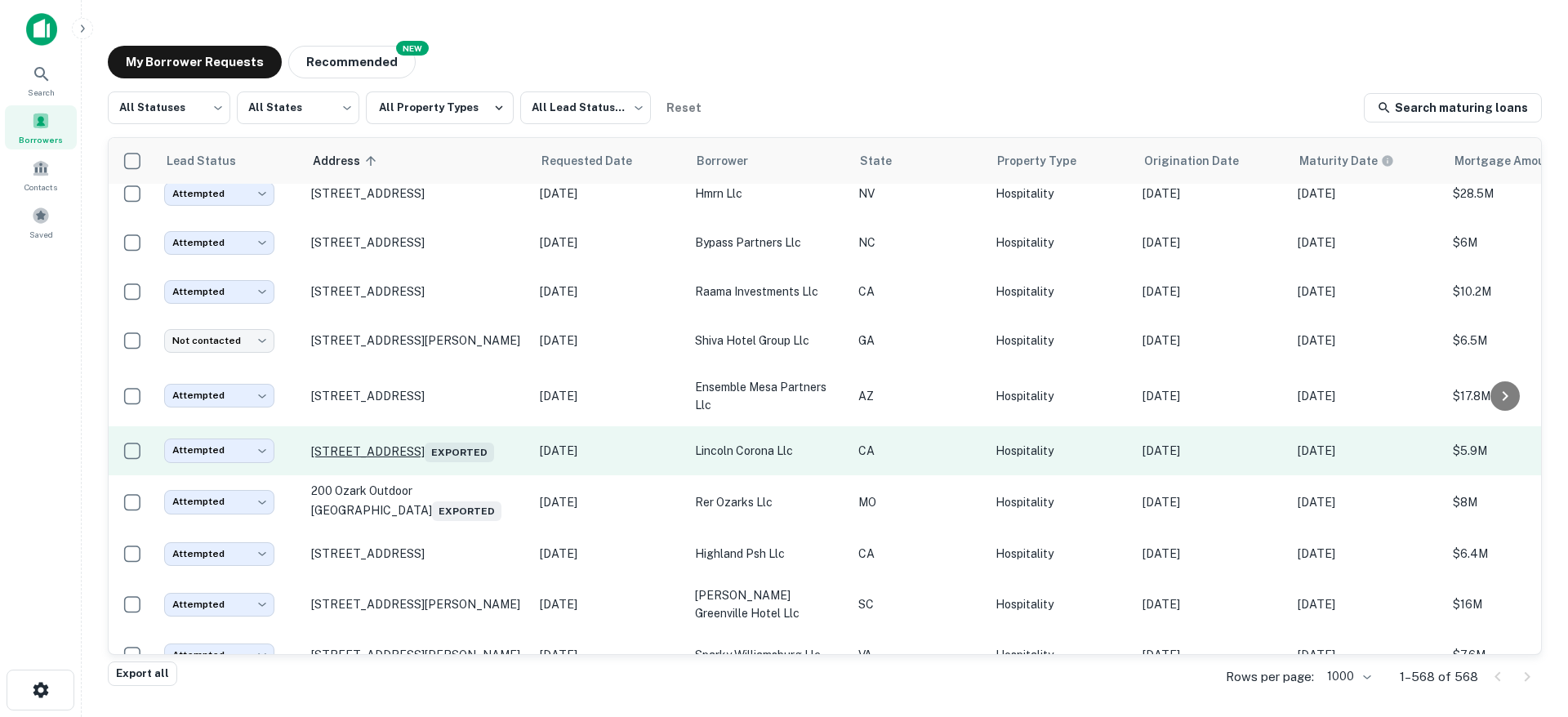
click at [441, 462] on p "200 N Lincoln Ave Corona, CA92882 Exported" at bounding box center [418, 450] width 213 height 23
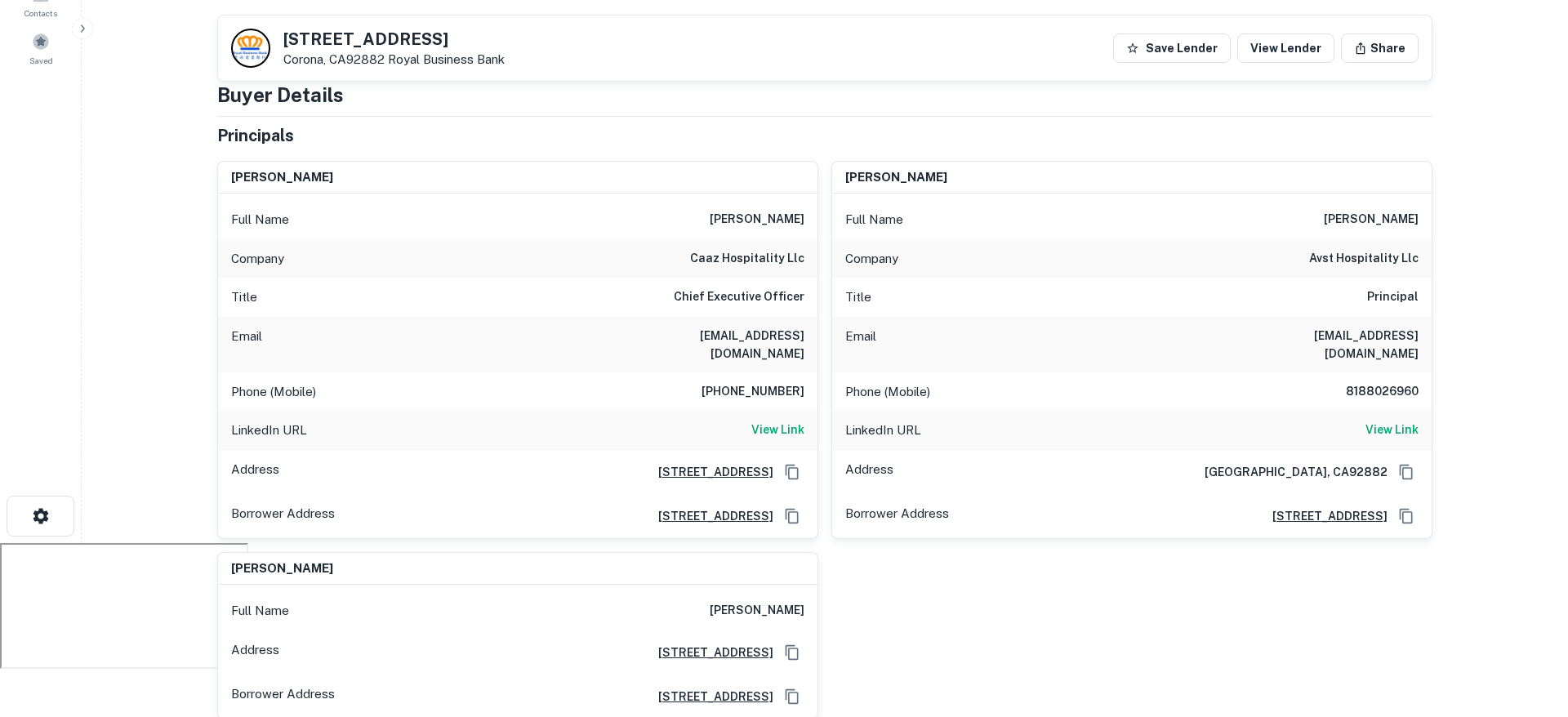
scroll to position [172, 0]
click at [1385, 384] on h6 "8188026960" at bounding box center [1369, 394] width 98 height 20
copy h6 "8188026960"
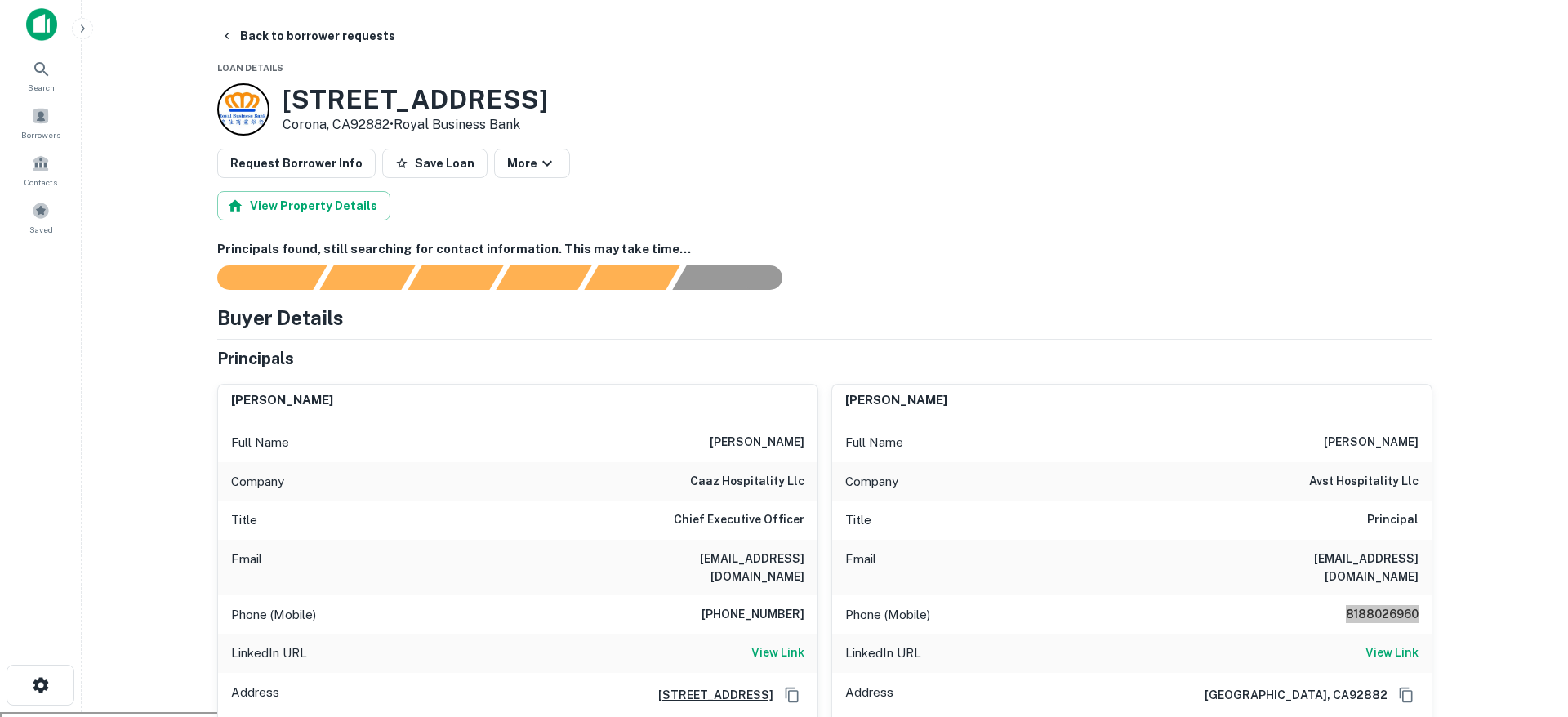
scroll to position [0, 0]
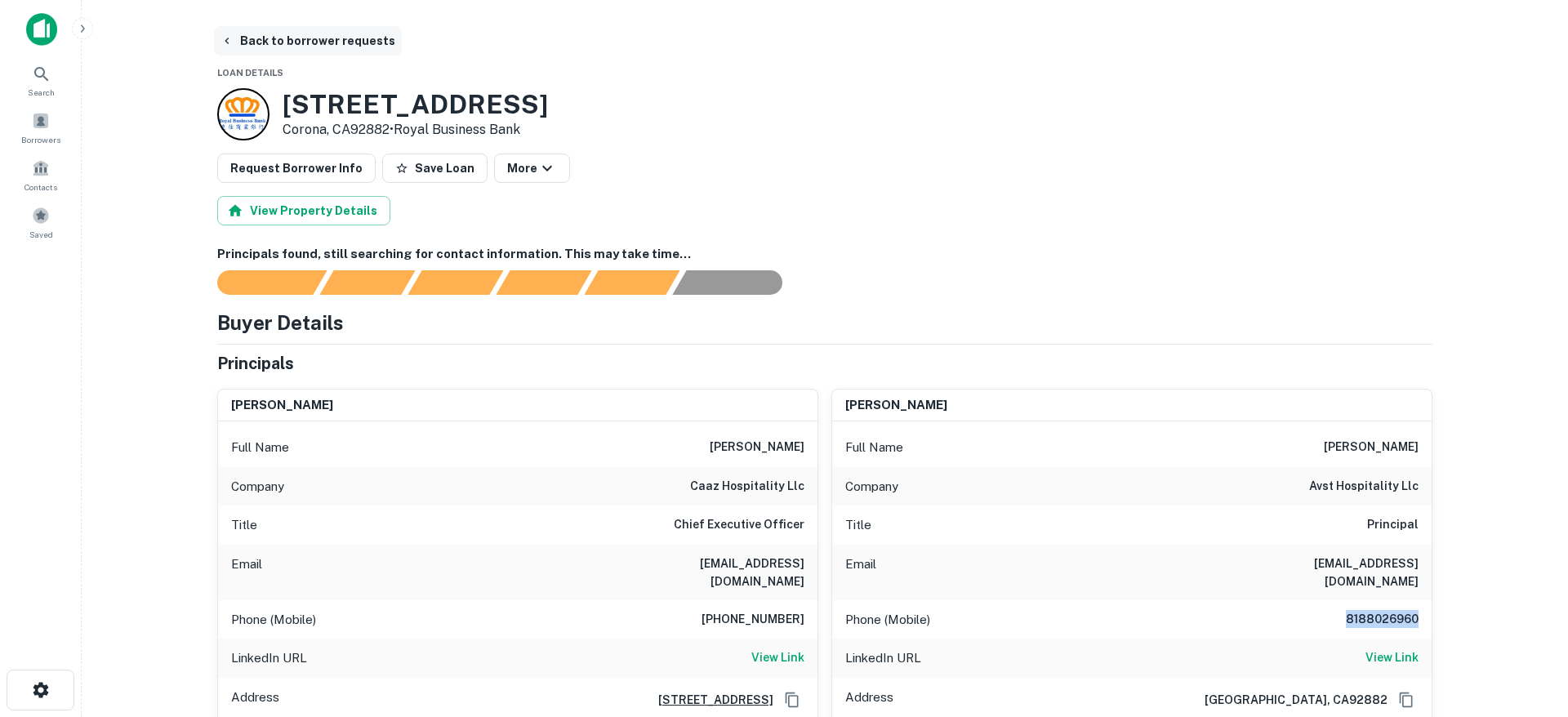
click at [258, 42] on button "Back to borrower requests" at bounding box center [307, 41] width 188 height 30
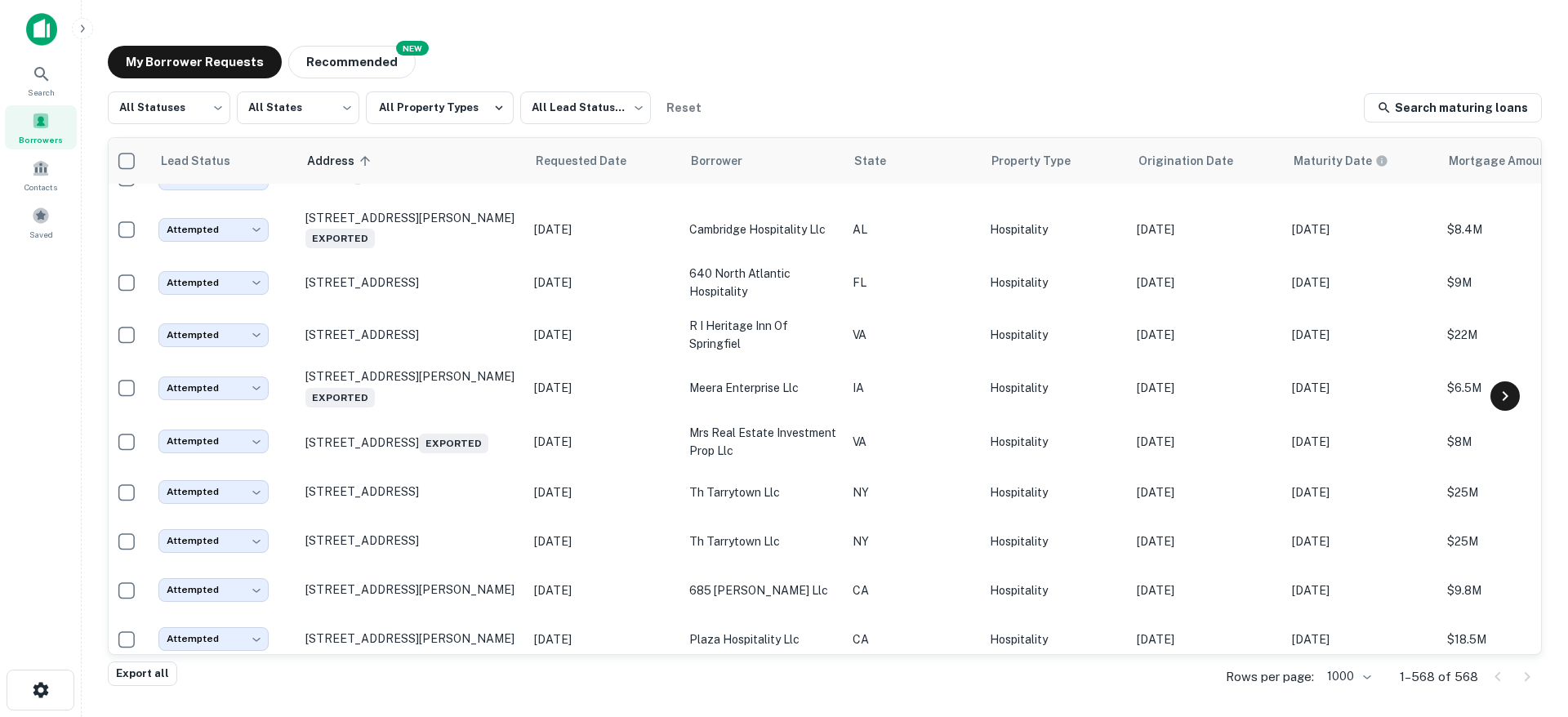
scroll to position [23640, 6]
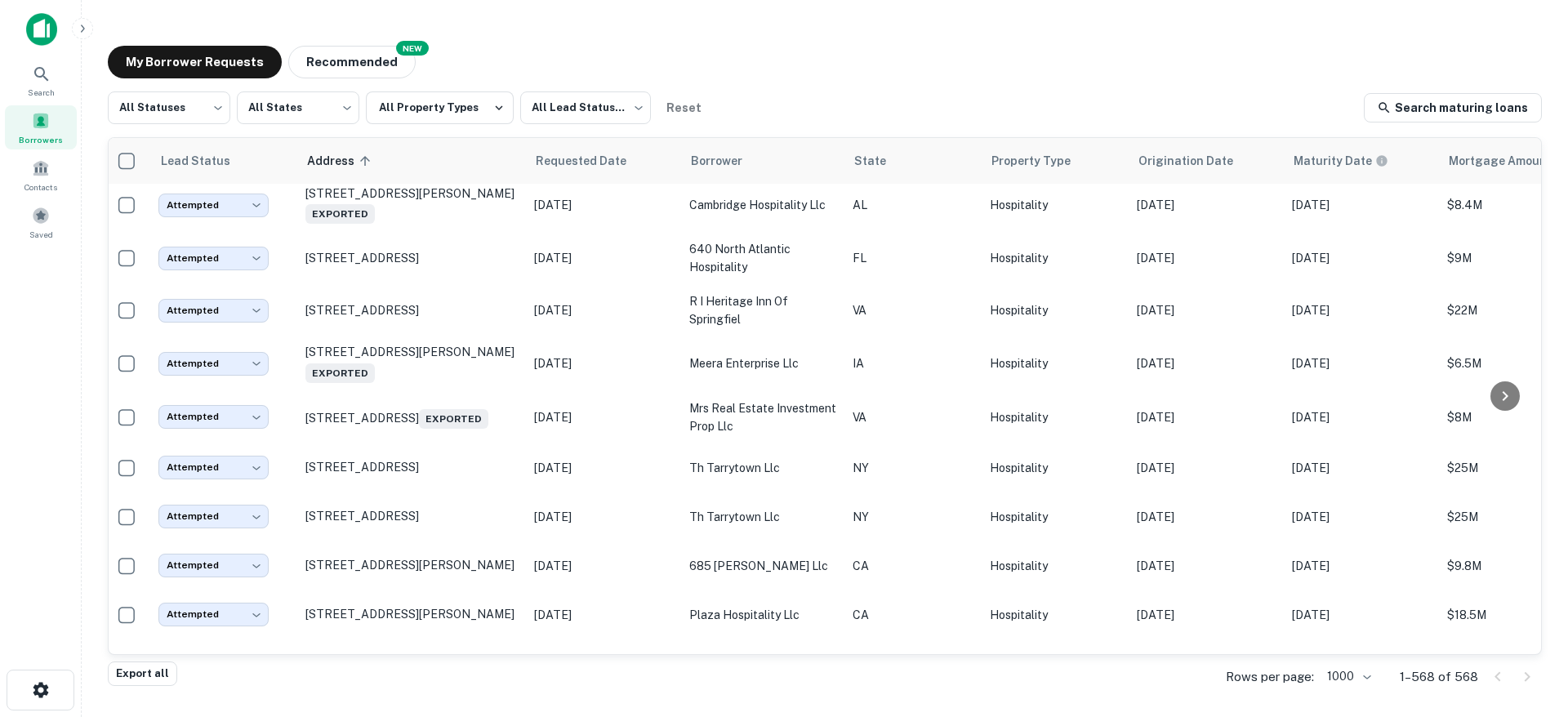
click at [1124, 74] on div "My Borrower Requests NEW Recommended" at bounding box center [824, 62] width 1435 height 33
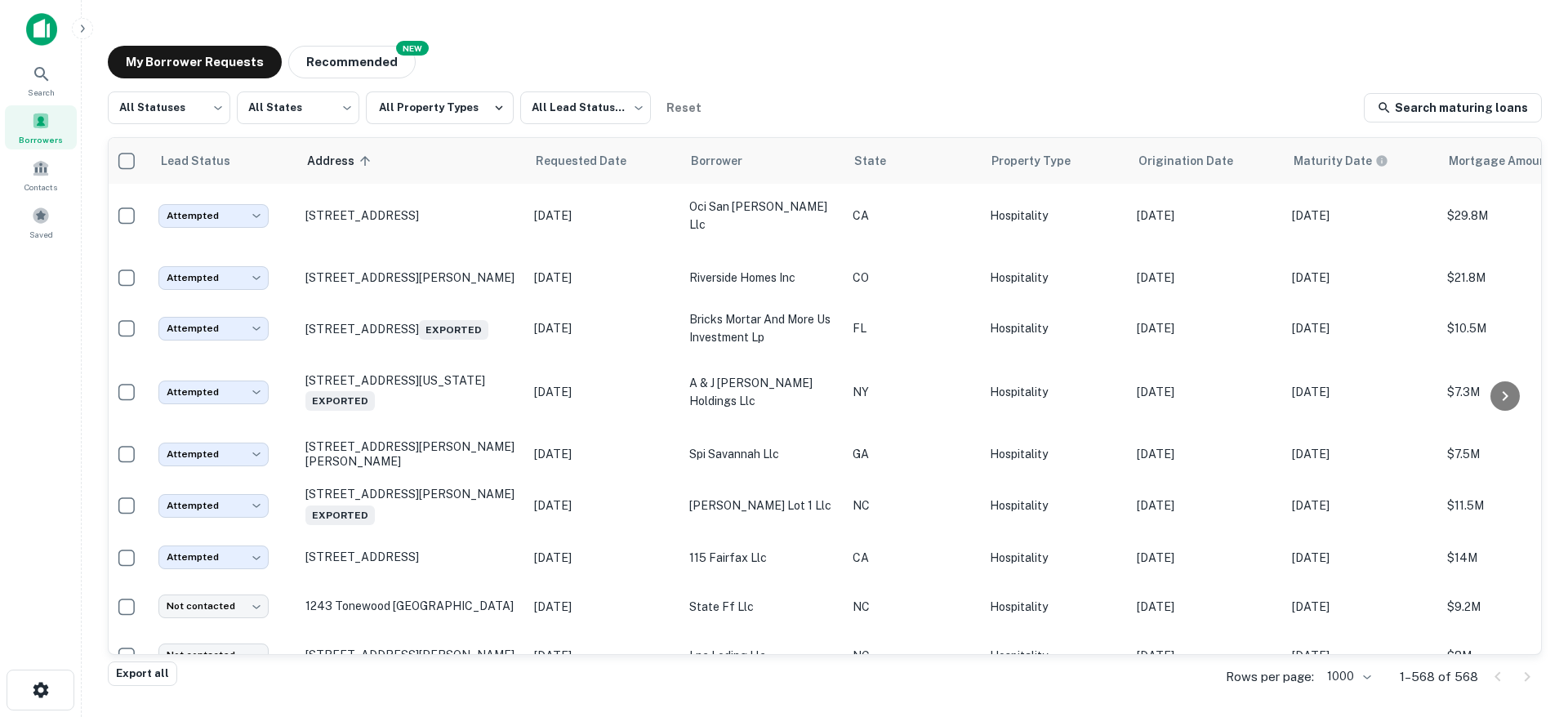
scroll to position [27301, 6]
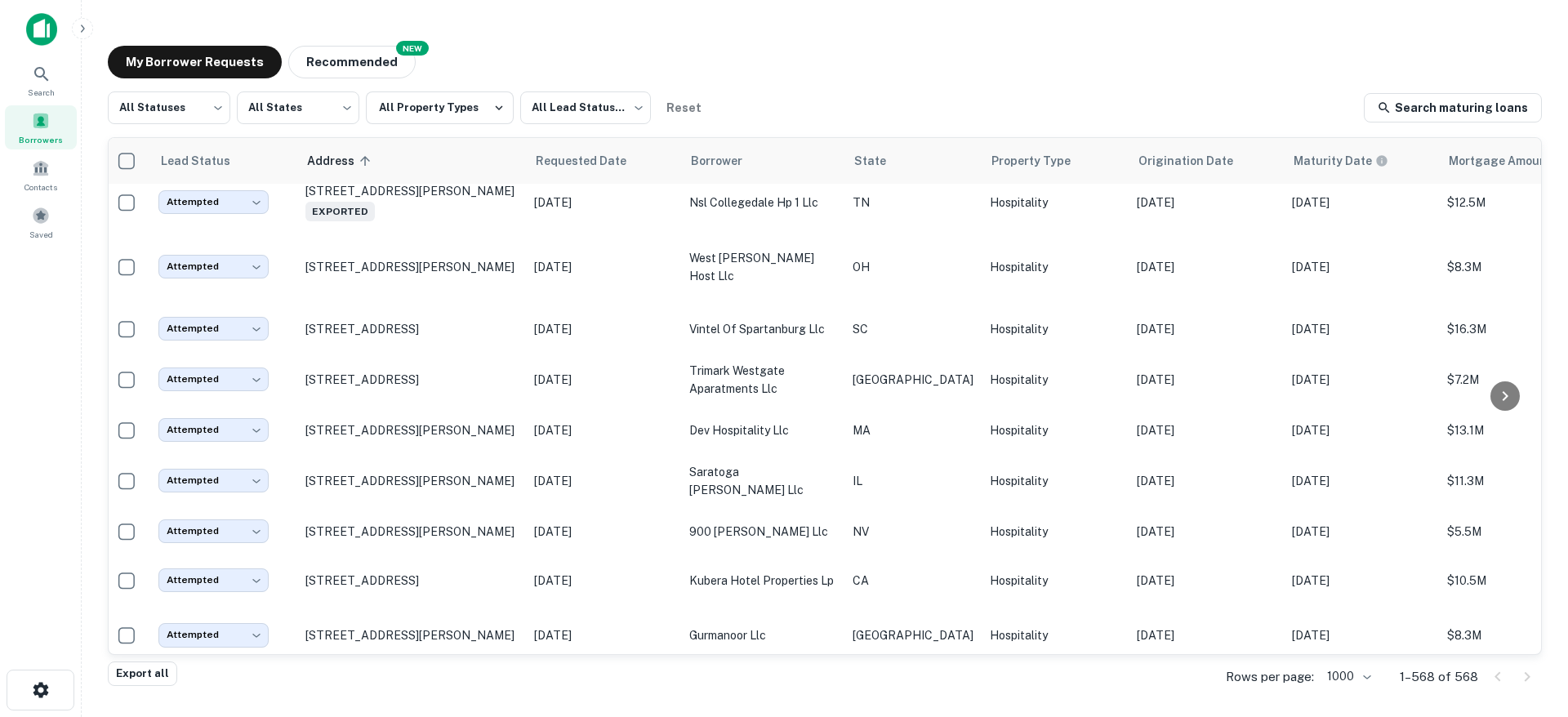
click at [891, 76] on div "My Borrower Requests NEW Recommended" at bounding box center [824, 62] width 1435 height 33
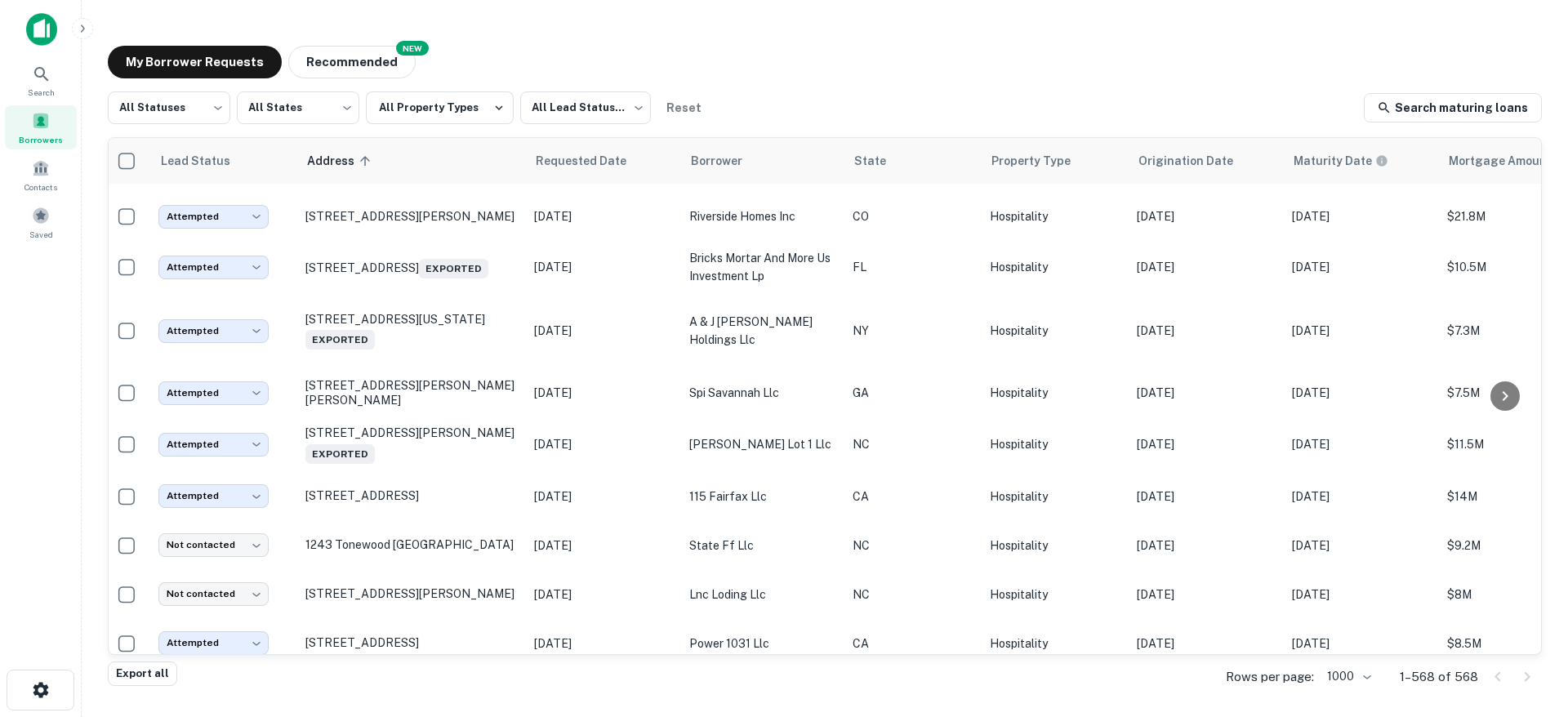
scroll to position [3115, 6]
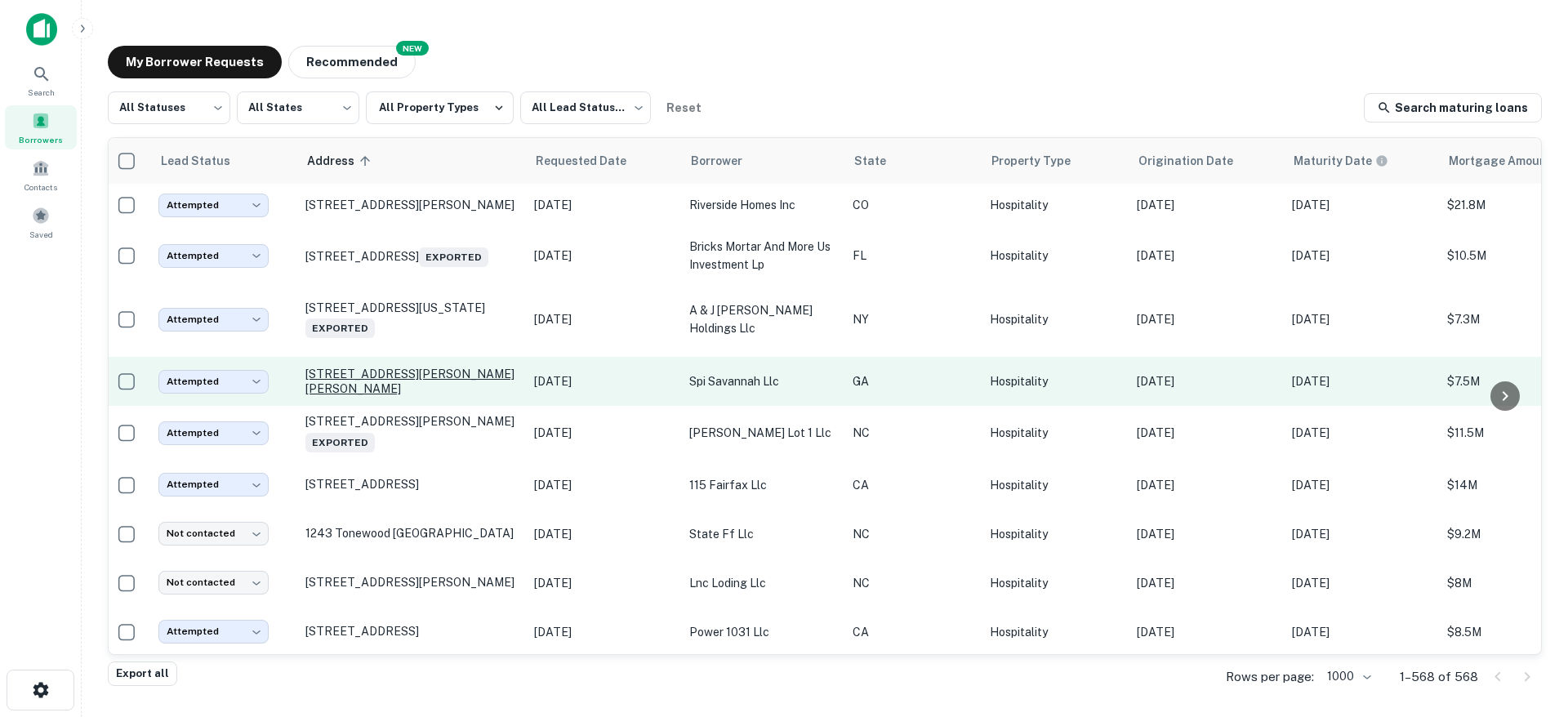
click at [413, 374] on p "[STREET_ADDRESS][PERSON_NAME][PERSON_NAME]" at bounding box center [412, 382] width 213 height 30
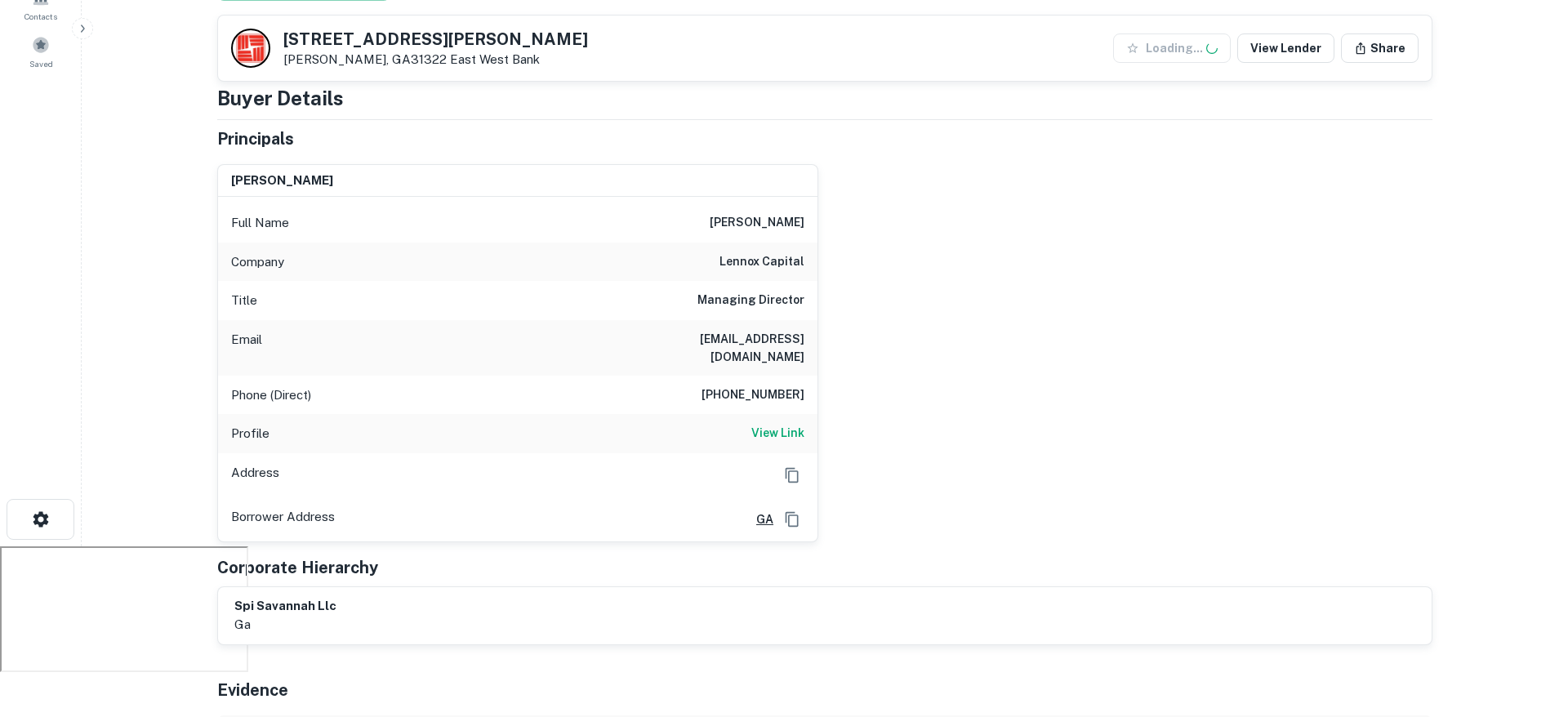
scroll to position [190, 0]
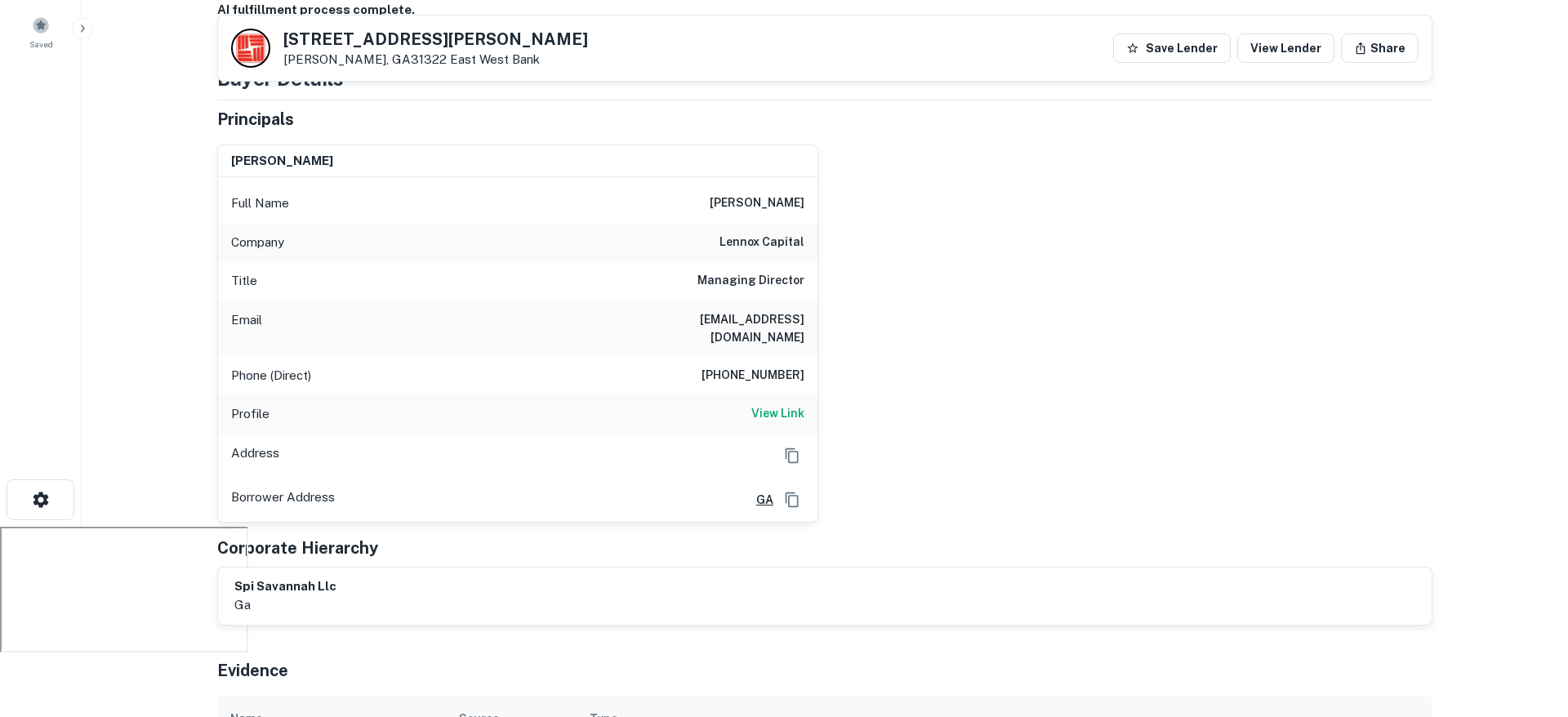
click at [746, 366] on h6 "(214) 373-7776" at bounding box center [754, 376] width 103 height 20
copy h6 "(214) 373-7776"
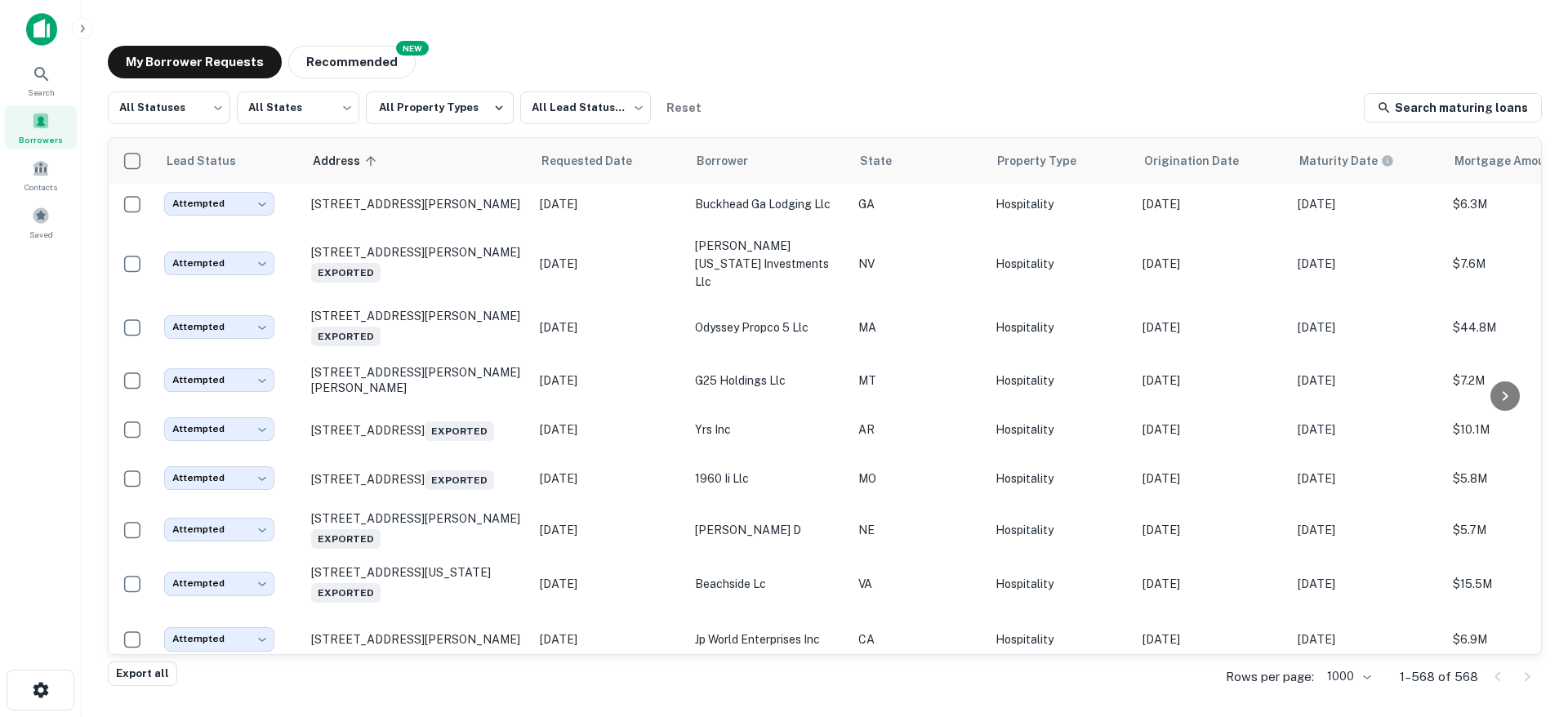
scroll to position [12074, 0]
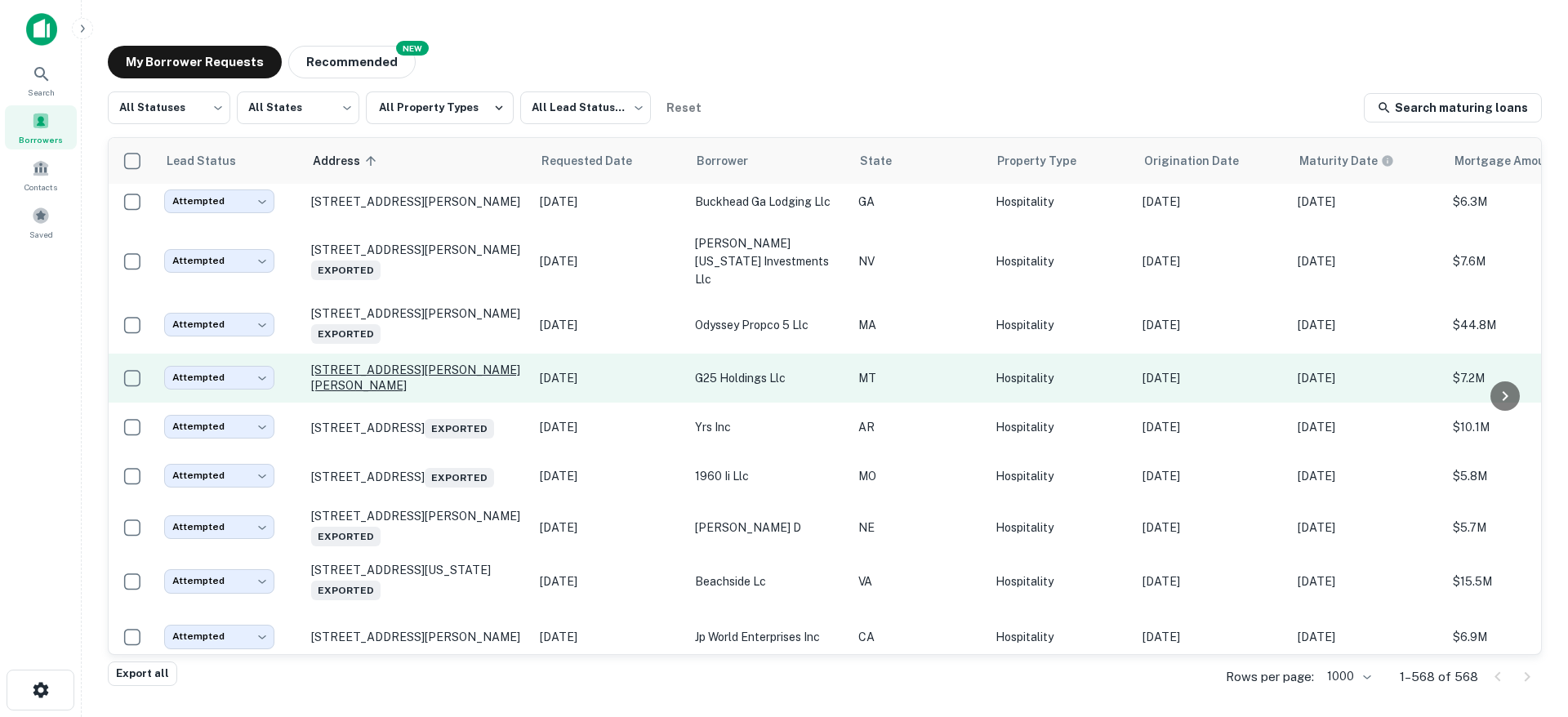
click at [439, 392] on p "[STREET_ADDRESS][PERSON_NAME][PERSON_NAME]" at bounding box center [418, 378] width 213 height 30
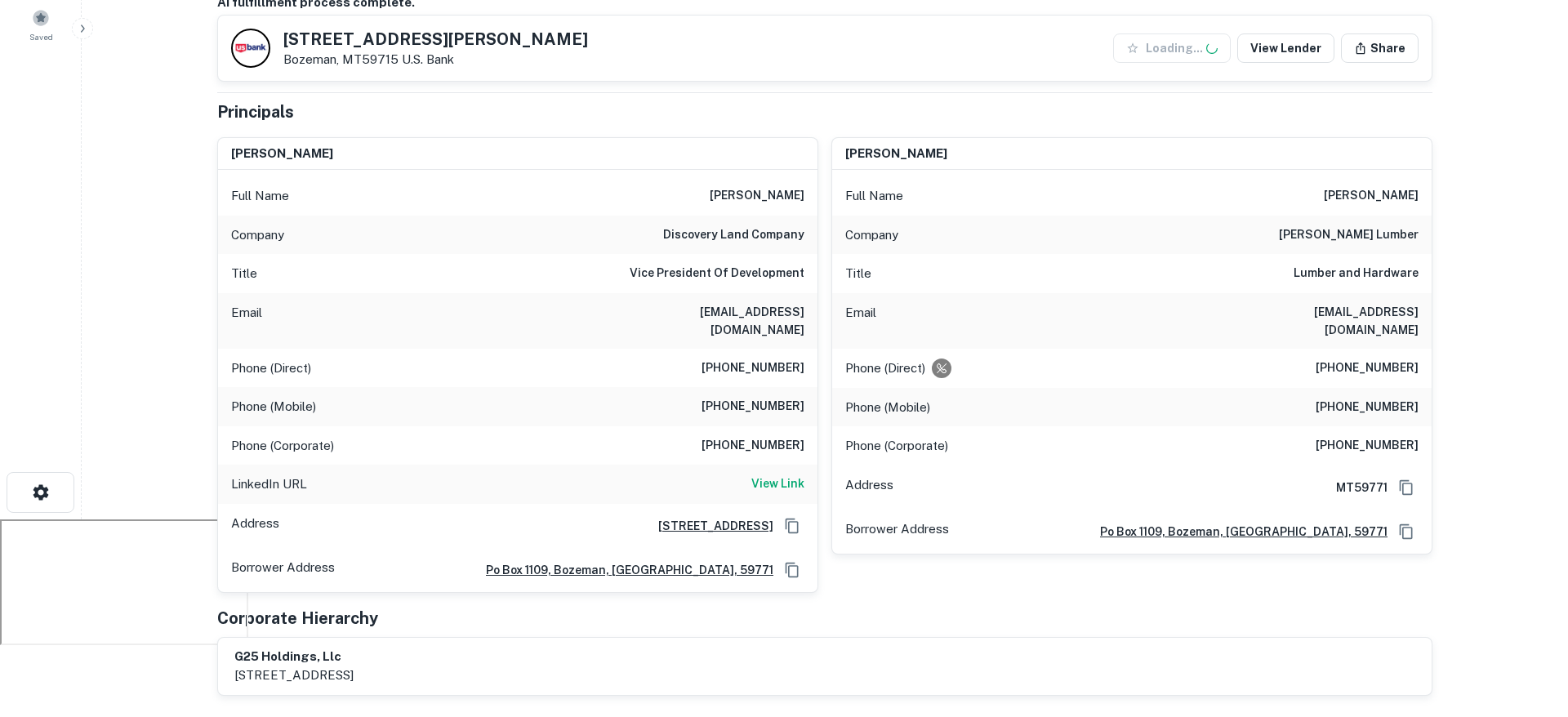
scroll to position [202, 0]
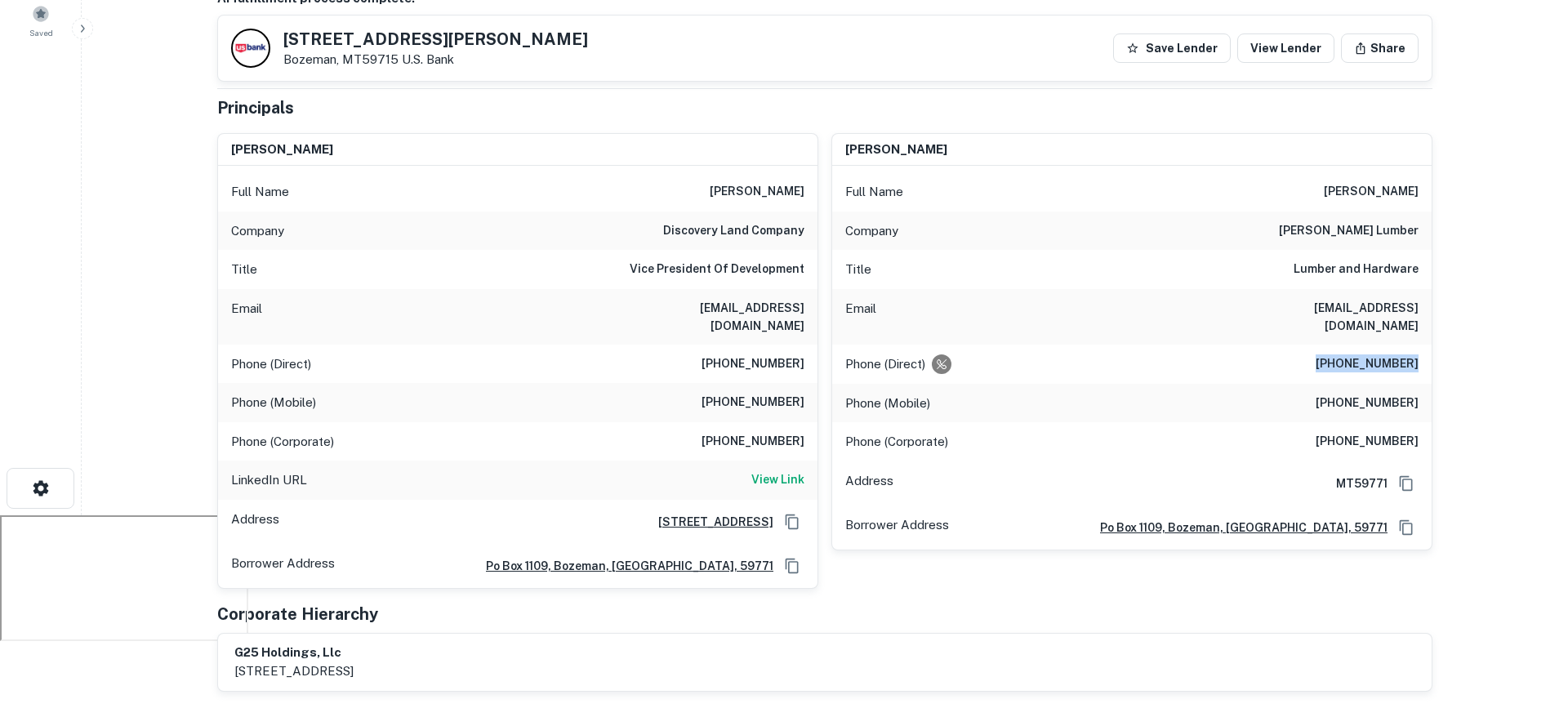
drag, startPoint x: 1323, startPoint y: 350, endPoint x: 1417, endPoint y: 349, distance: 94.0
click at [1417, 355] on h6 "(406) 587-9366" at bounding box center [1367, 365] width 103 height 20
copy h6 "(406) 587-9366"
drag, startPoint x: 1333, startPoint y: 385, endPoint x: 1422, endPoint y: 382, distance: 89.1
click at [1422, 384] on div "Phone (Mobile) (406) 220-1314" at bounding box center [1132, 403] width 600 height 39
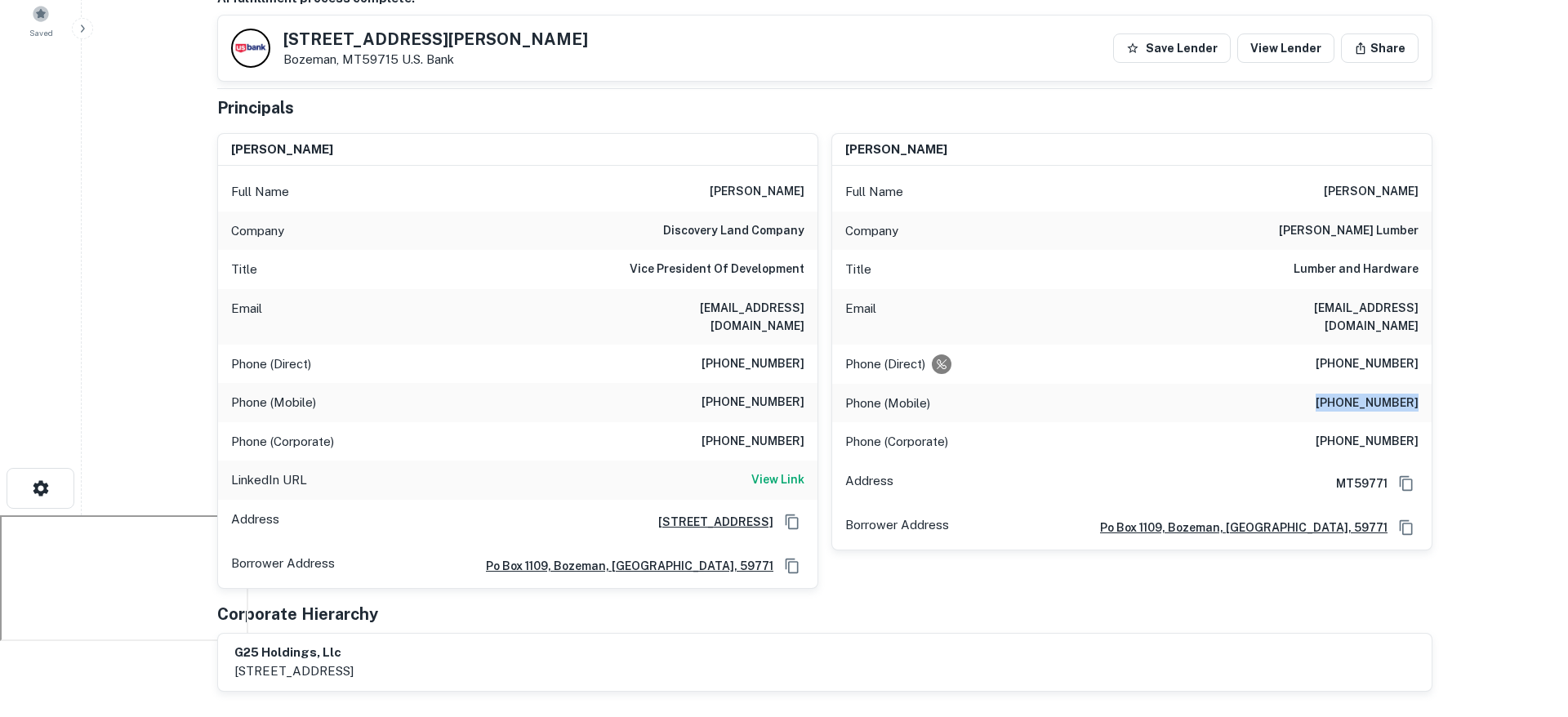
copy h6 "(406) 220-1314"
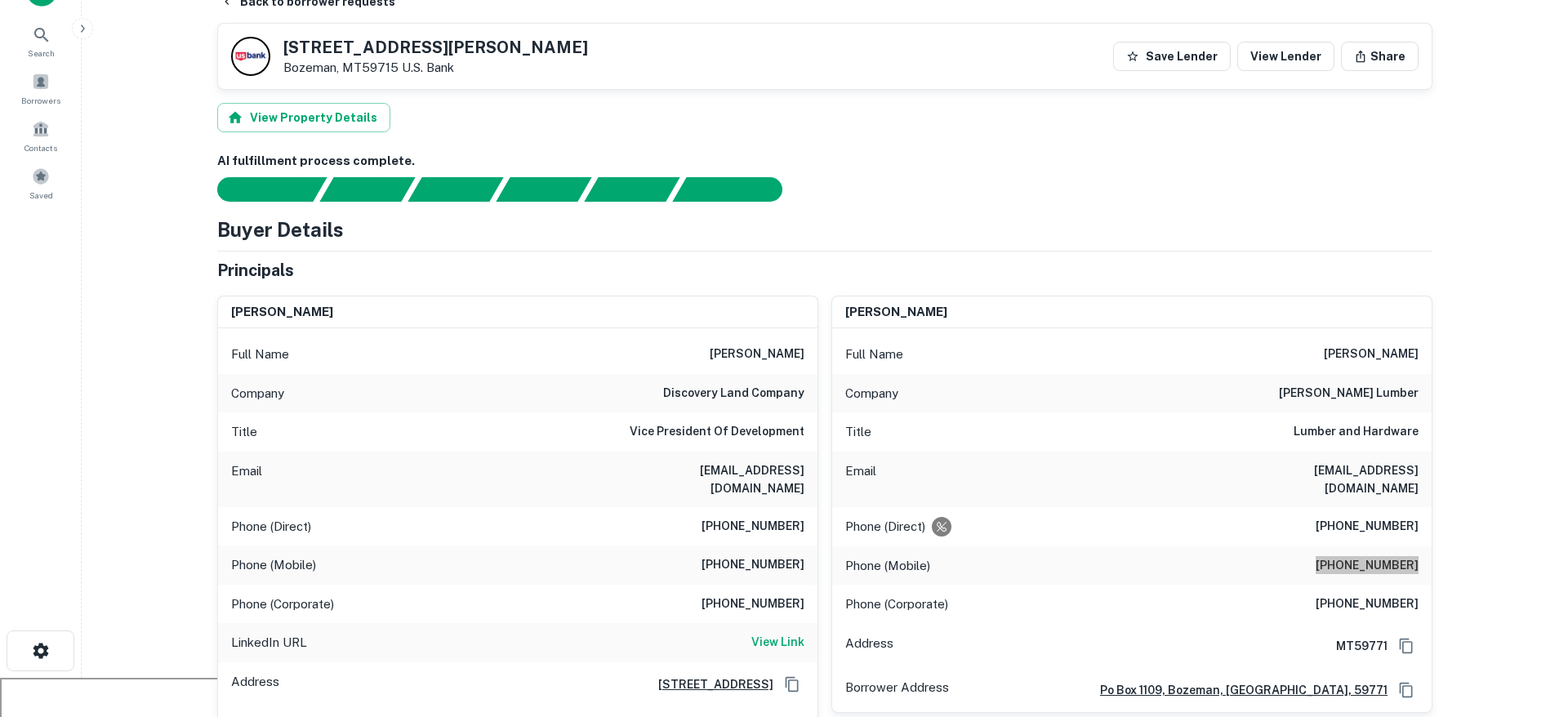
scroll to position [0, 0]
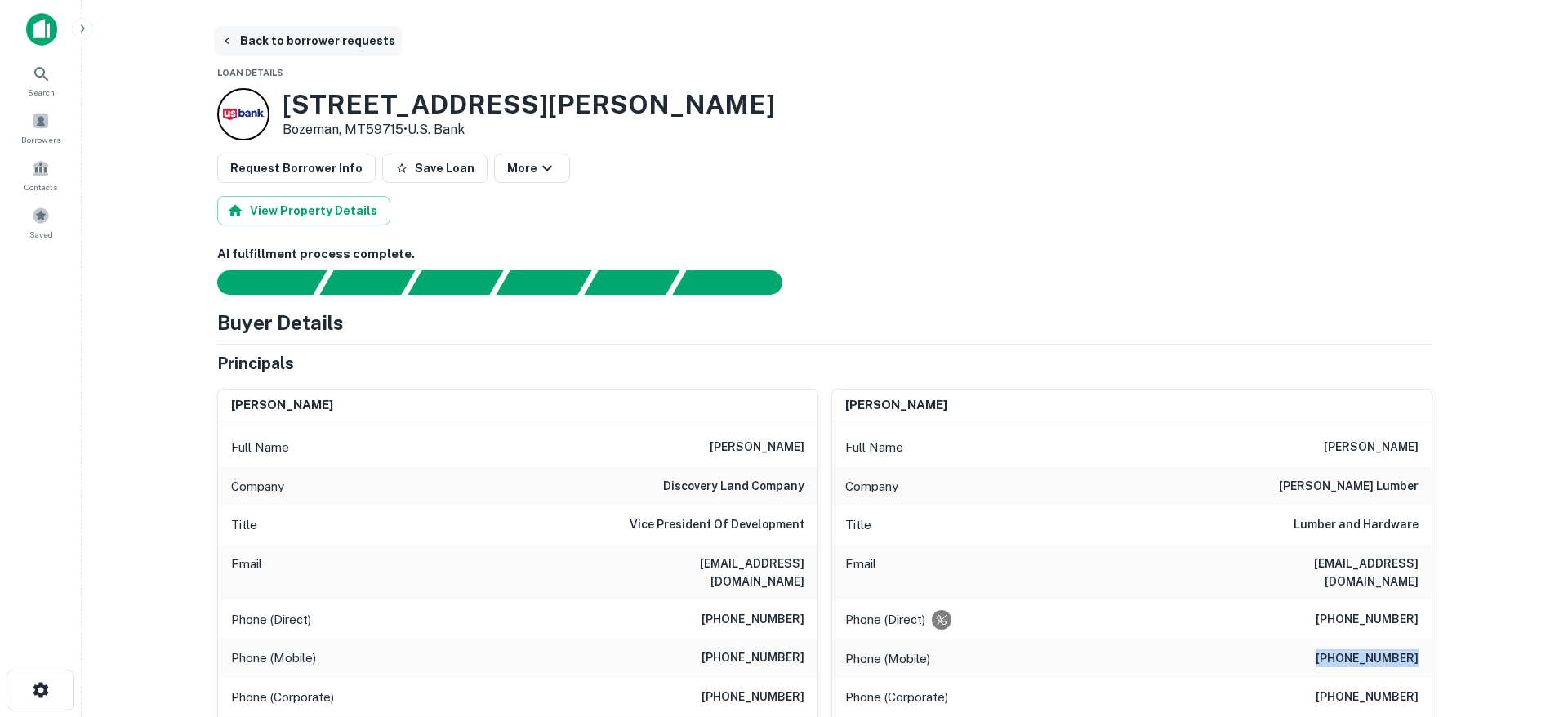
click at [323, 39] on button "Back to borrower requests" at bounding box center [307, 41] width 188 height 30
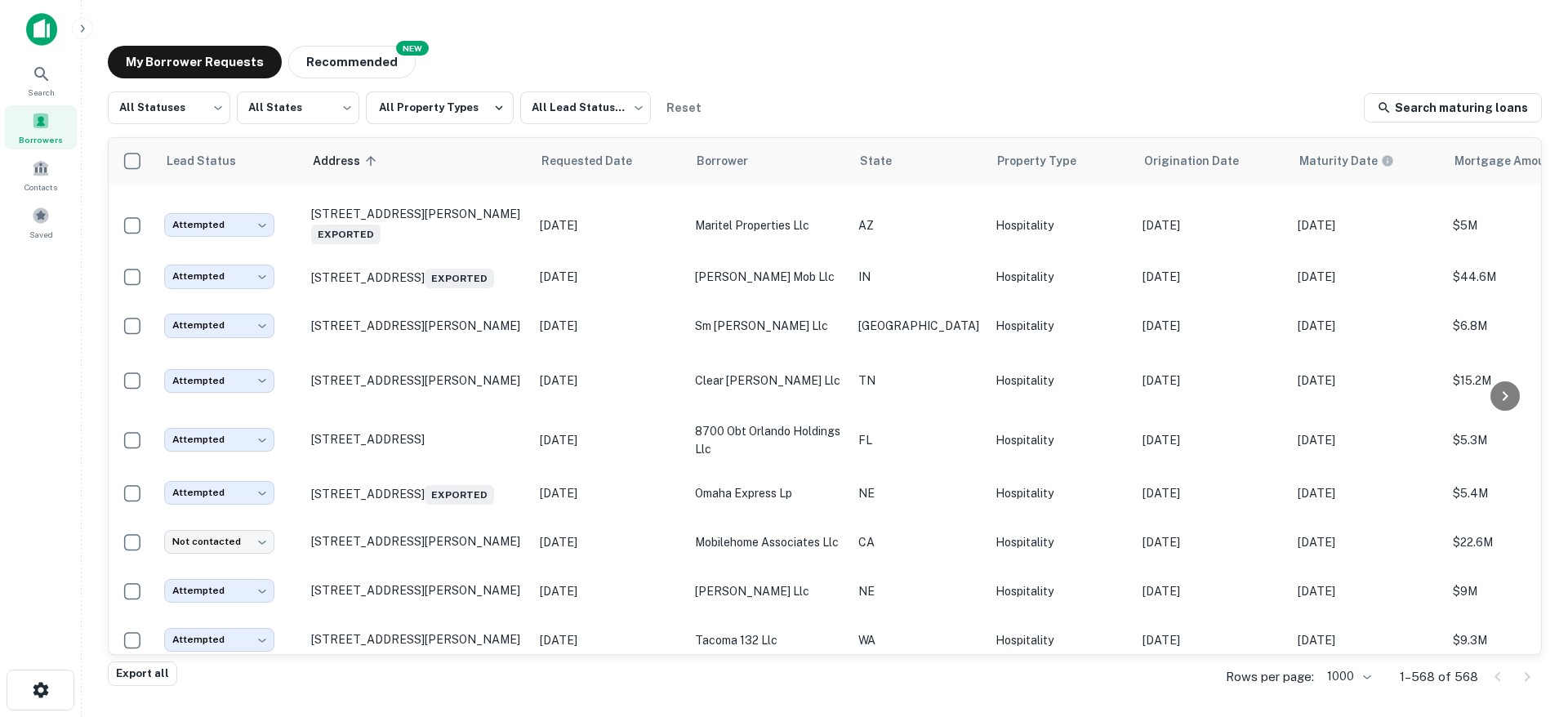
scroll to position [26728, 0]
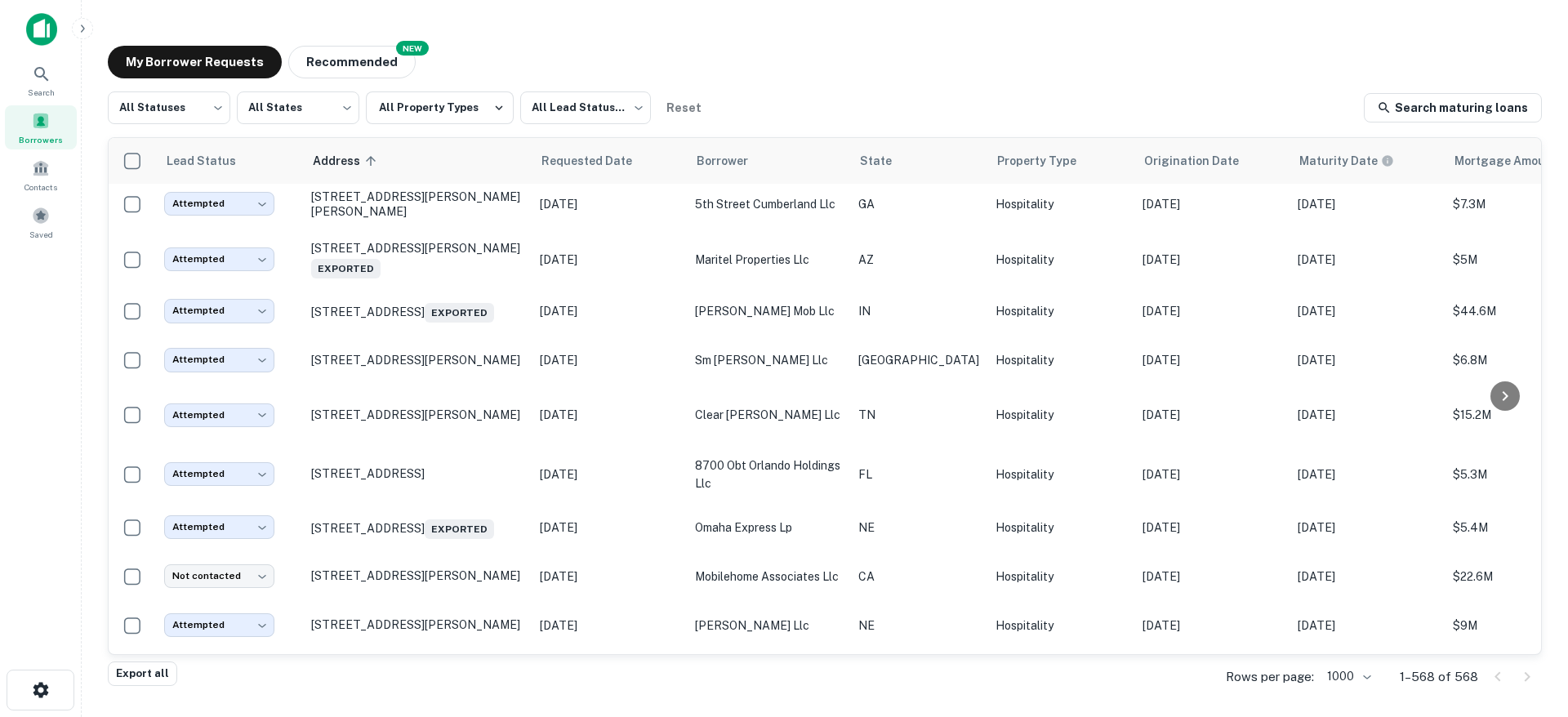
click at [427, 53] on p "[STREET_ADDRESS]" at bounding box center [418, 45] width 213 height 15
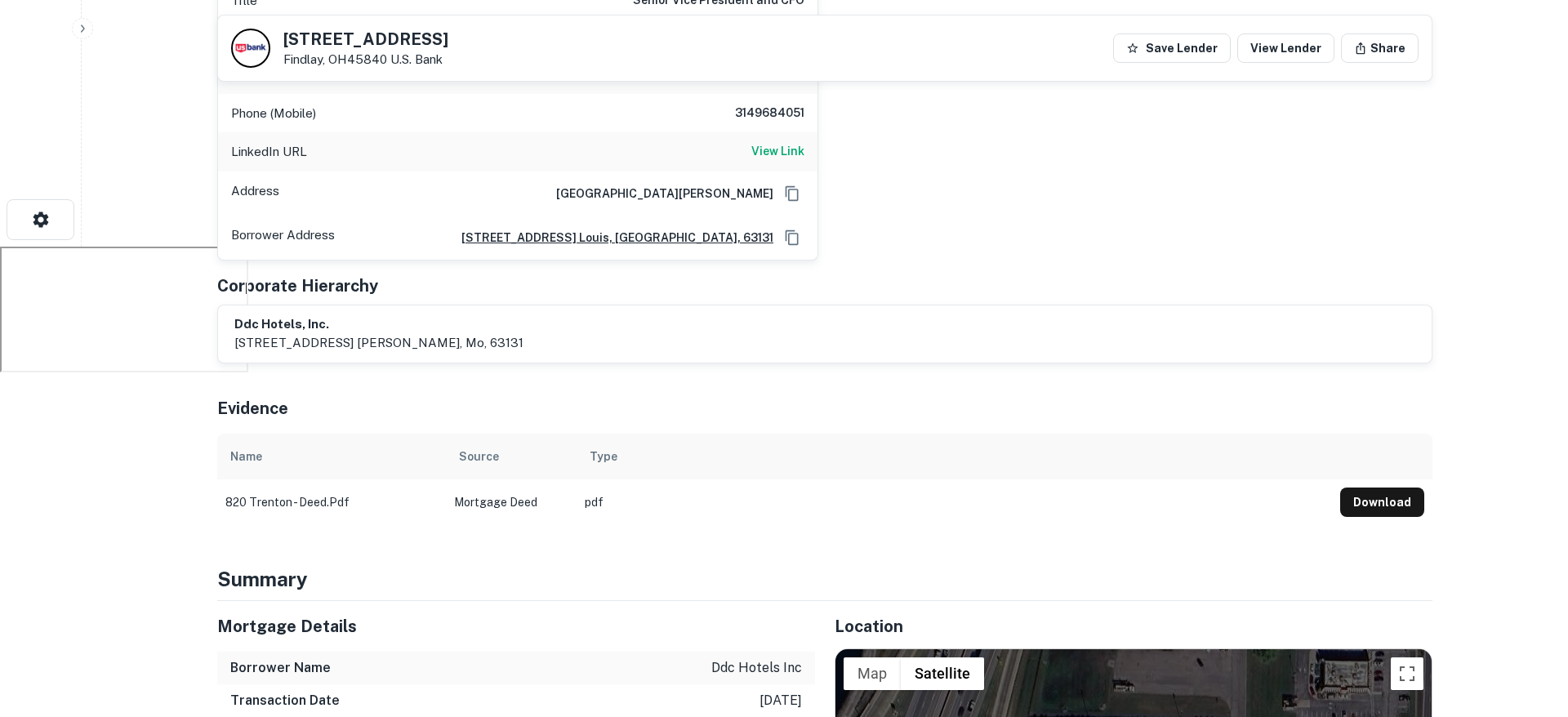
scroll to position [267, 0]
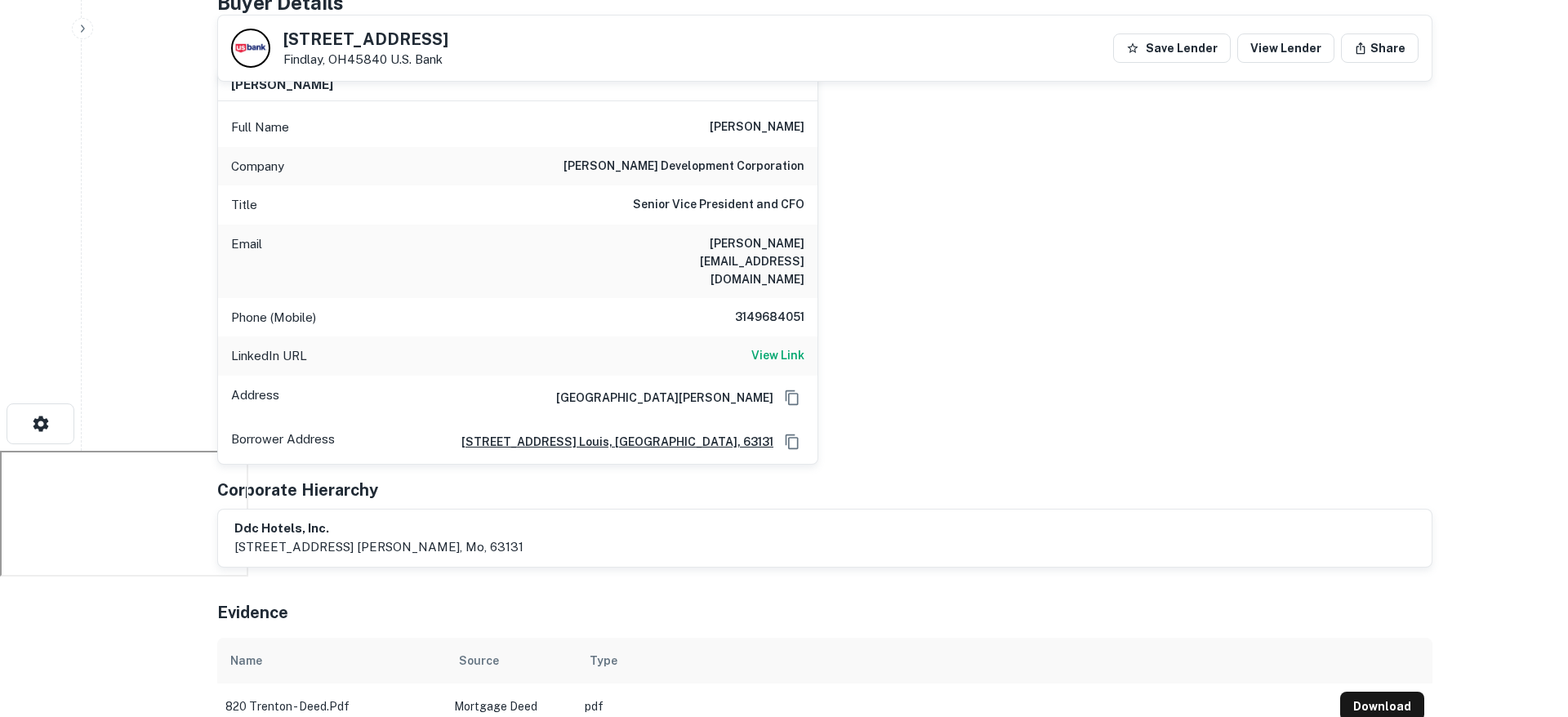
click at [783, 308] on h6 "3149684051" at bounding box center [756, 318] width 98 height 20
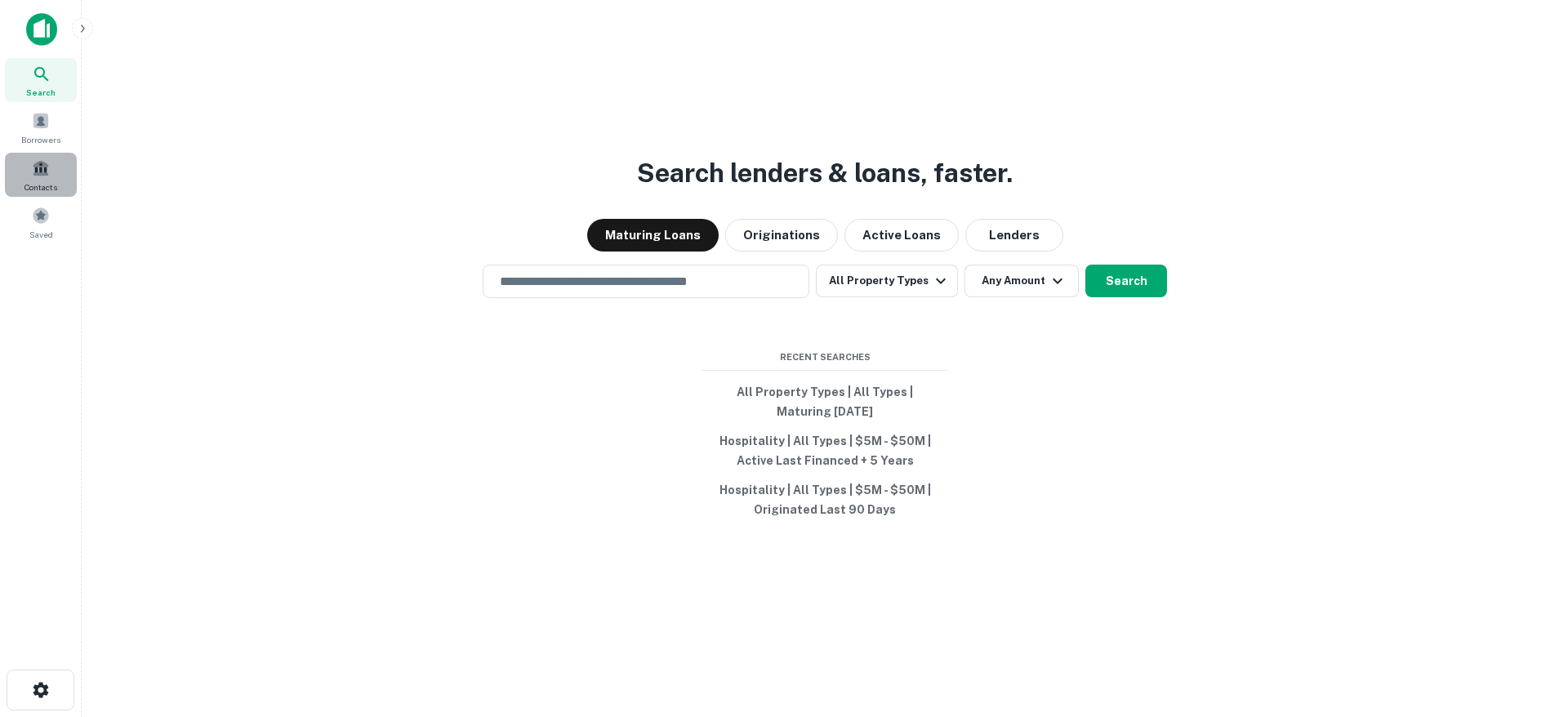
click at [35, 176] on span at bounding box center [41, 168] width 18 height 18
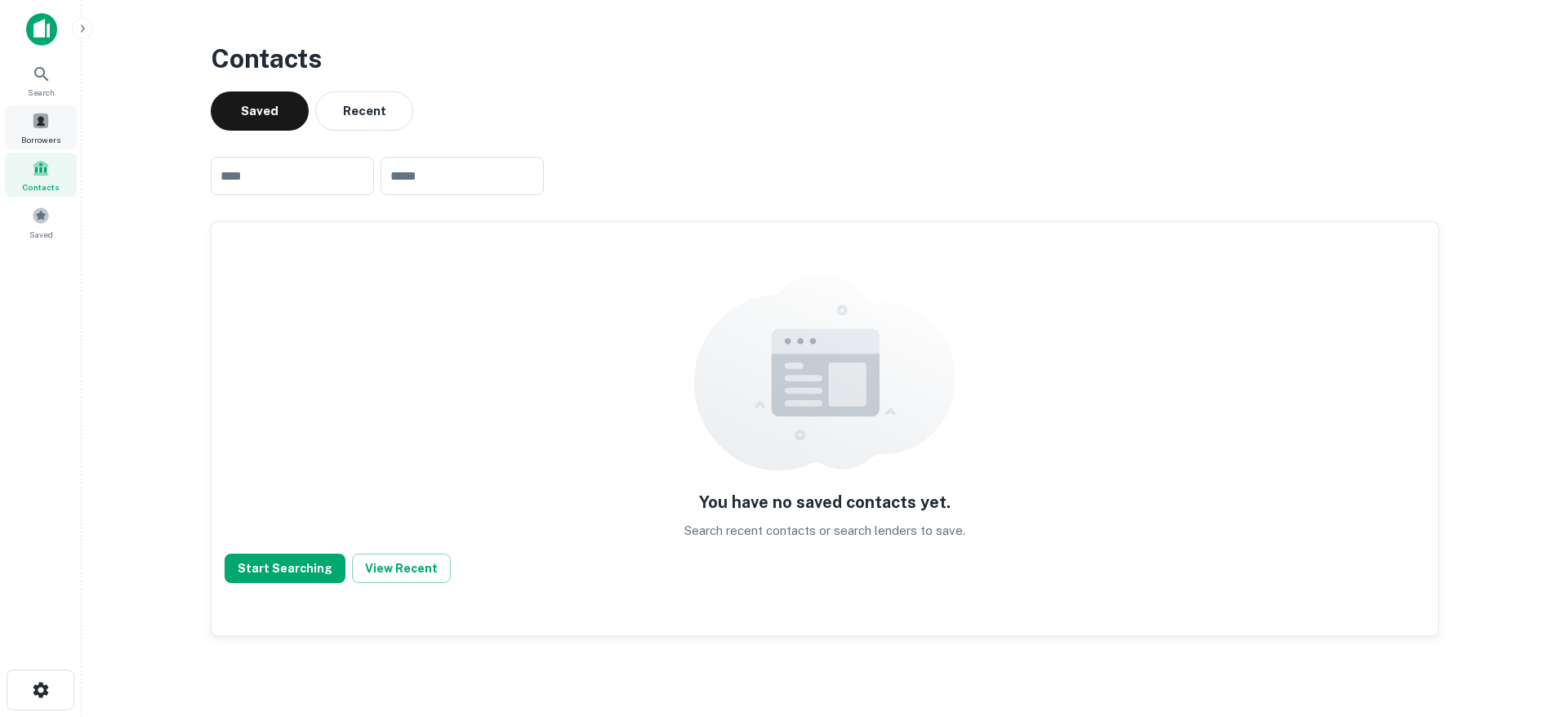
click at [35, 119] on span at bounding box center [41, 121] width 18 height 18
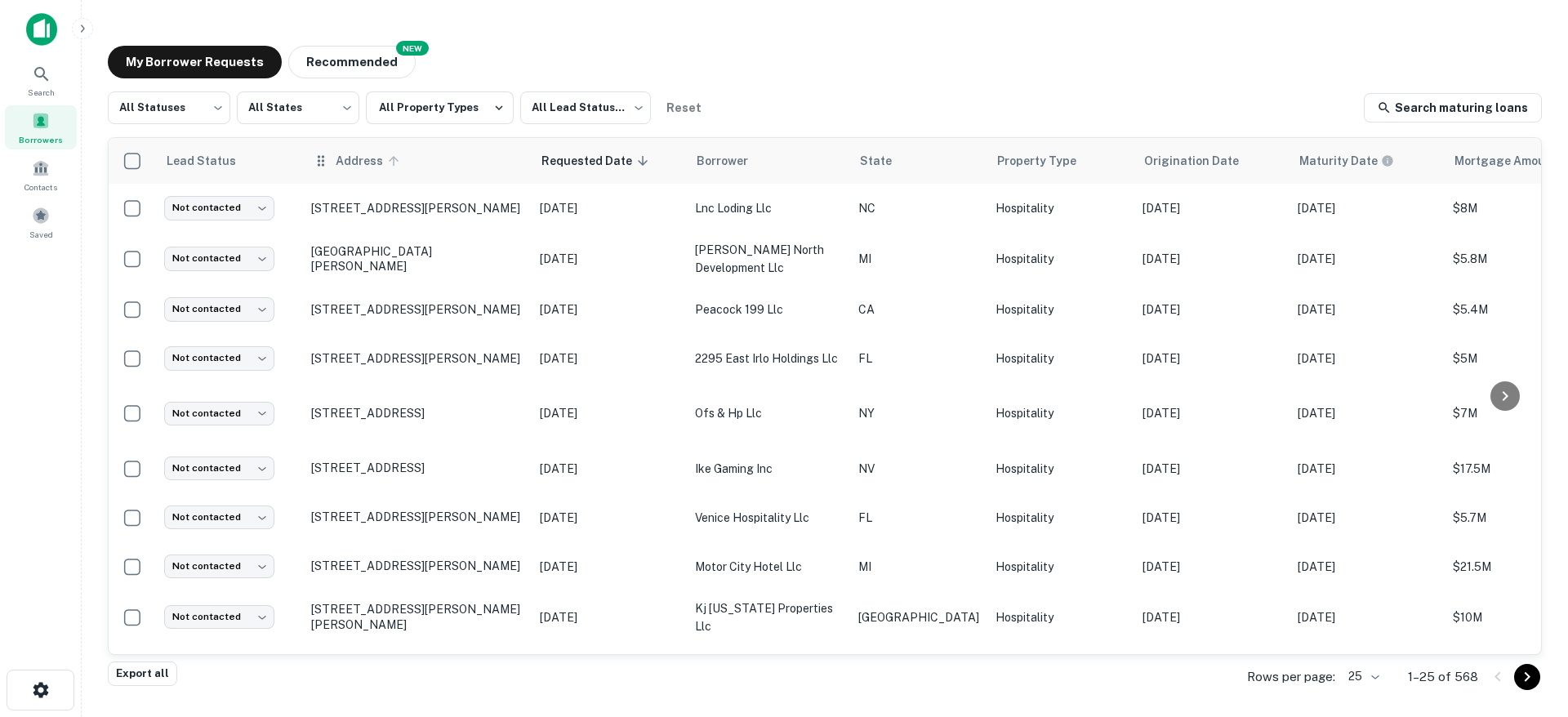
click at [391, 160] on icon at bounding box center [394, 161] width 10 height 10
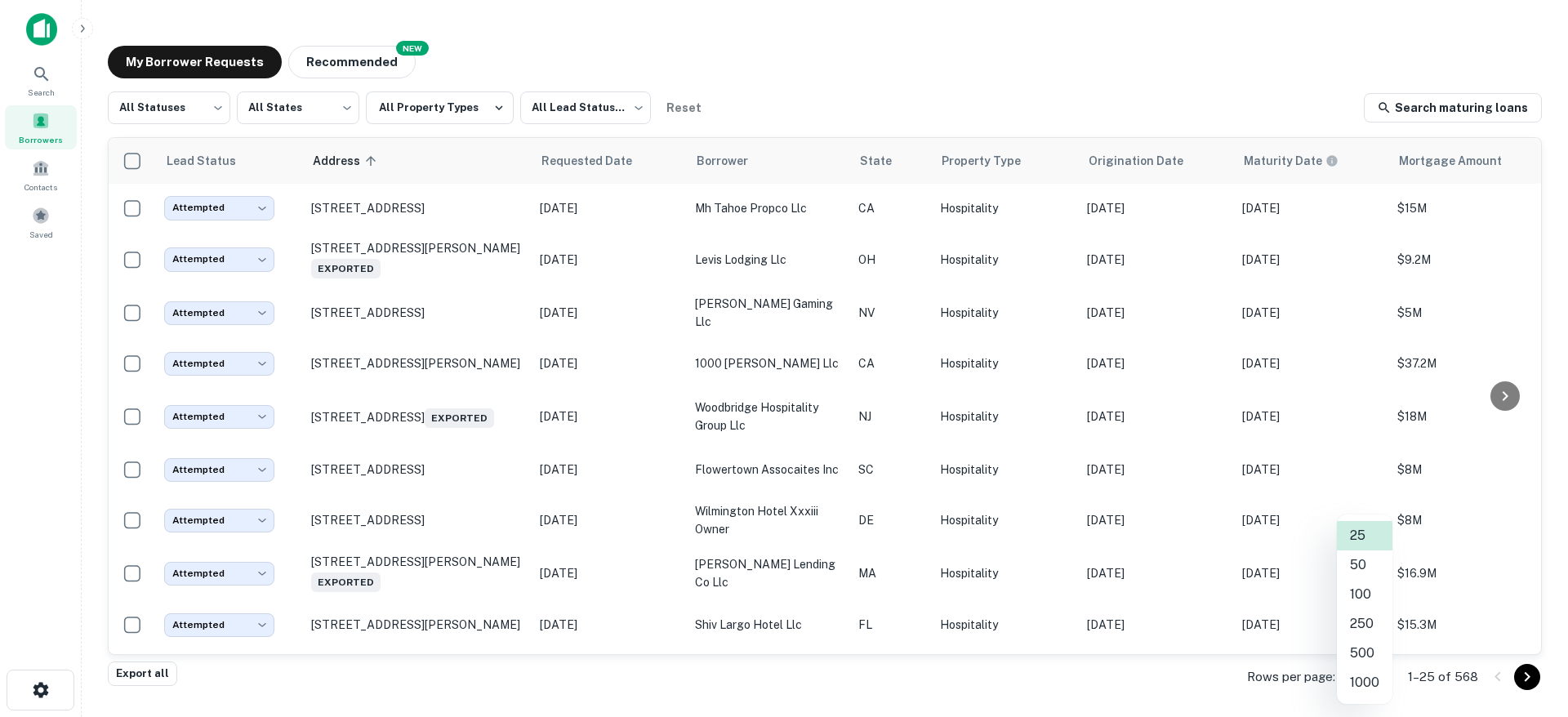
click at [1380, 675] on body "Search Borrowers Contacts Saved My Borrower Requests NEW Recommended All Status…" at bounding box center [784, 358] width 1568 height 717
click at [1366, 684] on li "1000" at bounding box center [1365, 683] width 56 height 30
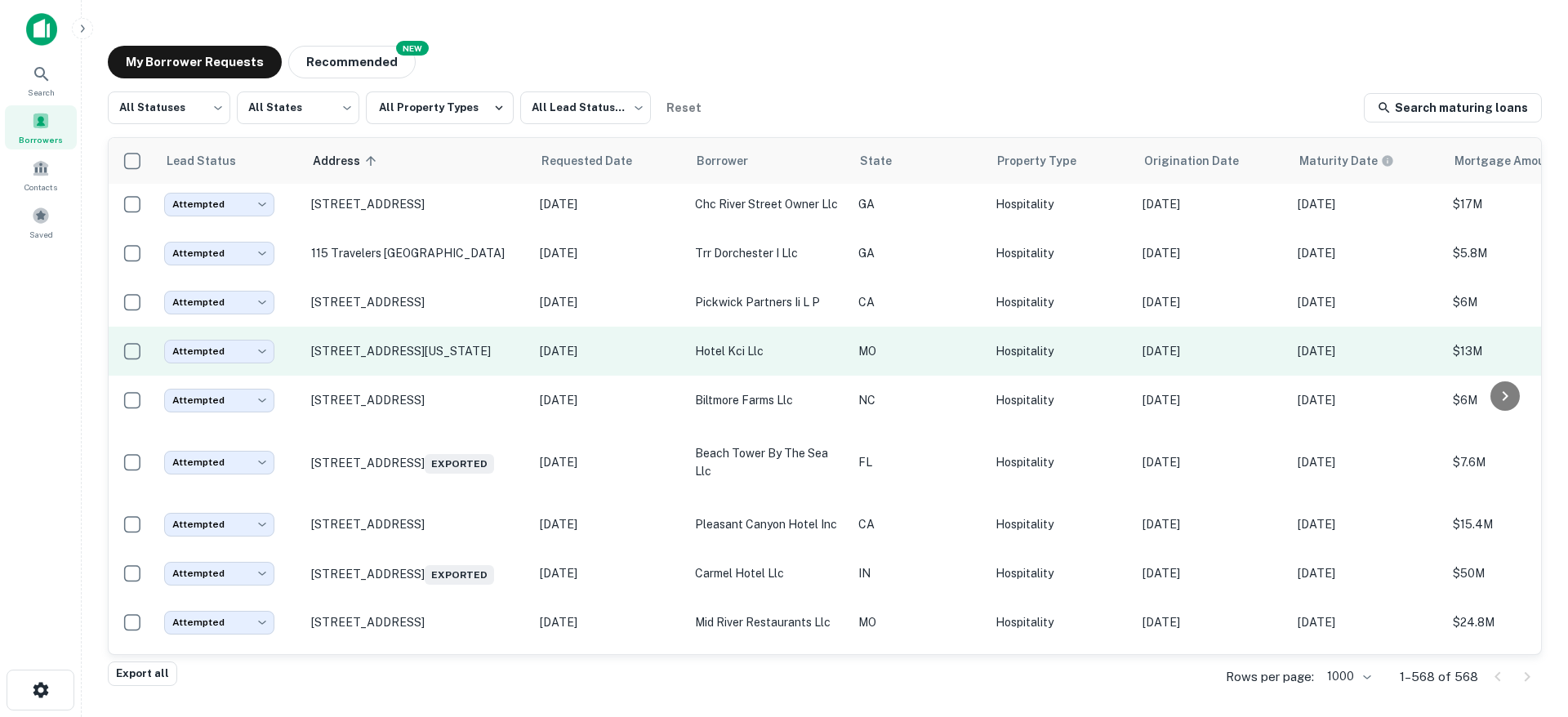
scroll to position [2061, 0]
